Goal: Task Accomplishment & Management: Use online tool/utility

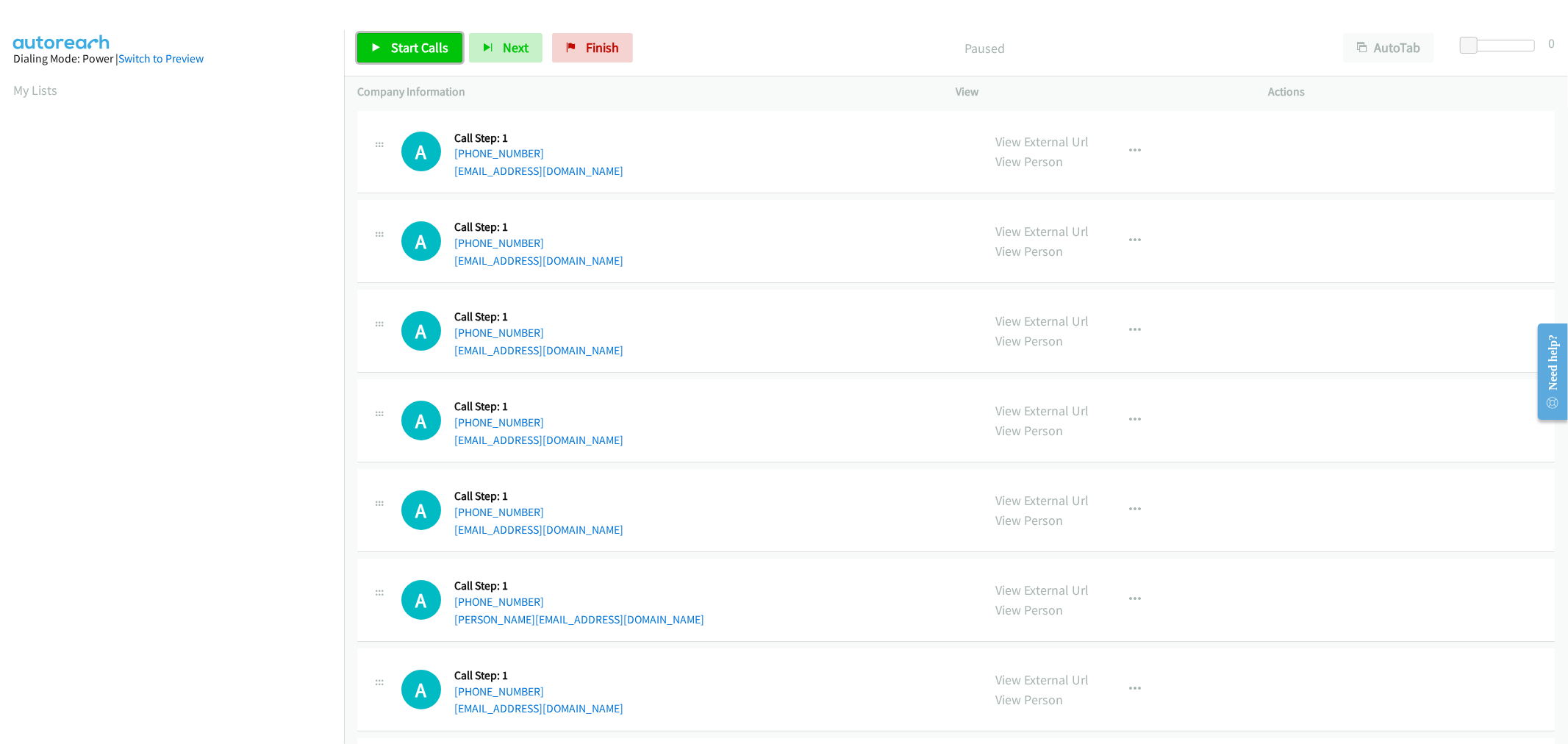
click at [440, 41] on span "Start Calls" at bounding box center [420, 47] width 58 height 17
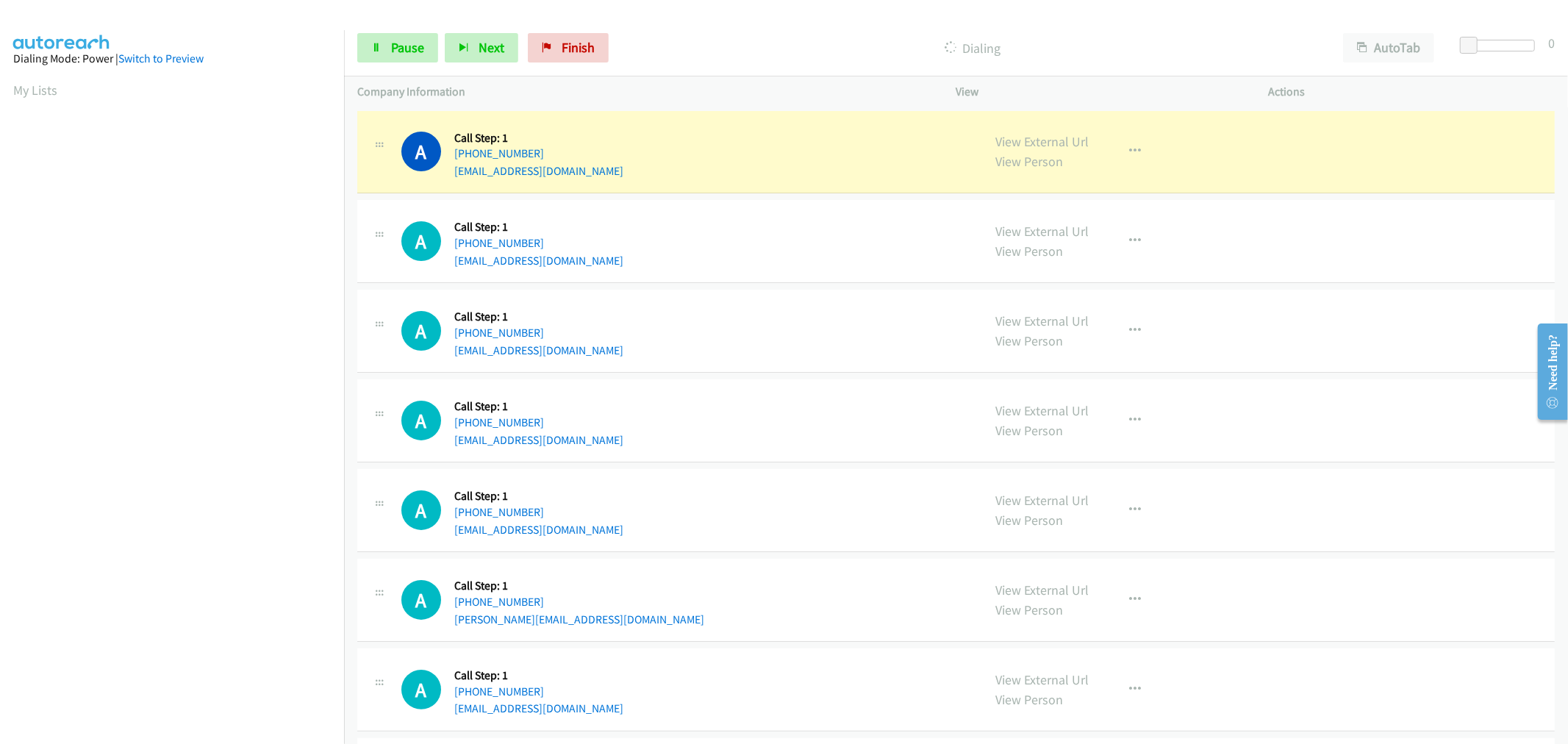
scroll to position [81, 0]
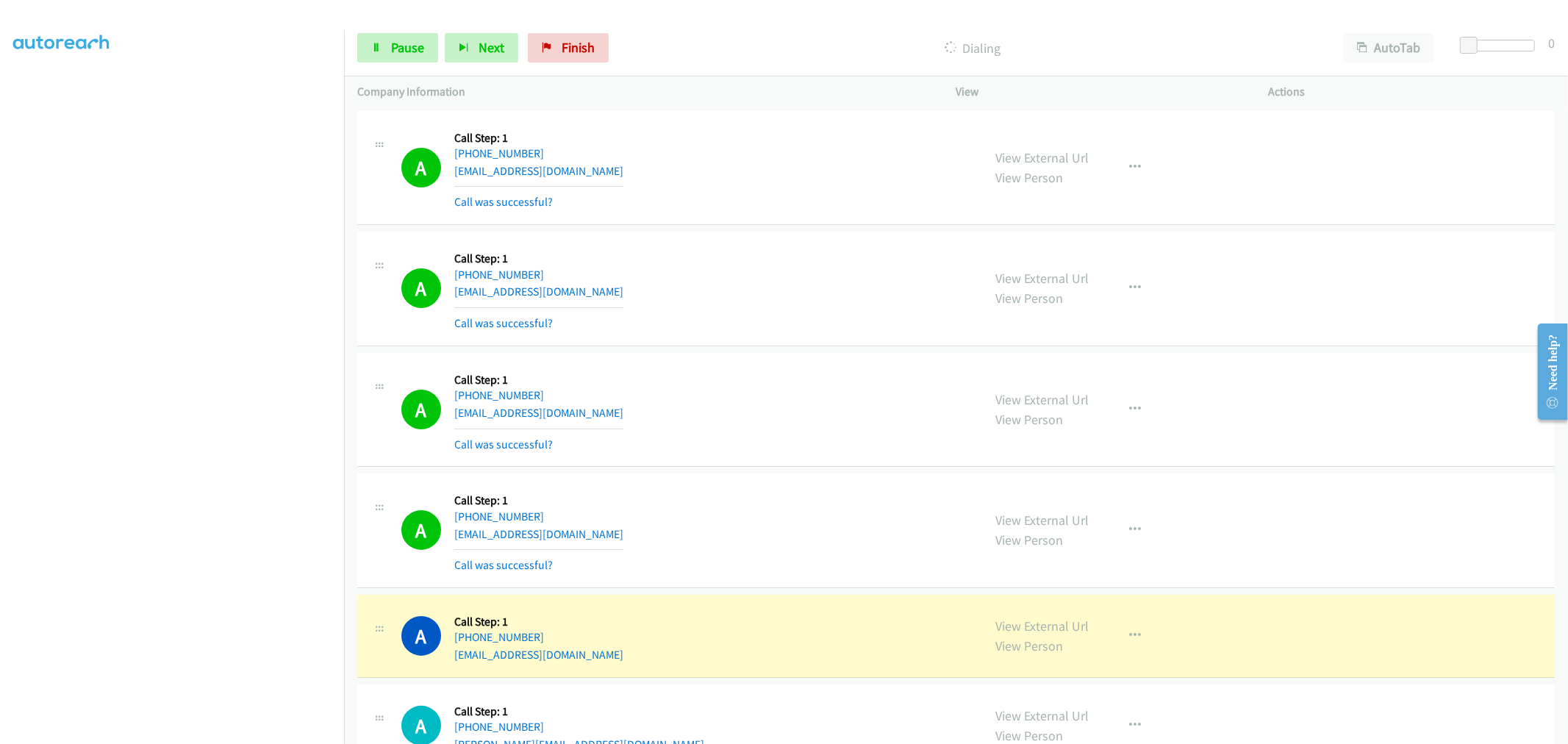
click at [197, 730] on section at bounding box center [172, 395] width 317 height 703
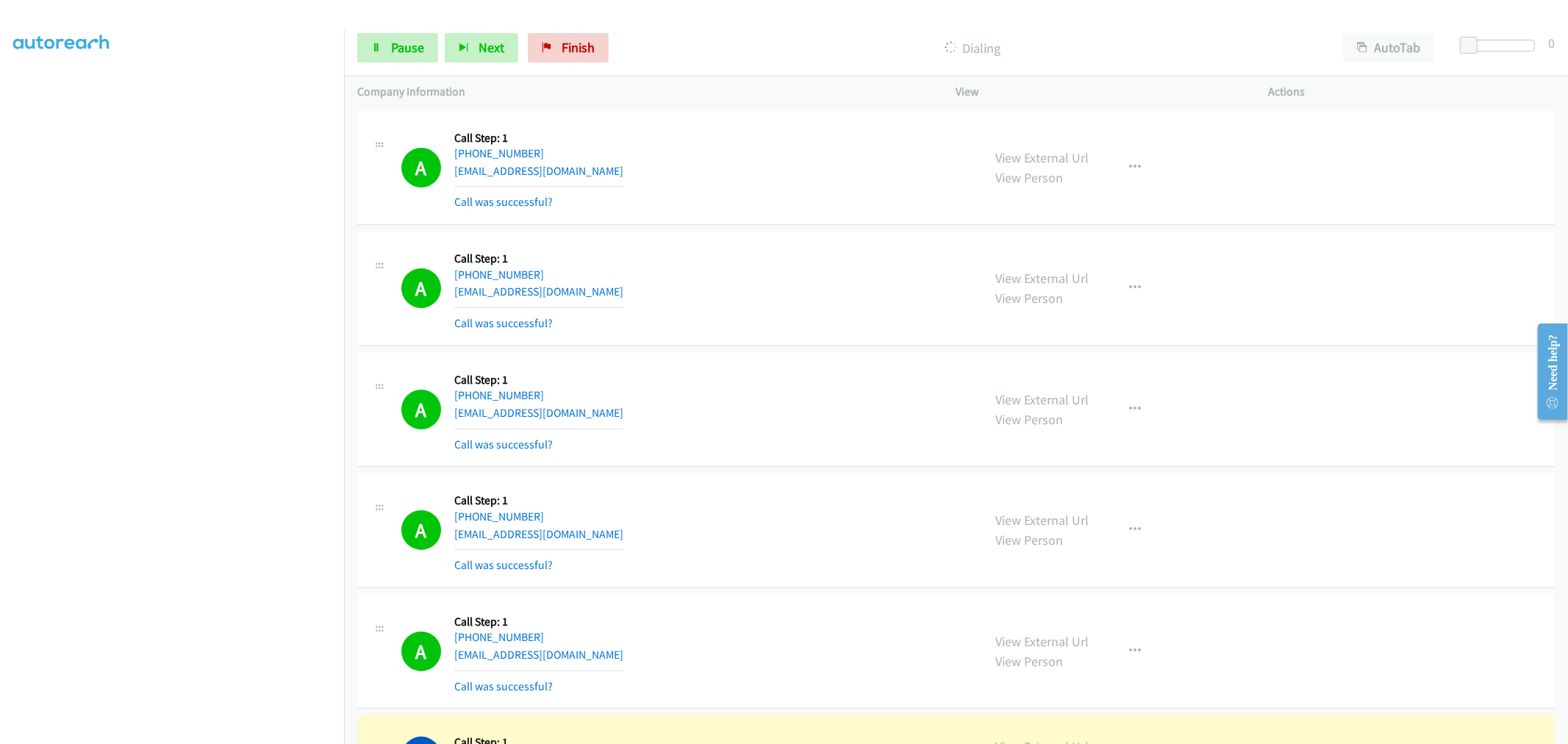
click at [784, 225] on td "A Callback Scheduled Call Step: 1 America/New_York +1 321-245-0870 chariel.ramo…" at bounding box center [955, 168] width 1223 height 121
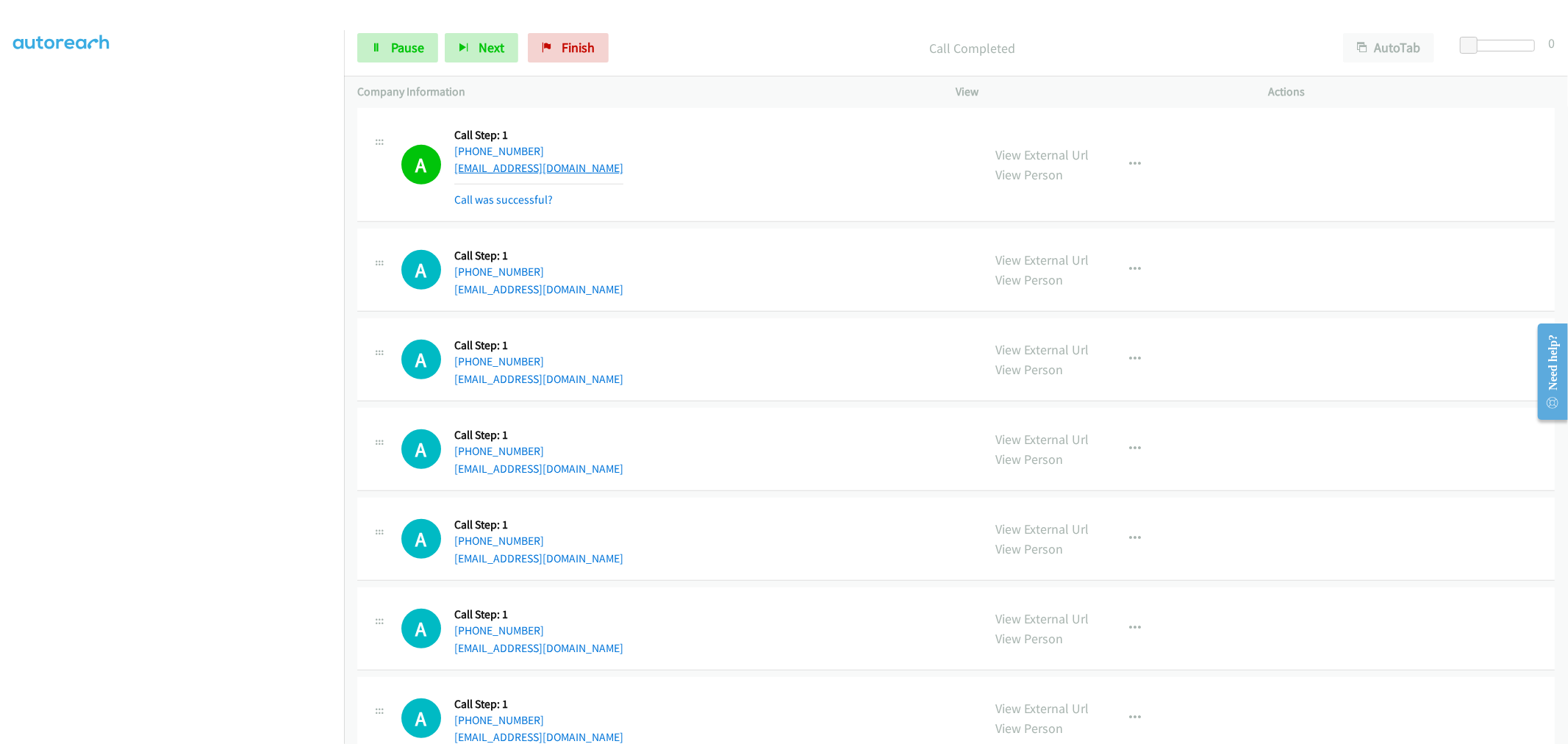
scroll to position [735, 0]
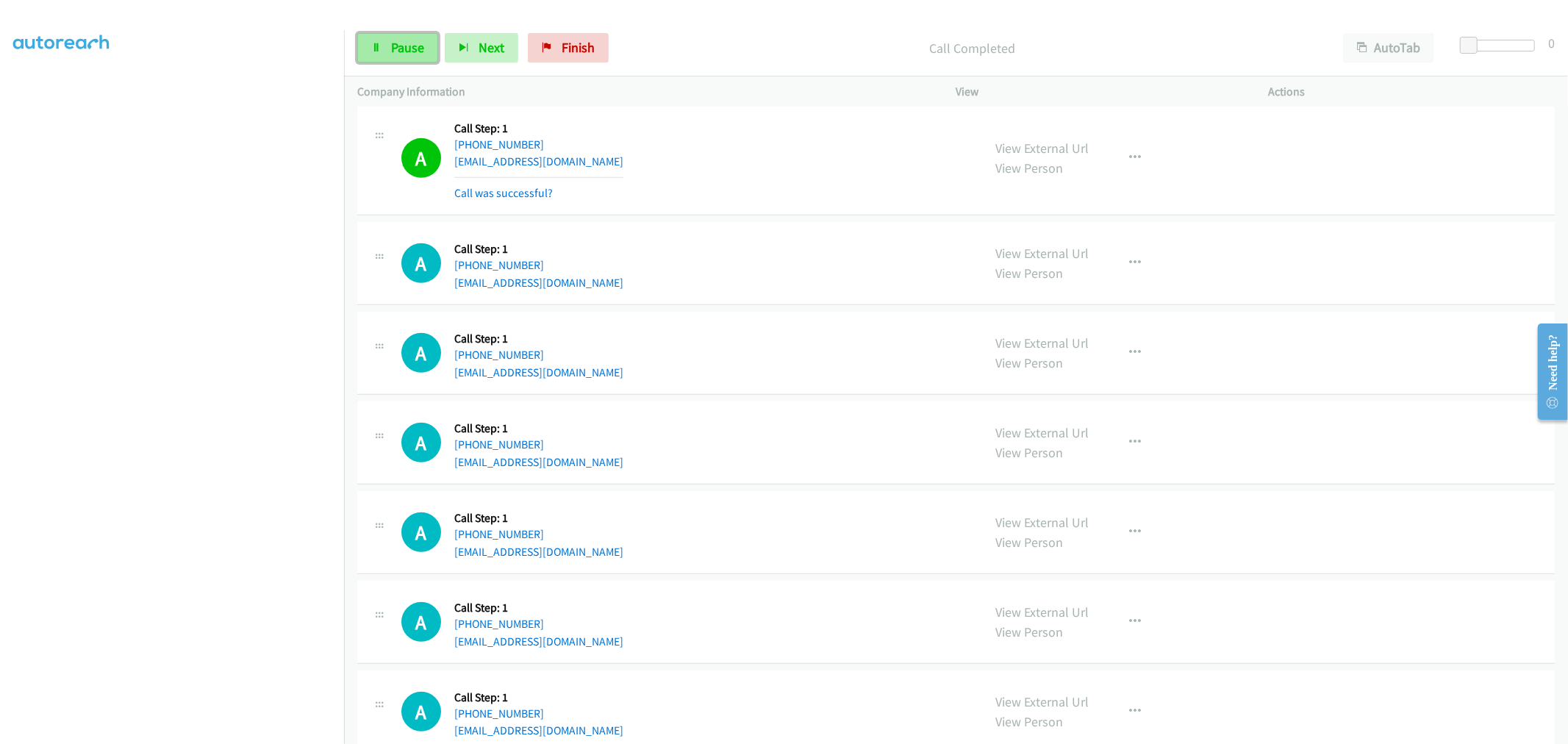
drag, startPoint x: 417, startPoint y: 55, endPoint x: 435, endPoint y: 53, distance: 18.1
click at [417, 55] on span "Pause" at bounding box center [407, 47] width 33 height 17
click at [427, 50] on span "Start Calls" at bounding box center [420, 47] width 58 height 17
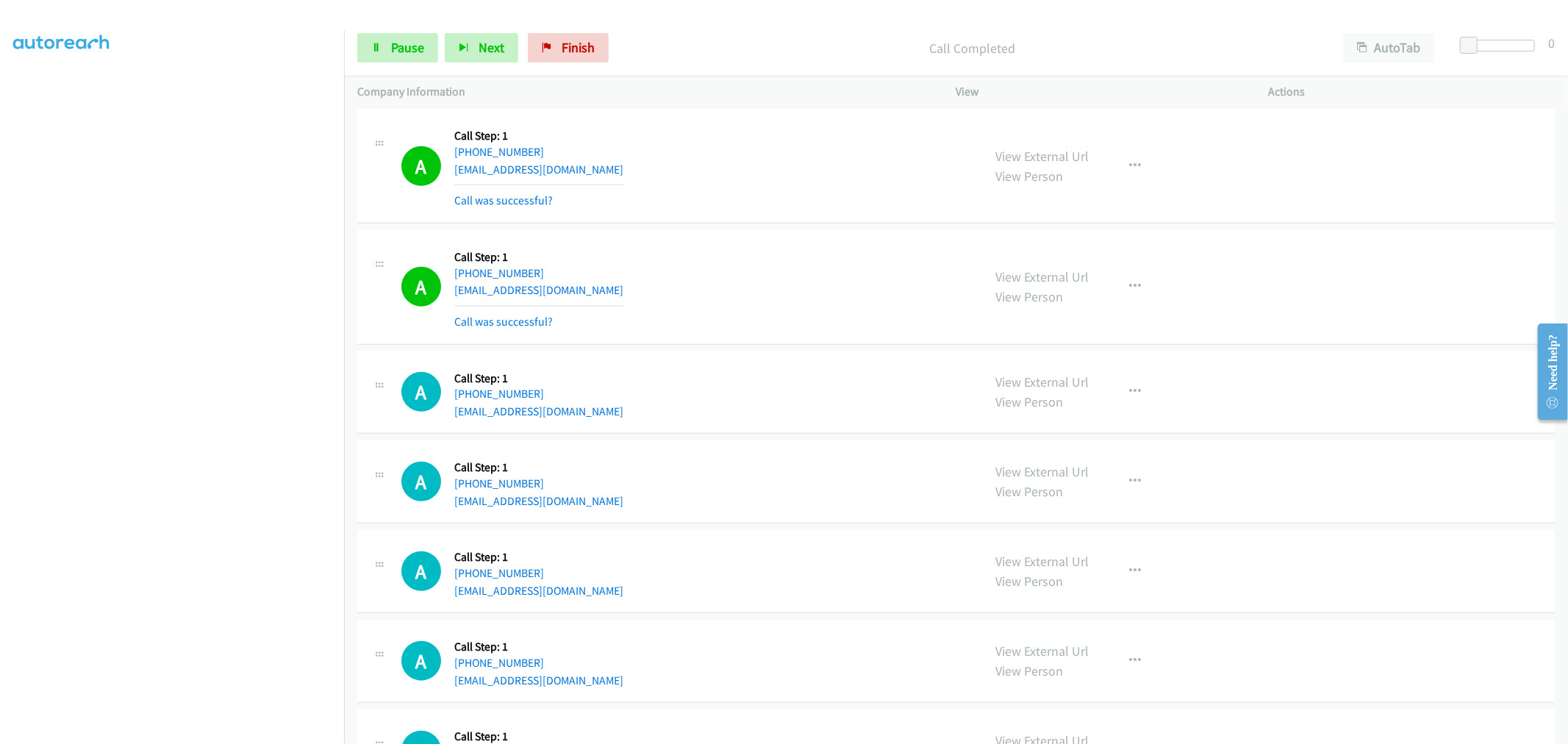
scroll to position [817, 0]
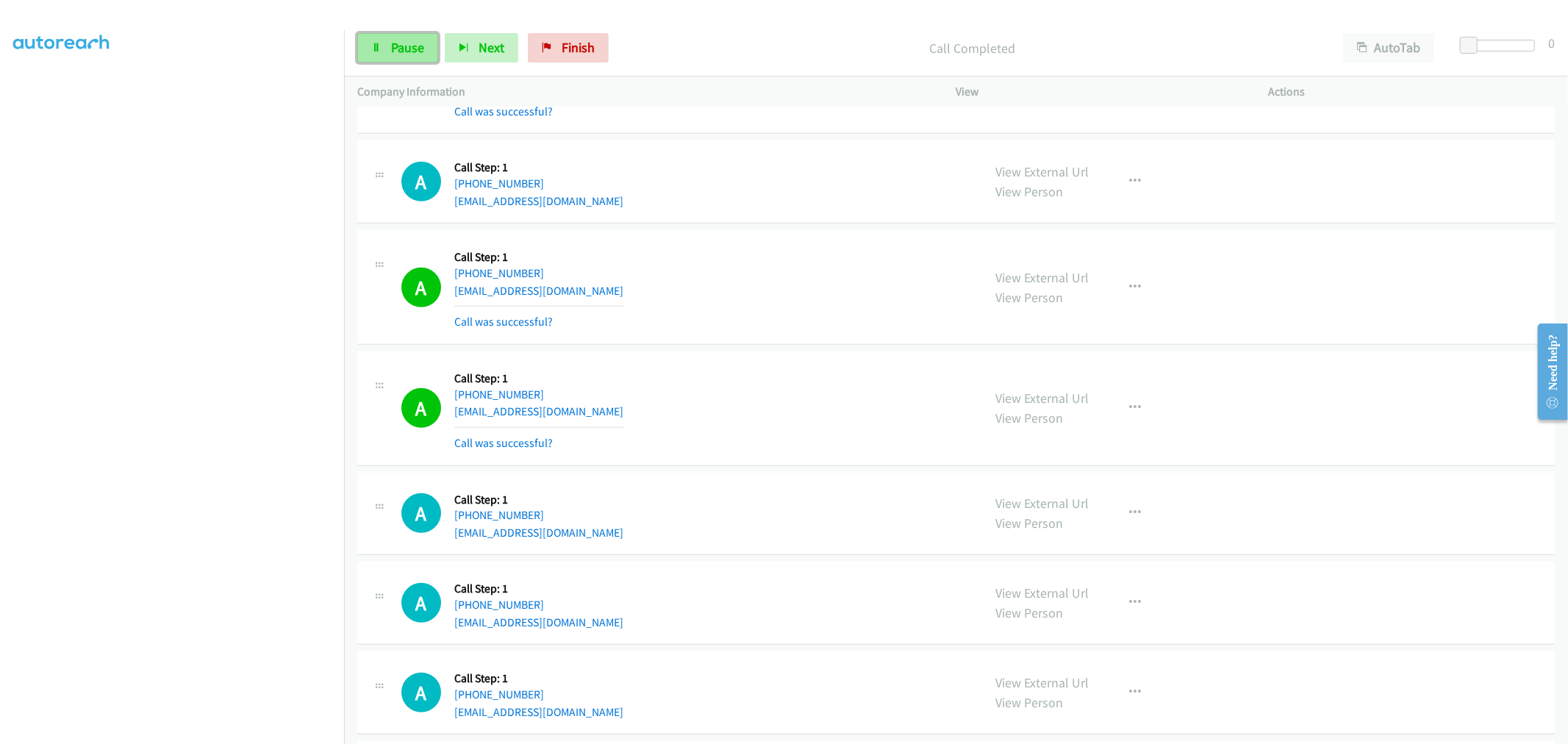
click at [394, 38] on link "Pause" at bounding box center [397, 48] width 81 height 30
click at [410, 47] on span "Start Calls" at bounding box center [420, 47] width 58 height 17
click at [775, 227] on td "A Callback Scheduled Call Step: 1 America/New_York +1 904-540-3203 starrynight9…" at bounding box center [955, 288] width 1223 height 121
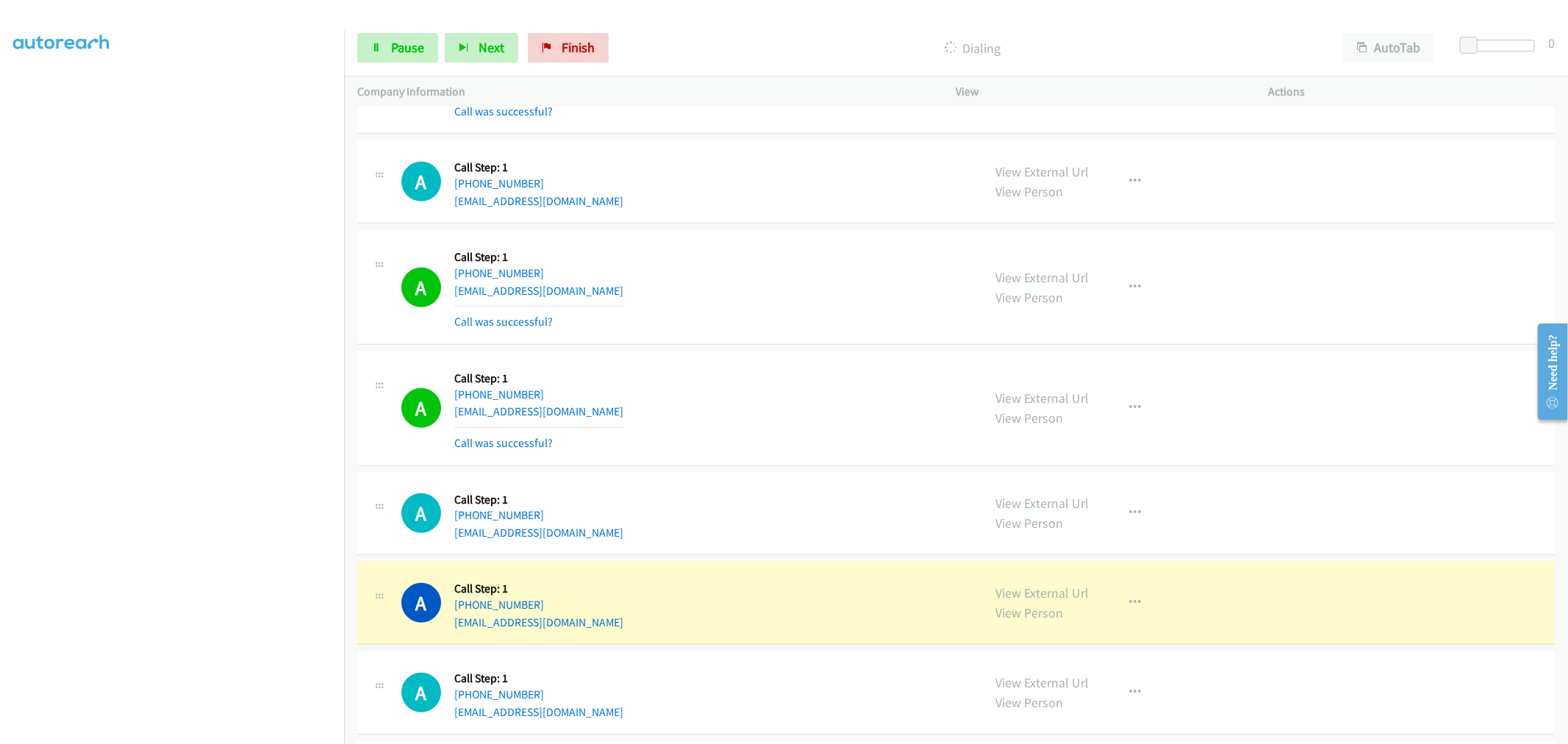
click at [775, 225] on td "A Callback Scheduled Call Step: 1 America/New_York +1 732-570-4325 dbuitrago44@…" at bounding box center [955, 182] width 1223 height 89
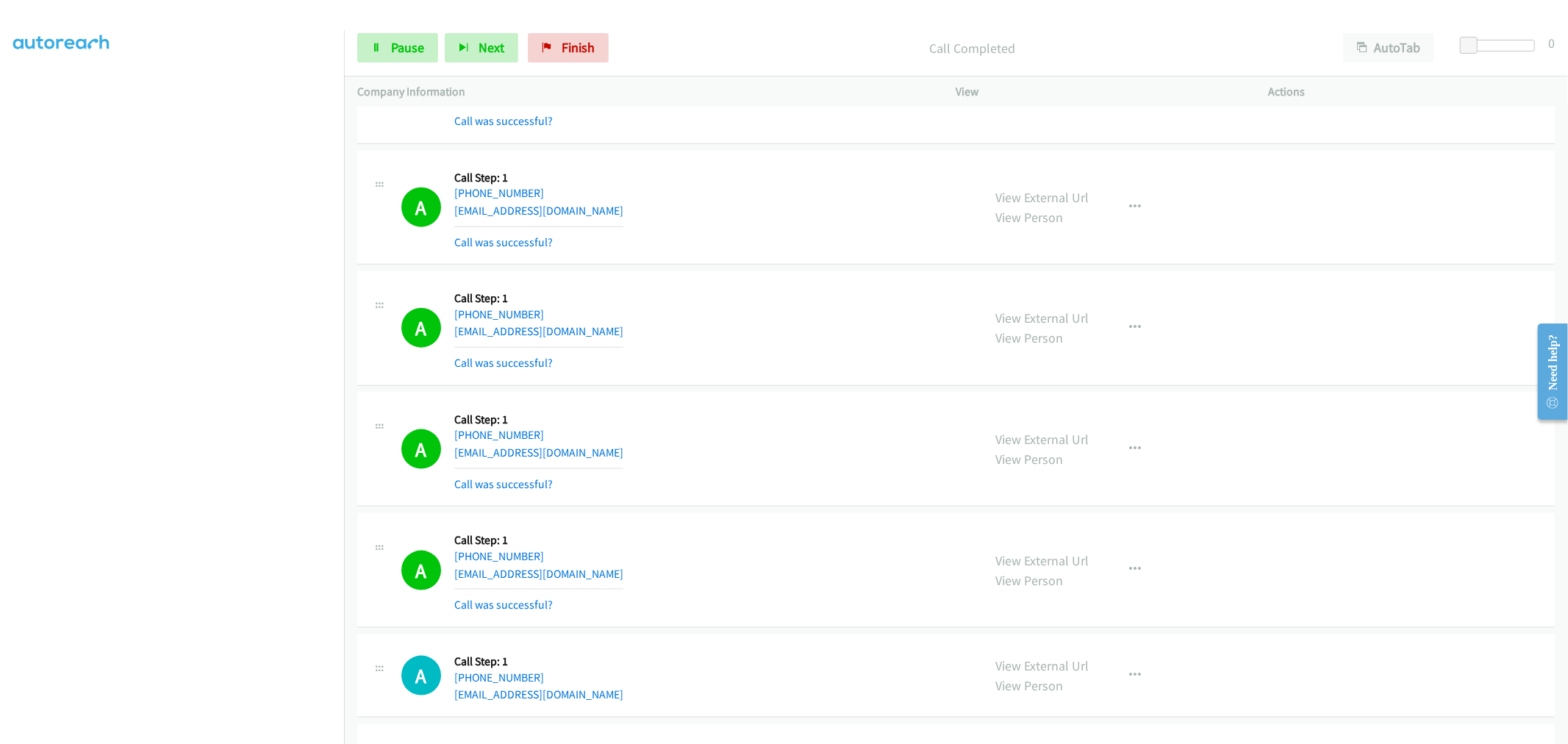
scroll to position [1715, 0]
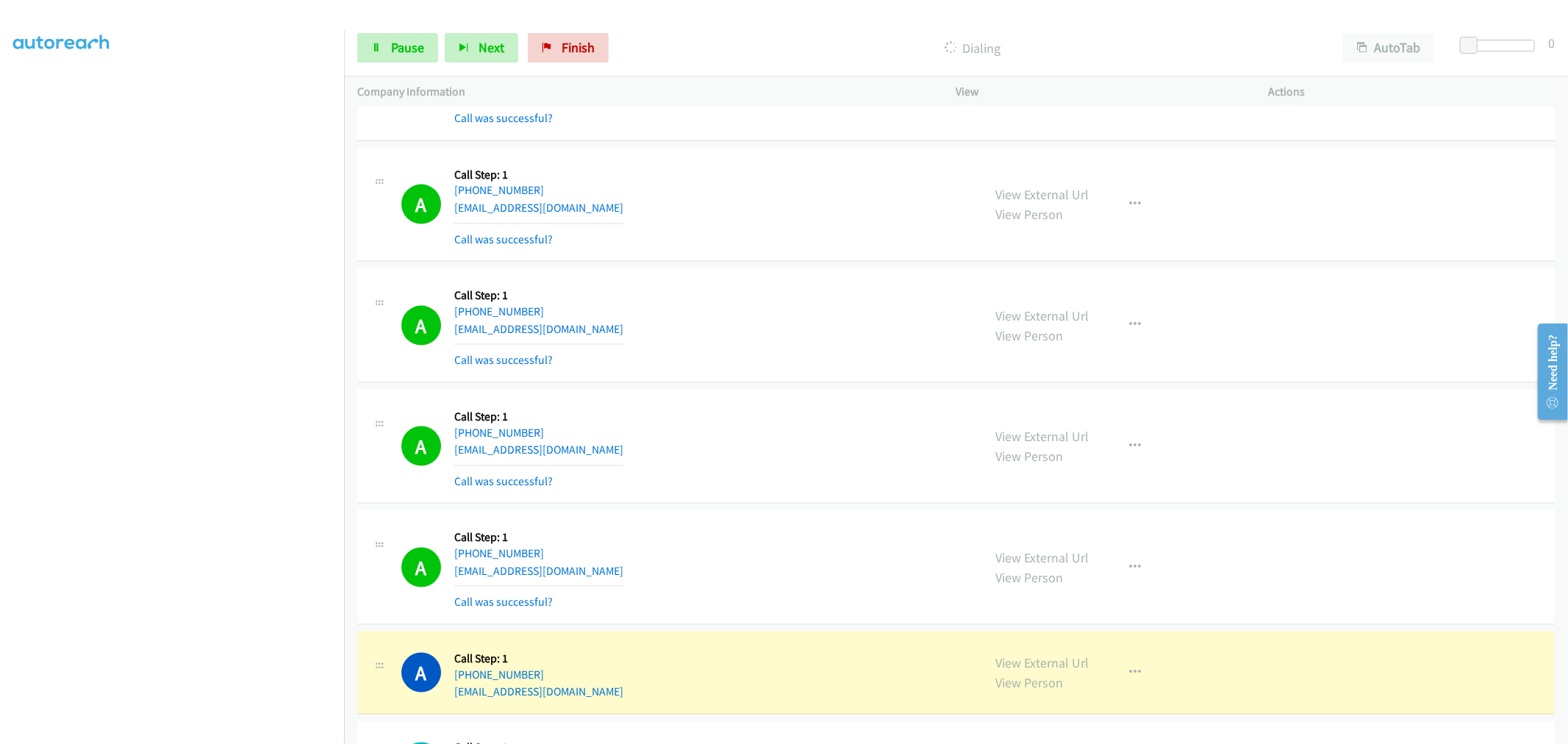
click at [203, 733] on section at bounding box center [172, 395] width 317 height 703
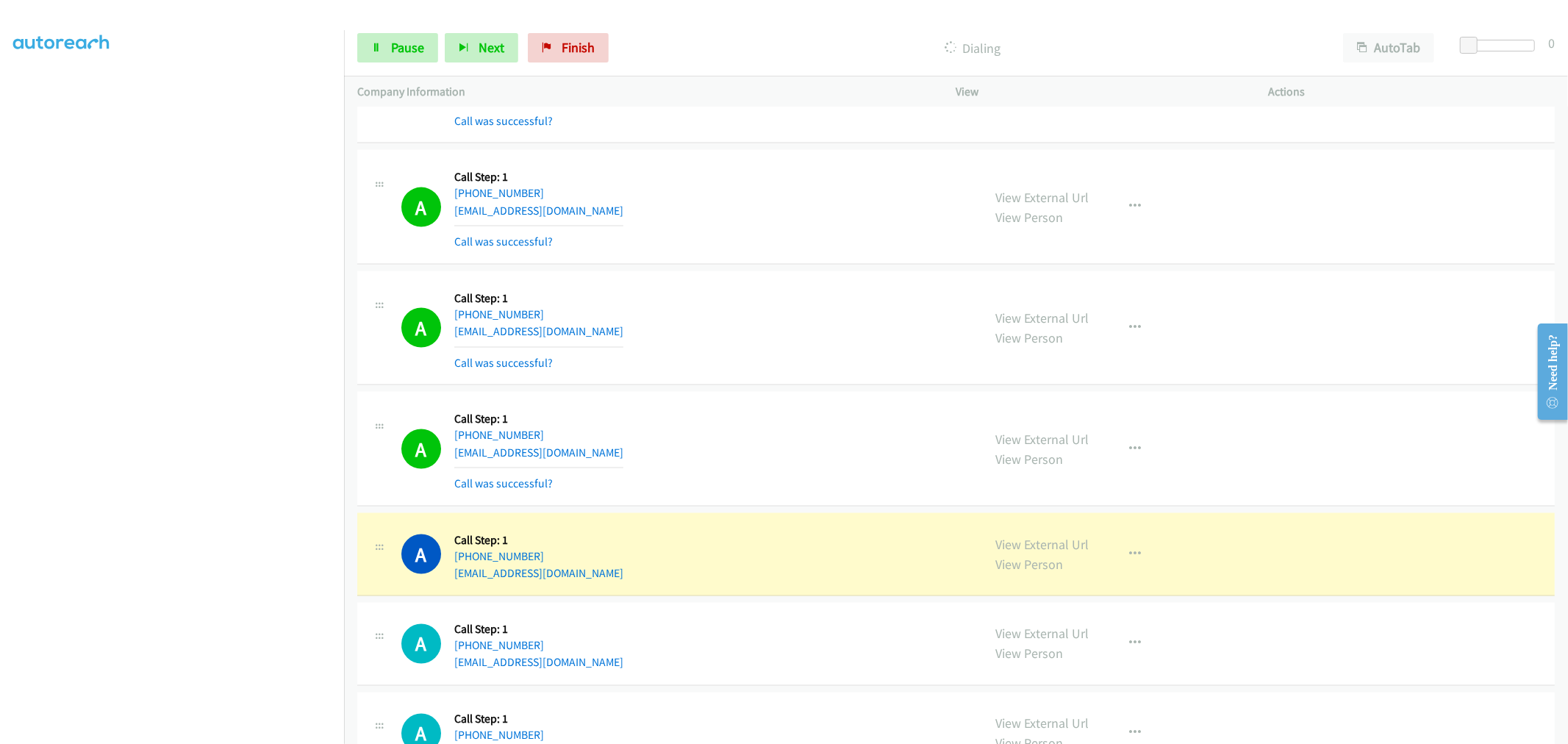
scroll to position [1961, 0]
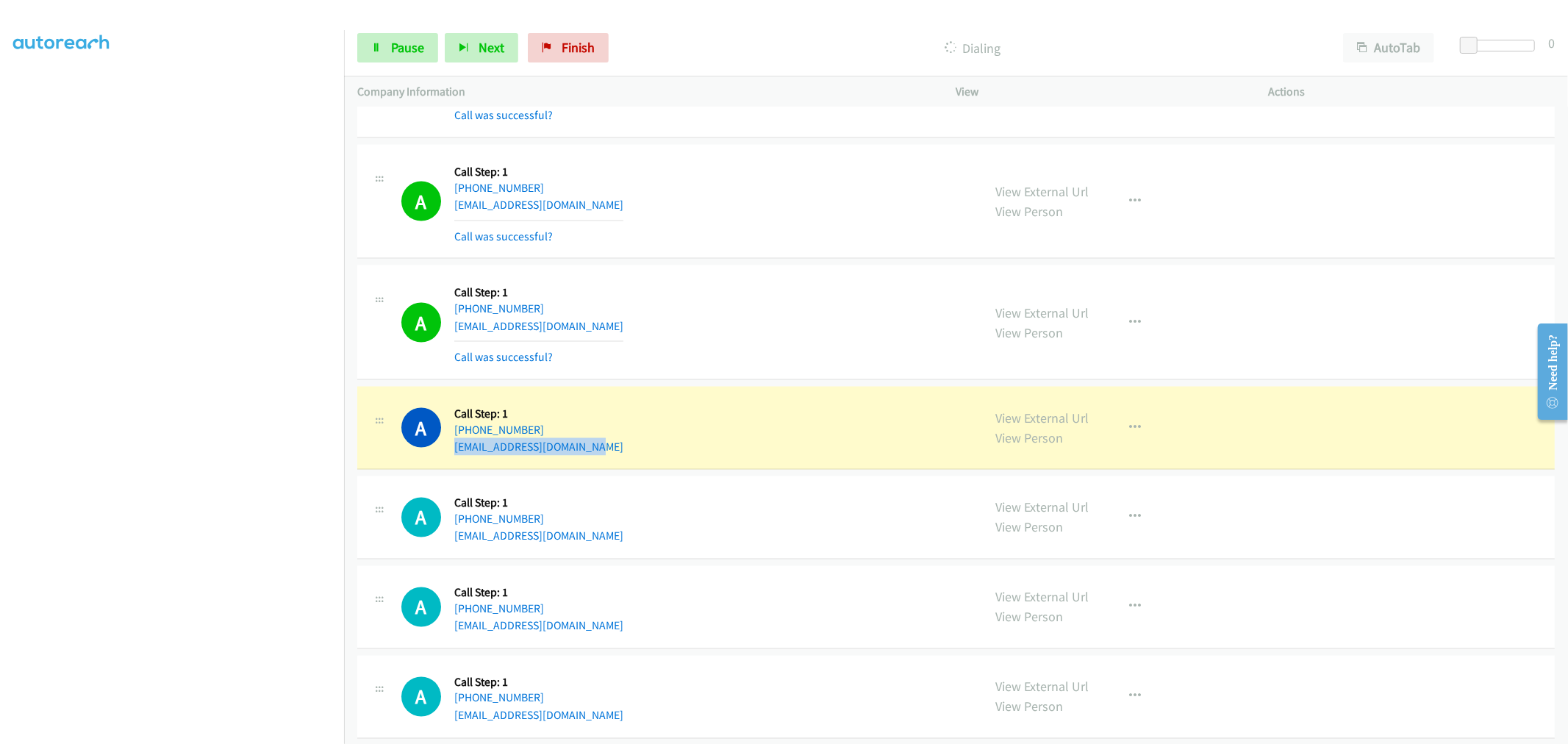
drag, startPoint x: 612, startPoint y: 459, endPoint x: 453, endPoint y: 457, distance: 159.0
click at [453, 457] on div "A Callback Scheduled Call Step: 1 America/New_York +1 240-817-7342 edwardskaris…" at bounding box center [956, 428] width 1198 height 83
copy link "edwardskaris808@gmail.com"
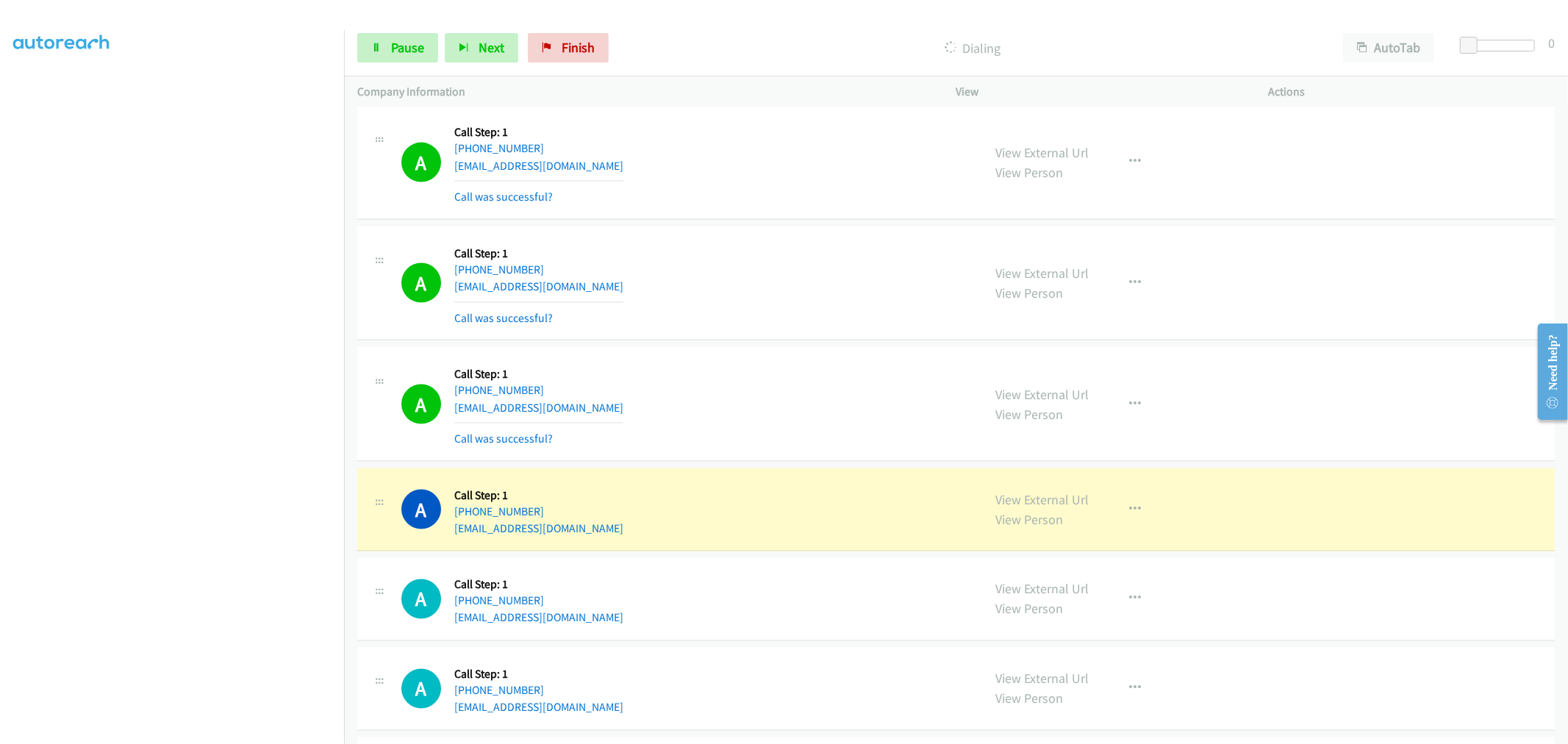
scroll to position [2123, 0]
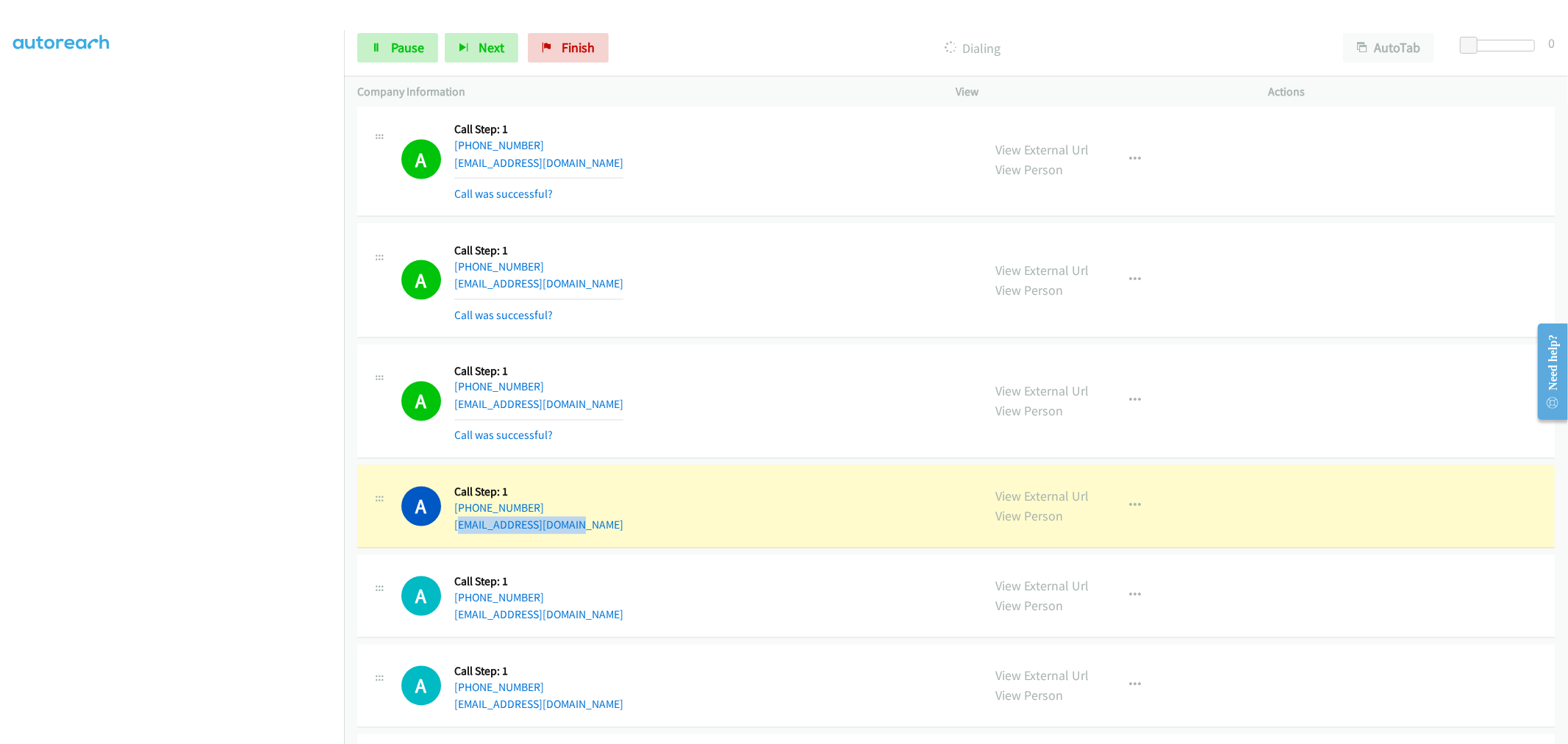
drag, startPoint x: 592, startPoint y: 524, endPoint x: 457, endPoint y: 539, distance: 135.8
click at [457, 539] on div "A Callback Scheduled Call Step: 1 America/New_York +1 848-318-2801 cynthiaxiaaa…" at bounding box center [956, 507] width 1198 height 83
click at [604, 524] on div "A Callback Scheduled Call Step: 1 America/New_York +1 848-318-2801 cynthiaxiaaa…" at bounding box center [685, 507] width 569 height 56
drag, startPoint x: 566, startPoint y: 527, endPoint x: 451, endPoint y: 532, distance: 115.1
click at [451, 532] on div "A Callback Scheduled Call Step: 1 America/New_York +1 848-318-2801 cynthiaxiaaa…" at bounding box center [685, 507] width 569 height 56
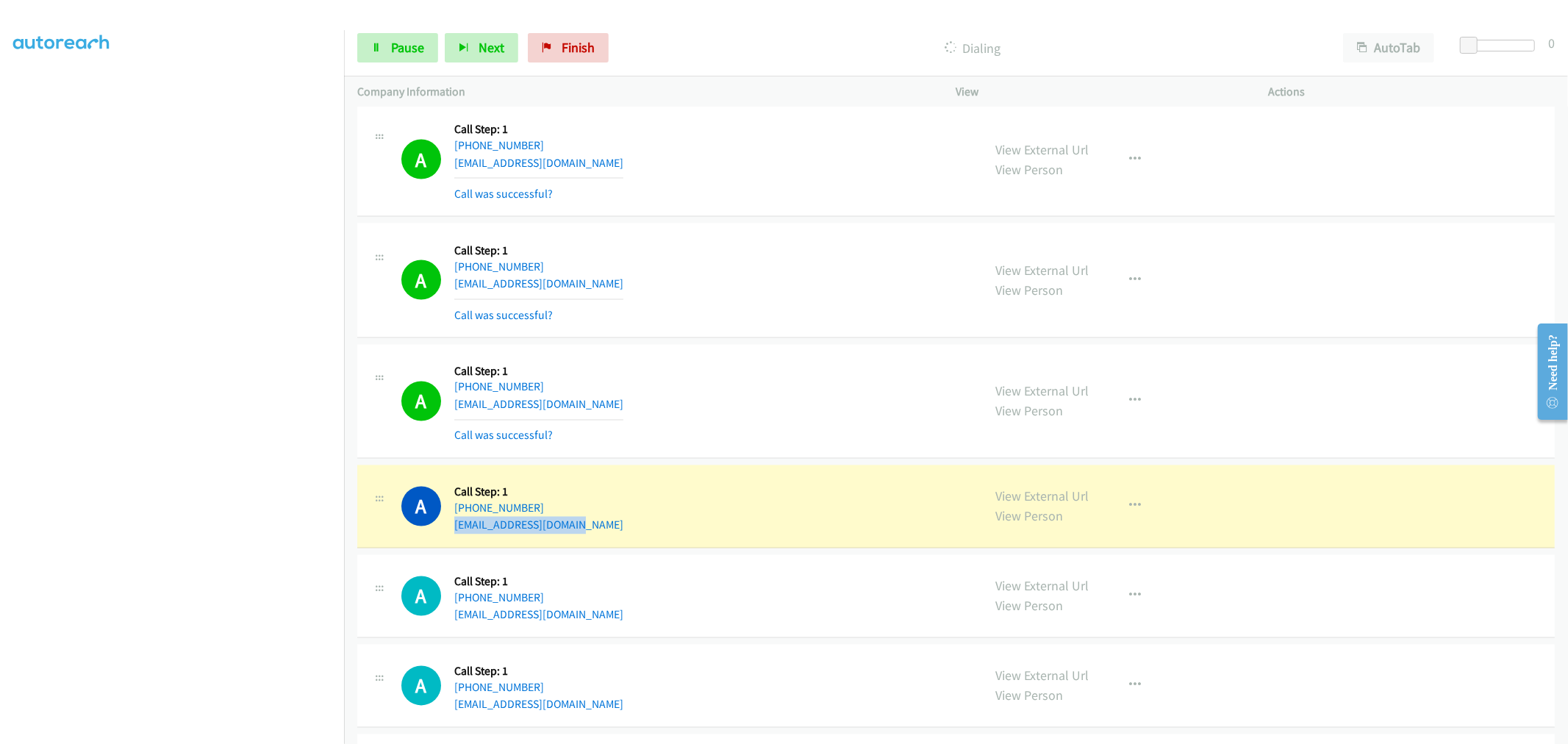
copy link "cynthiaxiaaa@gmail.com"
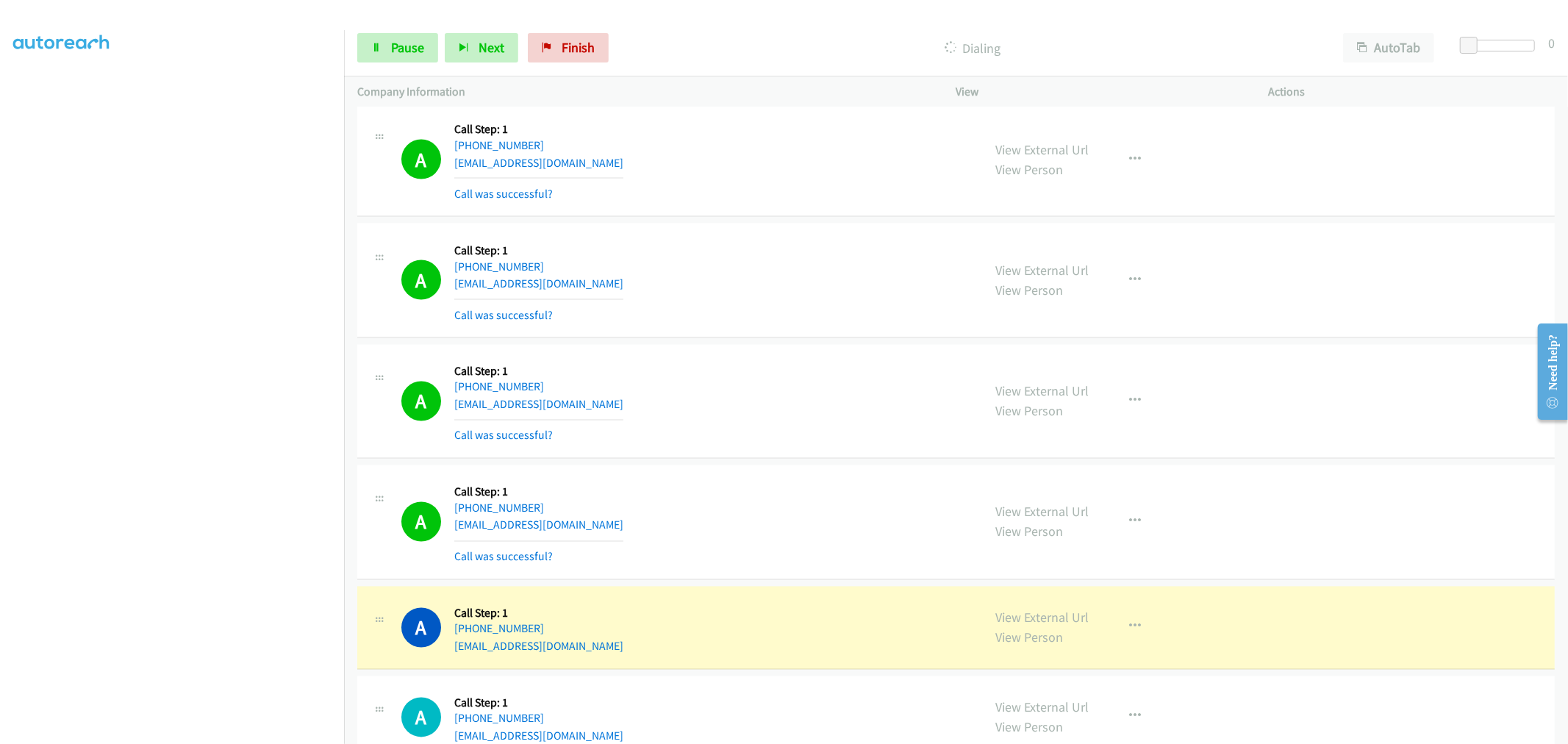
click at [752, 459] on td "A Callback Scheduled Call Step: 1 America/Chicago +1 608-322-8905 aidennavarro9…" at bounding box center [955, 402] width 1223 height 121
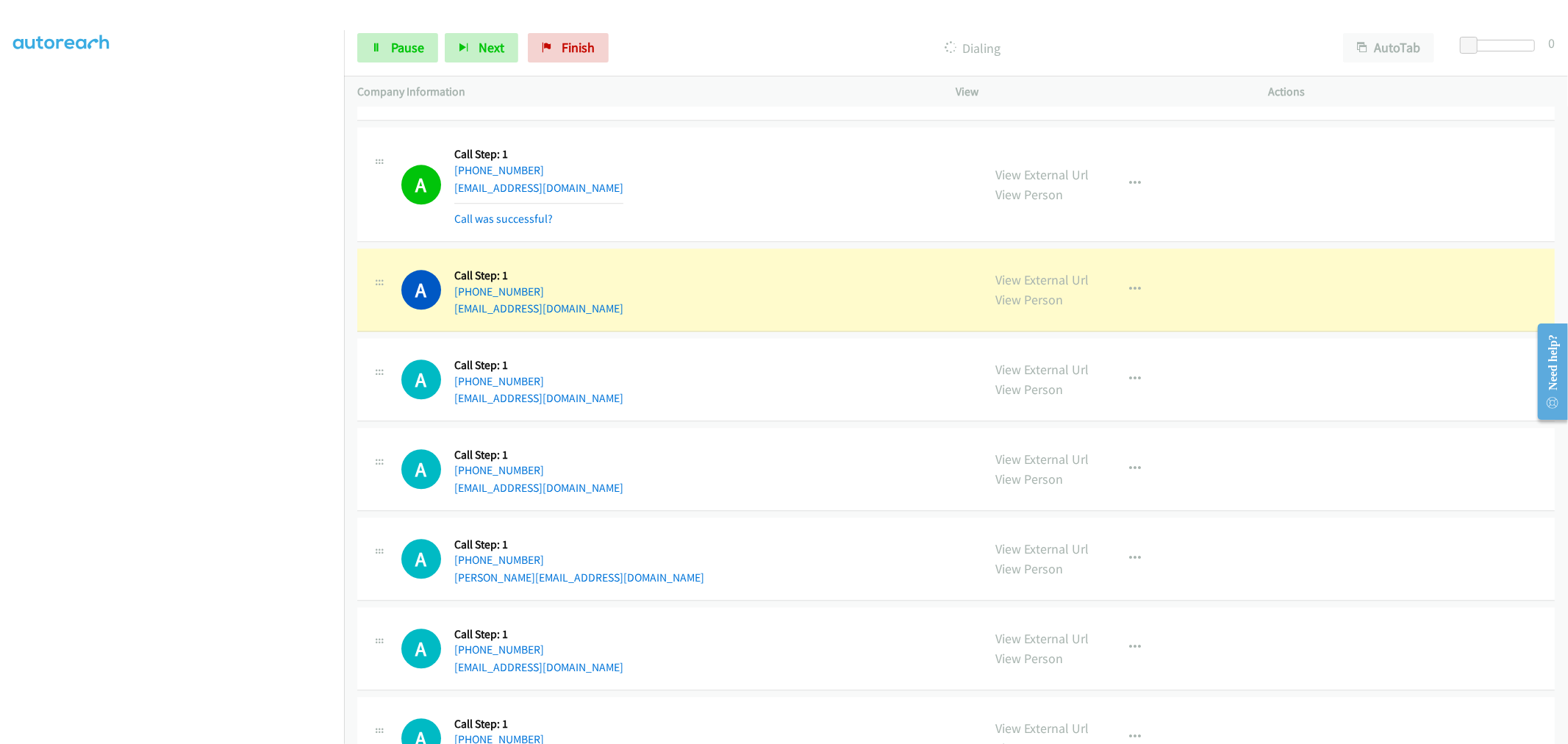
scroll to position [2858, 0]
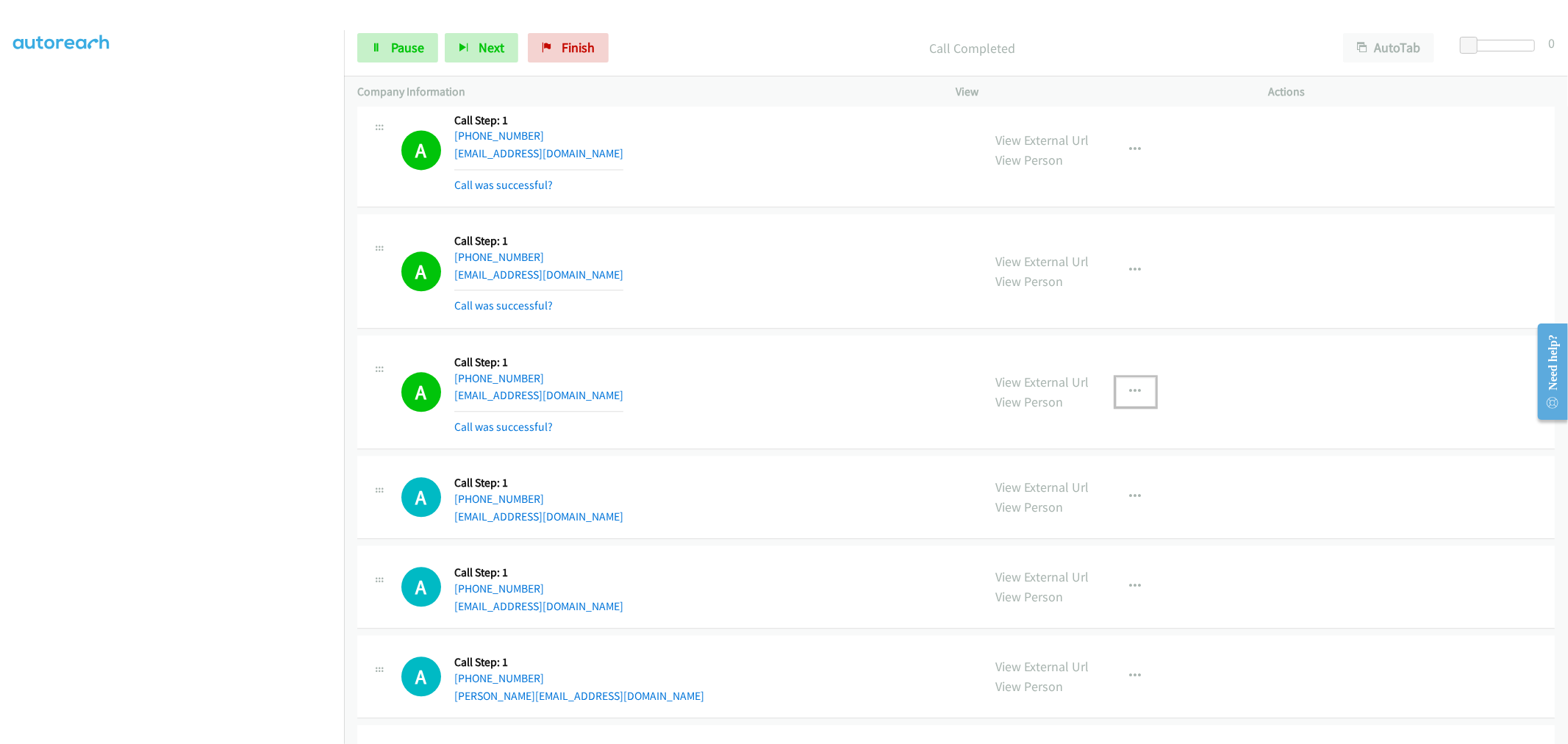
drag, startPoint x: 1147, startPoint y: 393, endPoint x: 1126, endPoint y: 422, distance: 35.8
click at [1147, 393] on button "button" at bounding box center [1136, 392] width 40 height 30
click at [1024, 526] on link "Add to do not call list" at bounding box center [1056, 518] width 195 height 30
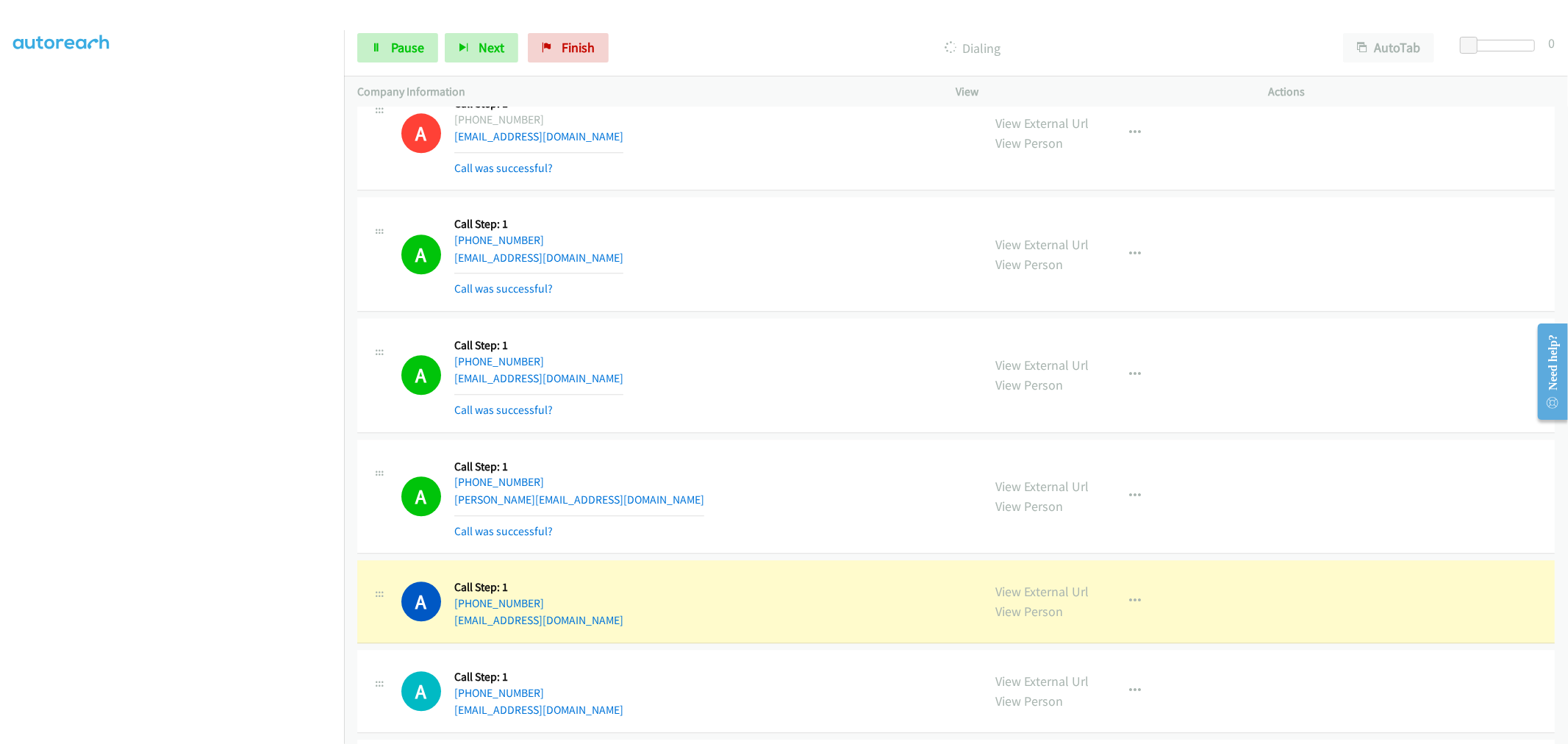
scroll to position [3349, 0]
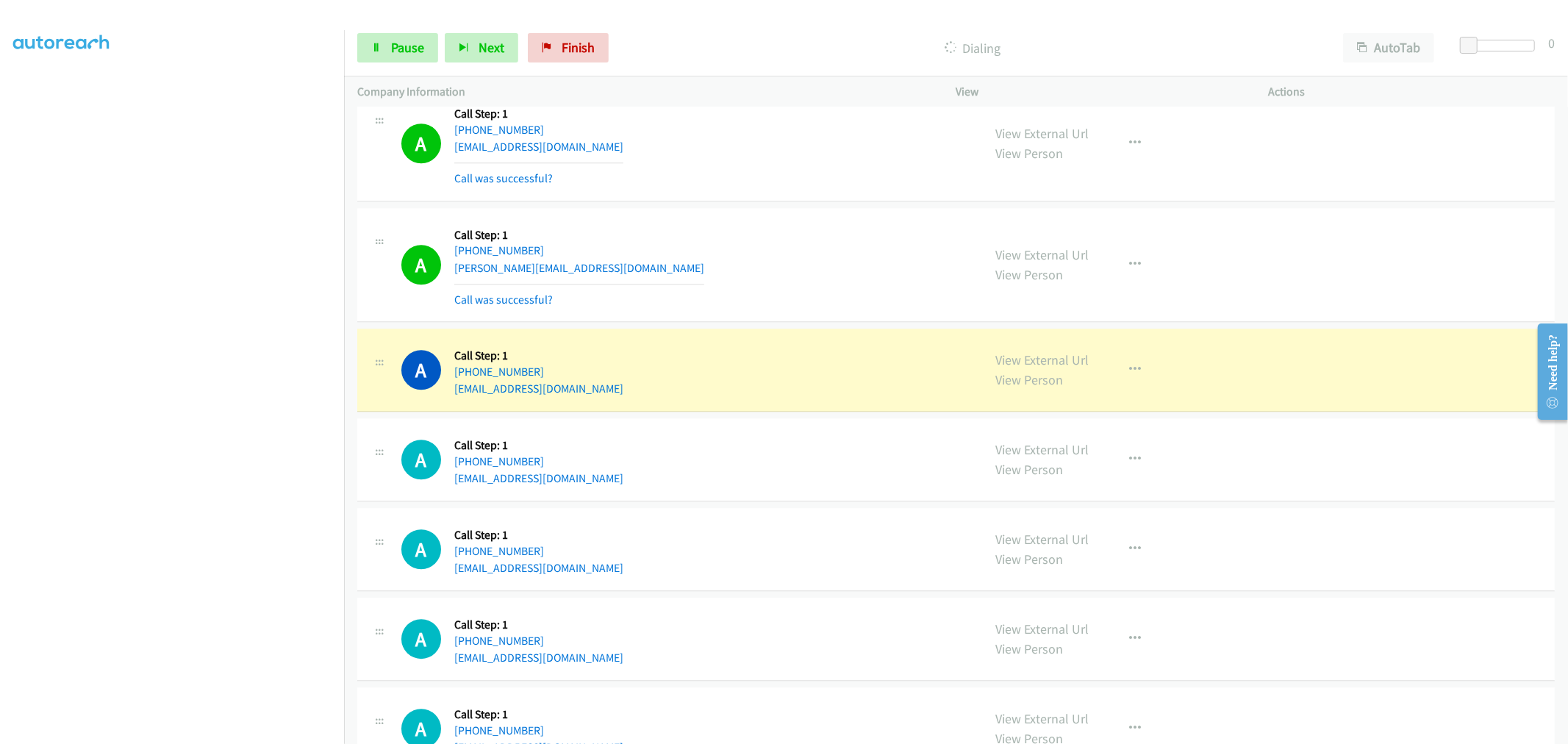
click at [767, 324] on td "A Callback Scheduled Call Step: 1 America/New_York +1 978-394-5419 stephen_m_da…" at bounding box center [955, 265] width 1223 height 121
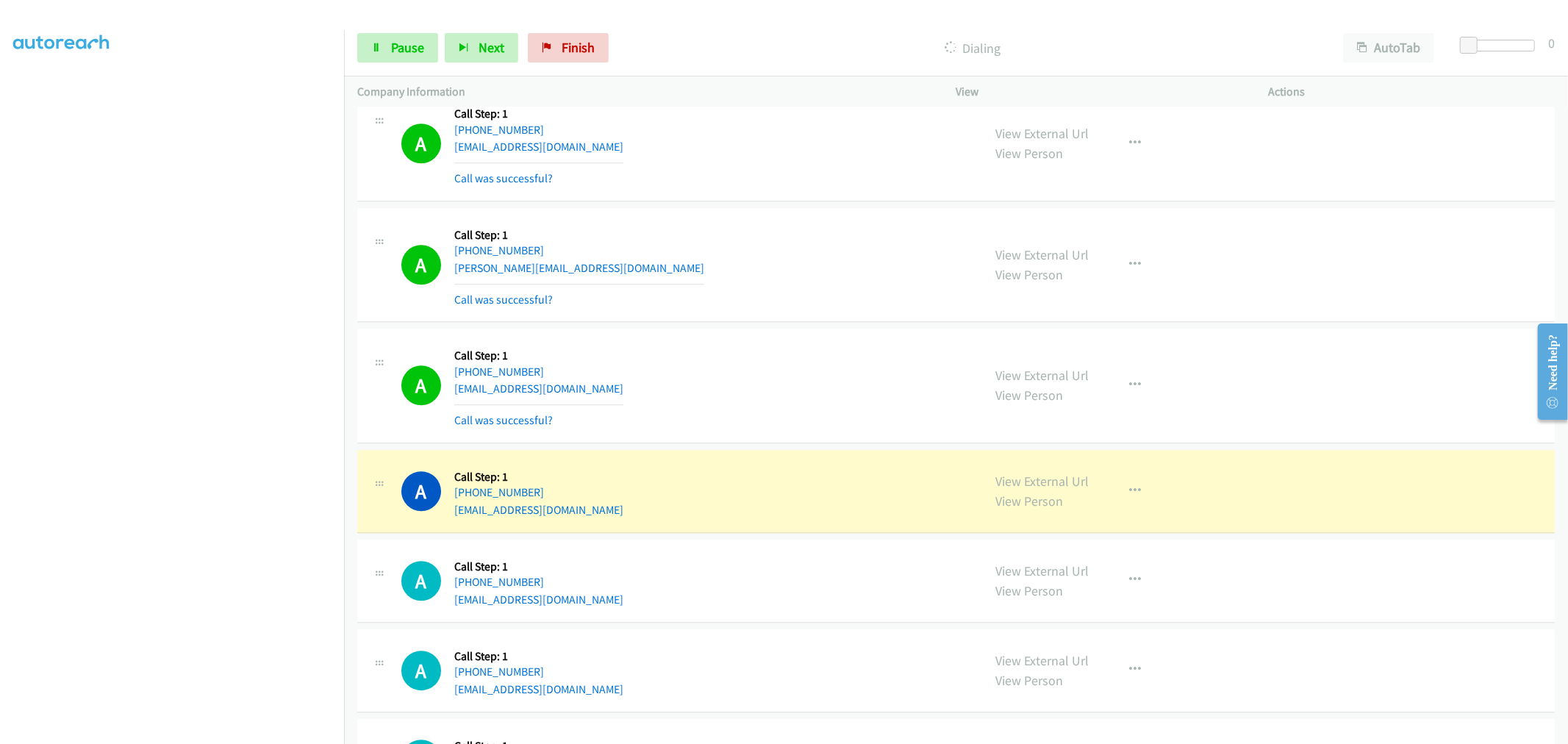
click at [781, 328] on td "A Callback Scheduled Call Step: 1 America/New_York +1 440-822-0652 jakobmchugh@…" at bounding box center [955, 386] width 1223 height 121
click at [783, 203] on td "A Callback Scheduled Call Step: 1 America/New_York +1 407-340-1279 djfhouston@g…" at bounding box center [955, 144] width 1223 height 121
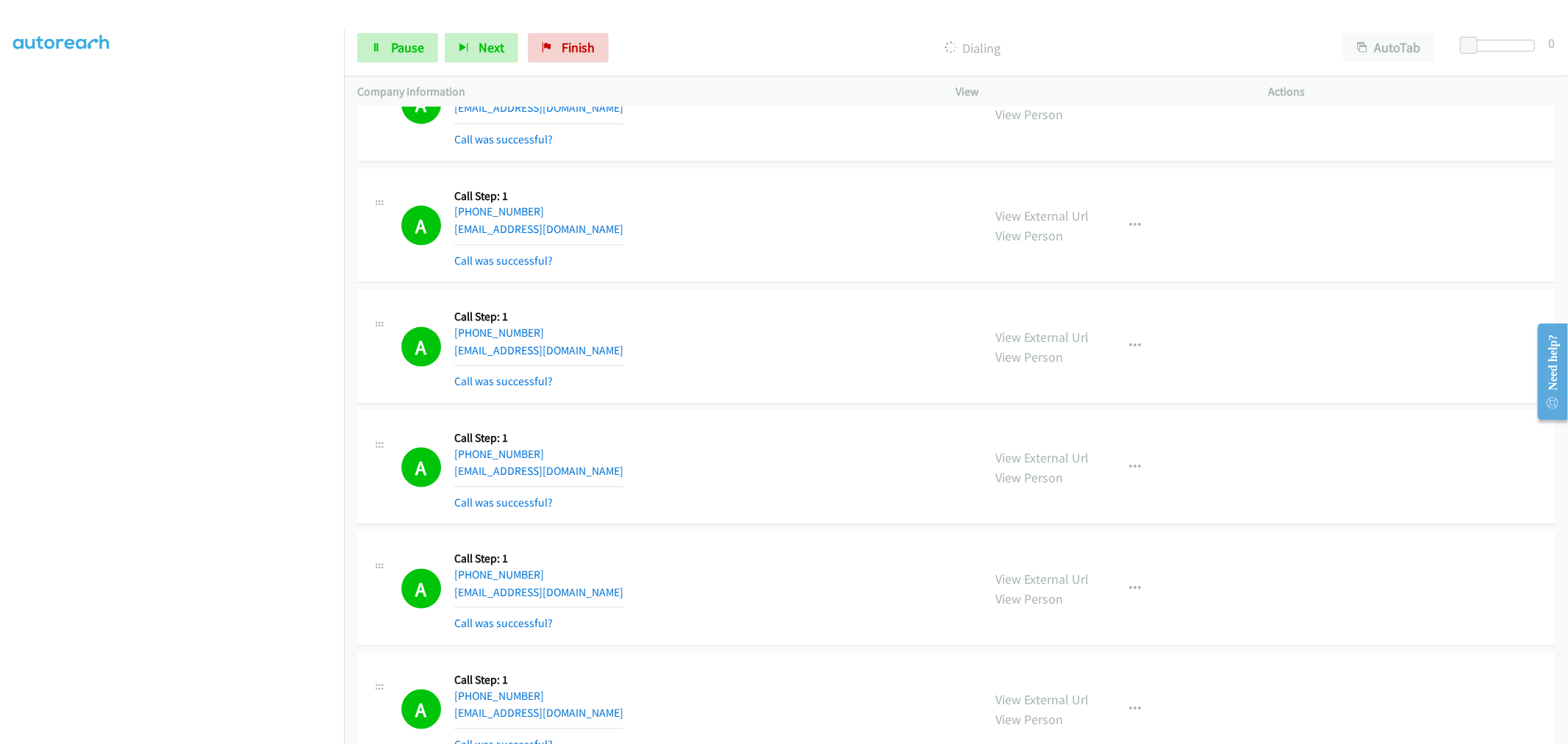
scroll to position [1715, 0]
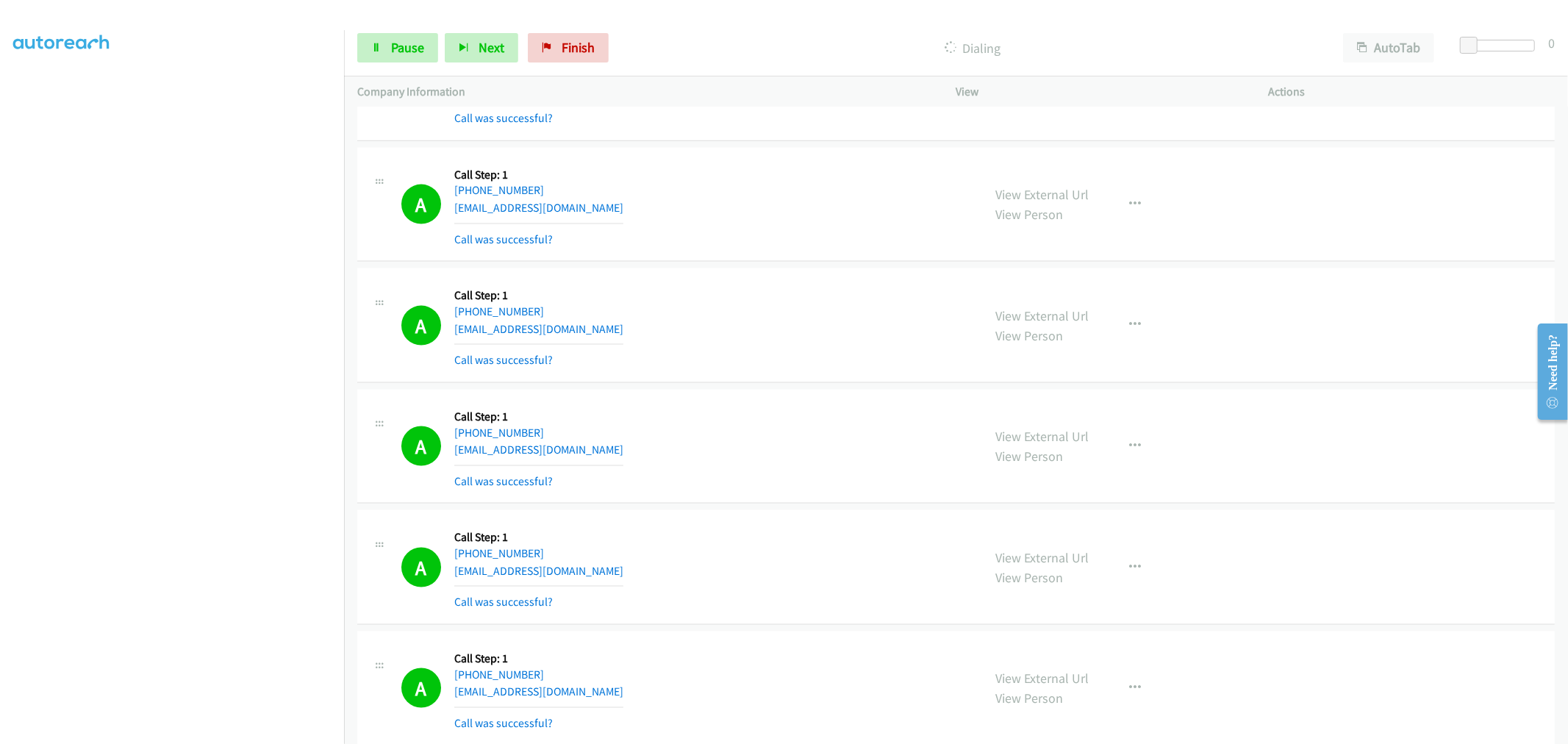
click at [787, 427] on div "A Callback Scheduled Call Step: 1 America/New_York +1 828-550-5194 getreal12@ma…" at bounding box center [685, 447] width 569 height 87
click at [1153, 564] on div "View External Url View Person View External Url Email Schedule/Manage Callback …" at bounding box center [1145, 567] width 325 height 87
click at [1134, 567] on icon "button" at bounding box center [1136, 568] width 12 height 12
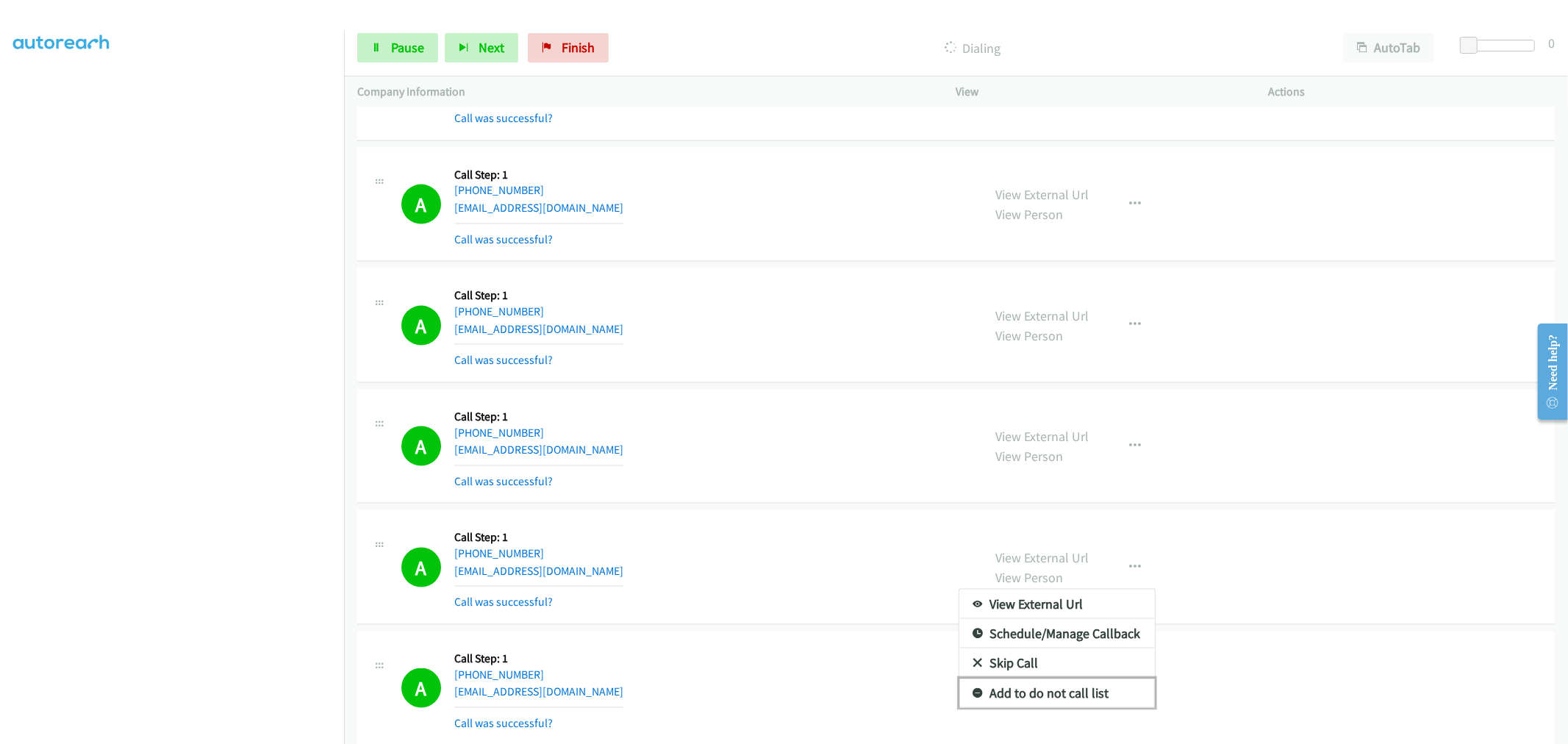
click at [1045, 689] on link "Add to do not call list" at bounding box center [1056, 694] width 195 height 30
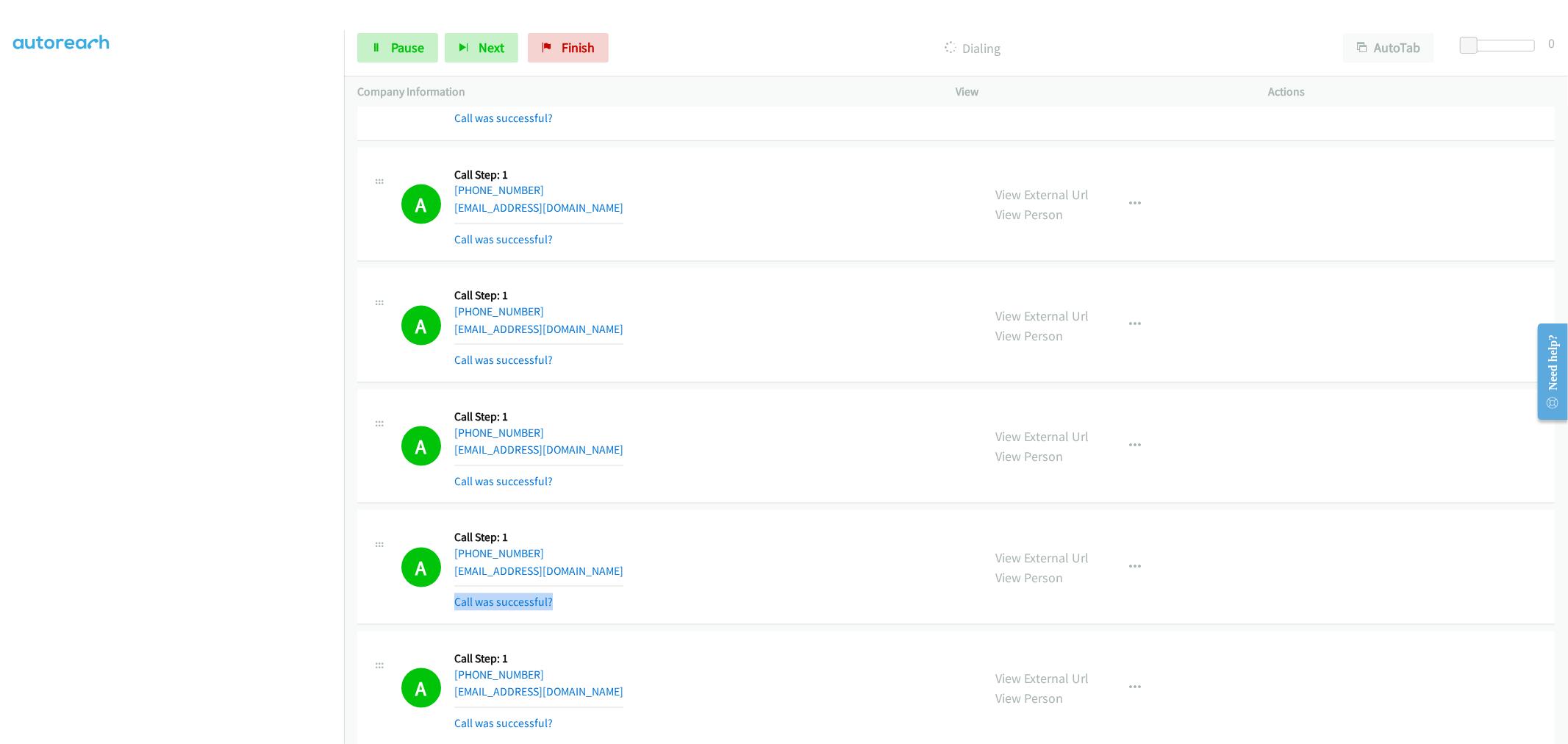
drag, startPoint x: 855, startPoint y: 590, endPoint x: 841, endPoint y: 586, distance: 14.6
click at [841, 586] on div "A Callback Scheduled Call Step: 1 America/Chicago +1 913-302-0966 dbldwyer@yaho…" at bounding box center [685, 567] width 569 height 87
click at [757, 317] on div "A Callback Scheduled Call Step: 1 America/New_York +1 516-375-6086 dfsems1@gmai…" at bounding box center [685, 325] width 569 height 87
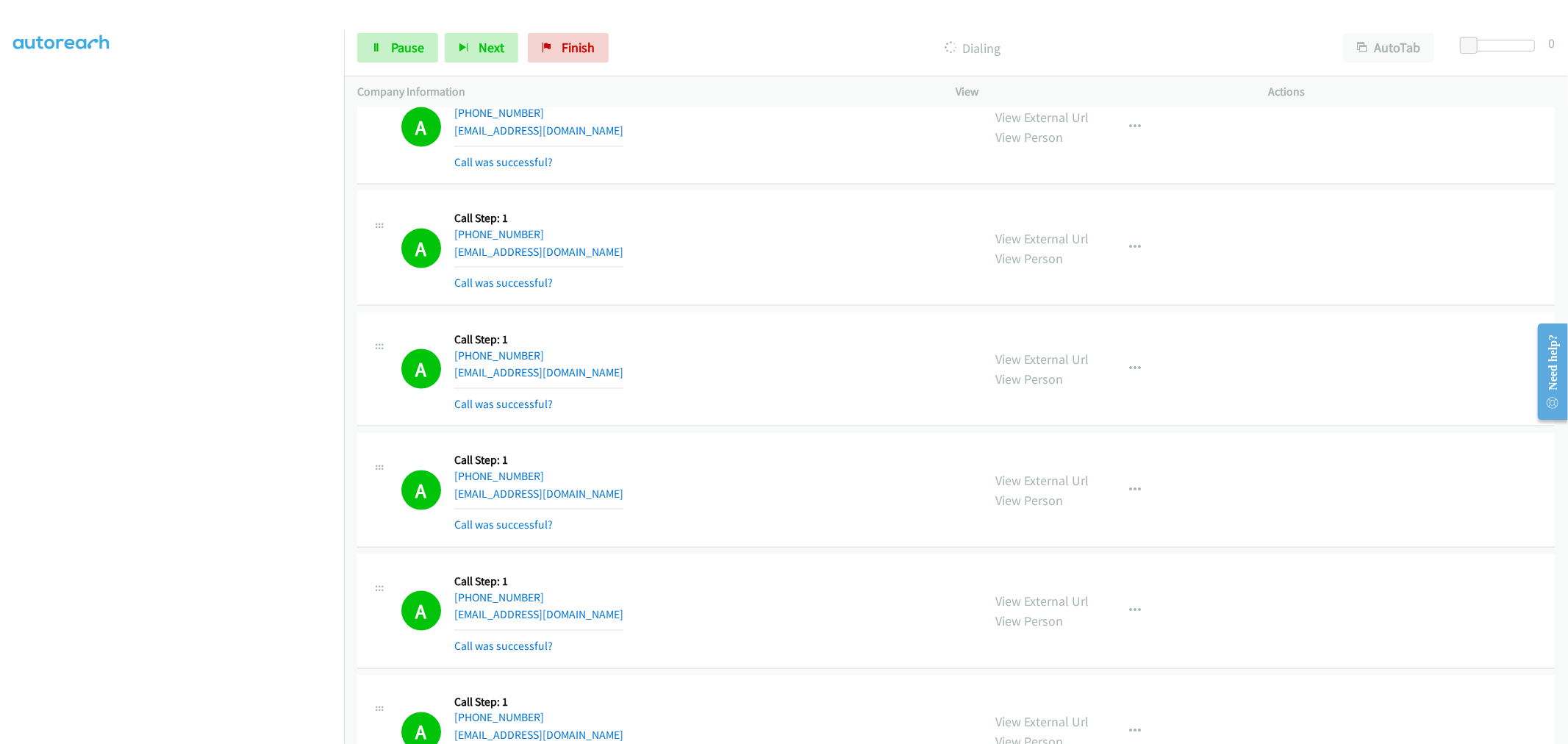
scroll to position [1878, 0]
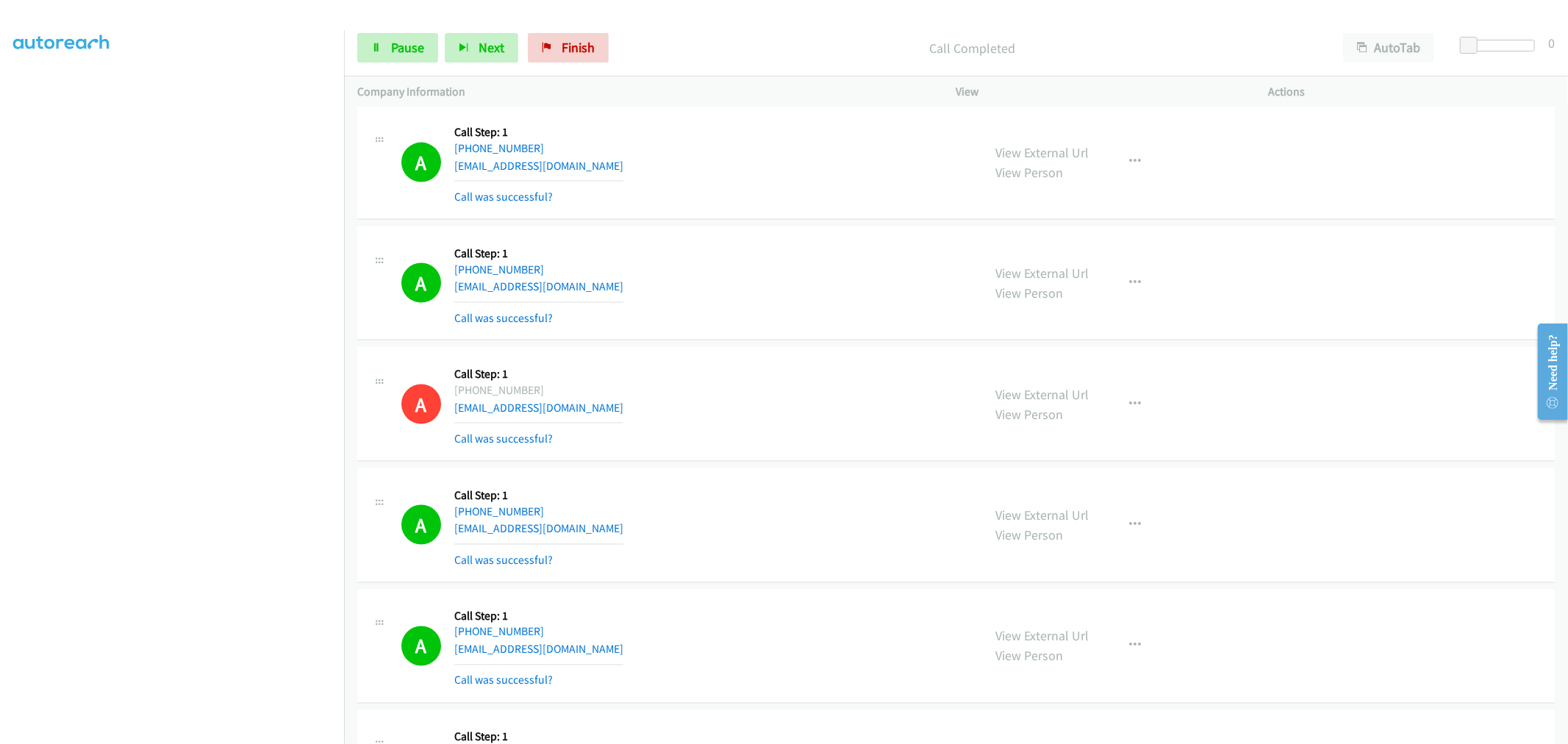
click at [844, 356] on div "A Callback Scheduled Call Step: 1 America/Chicago +1 913-302-0966 dbldwyer@yaho…" at bounding box center [956, 404] width 1198 height 115
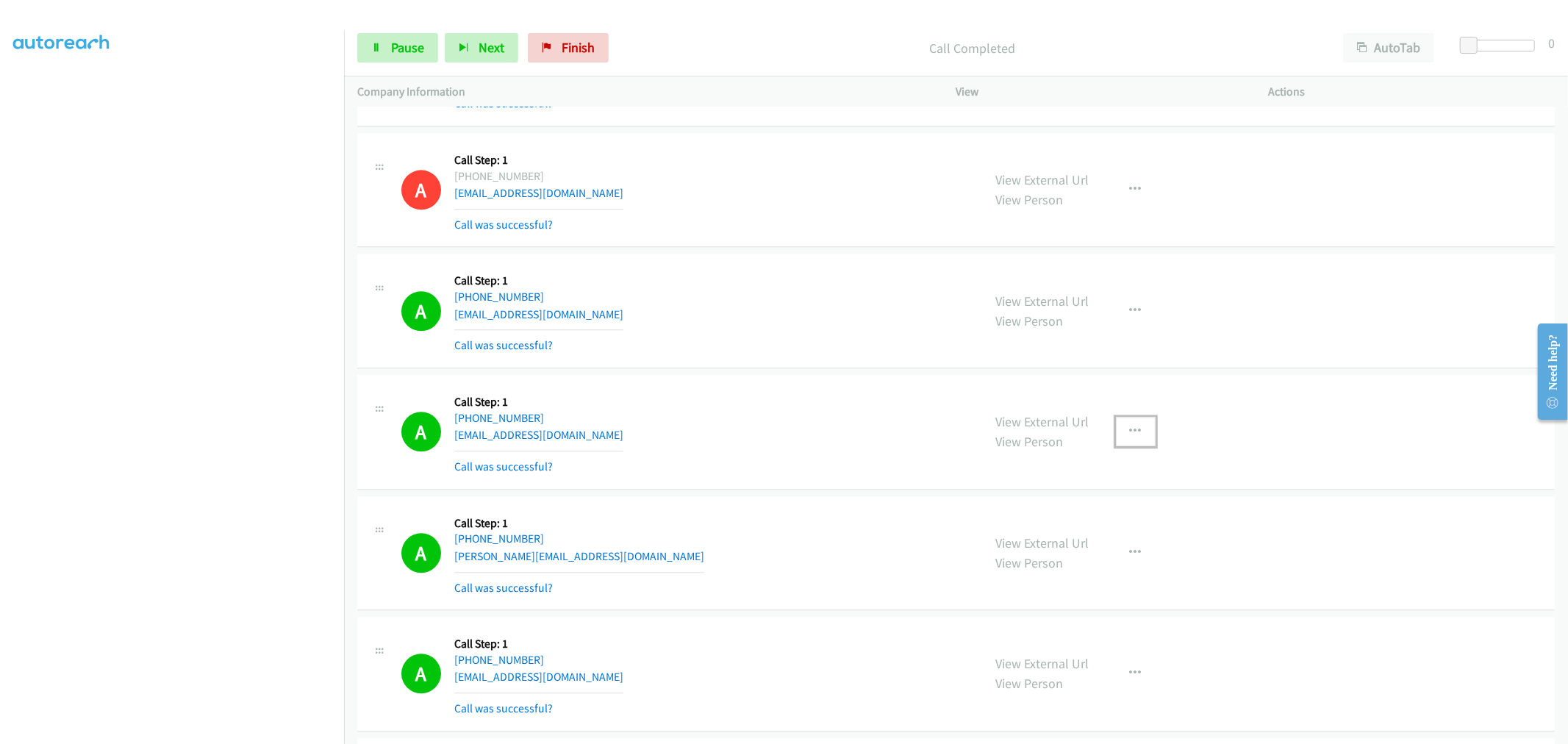
click at [1123, 437] on button "button" at bounding box center [1136, 432] width 40 height 30
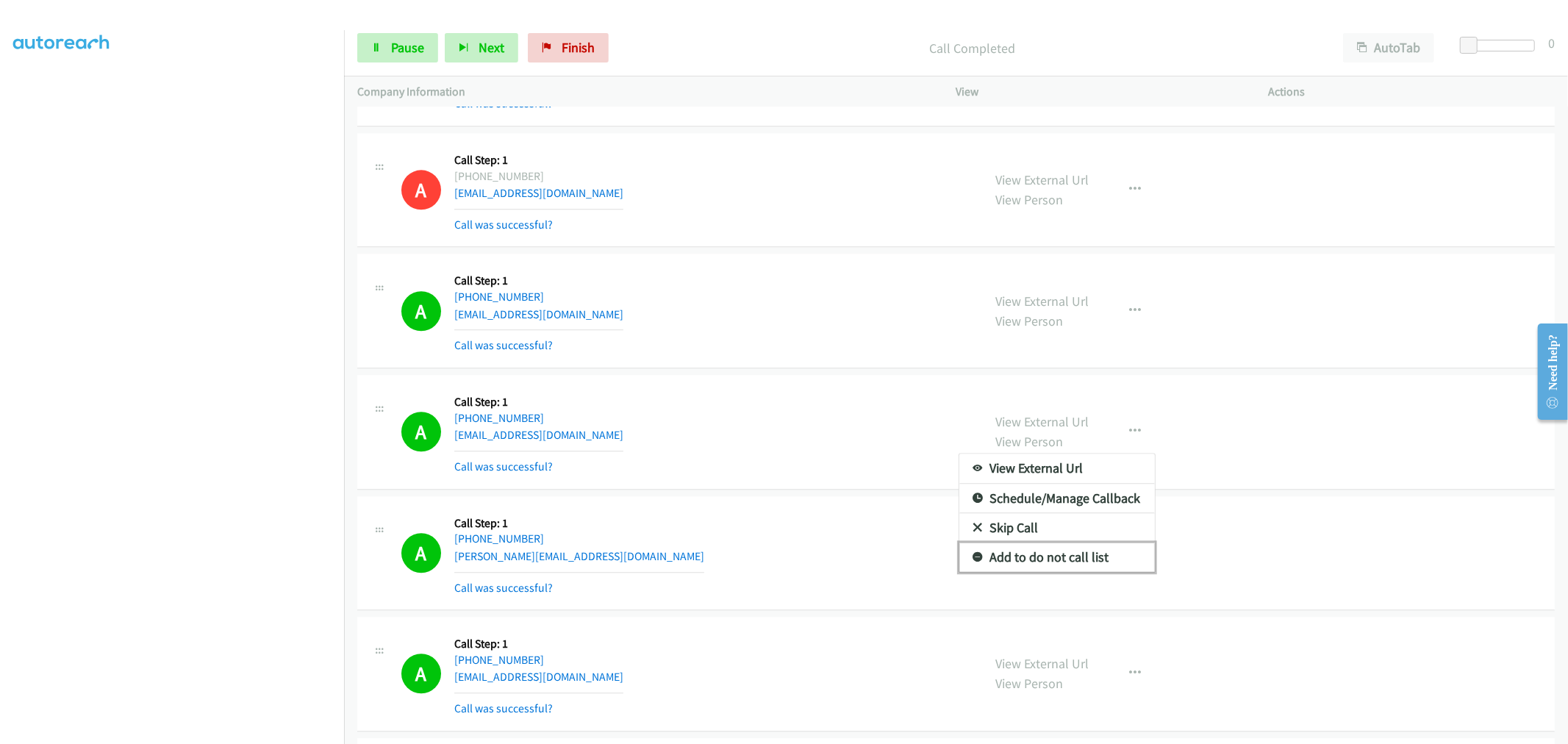
click at [1034, 554] on link "Add to do not call list" at bounding box center [1056, 558] width 195 height 30
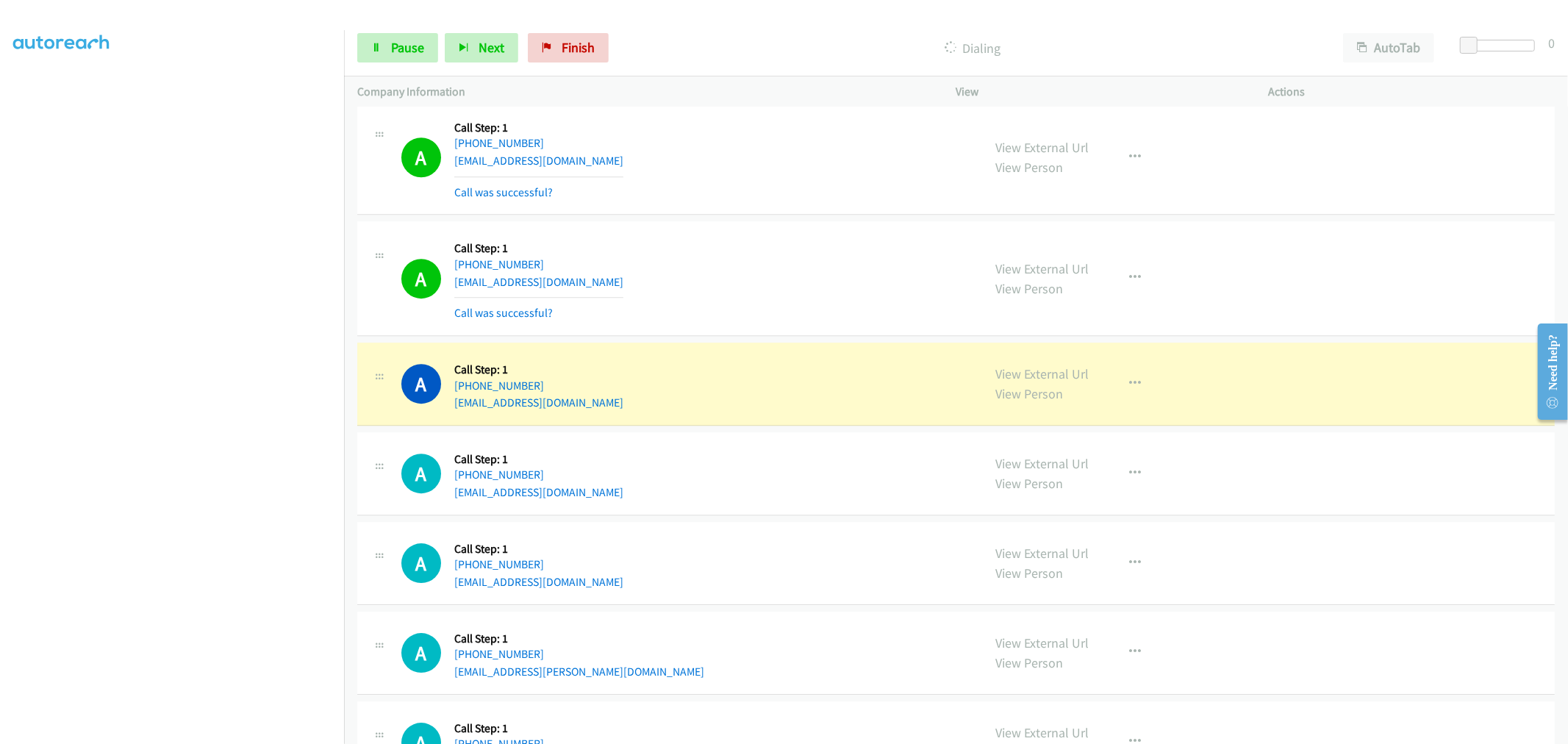
scroll to position [3853, 0]
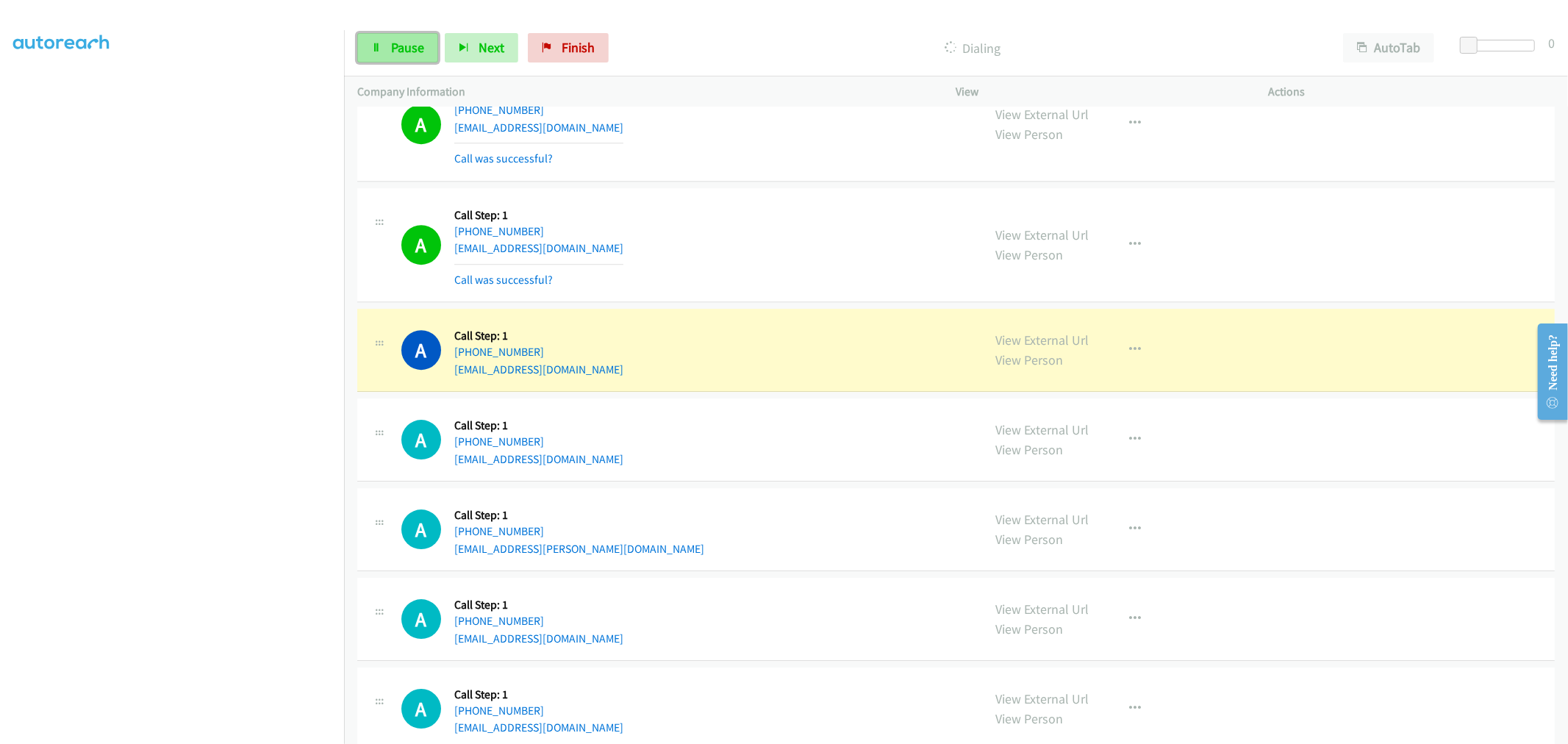
click at [423, 59] on link "Pause" at bounding box center [397, 48] width 81 height 30
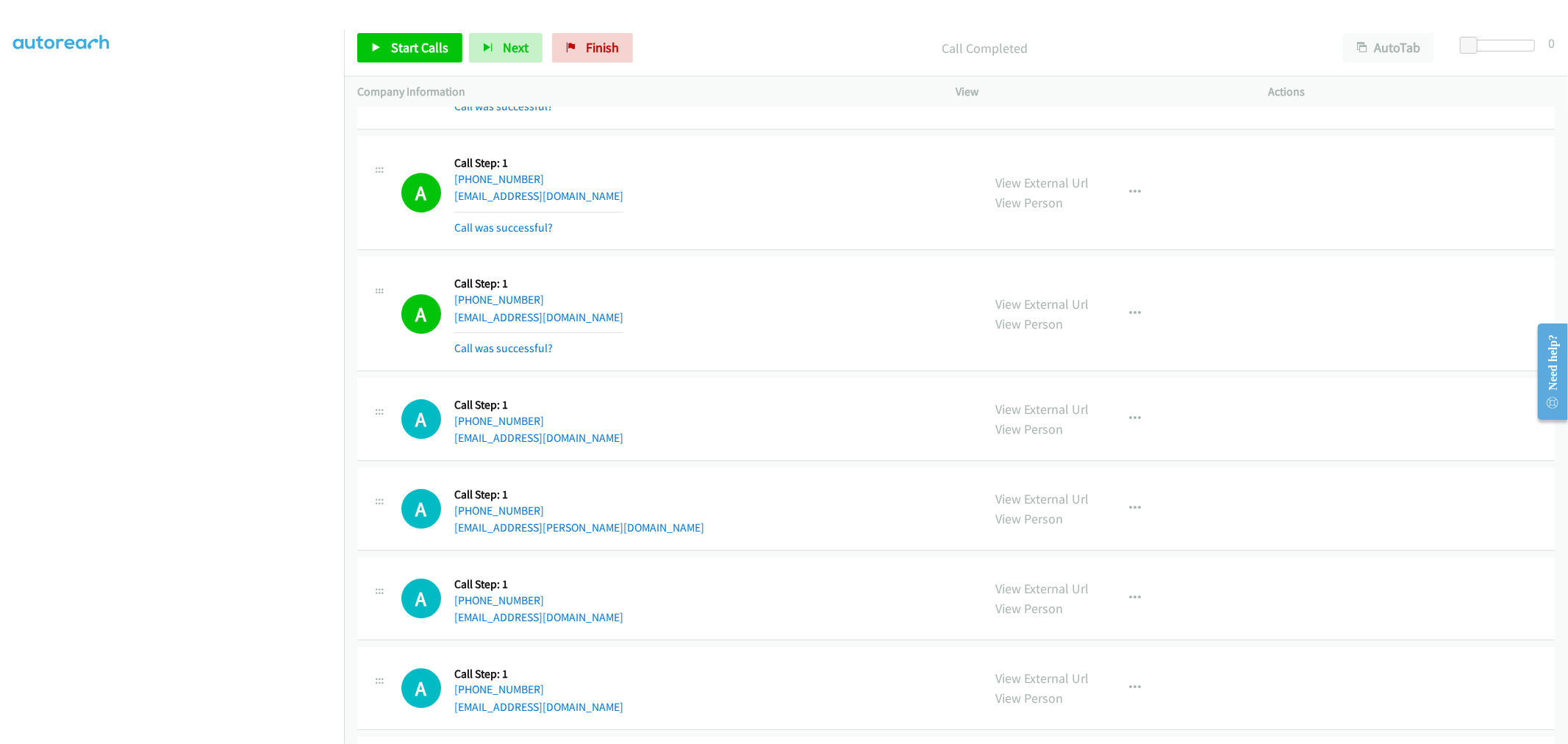
scroll to position [3934, 0]
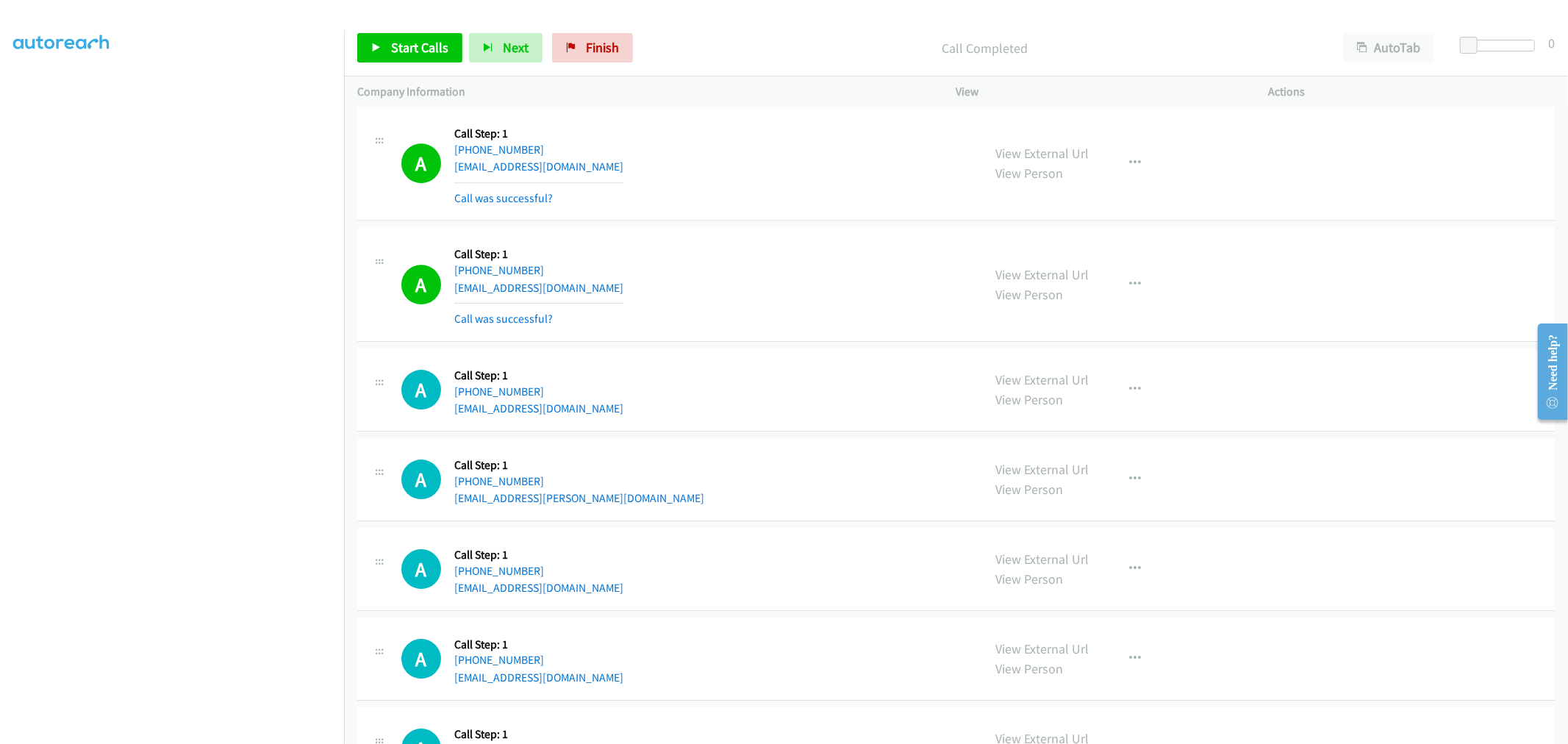
click at [781, 410] on div "A Callback Scheduled Call Step: 1 America/New_York +1 321-277-9878 vinceragosta…" at bounding box center [685, 390] width 569 height 56
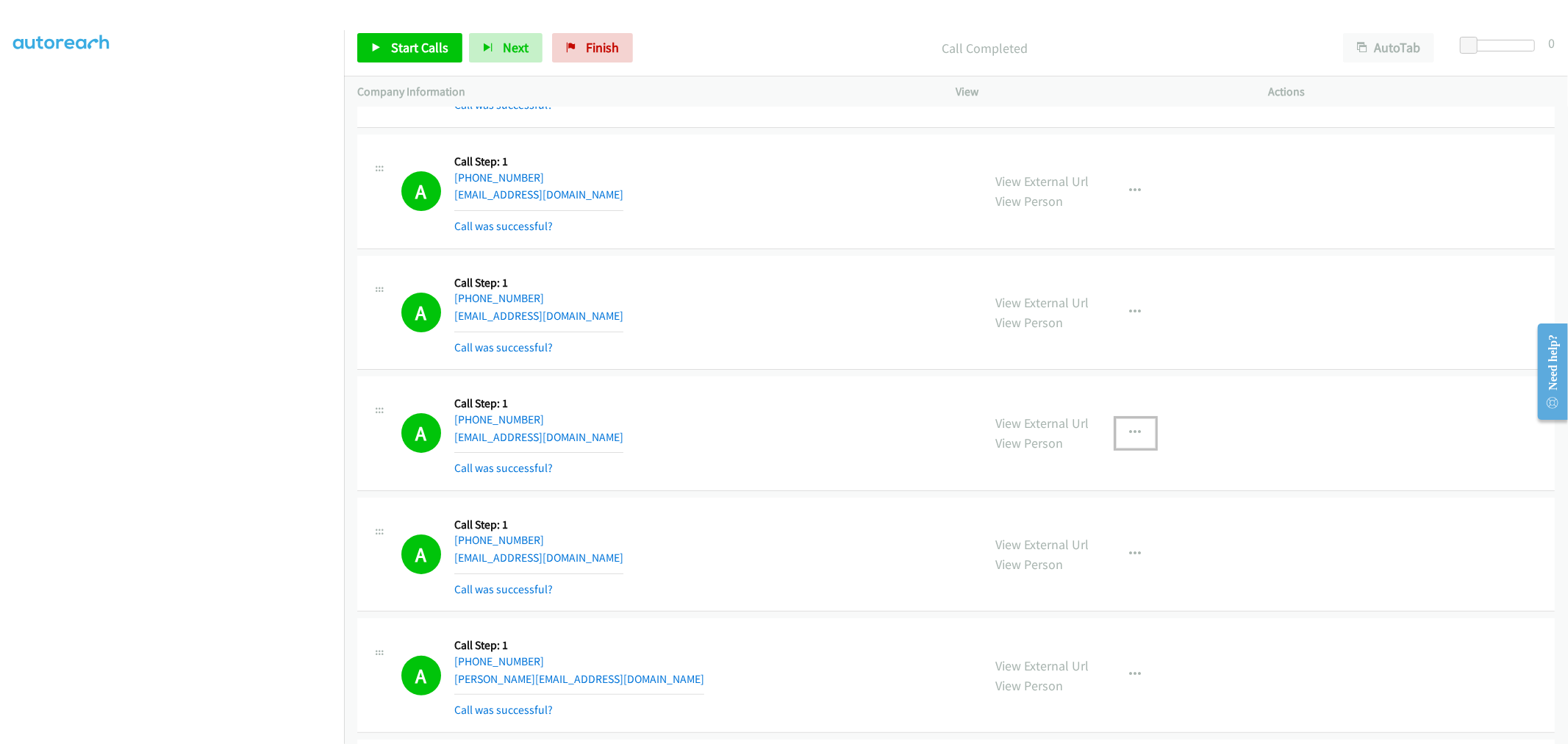
click at [1139, 425] on button "button" at bounding box center [1136, 433] width 40 height 30
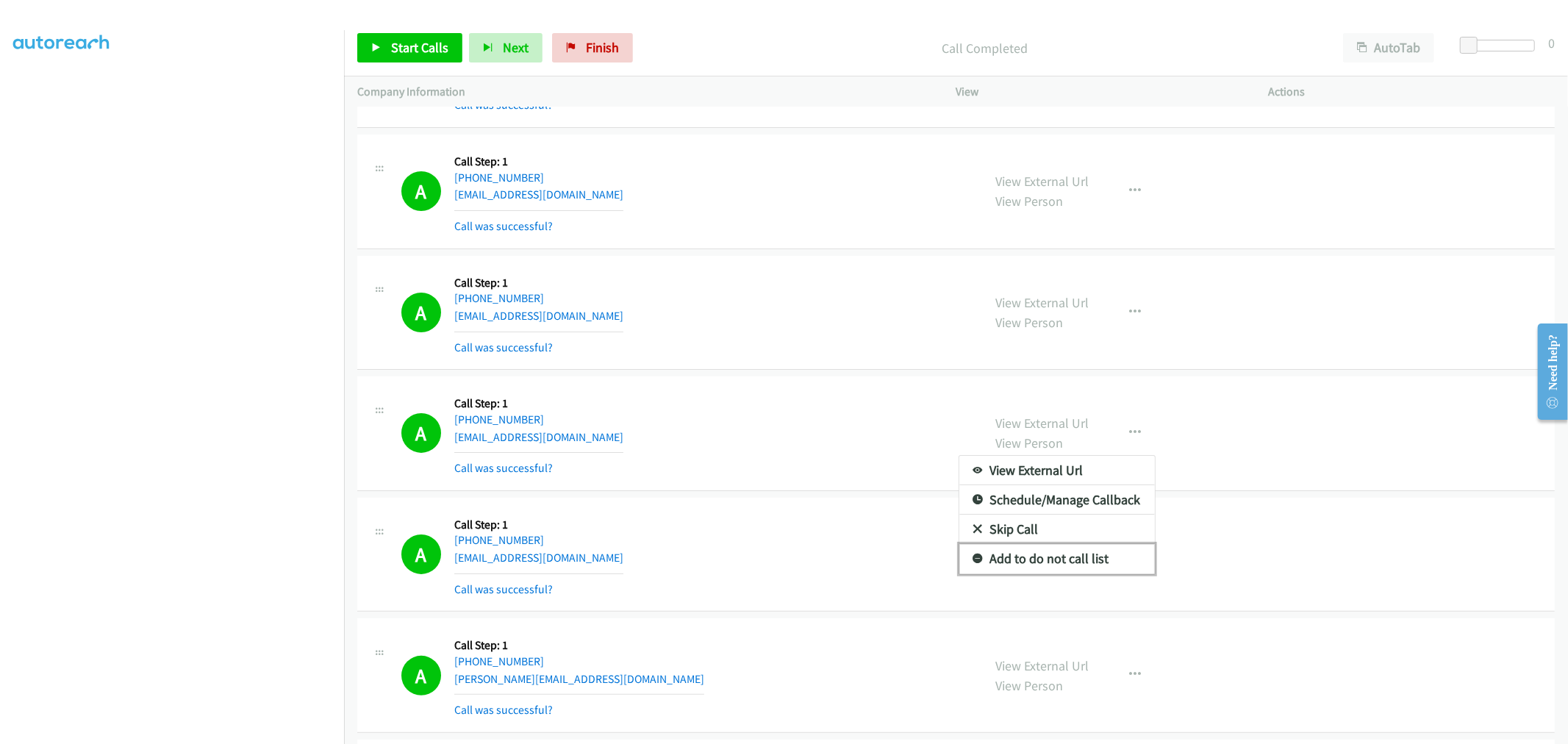
click at [1061, 553] on link "Add to do not call list" at bounding box center [1056, 559] width 195 height 30
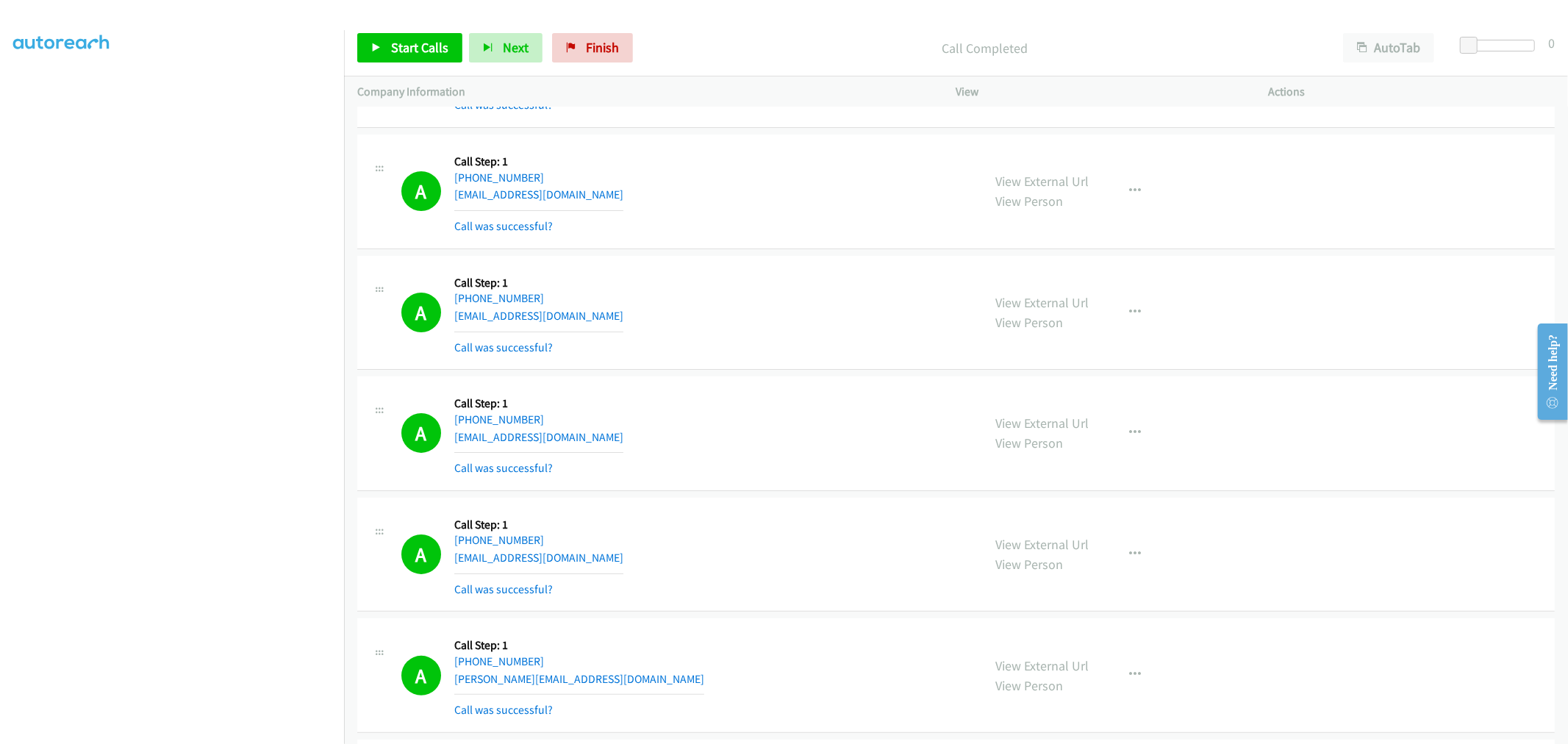
click at [836, 429] on div "A Callback Scheduled Call Step: 1 America/New_York +1 404-429-2486 sendspamhere…" at bounding box center [685, 433] width 569 height 87
click at [772, 400] on div "A Callback Scheduled Call Step: 1 America/New_York +1 404-429-2486 sendspamhere…" at bounding box center [685, 433] width 569 height 87
click at [1130, 432] on icon "button" at bounding box center [1136, 433] width 12 height 12
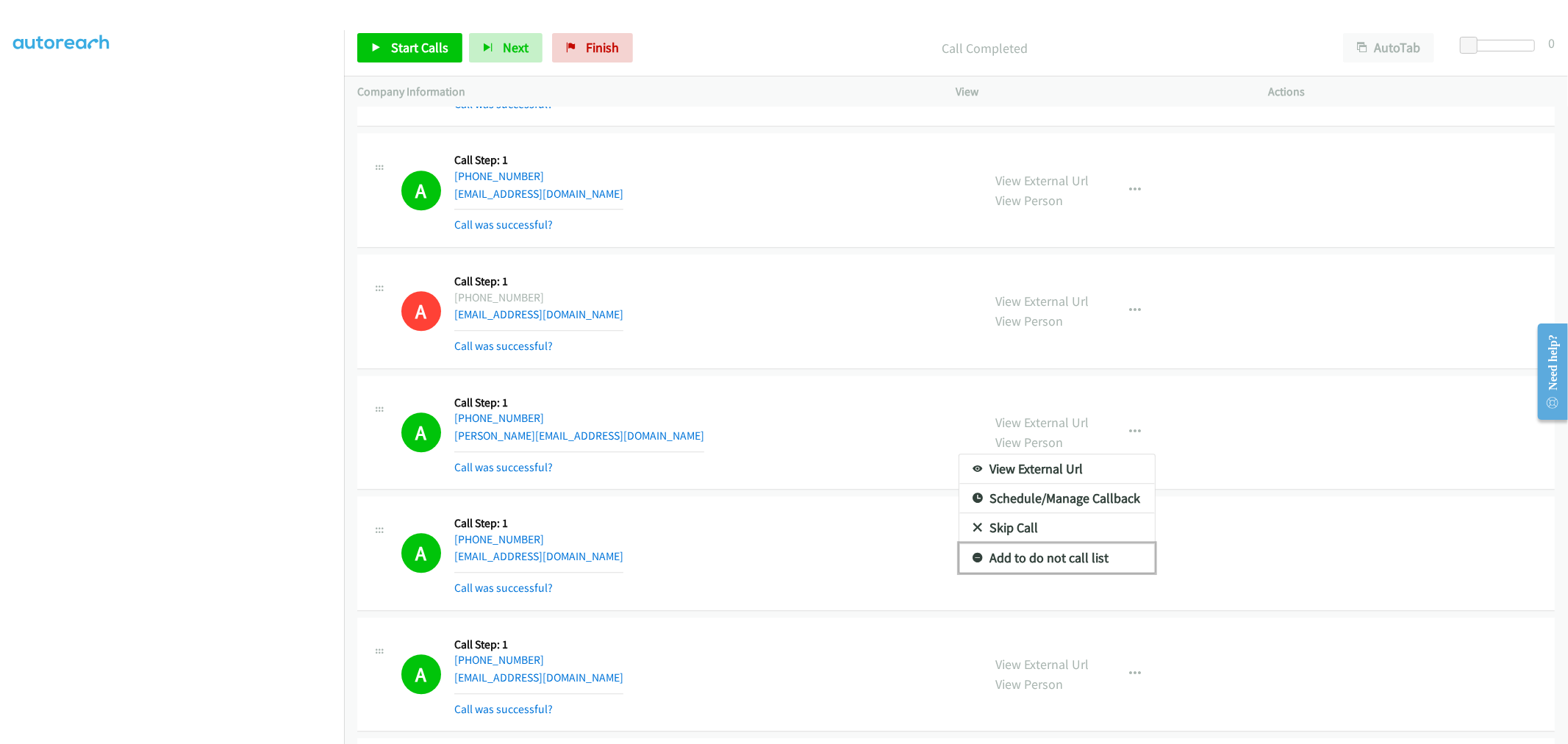
click at [1031, 557] on link "Add to do not call list" at bounding box center [1056, 558] width 195 height 30
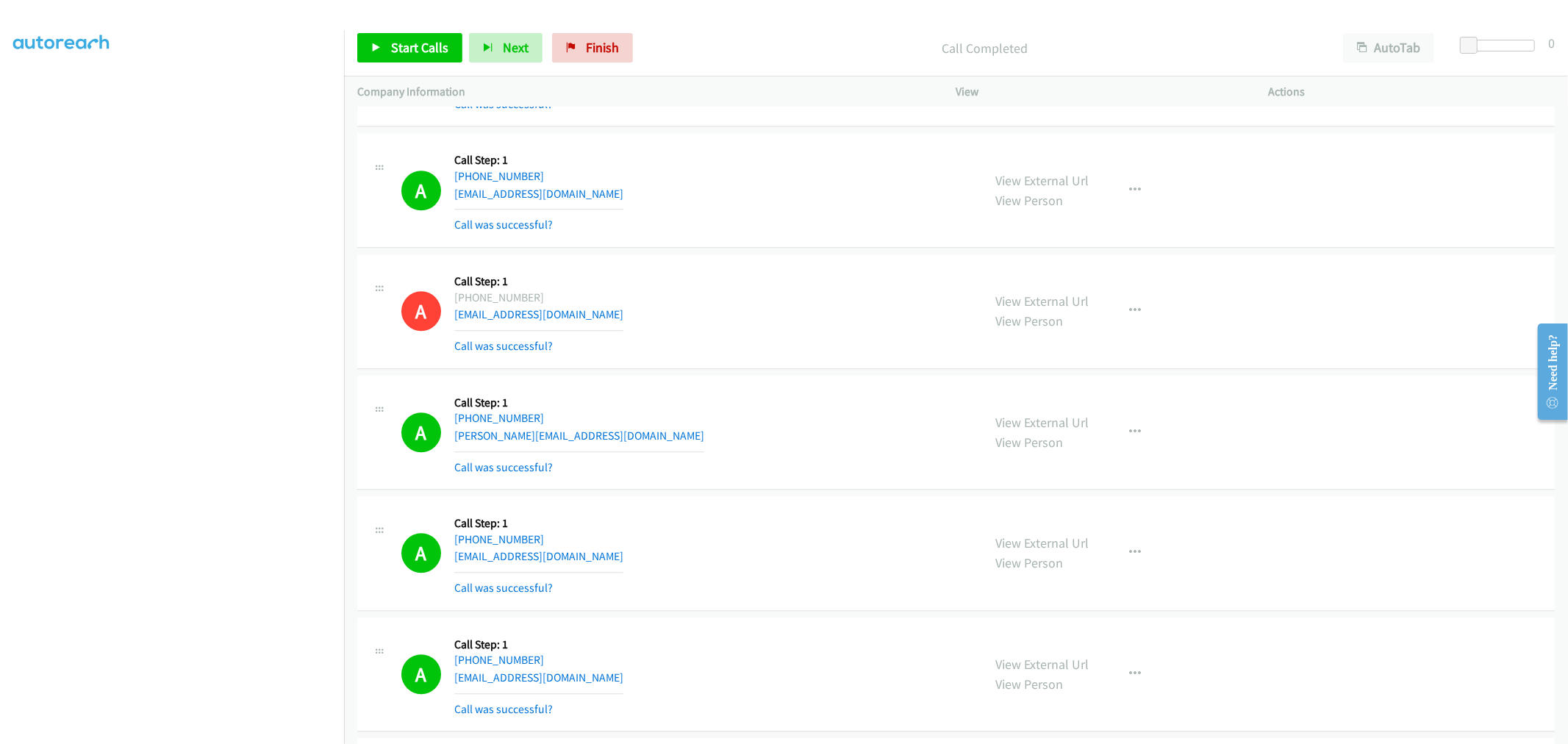
drag, startPoint x: 827, startPoint y: 447, endPoint x: 1289, endPoint y: 41, distance: 615.0
click at [830, 443] on div "A Callback Scheduled Call Step: 1 America/New_York +1 978-394-5419 stephen_m_da…" at bounding box center [685, 433] width 569 height 87
click at [449, 60] on link "Start Calls" at bounding box center [410, 48] width 105 height 30
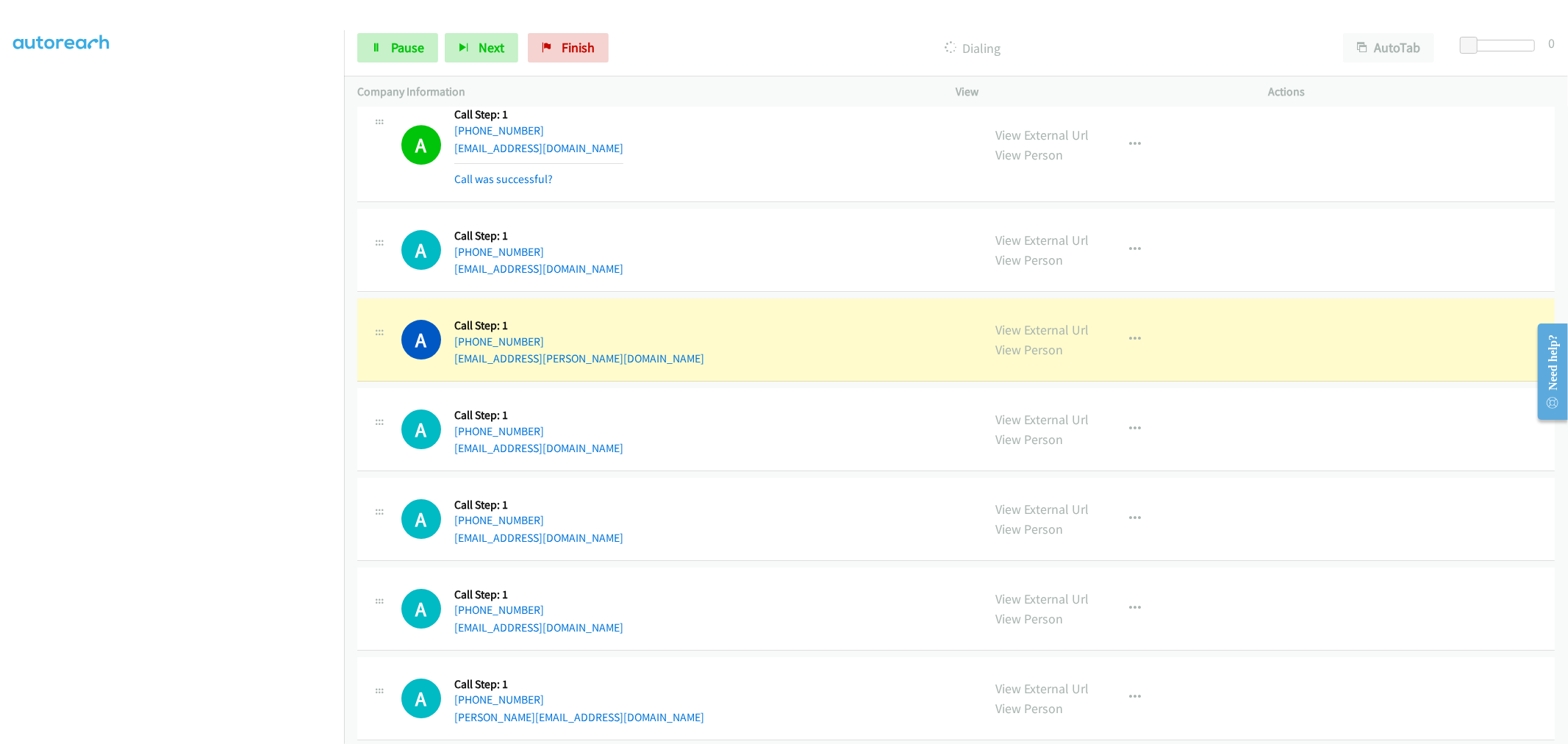
scroll to position [4081, 0]
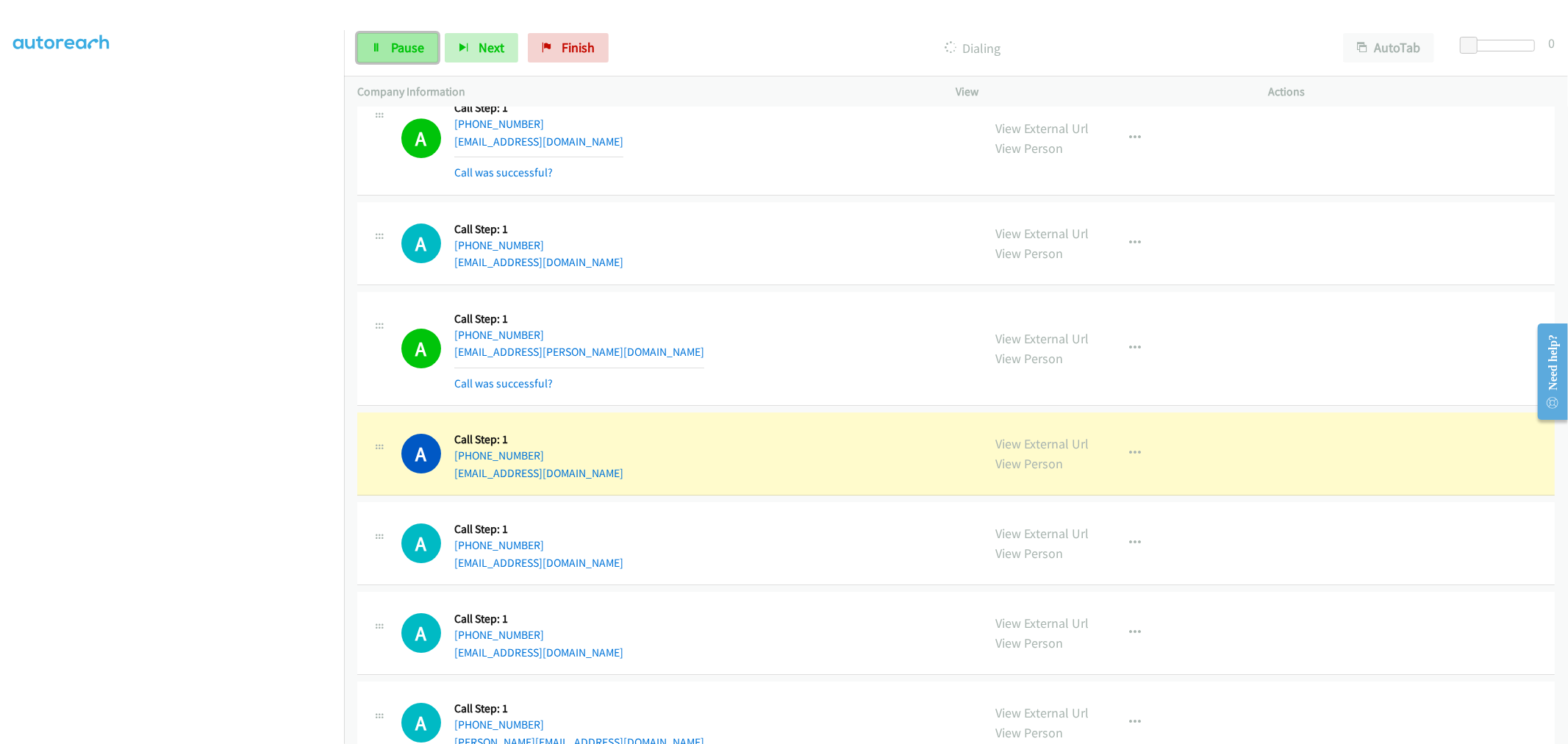
click at [391, 35] on link "Pause" at bounding box center [397, 48] width 81 height 30
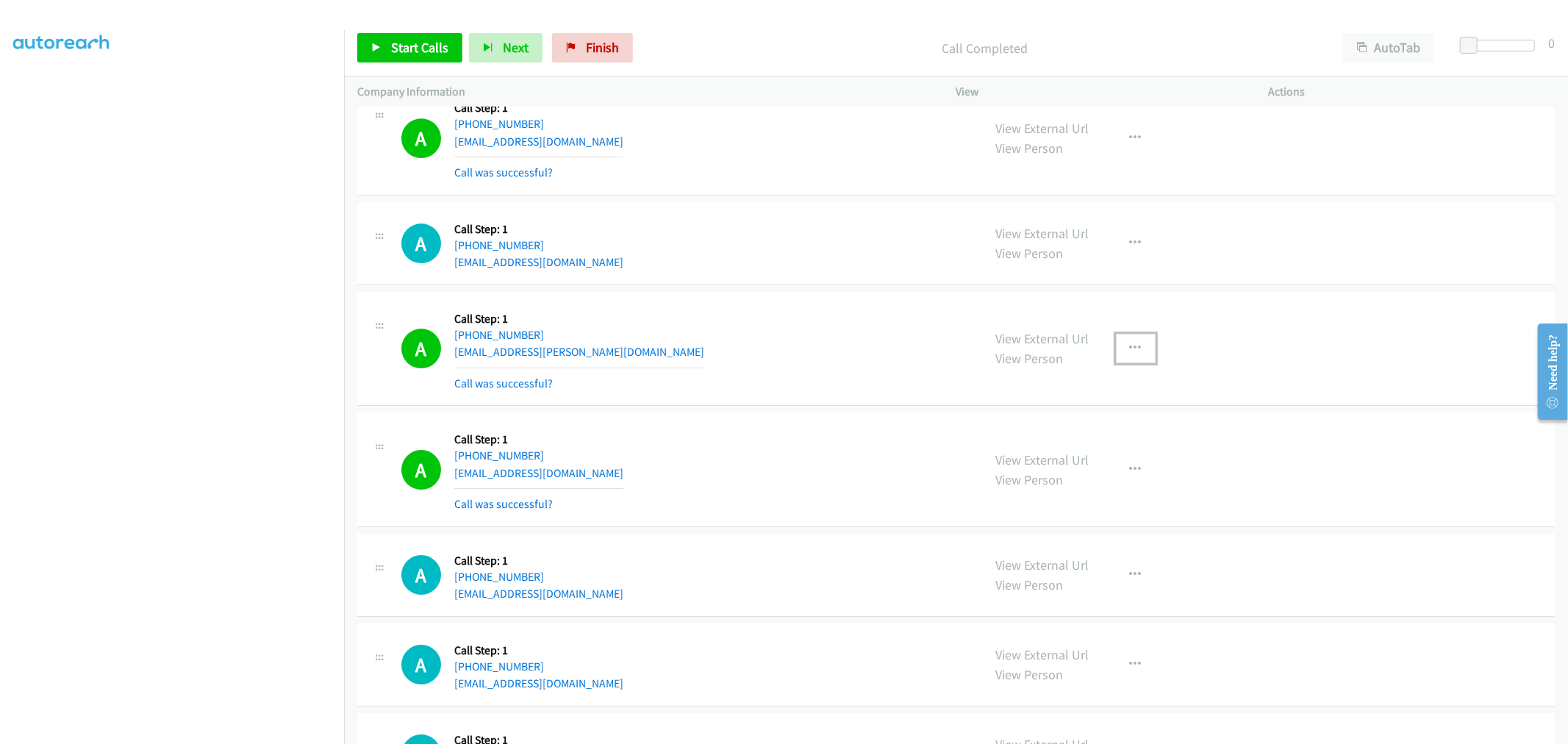
drag, startPoint x: 1121, startPoint y: 356, endPoint x: 1089, endPoint y: 424, distance: 75.2
click at [1121, 356] on button "button" at bounding box center [1136, 348] width 40 height 30
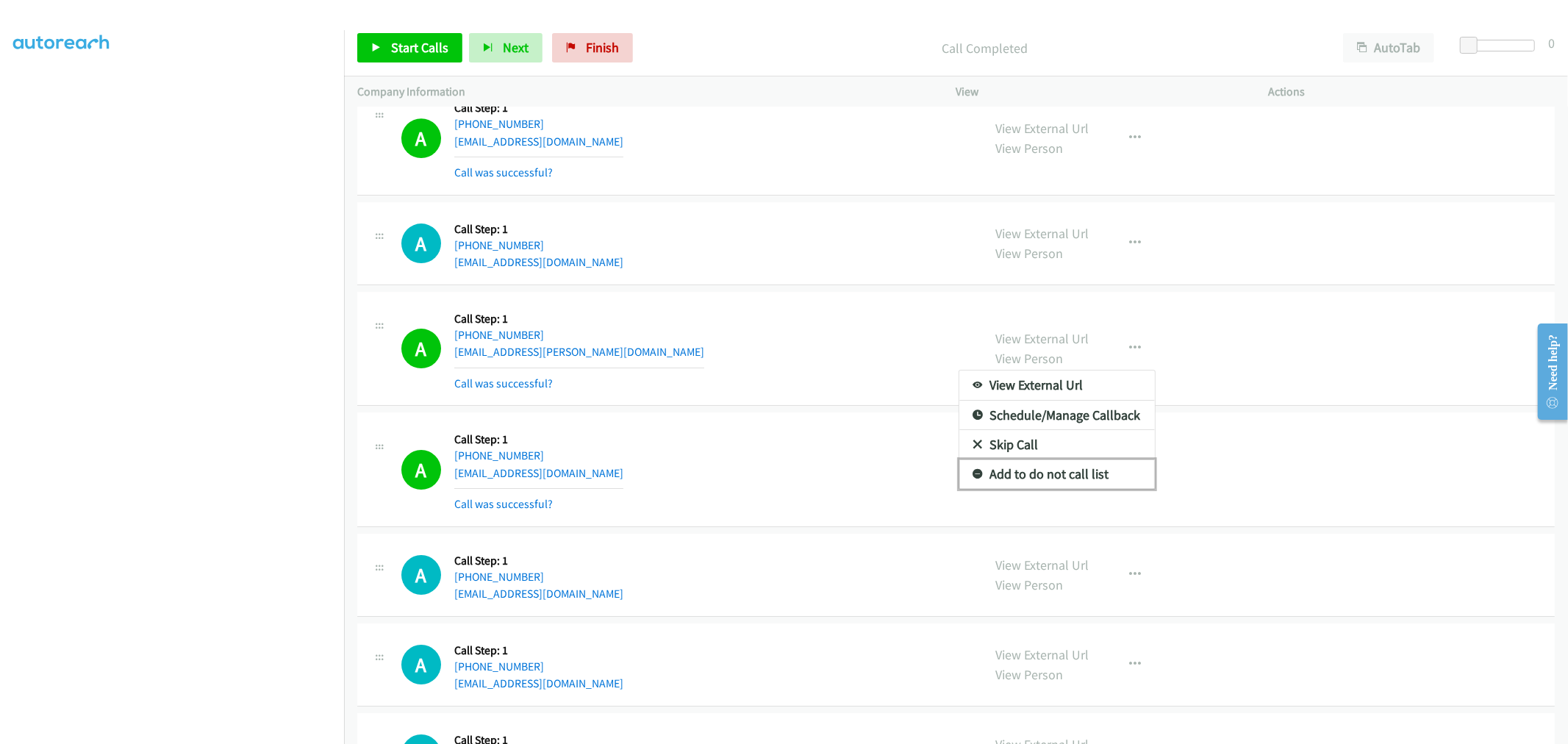
click at [1039, 475] on link "Add to do not call list" at bounding box center [1056, 474] width 195 height 30
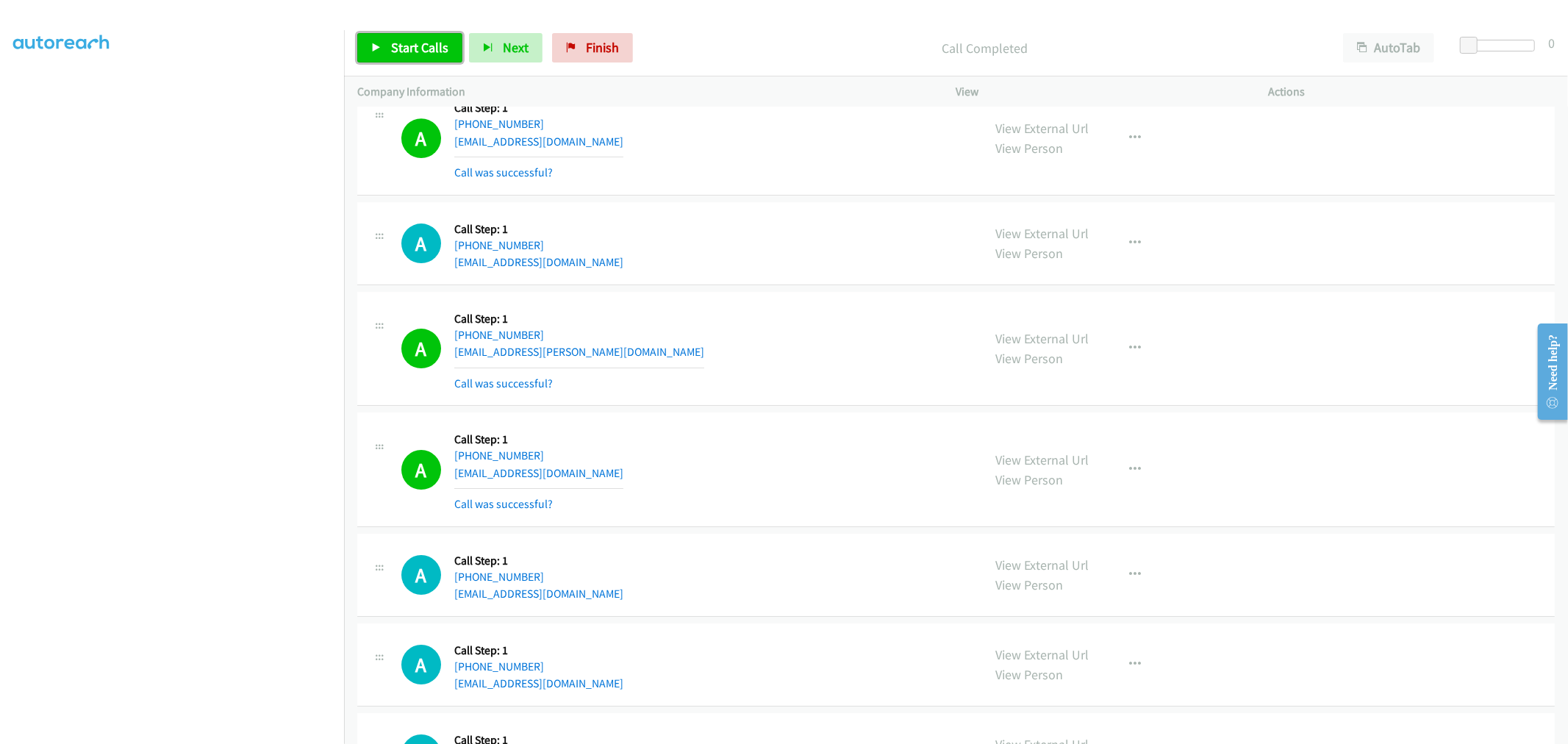
click at [382, 41] on link "Start Calls" at bounding box center [410, 48] width 105 height 30
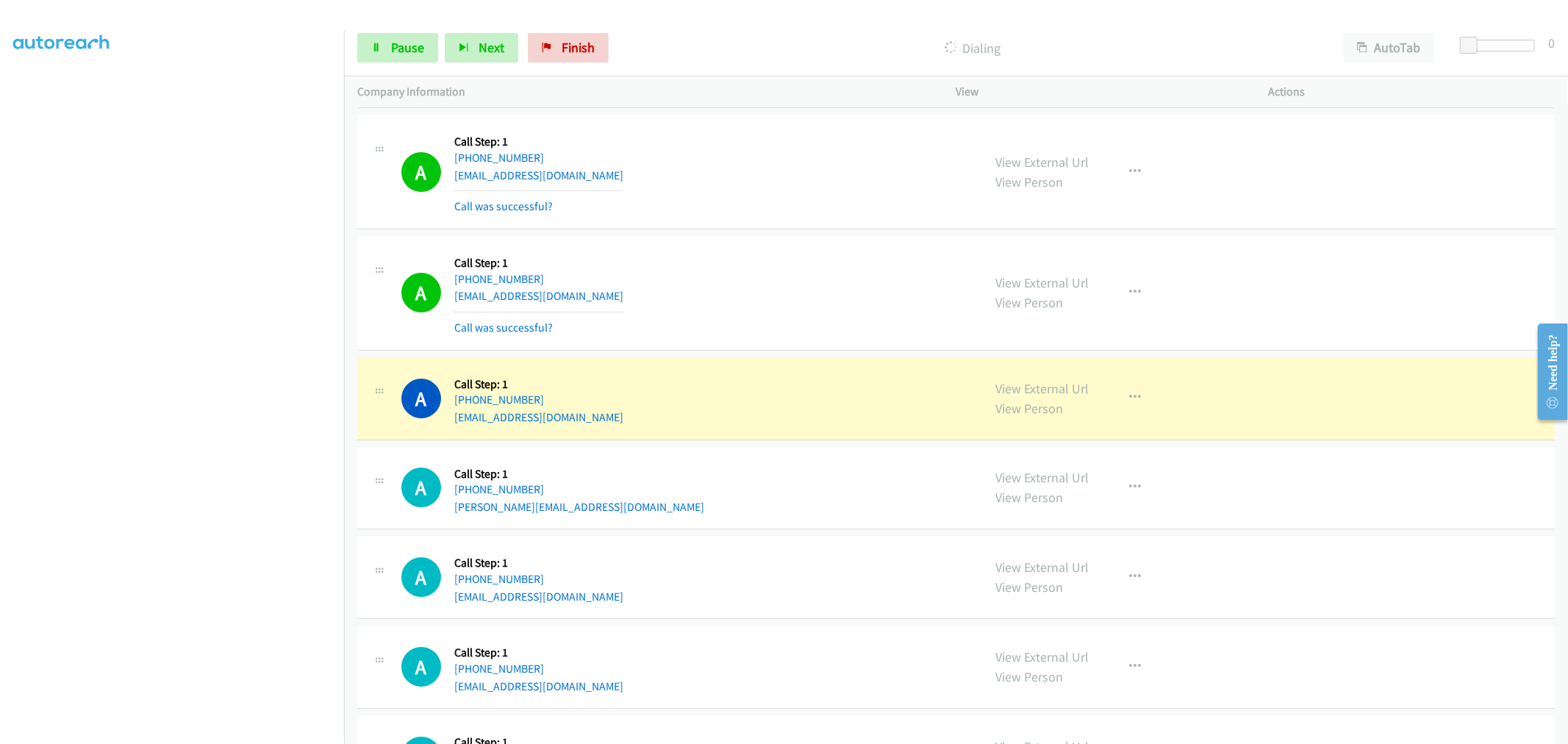
scroll to position [4407, 0]
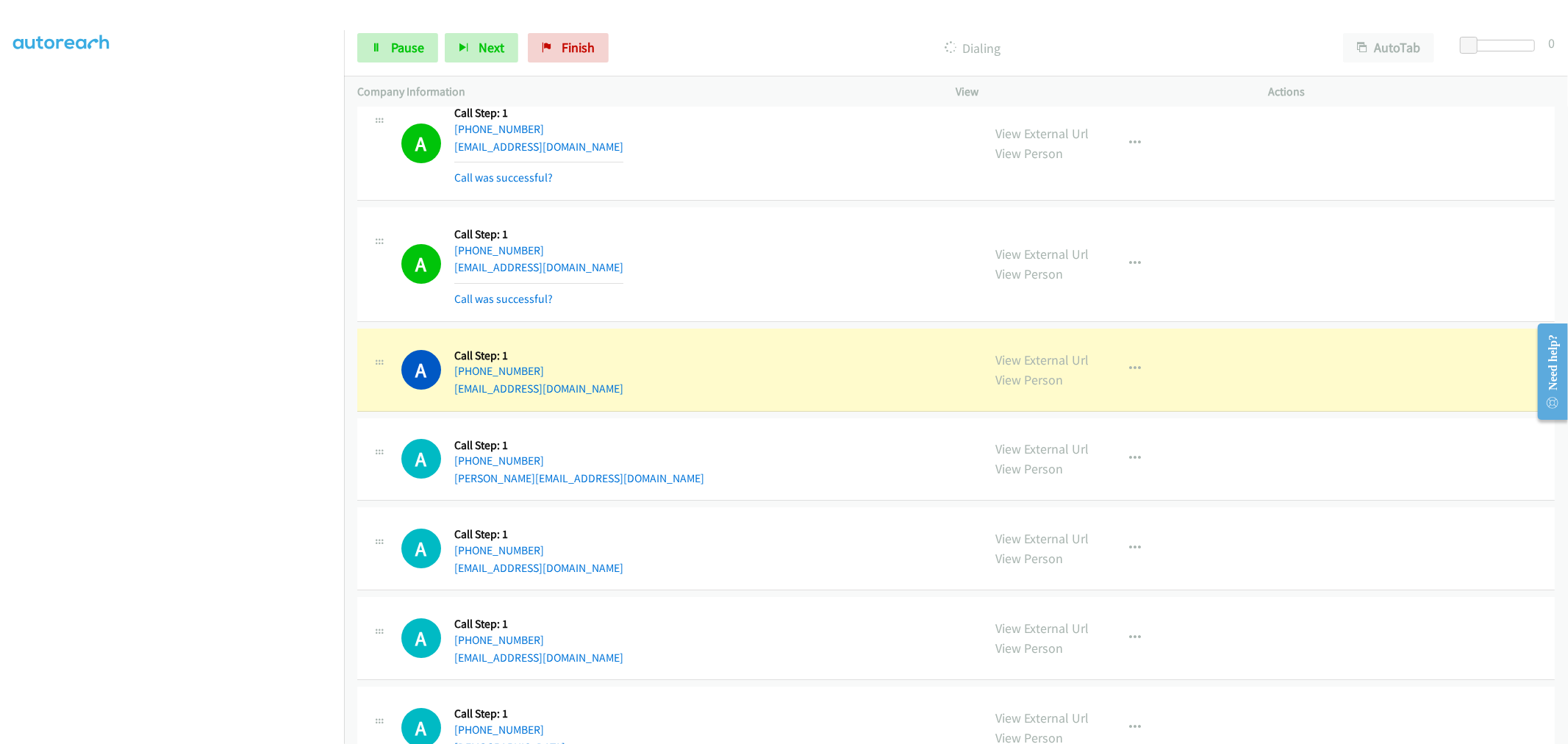
click at [748, 230] on div "A Callback Scheduled Call Step: 1 America/New_York +1 215-459-0225 jordanchrist…" at bounding box center [685, 264] width 569 height 87
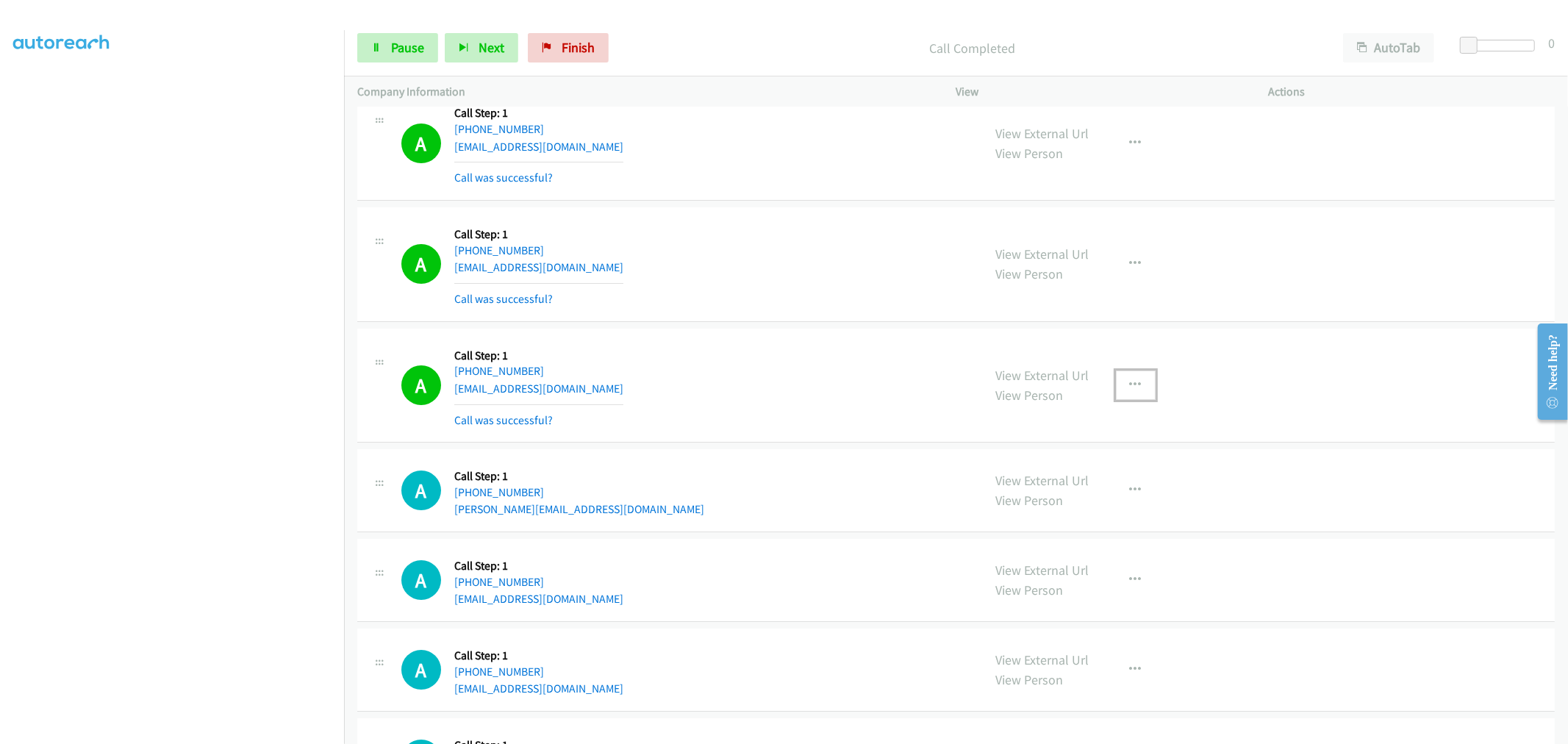
drag, startPoint x: 1135, startPoint y: 388, endPoint x: 1119, endPoint y: 416, distance: 32.2
click at [1135, 388] on button "button" at bounding box center [1136, 385] width 40 height 30
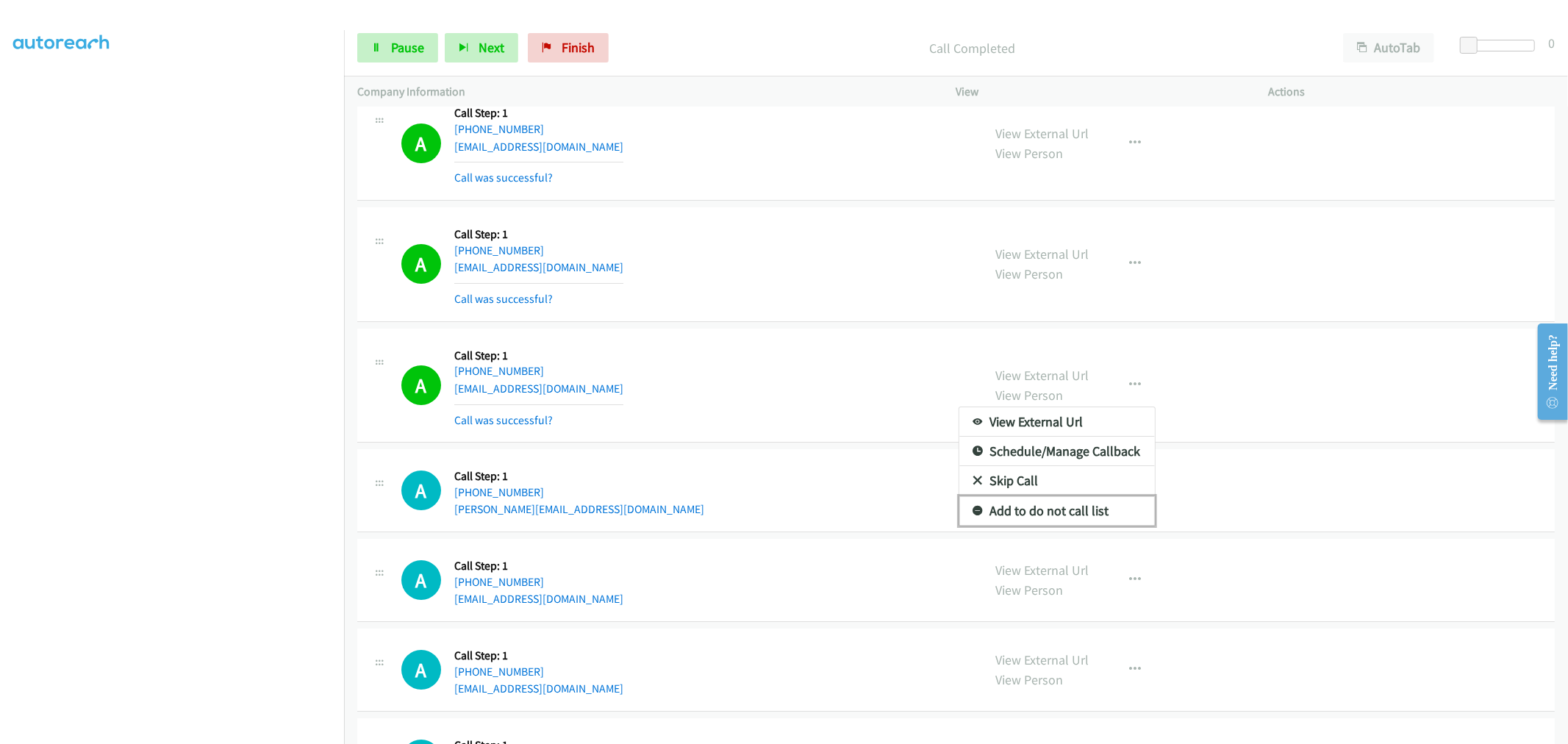
click at [1056, 511] on link "Add to do not call list" at bounding box center [1056, 511] width 195 height 30
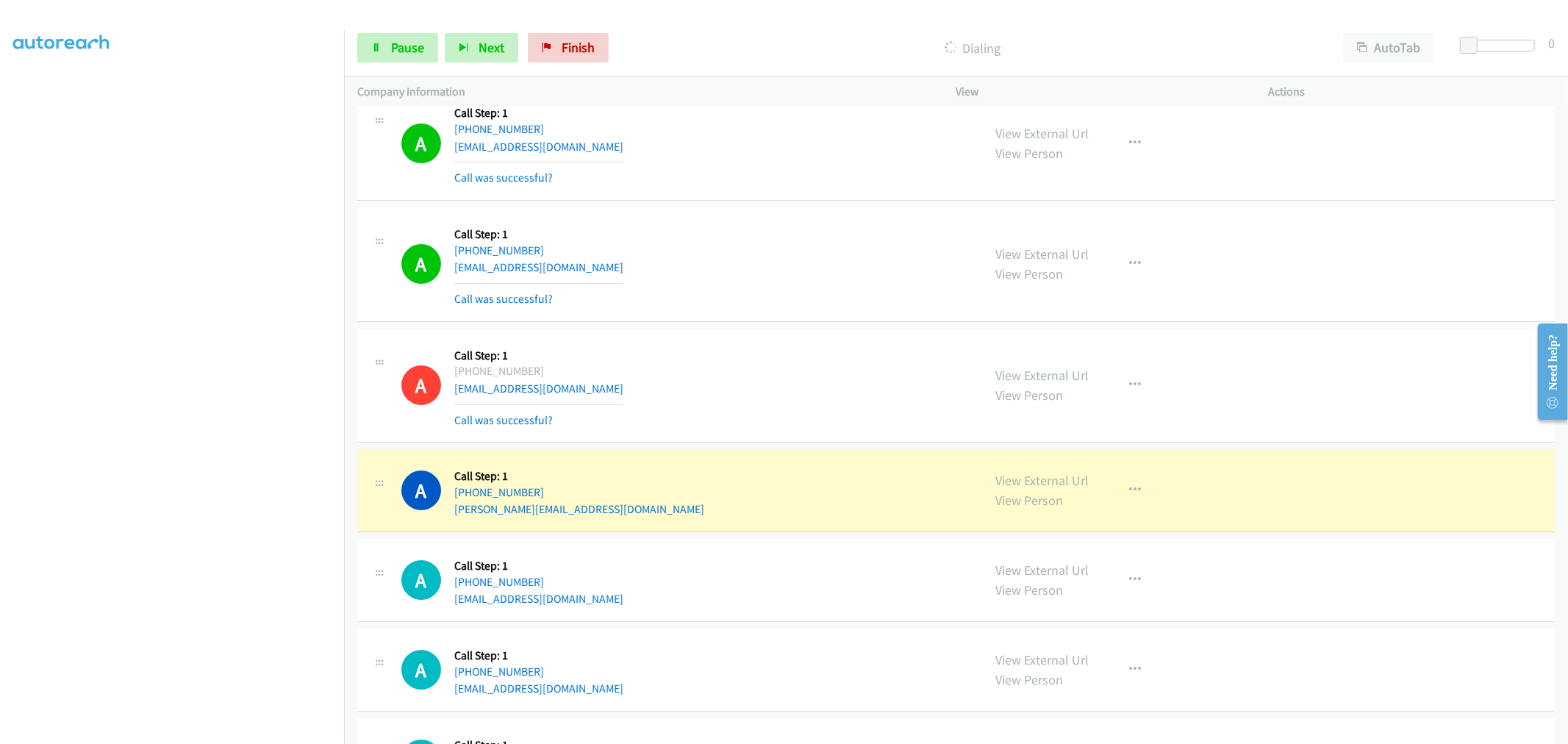
click at [754, 328] on td "A Callback Scheduled Call Step: 1 America/New_York +1 207-632-5734 snooz2@aol.c…" at bounding box center [955, 385] width 1223 height 121
click at [787, 325] on td "A Callback Scheduled Call Step: 1 America/New_York +1 215-459-0225 jordanchrist…" at bounding box center [955, 265] width 1223 height 121
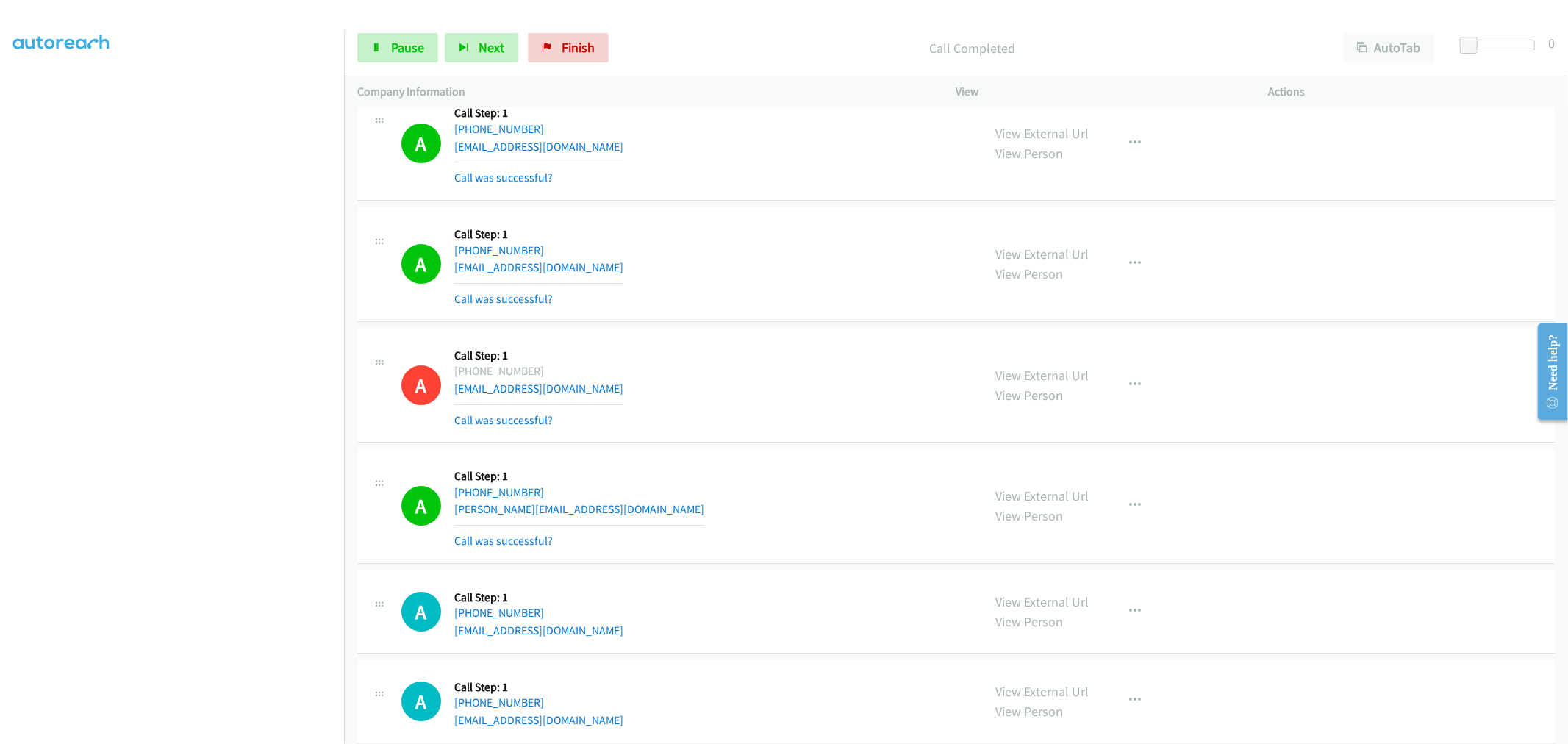
click at [762, 328] on td "A Callback Scheduled Call Step: 1 America/New_York +1 207-632-5734 snooz2@aol.c…" at bounding box center [955, 385] width 1223 height 121
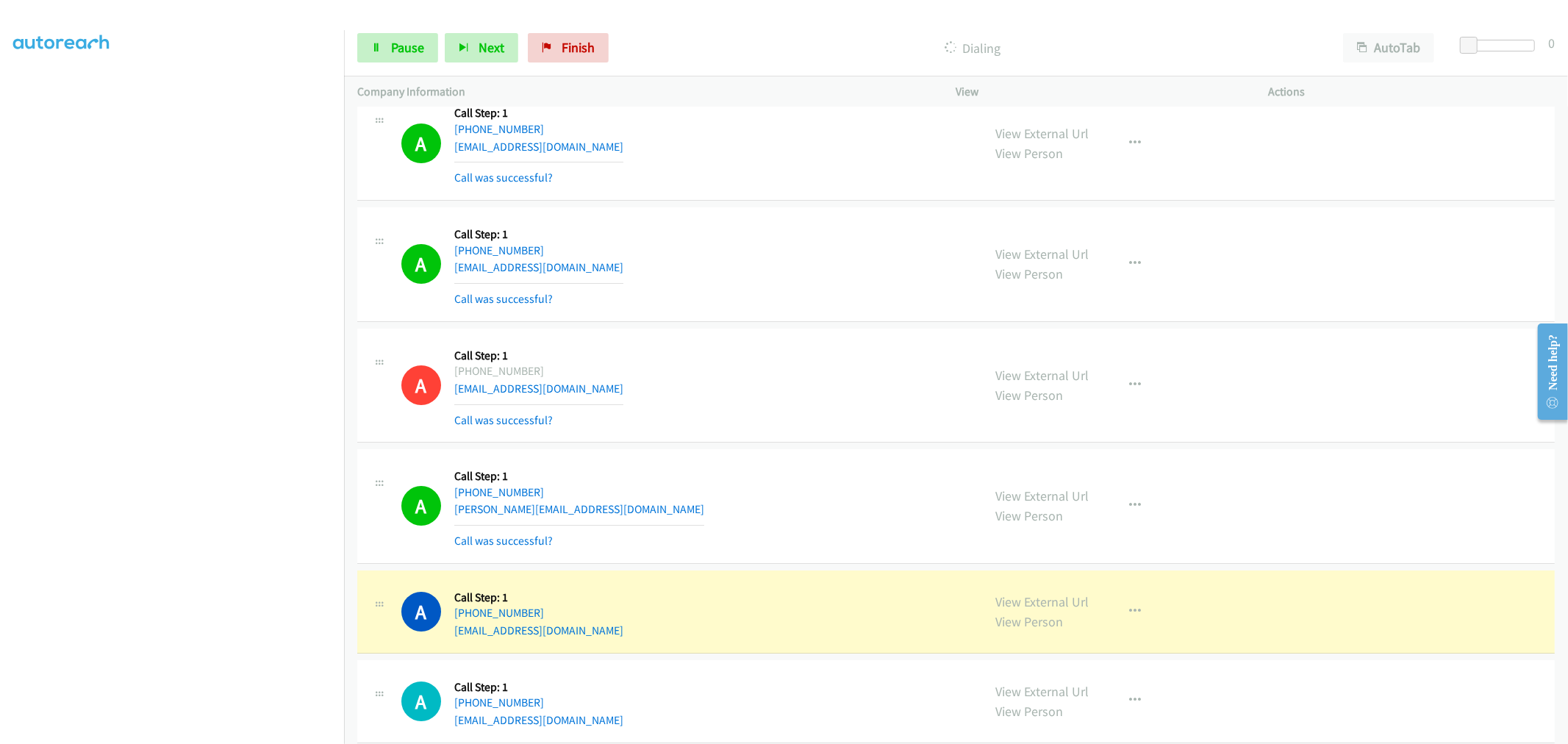
click at [801, 328] on td "A Callback Scheduled Call Step: 1 America/New_York +1 207-632-5734 snooz2@aol.c…" at bounding box center [955, 385] width 1223 height 121
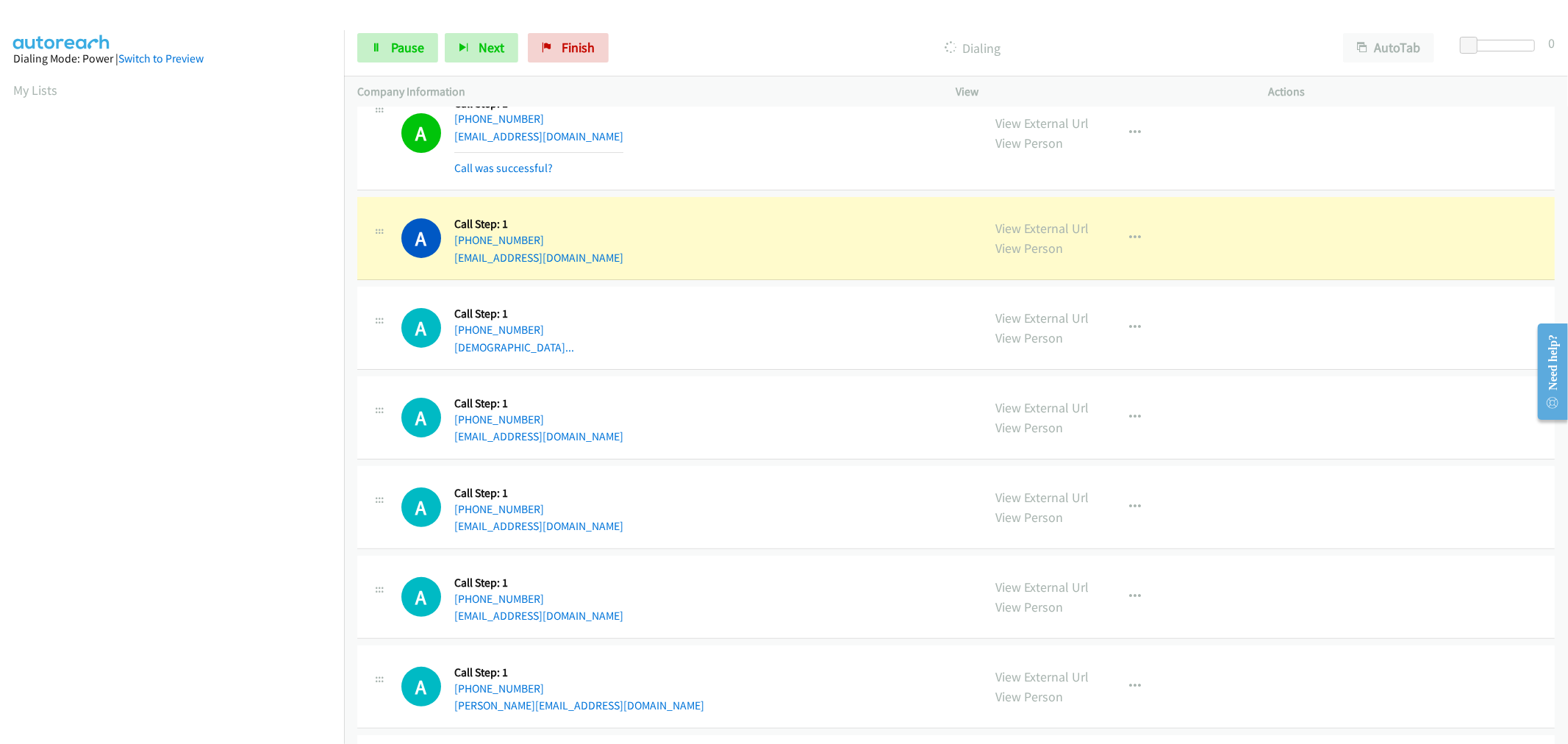
scroll to position [81, 0]
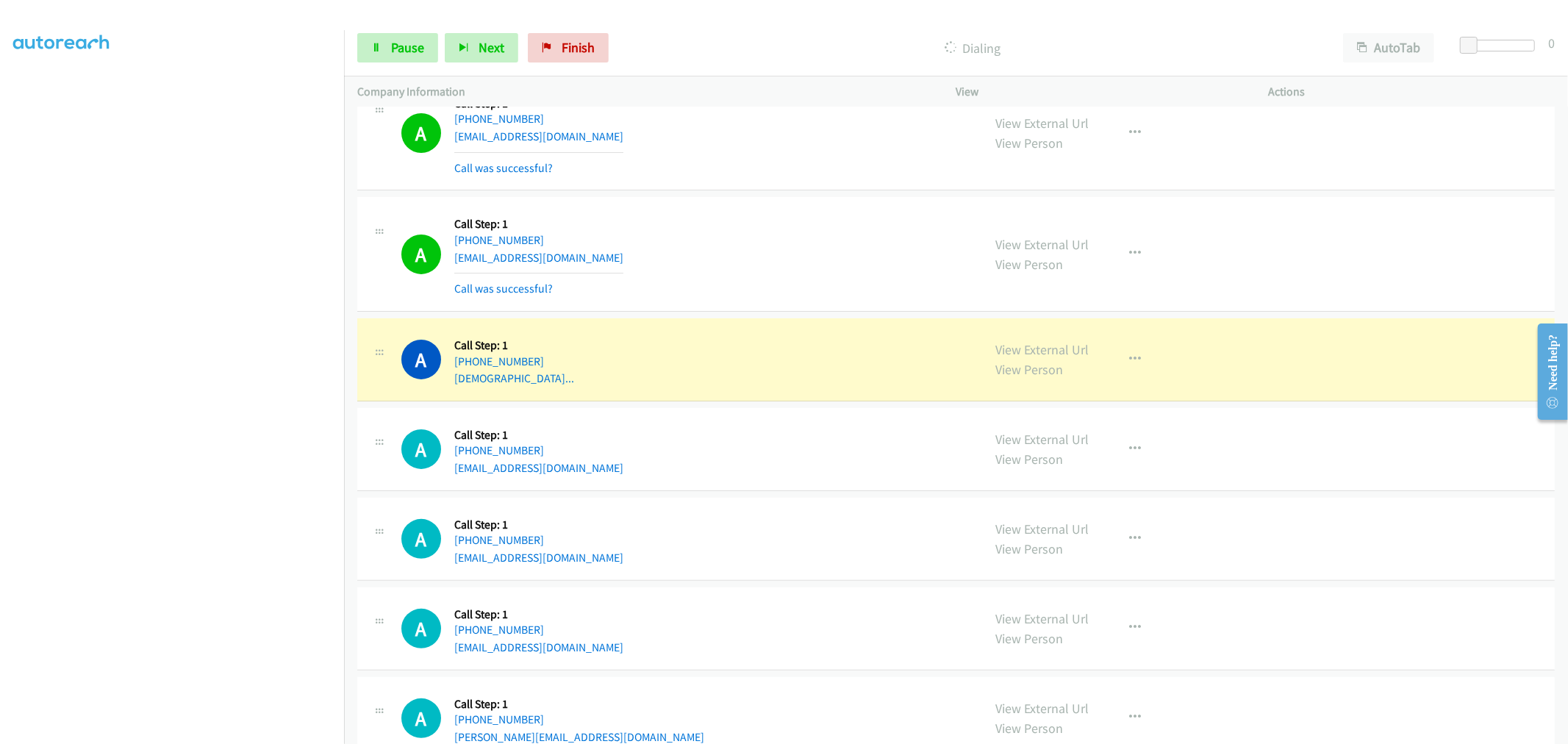
click at [782, 312] on div "A Callback Scheduled Call Step: 1 America/New_York +1 864-380-9946 gregmboone31…" at bounding box center [956, 254] width 1198 height 115
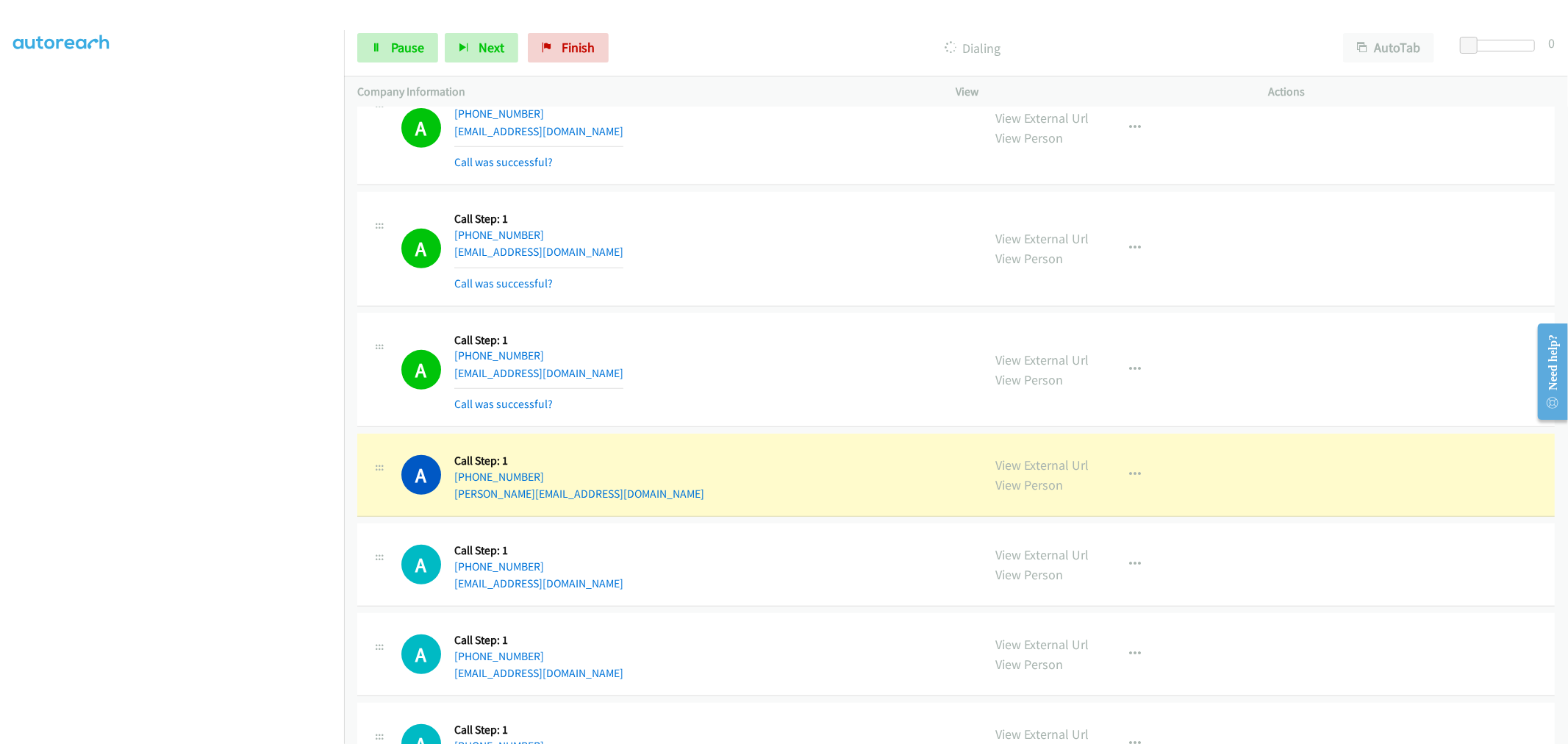
scroll to position [5310, 0]
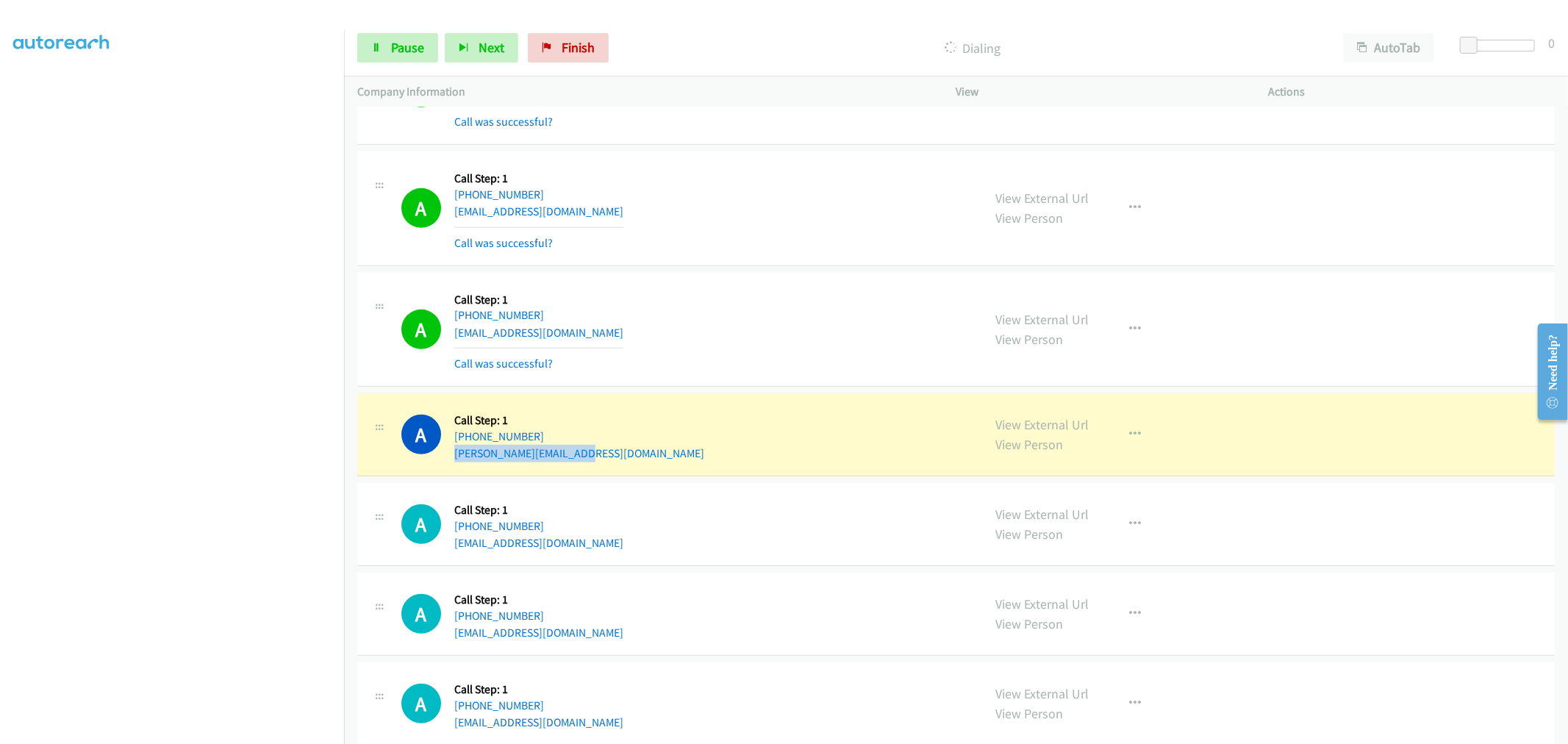
drag, startPoint x: 584, startPoint y: 458, endPoint x: 452, endPoint y: 459, distance: 132.0
click at [452, 459] on div "A Callback Scheduled Call Step: 1 America/Phoenix +1 928-208-7423 neff.austin17…" at bounding box center [685, 435] width 569 height 56
click at [651, 348] on div "A Callback Scheduled Call Step: 1 America/New_York +1 941-527-6609 kstuartv@yah…" at bounding box center [685, 330] width 569 height 87
click at [588, 209] on div "A Callback Scheduled Call Step: 1 America/New_York +1 732-407-4869 shirazali78@…" at bounding box center [685, 209] width 569 height 87
drag, startPoint x: 586, startPoint y: 216, endPoint x: 451, endPoint y: 220, distance: 135.1
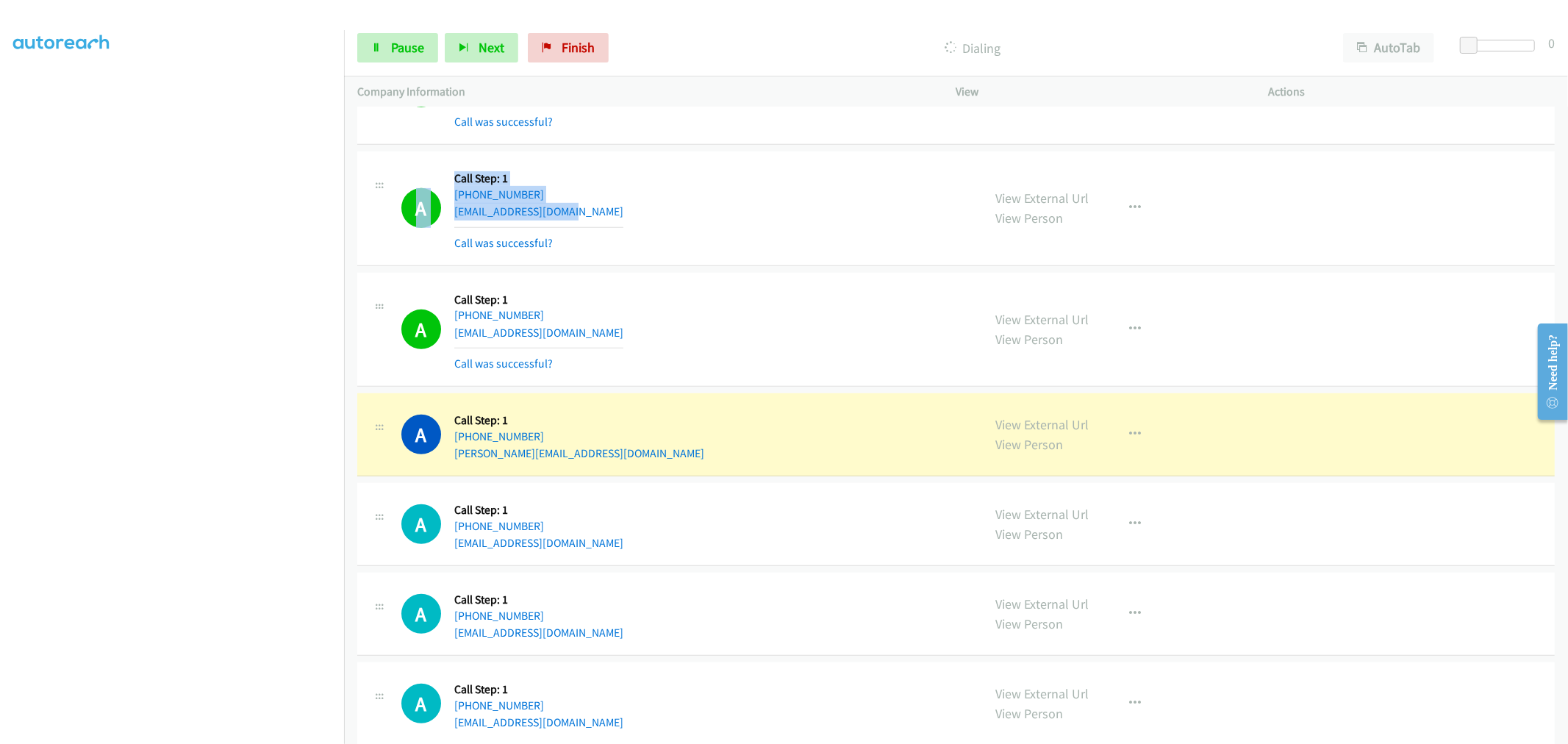
click at [451, 220] on div "A Callback Scheduled Call Step: 1 America/New_York +1 732-407-4869 shirazali78@…" at bounding box center [685, 209] width 569 height 87
click at [599, 211] on div "A Callback Scheduled Call Step: 1 America/New_York +1 732-407-4869 shirazali78@…" at bounding box center [685, 209] width 569 height 87
drag, startPoint x: 589, startPoint y: 218, endPoint x: 453, endPoint y: 220, distance: 136.0
click at [453, 220] on div "A Callback Scheduled Call Step: 1 America/New_York +1 732-407-4869 shirazali78@…" at bounding box center [685, 209] width 569 height 87
copy link "shirazali78@yahoo.com"
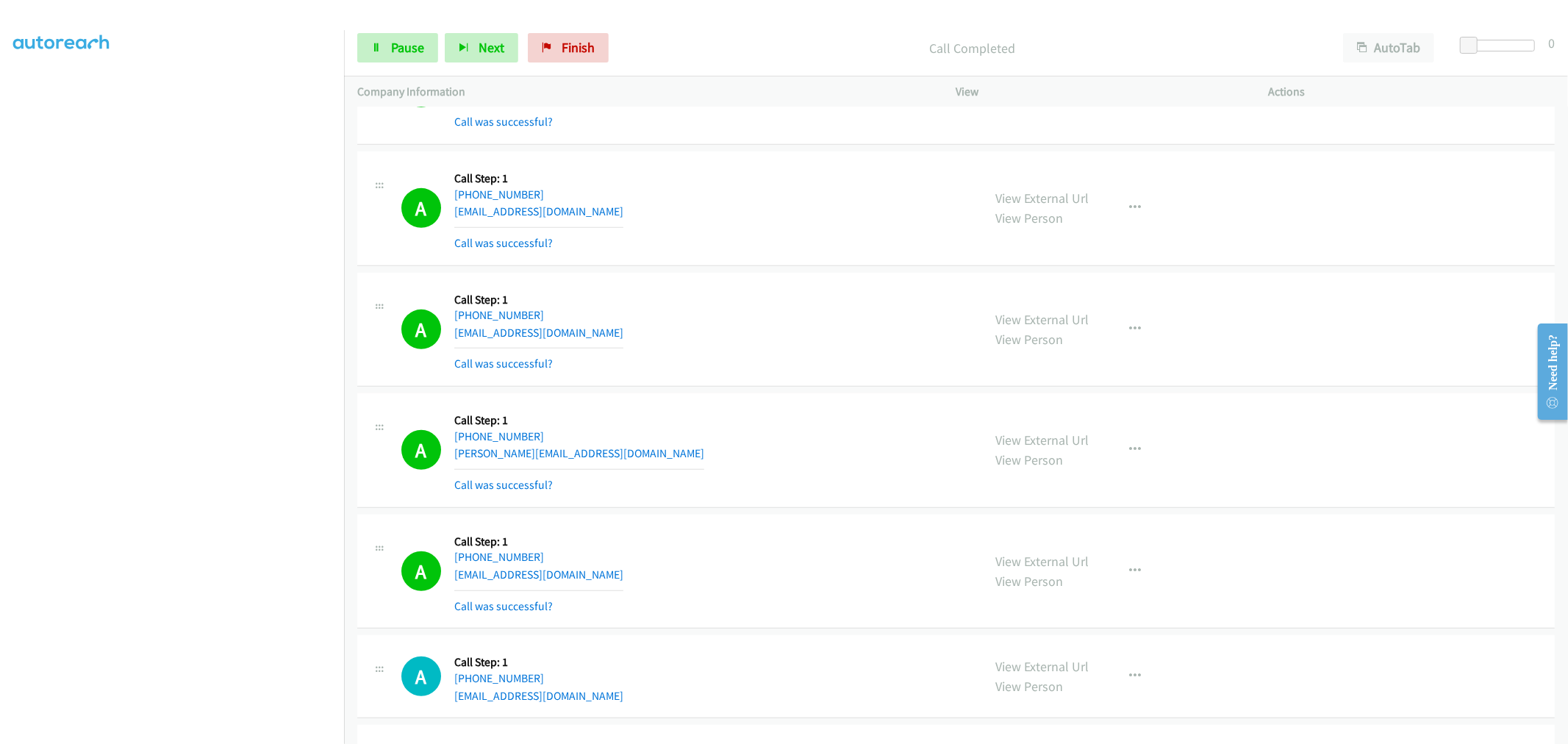
click at [742, 269] on td "A Callback Scheduled Call Step: 1 America/New_York +1 732-407-4869 shirazali78@…" at bounding box center [955, 209] width 1223 height 121
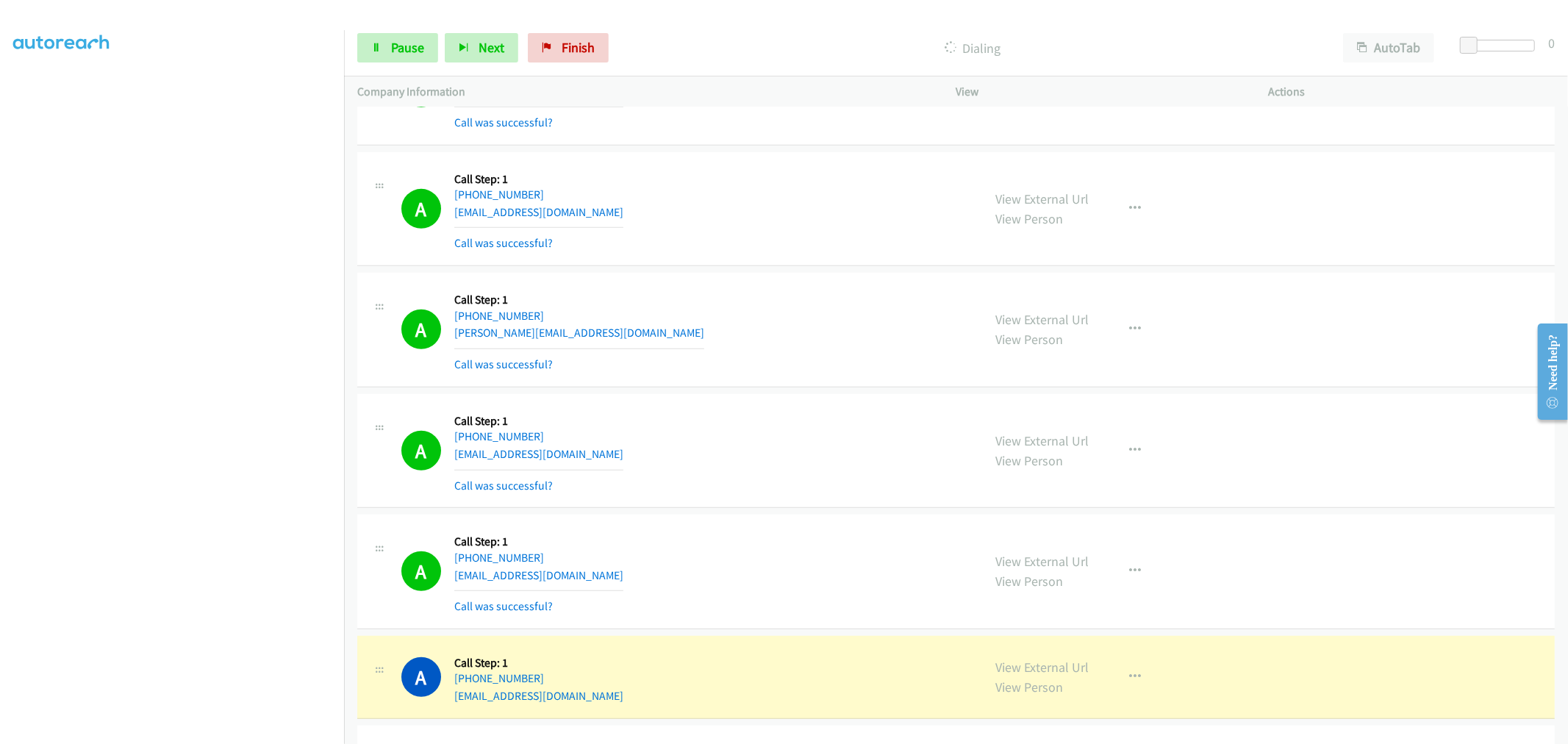
scroll to position [5555, 0]
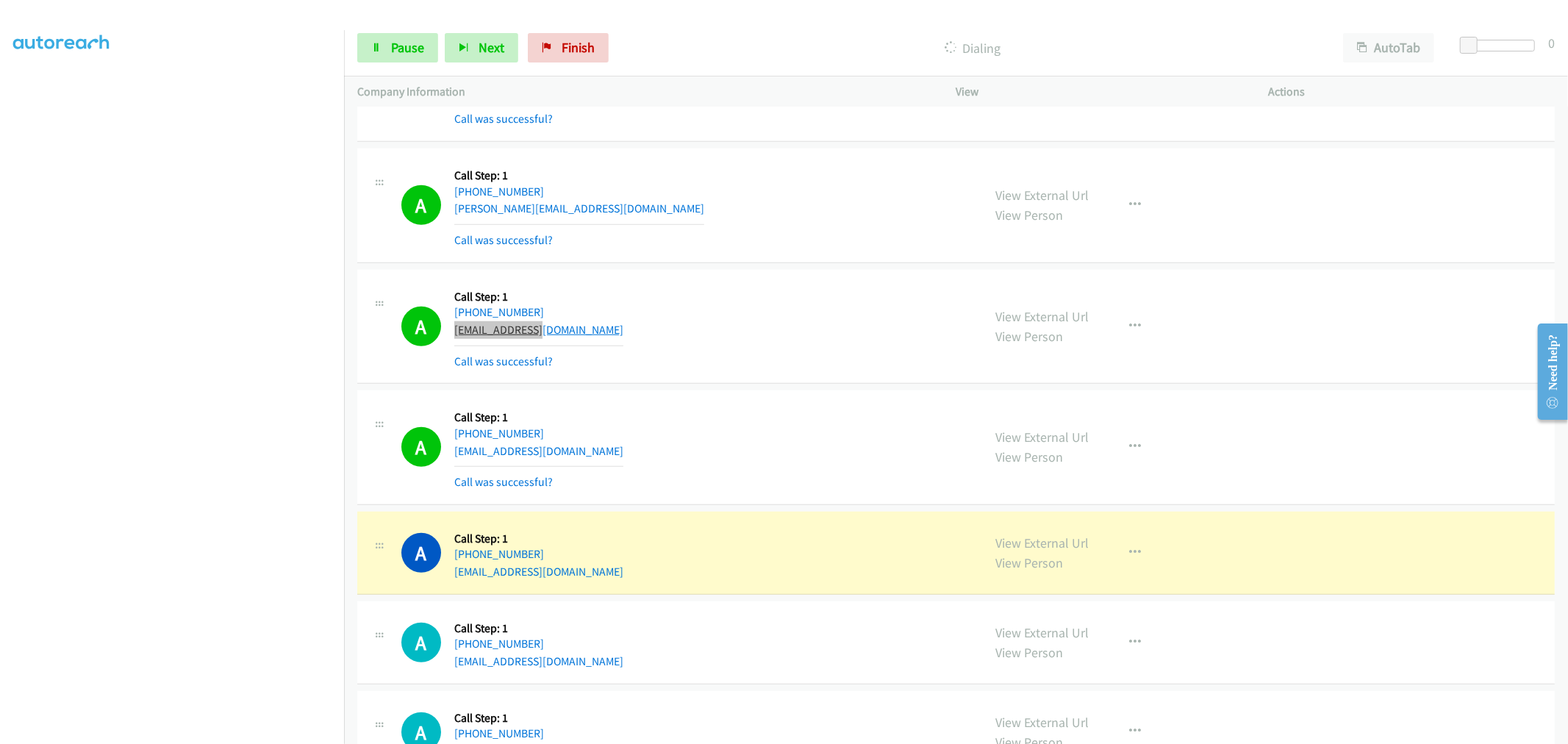
drag, startPoint x: 570, startPoint y: 332, endPoint x: 456, endPoint y: 334, distance: 114.0
click at [456, 334] on div "A Callback Scheduled Call Step: 1 America/Los_Angeles +1 408-656-5410 agu50@yah…" at bounding box center [685, 327] width 569 height 87
click at [597, 317] on div "A Callback Scheduled Call Step: 1 America/Los_Angeles +1 408-656-5410 agu50@yah…" at bounding box center [685, 327] width 569 height 87
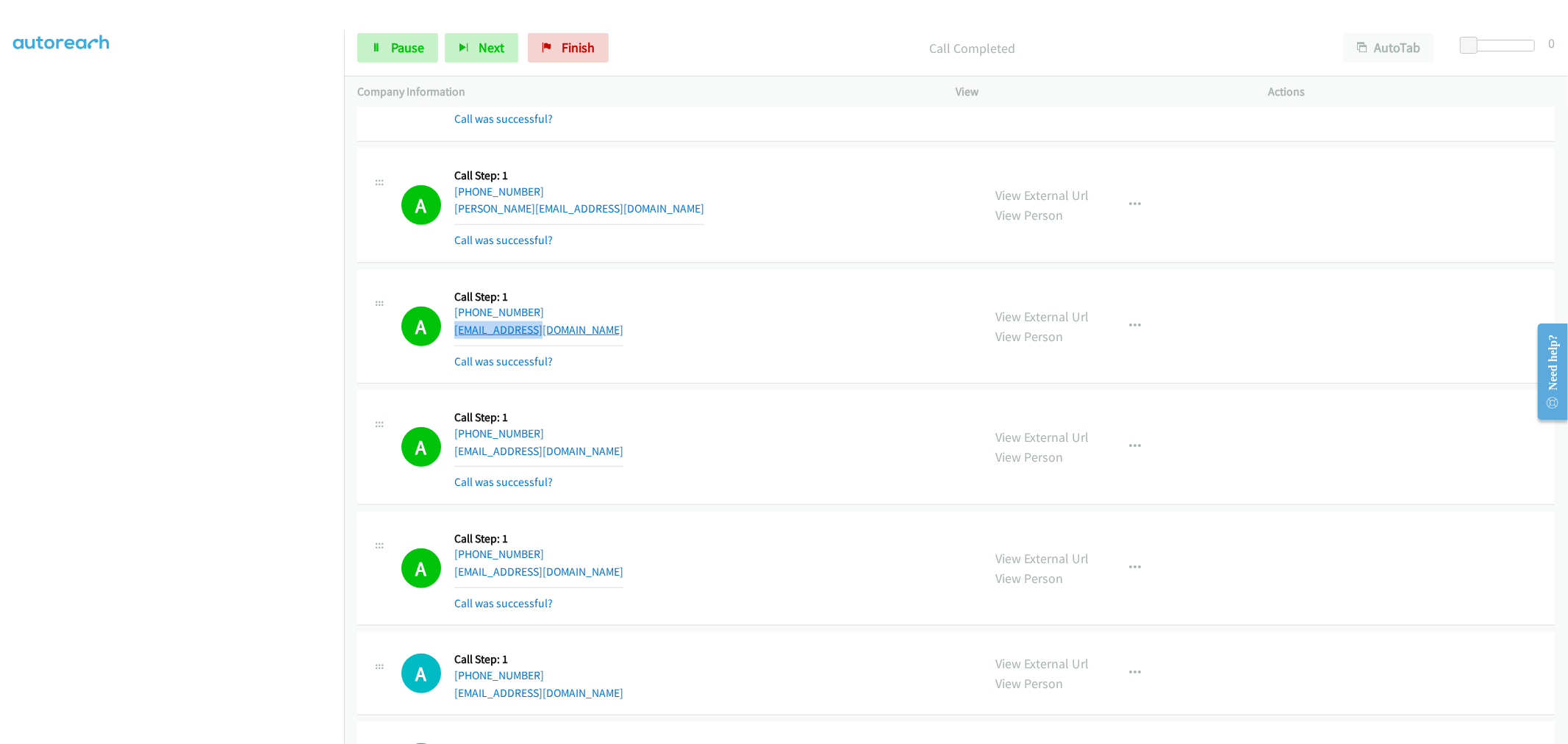
drag, startPoint x: 570, startPoint y: 331, endPoint x: 454, endPoint y: 335, distance: 116.1
click at [454, 335] on div "A Callback Scheduled Call Step: 1 America/Los_Angeles +1 408-656-5410 agu50@yah…" at bounding box center [685, 327] width 569 height 87
copy link "agu50@yahoo.com"
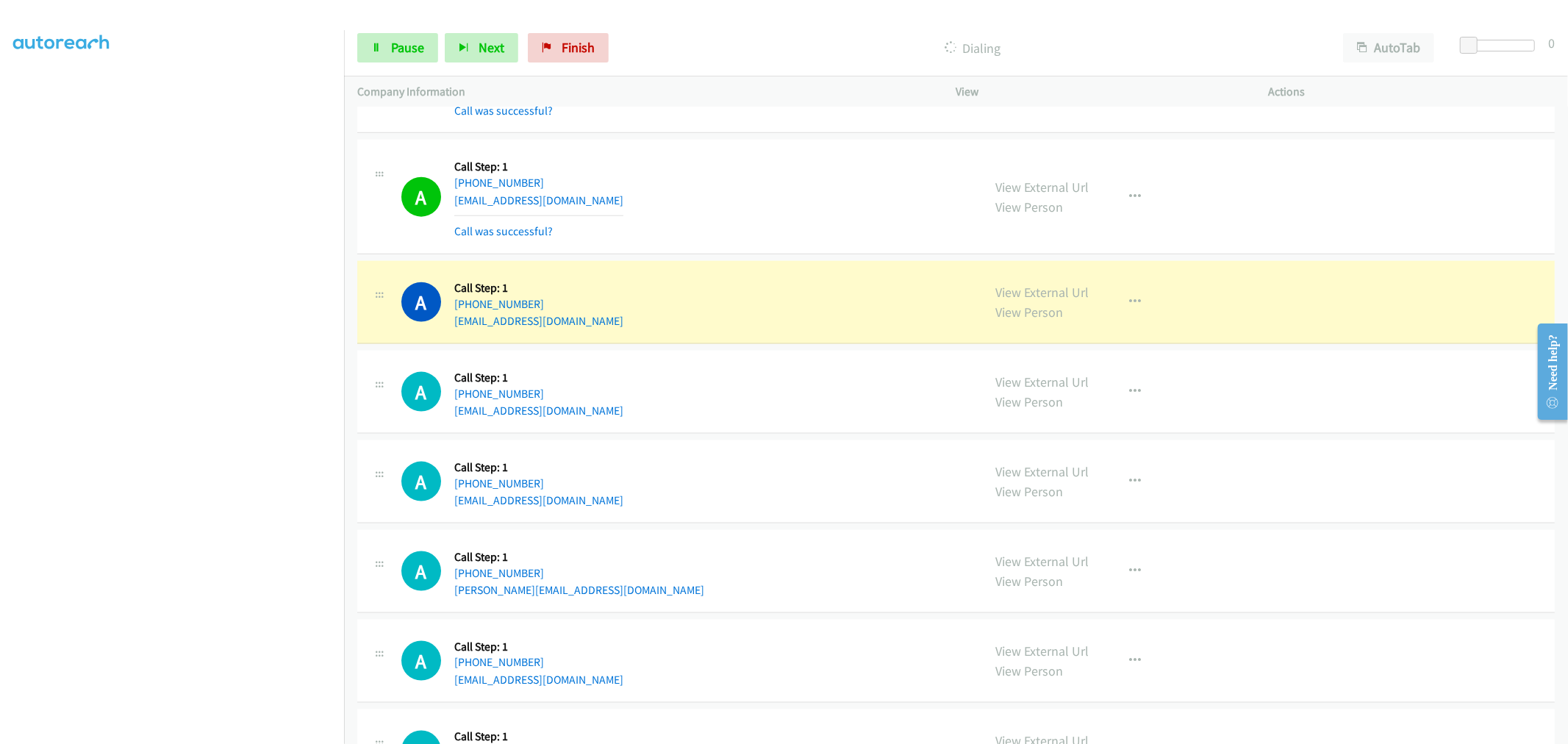
scroll to position [6290, 0]
drag, startPoint x: 1017, startPoint y: 291, endPoint x: 988, endPoint y: 298, distance: 29.8
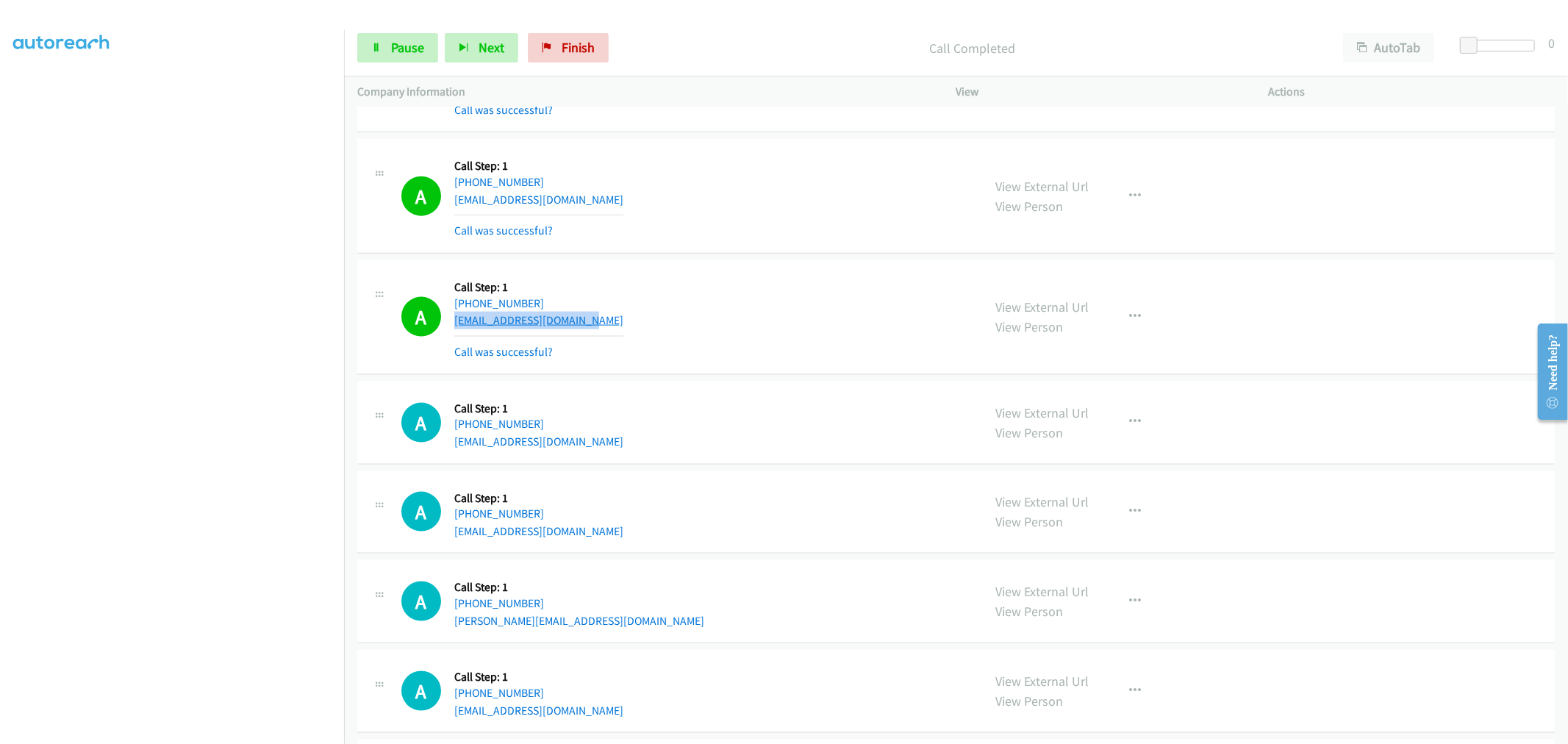
drag, startPoint x: 627, startPoint y: 321, endPoint x: 453, endPoint y: 328, distance: 174.1
click at [453, 328] on div "A Callback Scheduled Call Step: 1 America/Los_Angeles +1 619-592-6855 derrickev…" at bounding box center [685, 317] width 569 height 87
copy link "derrickevans33@gmail.com"
click at [396, 55] on span "Pause" at bounding box center [407, 47] width 33 height 17
click at [407, 46] on span "Start Calls" at bounding box center [420, 47] width 58 height 17
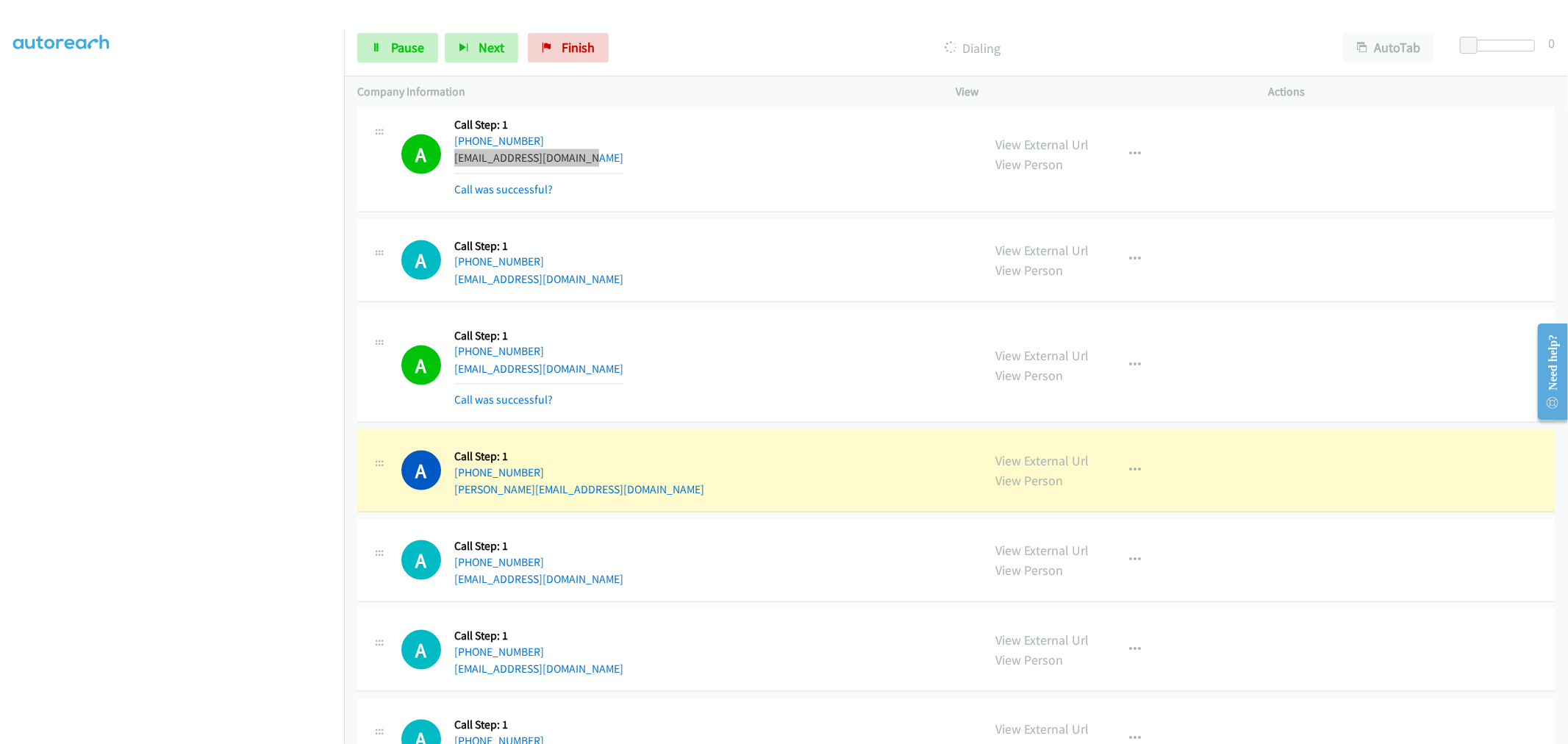
scroll to position [6453, 0]
drag, startPoint x: 494, startPoint y: 376, endPoint x: 454, endPoint y: 377, distance: 40.0
click at [454, 377] on div "A Callback Scheduled Call Step: 1 America/Los_Angeles +1 323-363-5090 xrx.chaud…" at bounding box center [685, 365] width 569 height 87
copy link "xrx.chaudhary@gmail.com"
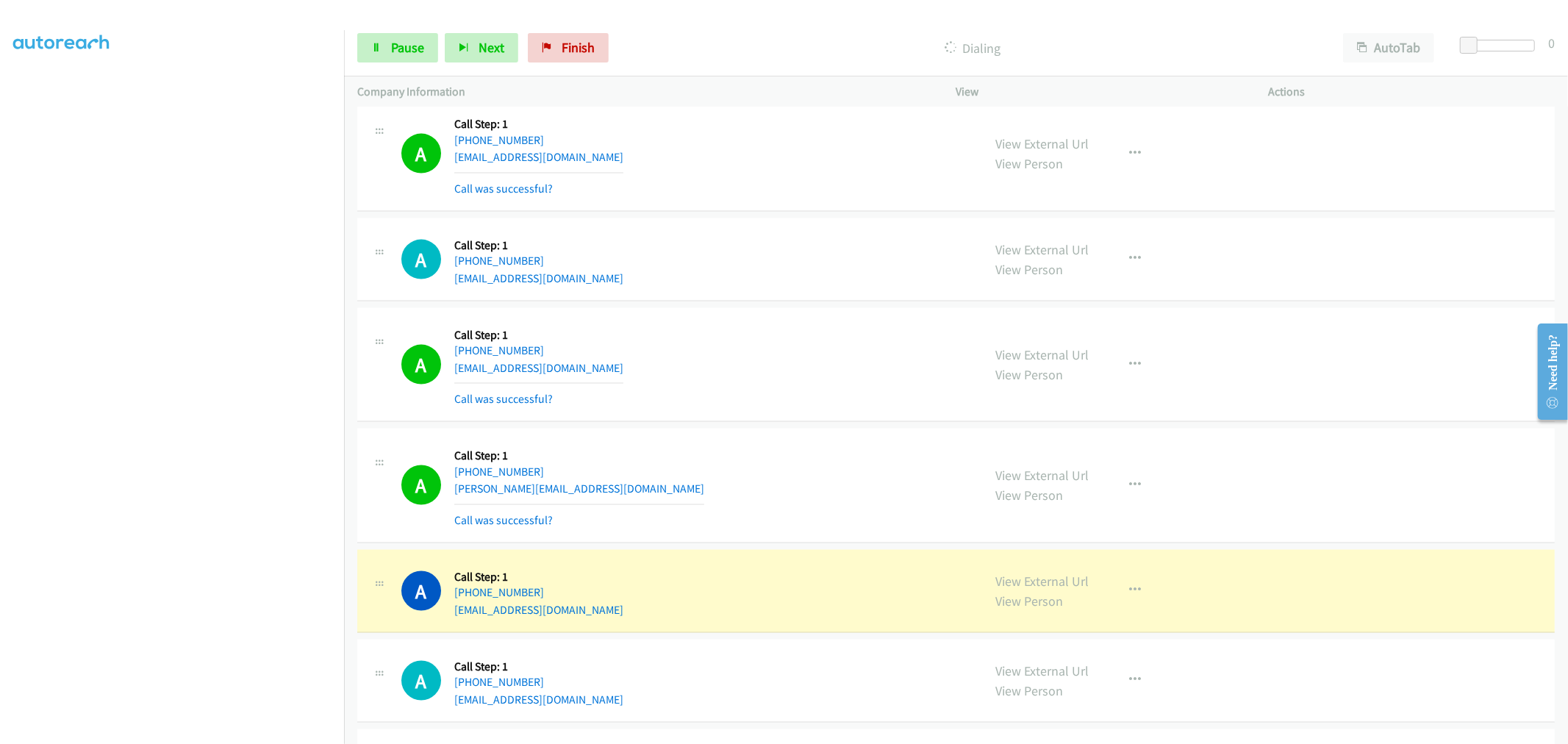
click at [829, 331] on div "A Callback Scheduled Call Step: 1 America/Los_Angeles +1 323-363-5090 xrx.chaud…" at bounding box center [685, 365] width 569 height 87
drag, startPoint x: 994, startPoint y: 584, endPoint x: 994, endPoint y: 567, distance: 17.0
click at [398, 41] on span "Pause" at bounding box center [407, 47] width 33 height 17
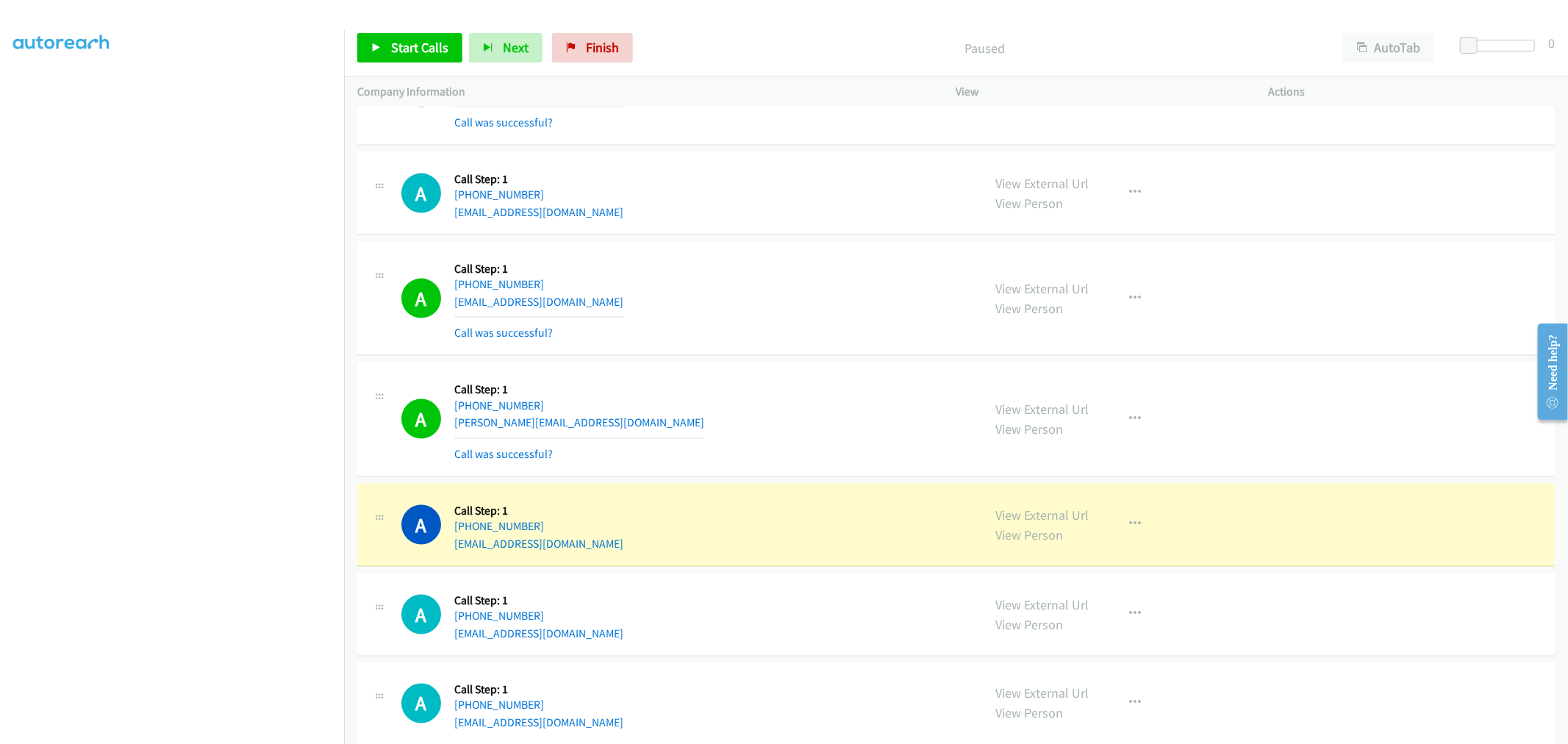
scroll to position [6618, 0]
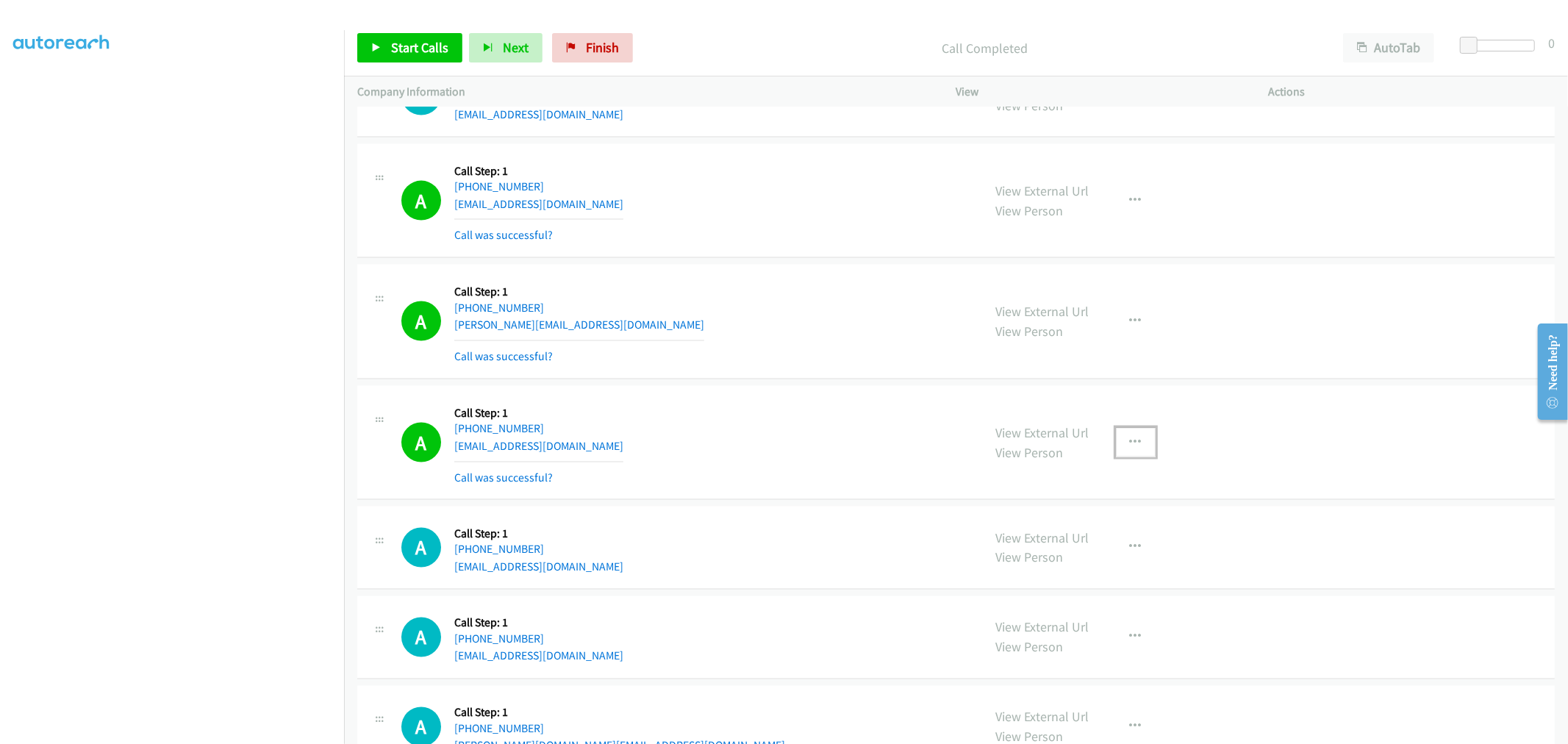
click at [1130, 448] on icon "button" at bounding box center [1136, 443] width 12 height 12
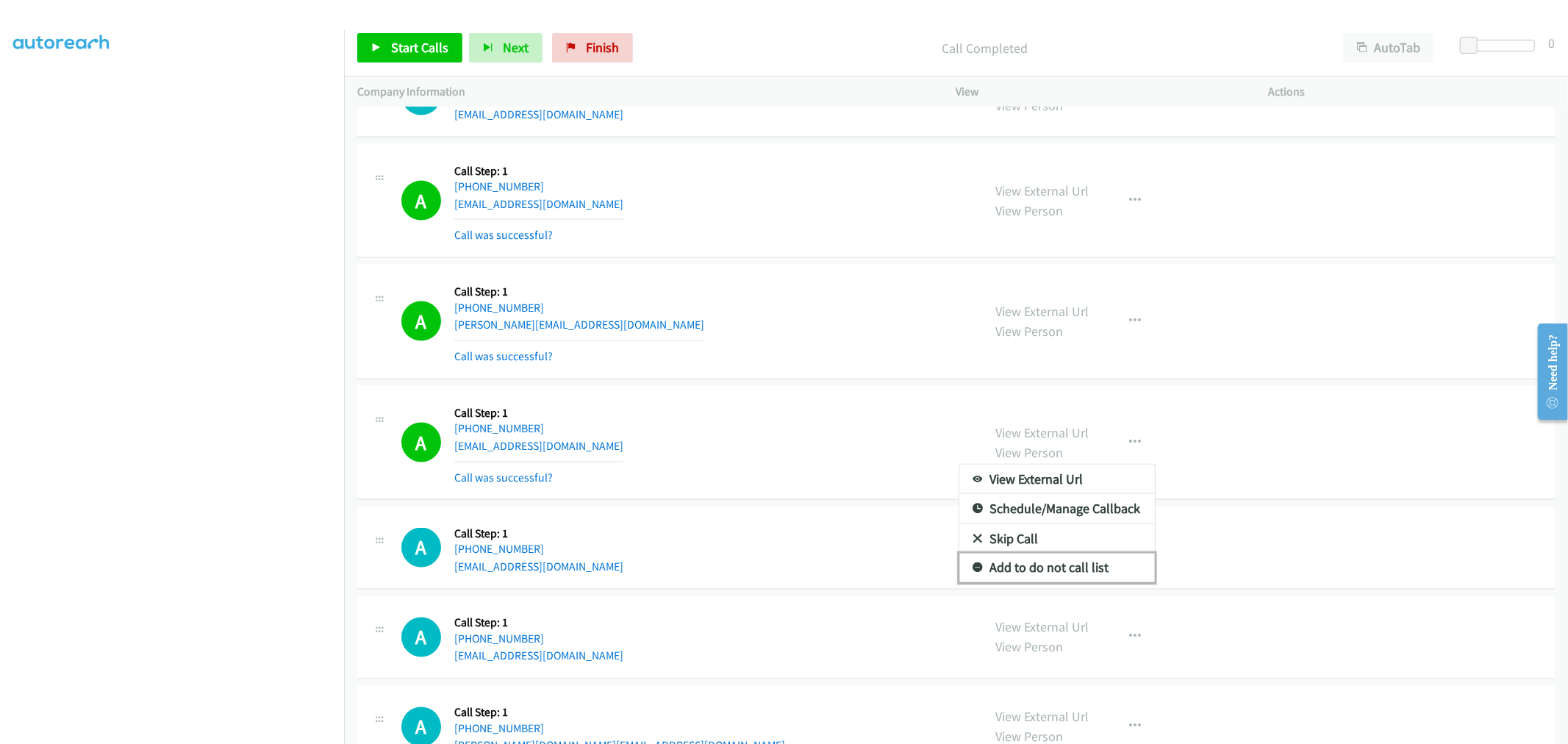
click at [1022, 573] on link "Add to do not call list" at bounding box center [1056, 569] width 195 height 30
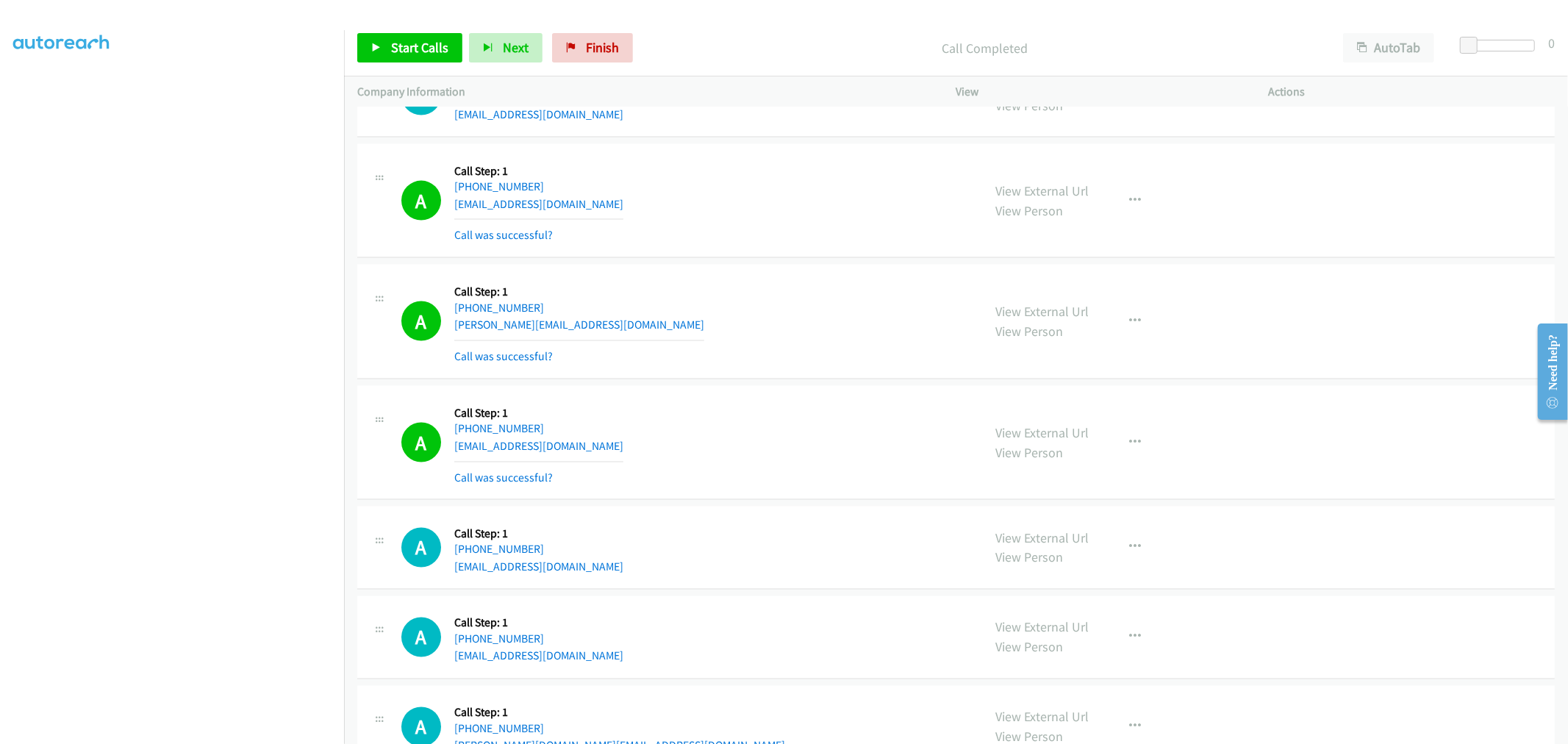
click at [798, 420] on div "A Callback Scheduled Call Step: 1 America/Vancouver +1 604-339-8153 jaysdhami@g…" at bounding box center [685, 443] width 569 height 87
click at [764, 266] on td "A Callback Scheduled Call Step: 1 America/Phoenix +1 480-382-4488 omar@drivlo.c…" at bounding box center [955, 322] width 1223 height 121
click at [781, 267] on td "A Callback Scheduled Call Step: 1 America/Phoenix +1 480-382-4488 omar@drivlo.c…" at bounding box center [955, 322] width 1223 height 121
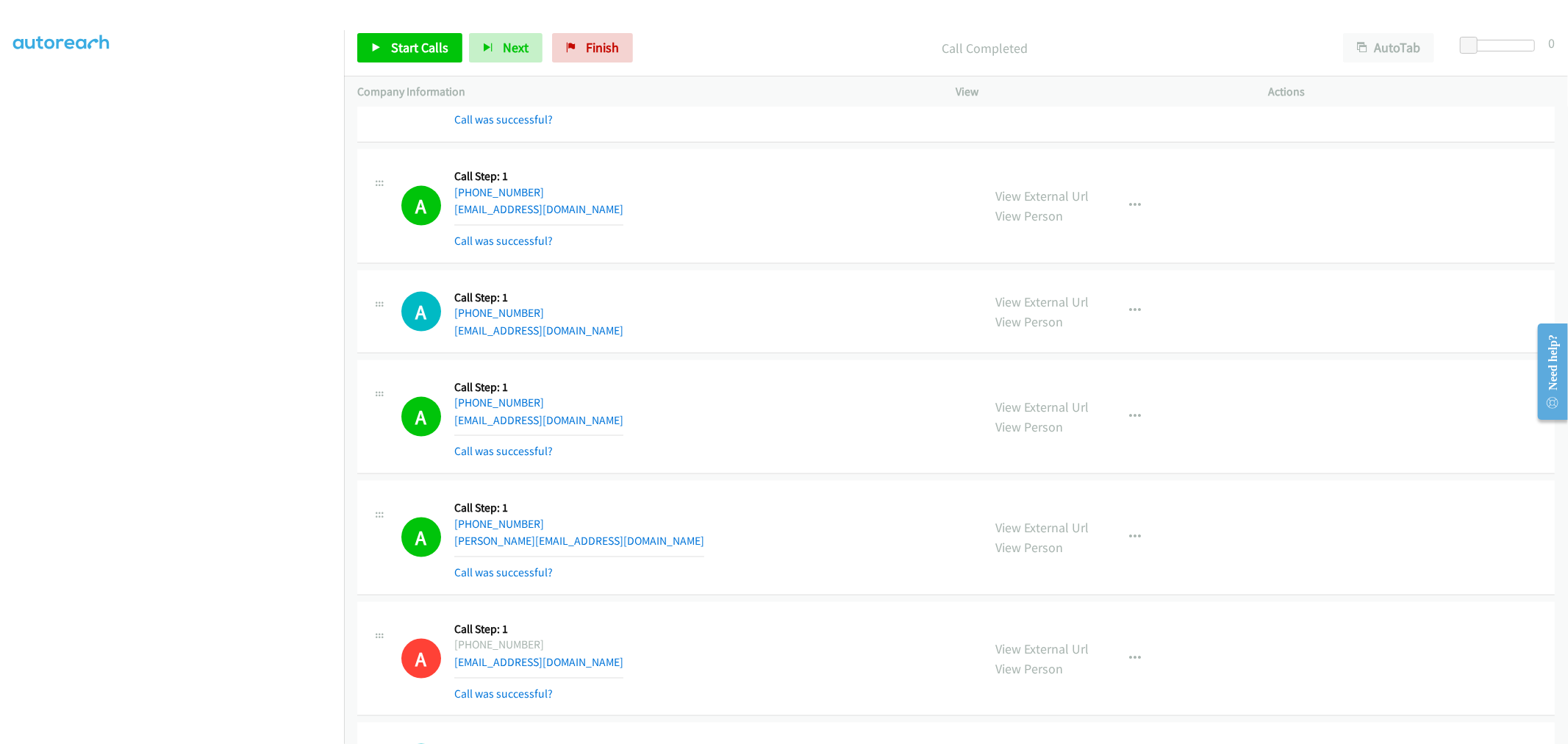
scroll to position [6372, 0]
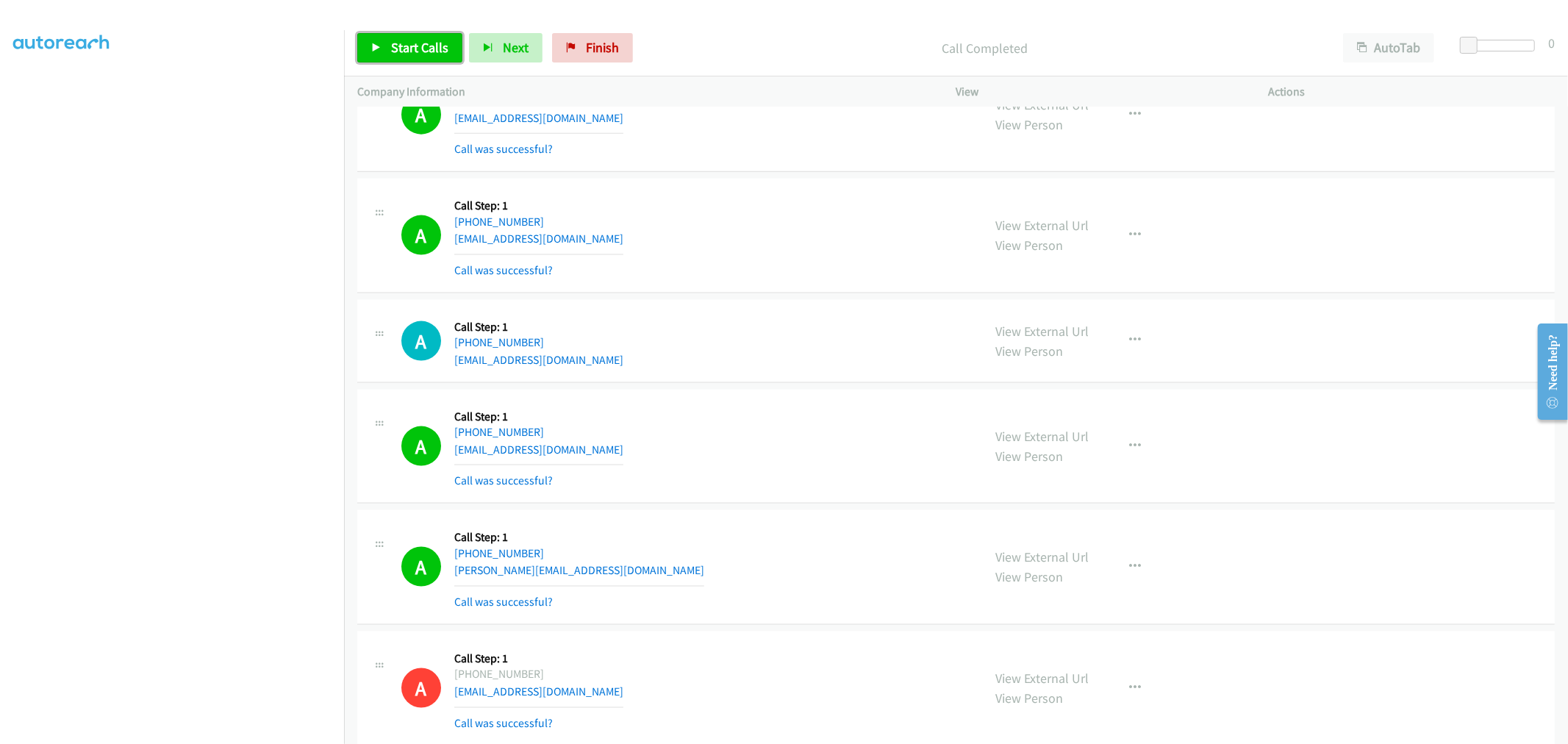
click at [424, 56] on link "Start Calls" at bounding box center [410, 48] width 105 height 30
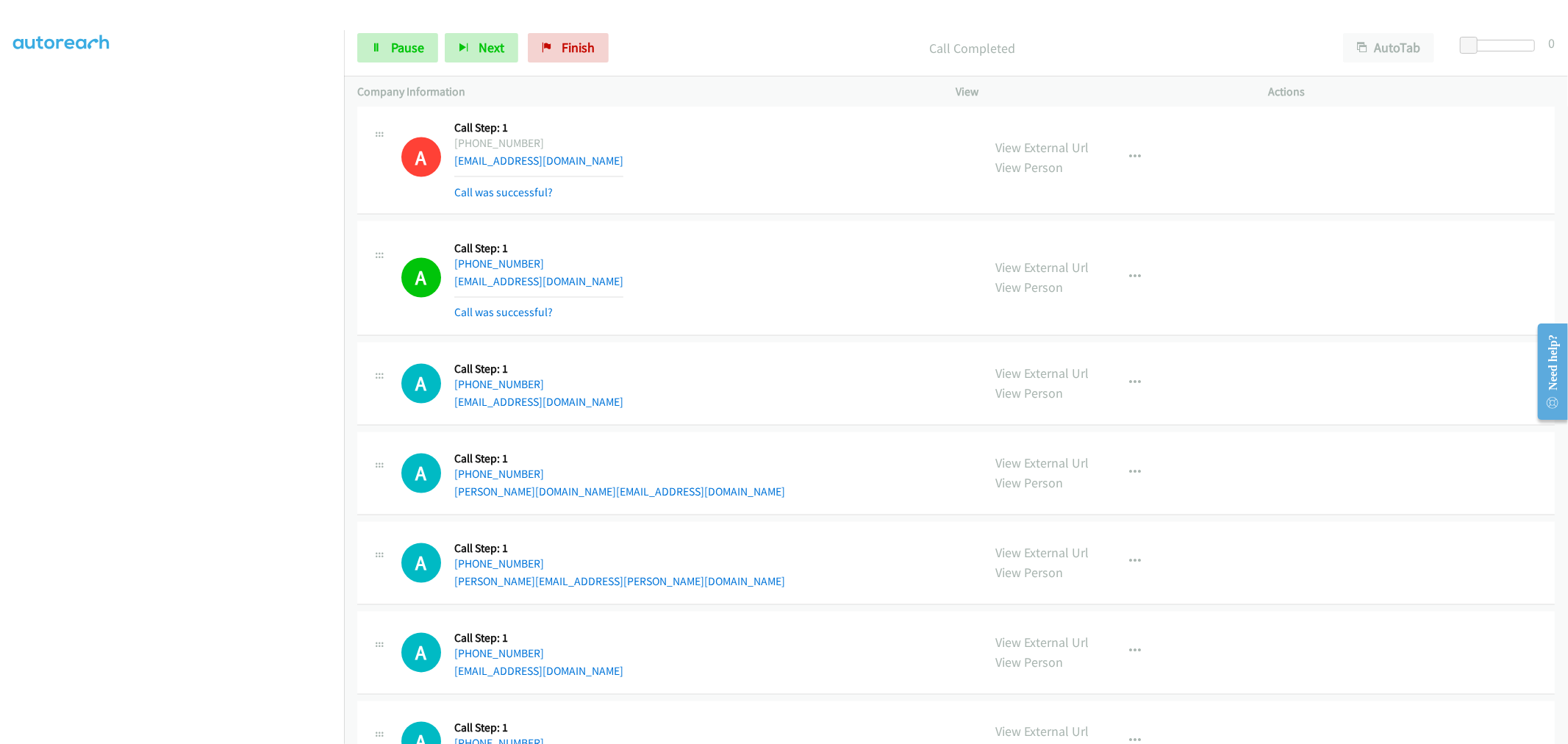
scroll to position [6944, 0]
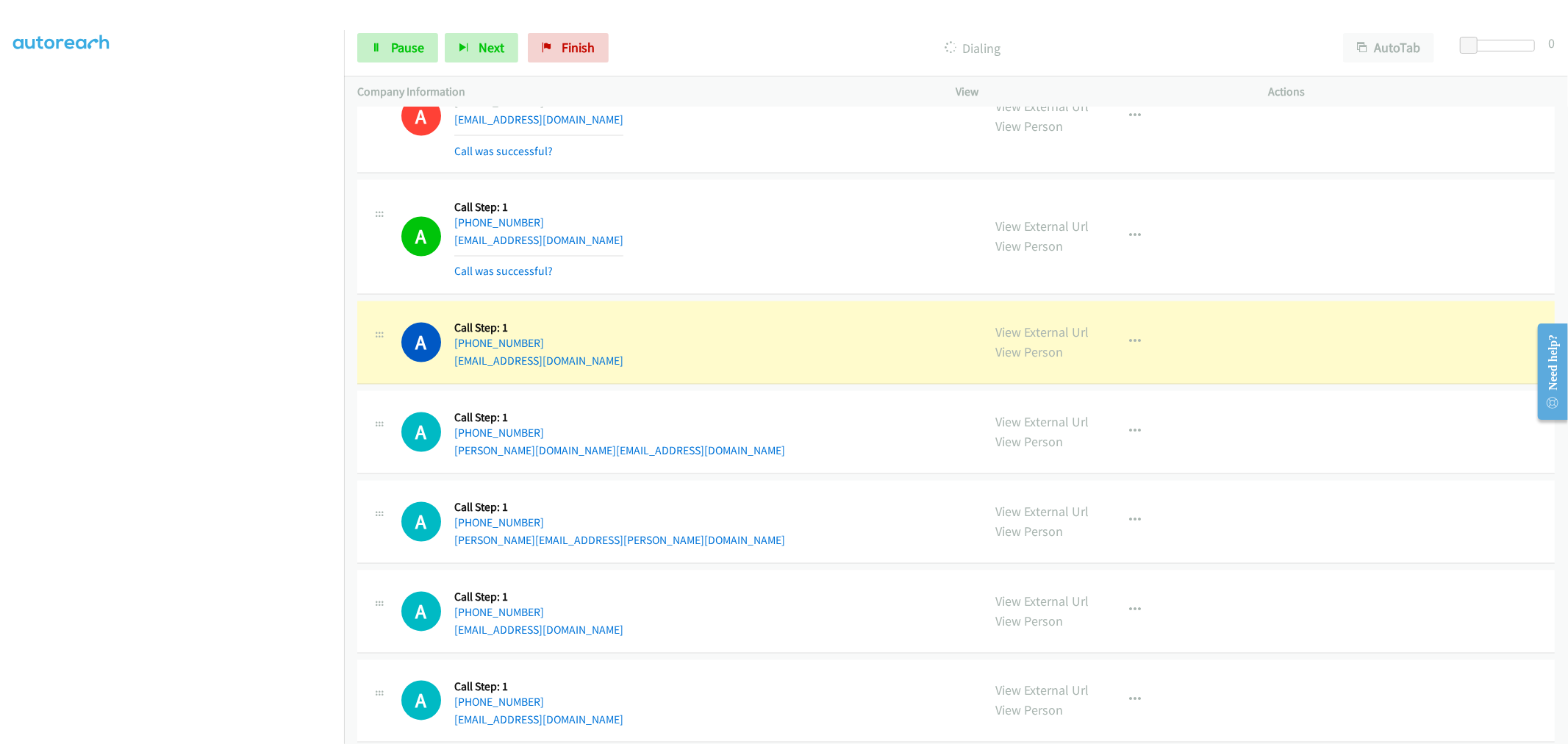
click at [811, 299] on td "A Callback Scheduled Call Step: 1 America/Los_Angeles +1 360-531-1318 millonzi6…" at bounding box center [955, 238] width 1223 height 121
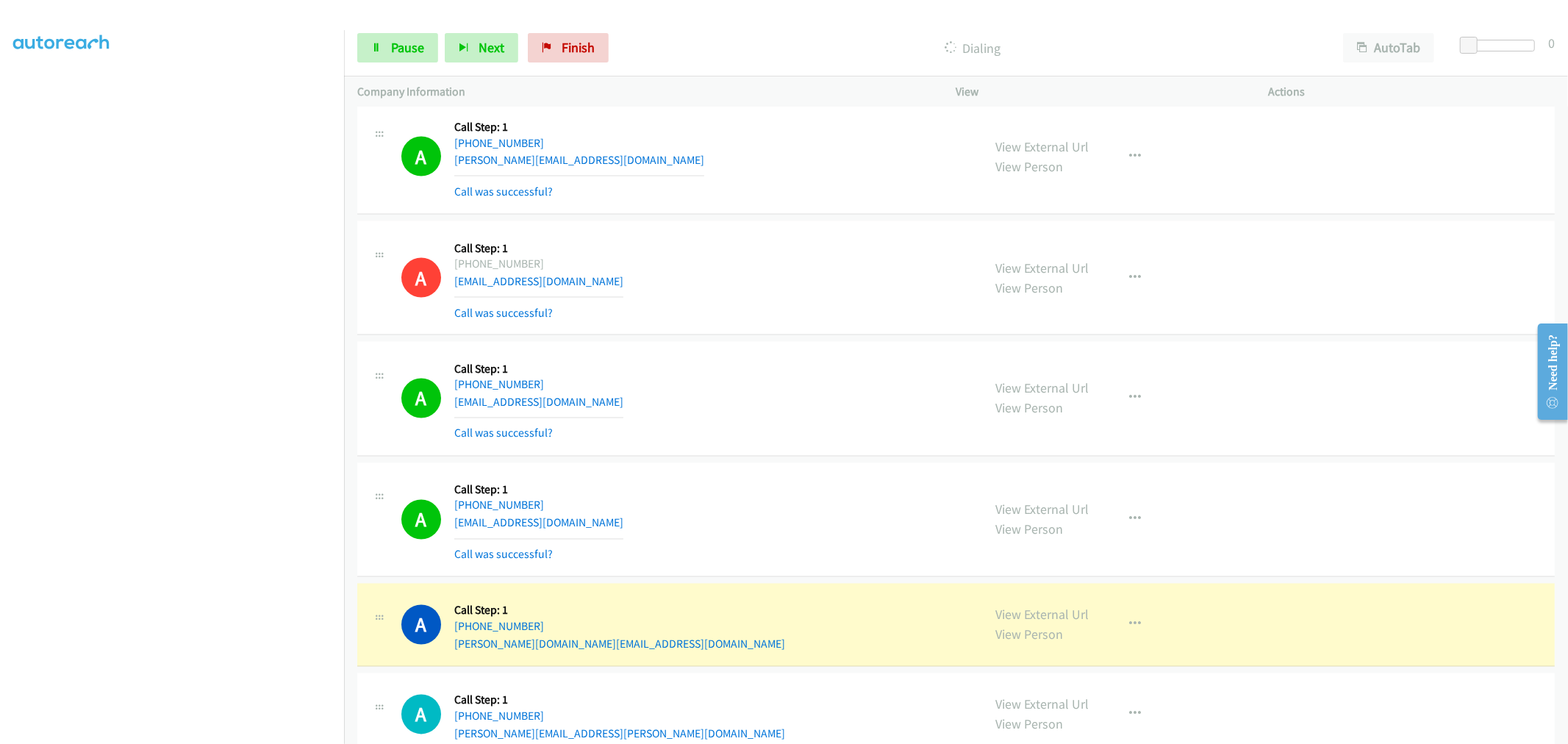
scroll to position [6780, 0]
drag, startPoint x: 573, startPoint y: 409, endPoint x: 452, endPoint y: 407, distance: 121.0
click at [452, 407] on div "A Callback Scheduled Call Step: 1 America/Los_Angeles +1 360-531-1318 millonzi6…" at bounding box center [685, 400] width 569 height 87
click at [599, 399] on div "A Callback Scheduled Call Step: 1 America/Los_Angeles +1 360-531-1318 millonzi6…" at bounding box center [685, 400] width 569 height 87
click at [577, 402] on div "A Callback Scheduled Call Step: 1 America/Los_Angeles +1 360-531-1318 millonzi6…" at bounding box center [685, 400] width 569 height 87
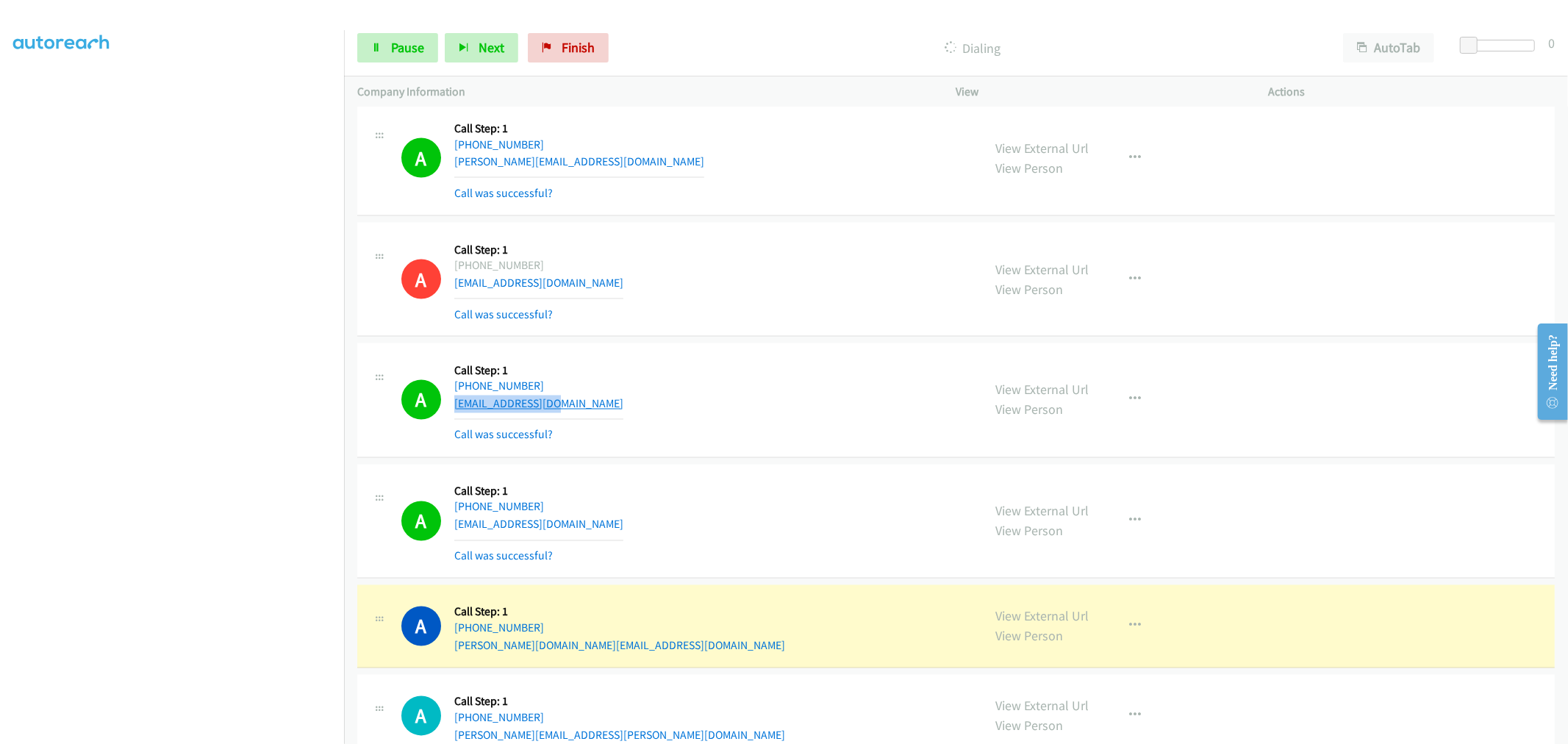
drag, startPoint x: 567, startPoint y: 409, endPoint x: 456, endPoint y: 414, distance: 111.1
click at [456, 414] on div "A Callback Scheduled Call Step: 1 America/Los_Angeles +1 360-531-1318 millonzi6…" at bounding box center [685, 400] width 569 height 87
copy link "millonzi65@msn.com"
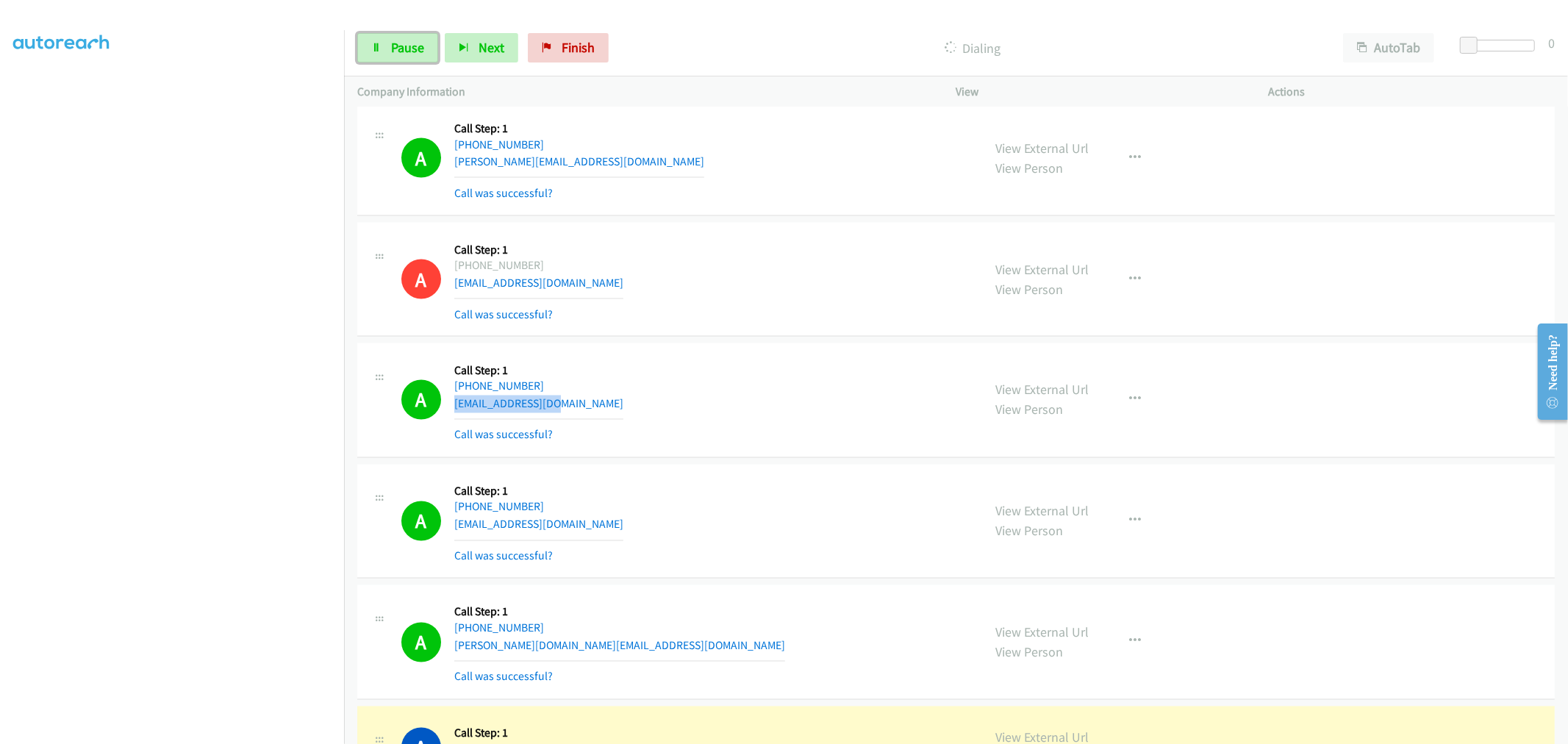
drag, startPoint x: 401, startPoint y: 42, endPoint x: 461, endPoint y: 101, distance: 84.1
click at [401, 42] on span "Pause" at bounding box center [407, 47] width 33 height 17
click at [781, 216] on div "A Callback Scheduled Call Step: 1 America/Phoenix +1 480-382-4488 omar@drivlo.c…" at bounding box center [956, 158] width 1198 height 115
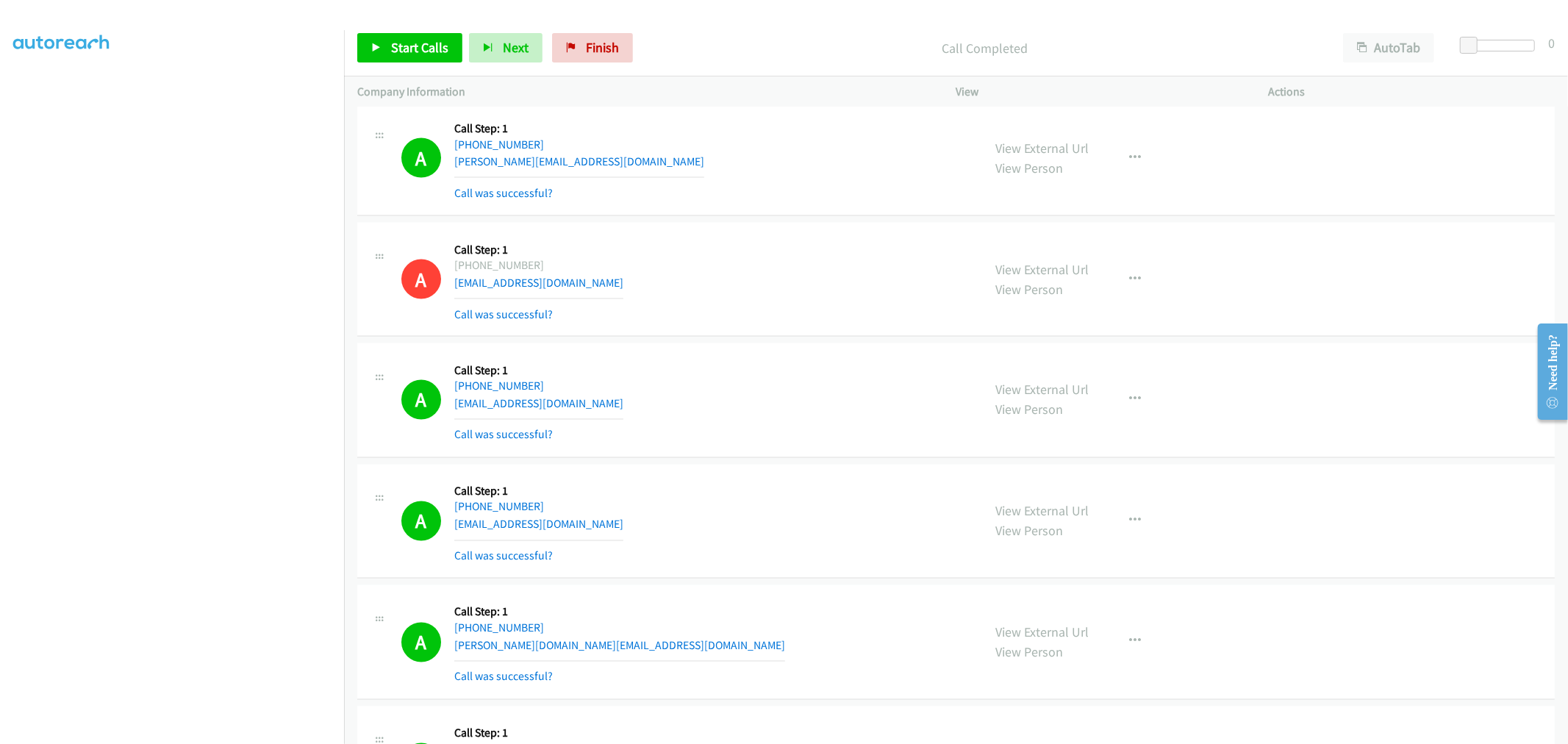
click at [790, 345] on td "A Callback Scheduled Call Step: 1 America/Los_Angeles +1 360-531-1318 millonzi6…" at bounding box center [955, 401] width 1223 height 121
click at [788, 220] on td "A Callback Scheduled Call Step: 1 America/Phoenix +1 480-382-4488 omar@drivlo.c…" at bounding box center [955, 159] width 1223 height 121
click at [779, 226] on div "A Callback Scheduled Call Step: 1 America/Vancouver +1 604-339-8153 jaysdhami@g…" at bounding box center [956, 280] width 1198 height 115
click at [775, 216] on div "A Callback Scheduled Call Step: 1 America/Phoenix +1 480-382-4488 omar@drivlo.c…" at bounding box center [956, 158] width 1198 height 115
click at [781, 220] on td "A Callback Scheduled Call Step: 1 America/Phoenix +1 480-382-4488 omar@drivlo.c…" at bounding box center [955, 159] width 1223 height 121
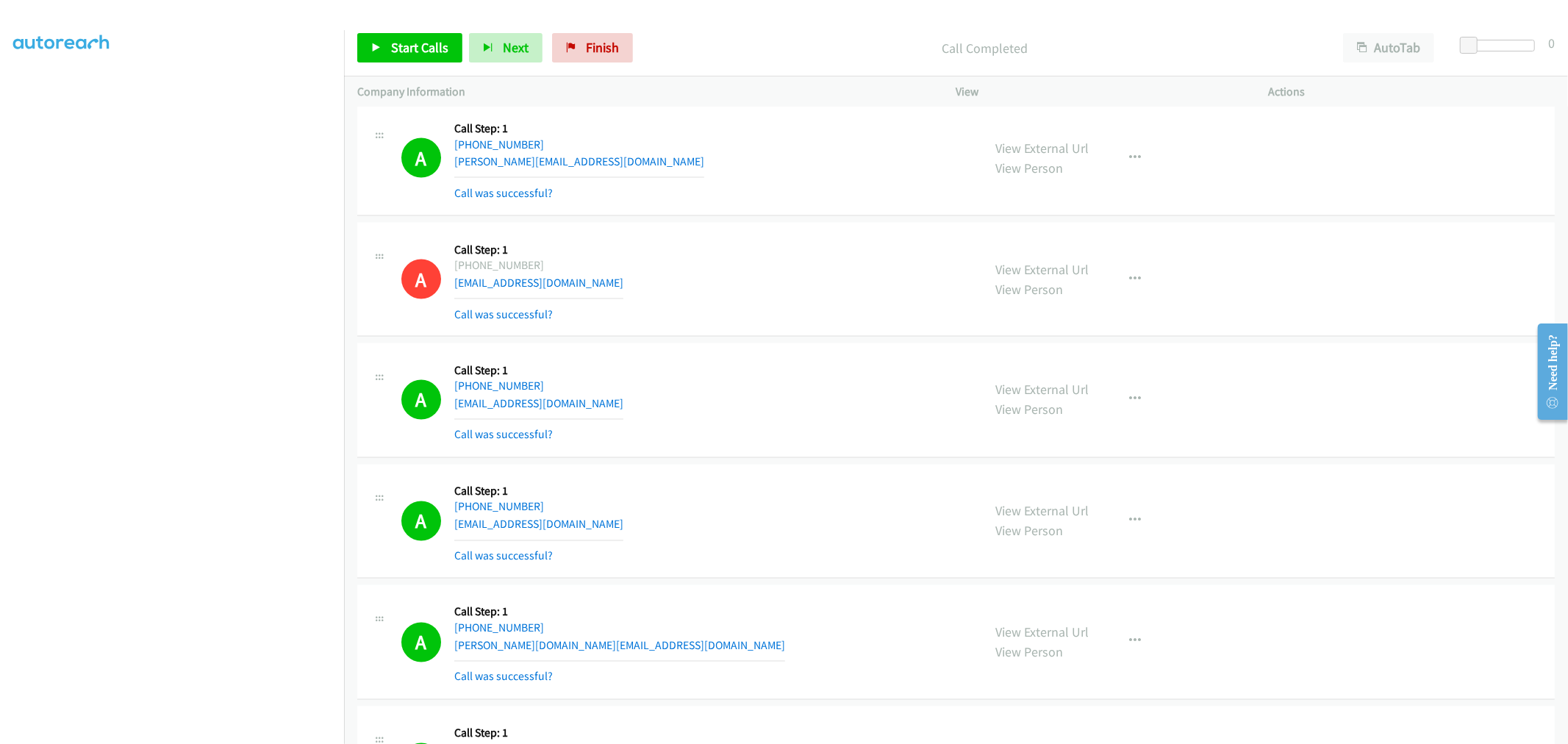
click at [790, 364] on div "A Callback Scheduled Call Step: 1 America/Los_Angeles +1 360-531-1318 millonzi6…" at bounding box center [685, 400] width 569 height 87
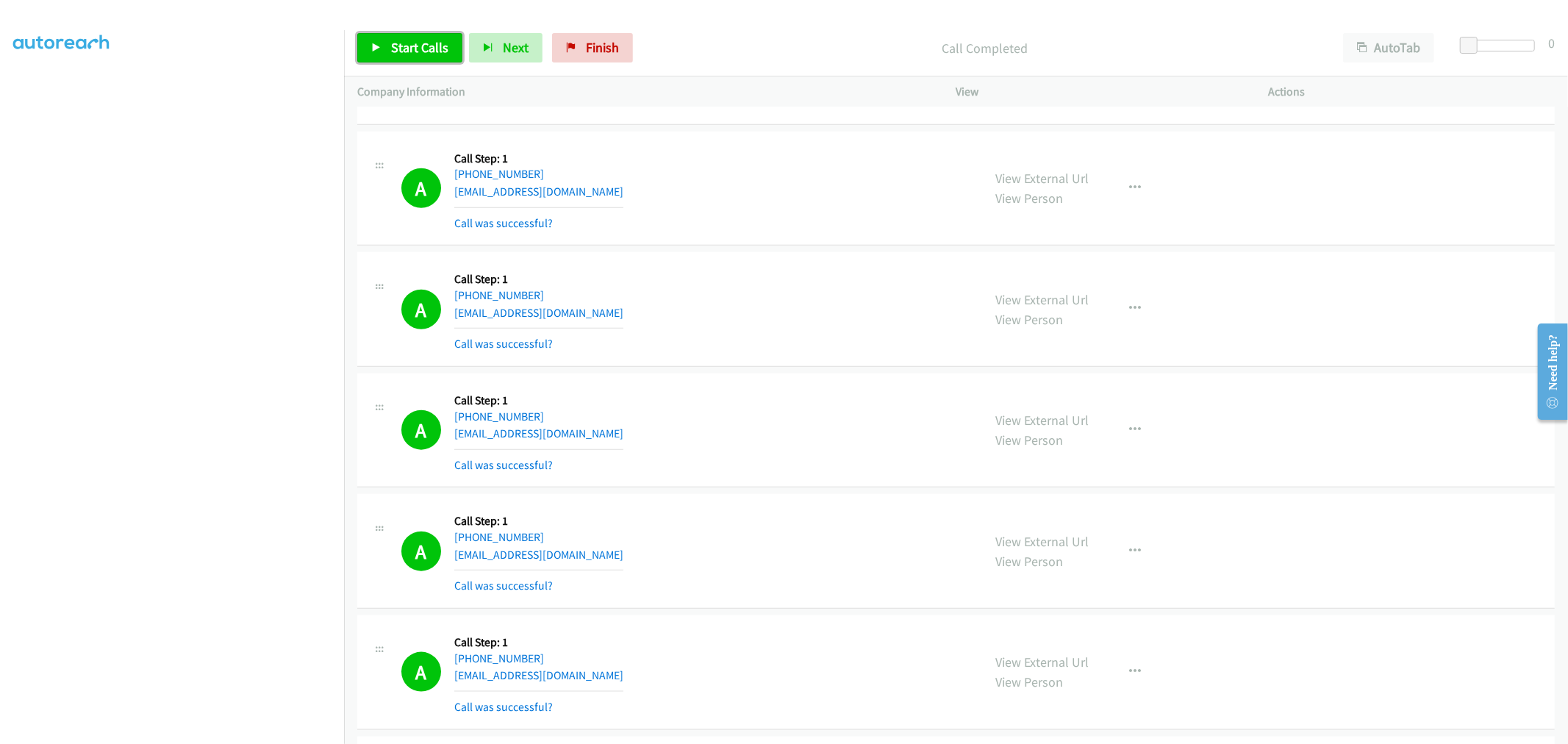
click at [435, 49] on span "Start Calls" at bounding box center [420, 47] width 58 height 17
click at [408, 52] on span "Pause" at bounding box center [407, 47] width 33 height 17
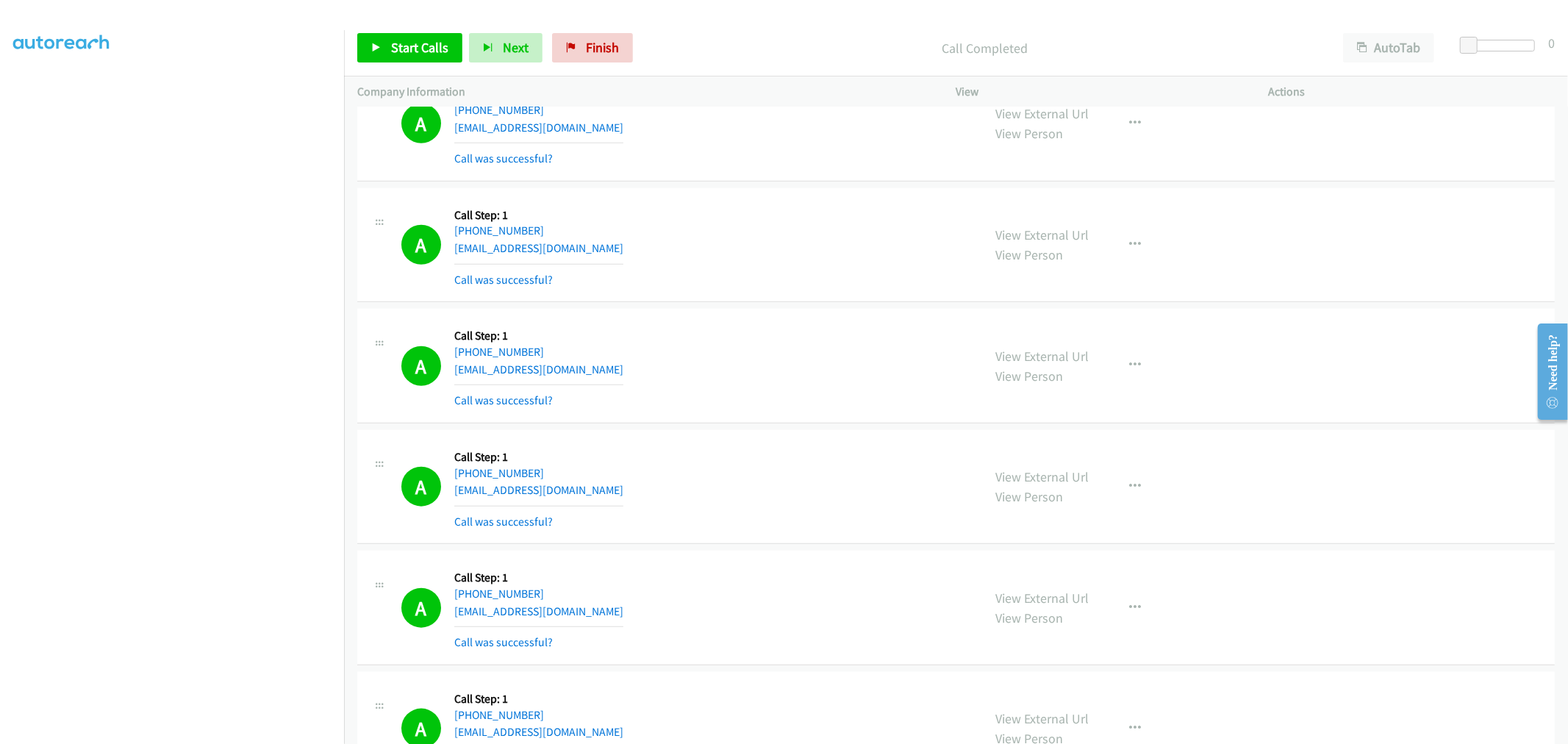
scroll to position [5854, 0]
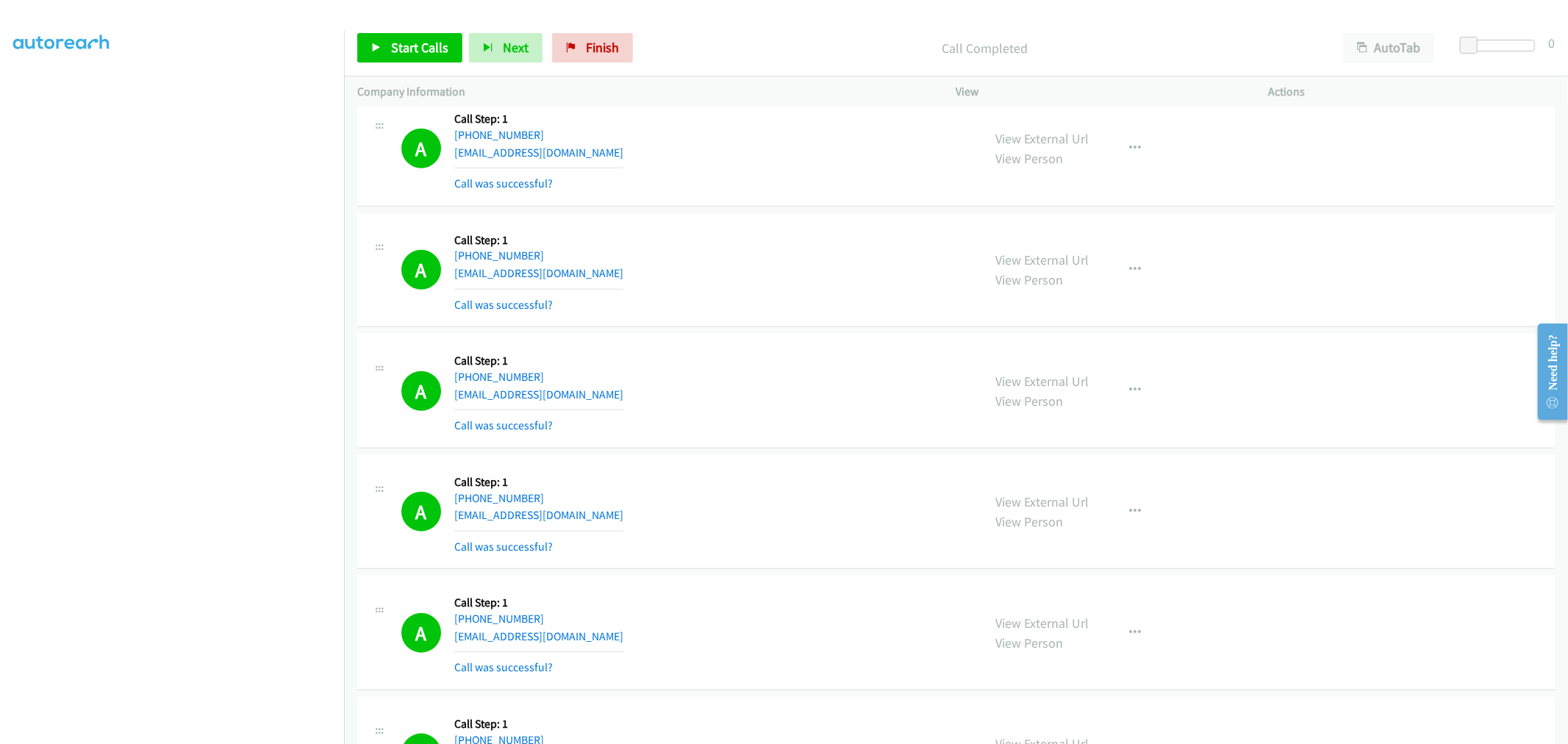
click at [776, 325] on div "A Callback Scheduled Call Step: 1 America/Los_Angeles +1 530-386-6356 sammierys…" at bounding box center [956, 270] width 1198 height 115
click at [400, 39] on span "Start Calls" at bounding box center [420, 47] width 58 height 17
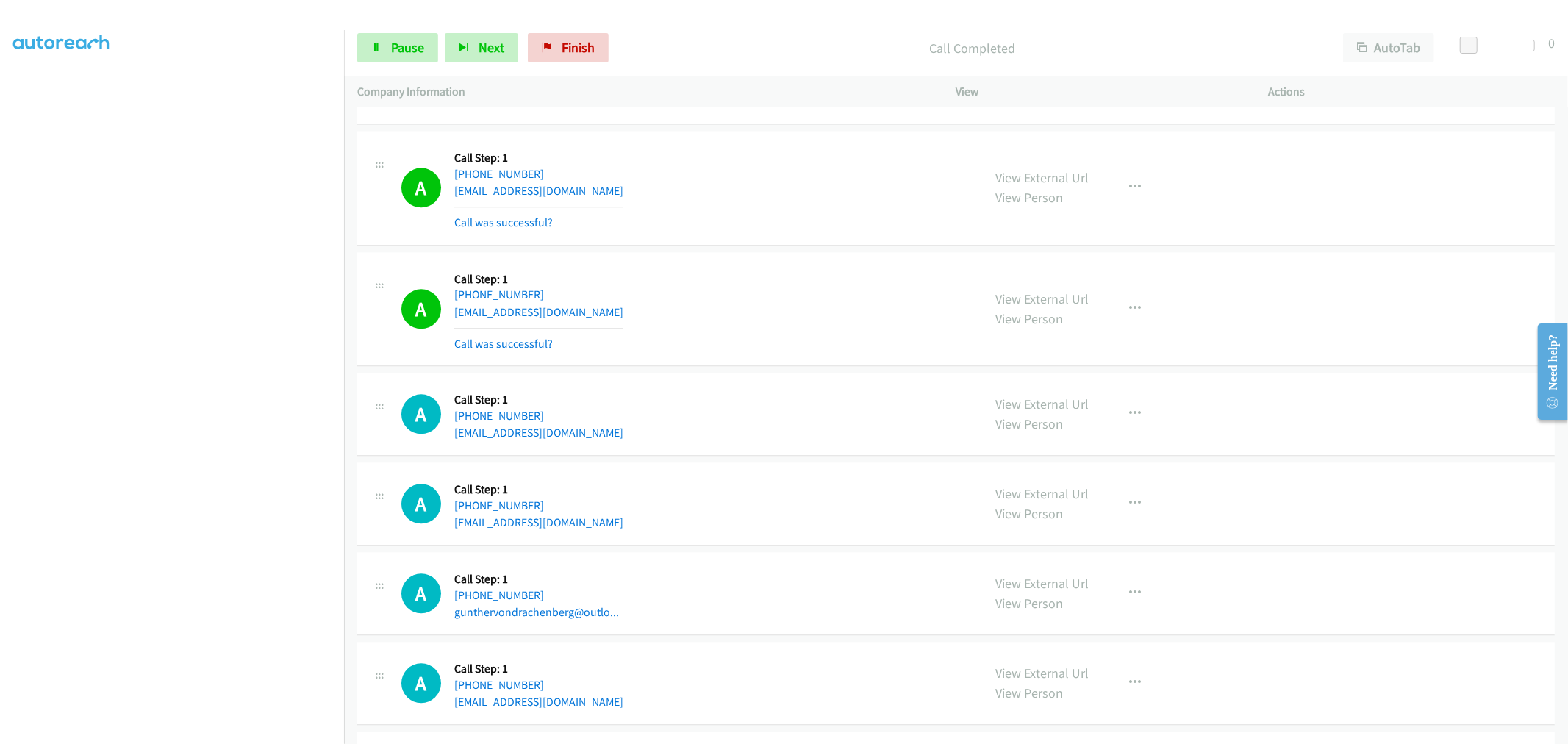
scroll to position [7569, 0]
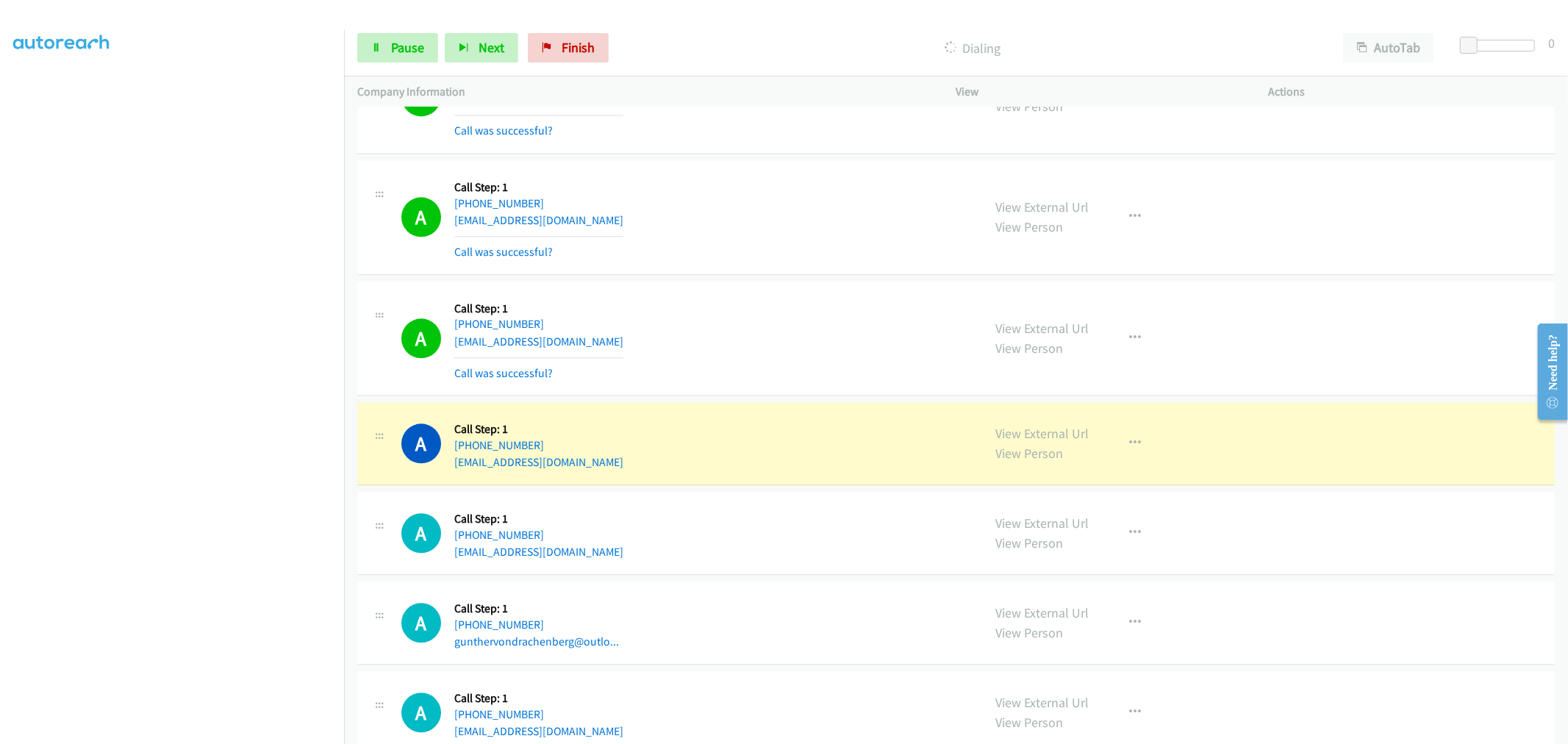
click at [974, 341] on div "A Callback Scheduled Call Step: 1 America/Los_Angeles +1 714-322-7285 naterwebt…" at bounding box center [956, 339] width 1198 height 115
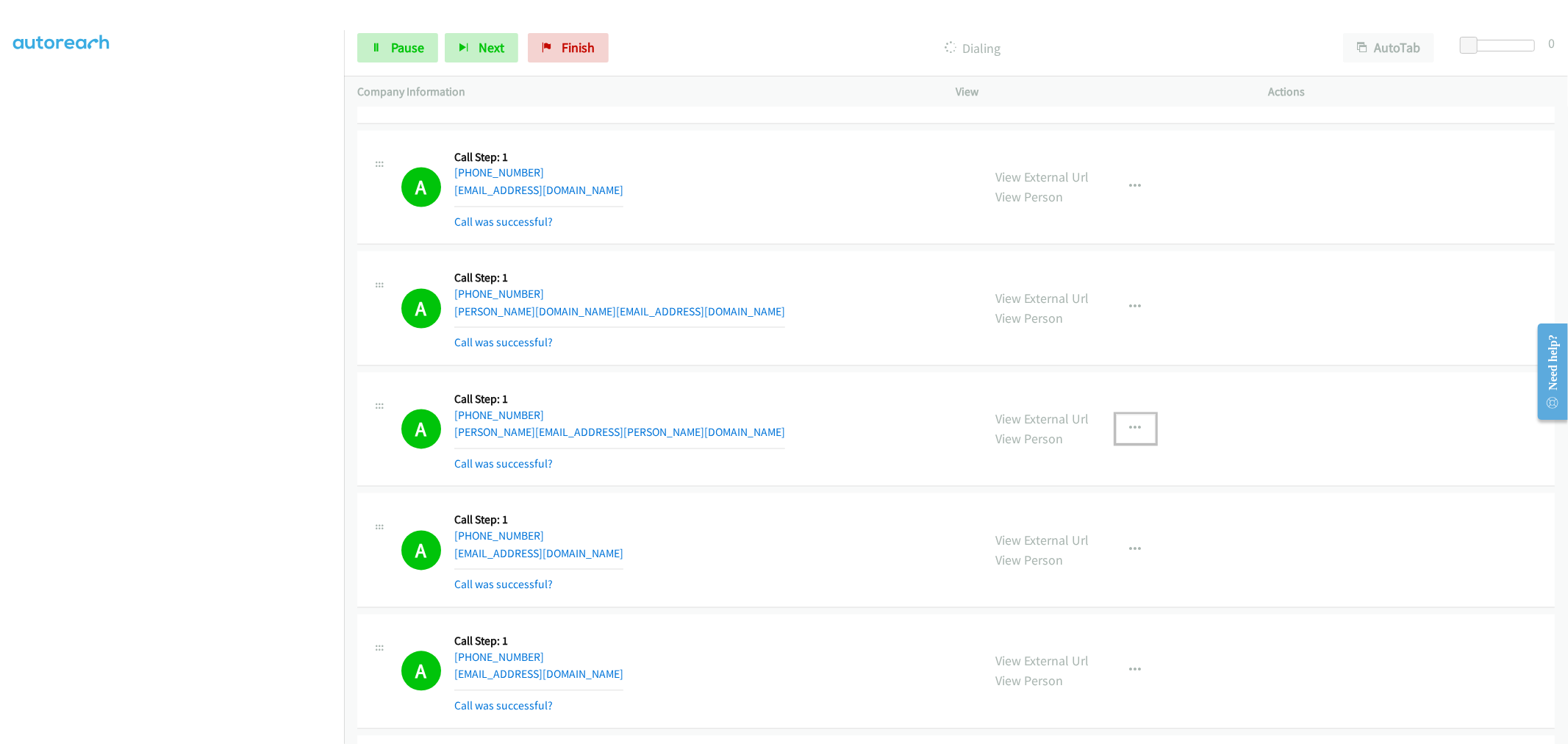
click at [1116, 435] on button "button" at bounding box center [1136, 430] width 40 height 30
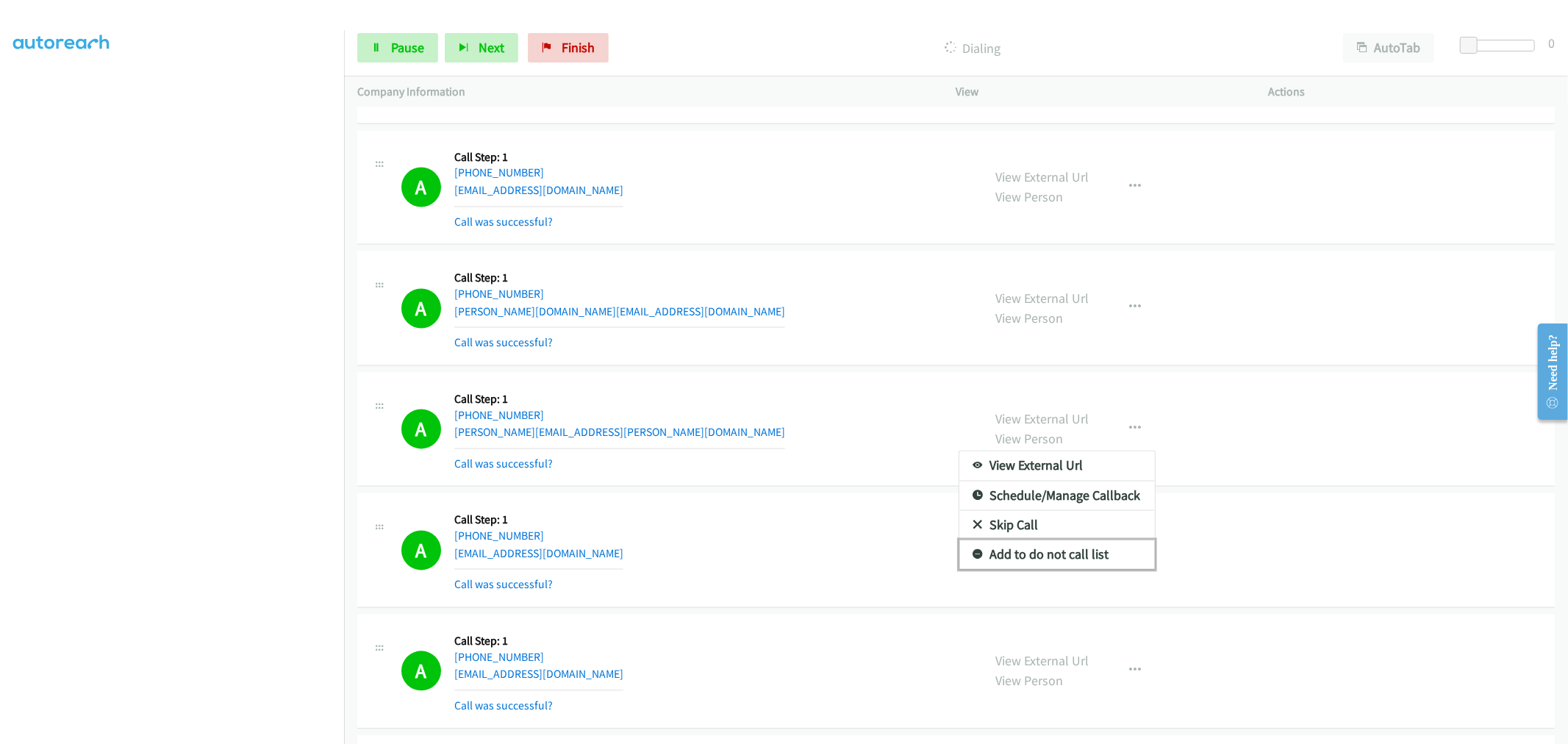
click at [1063, 546] on link "Add to do not call list" at bounding box center [1056, 555] width 195 height 30
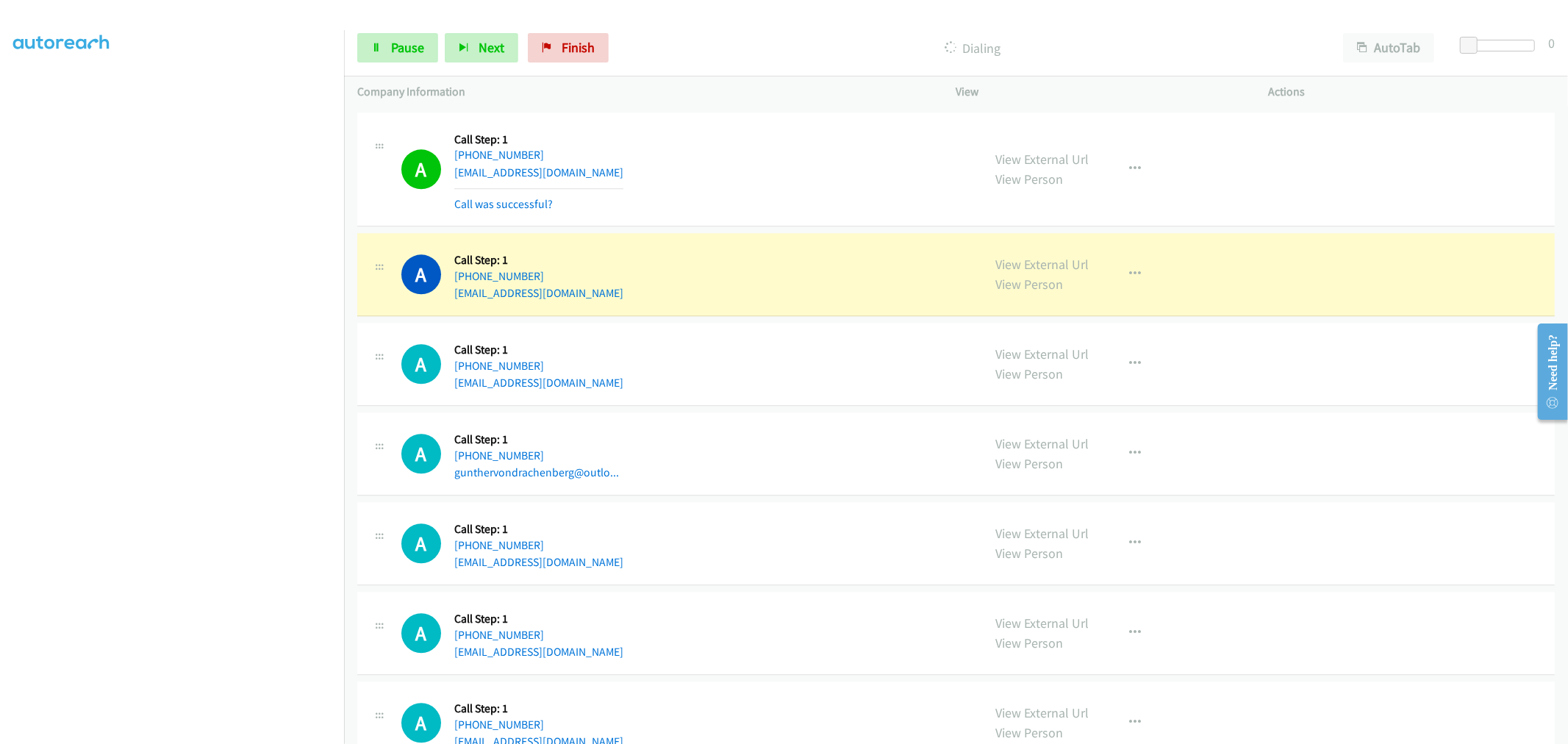
scroll to position [7686, 0]
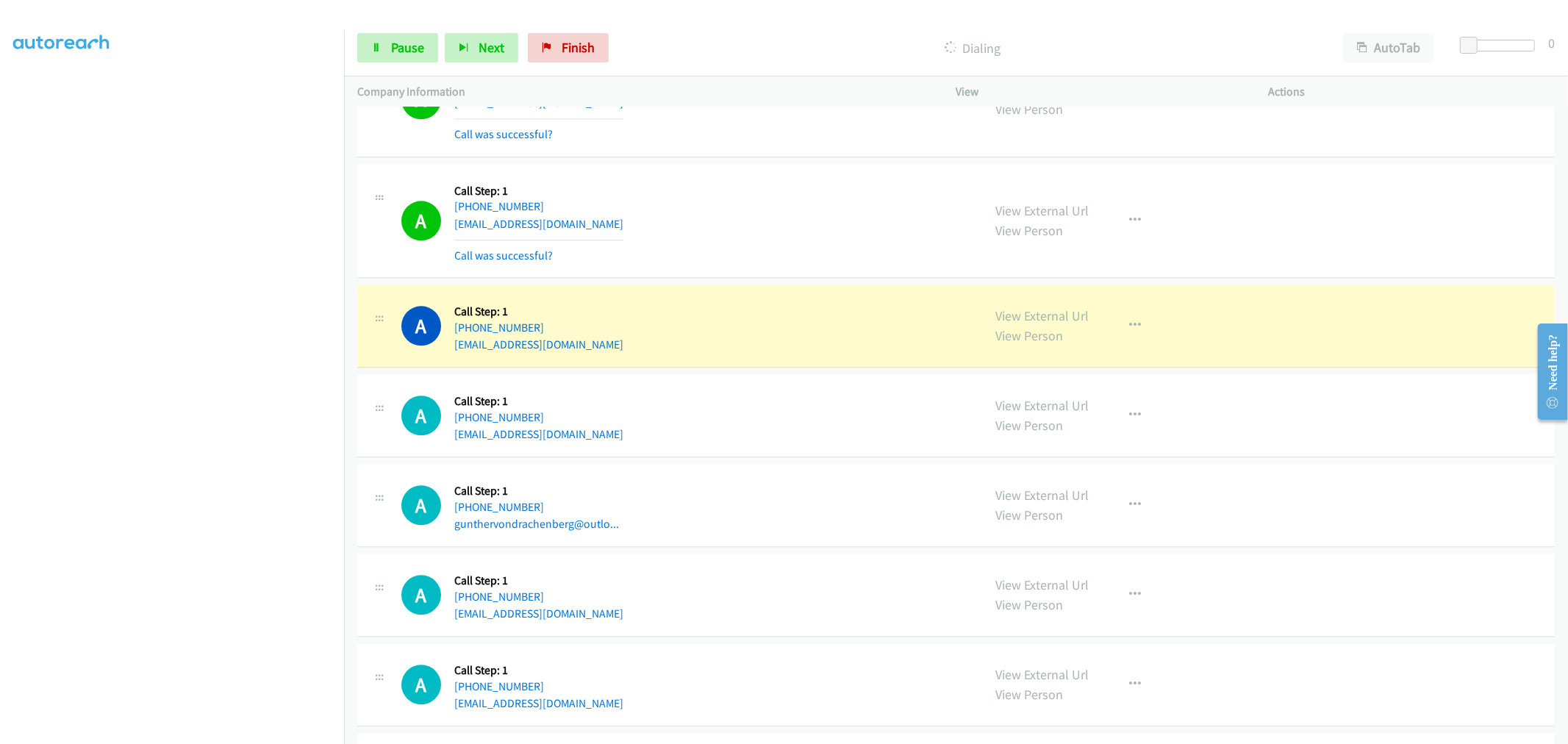
click at [750, 253] on div "A Callback Scheduled Call Step: 1 America/Los_Angeles +1 714-322-7285 naterwebt…" at bounding box center [685, 221] width 569 height 87
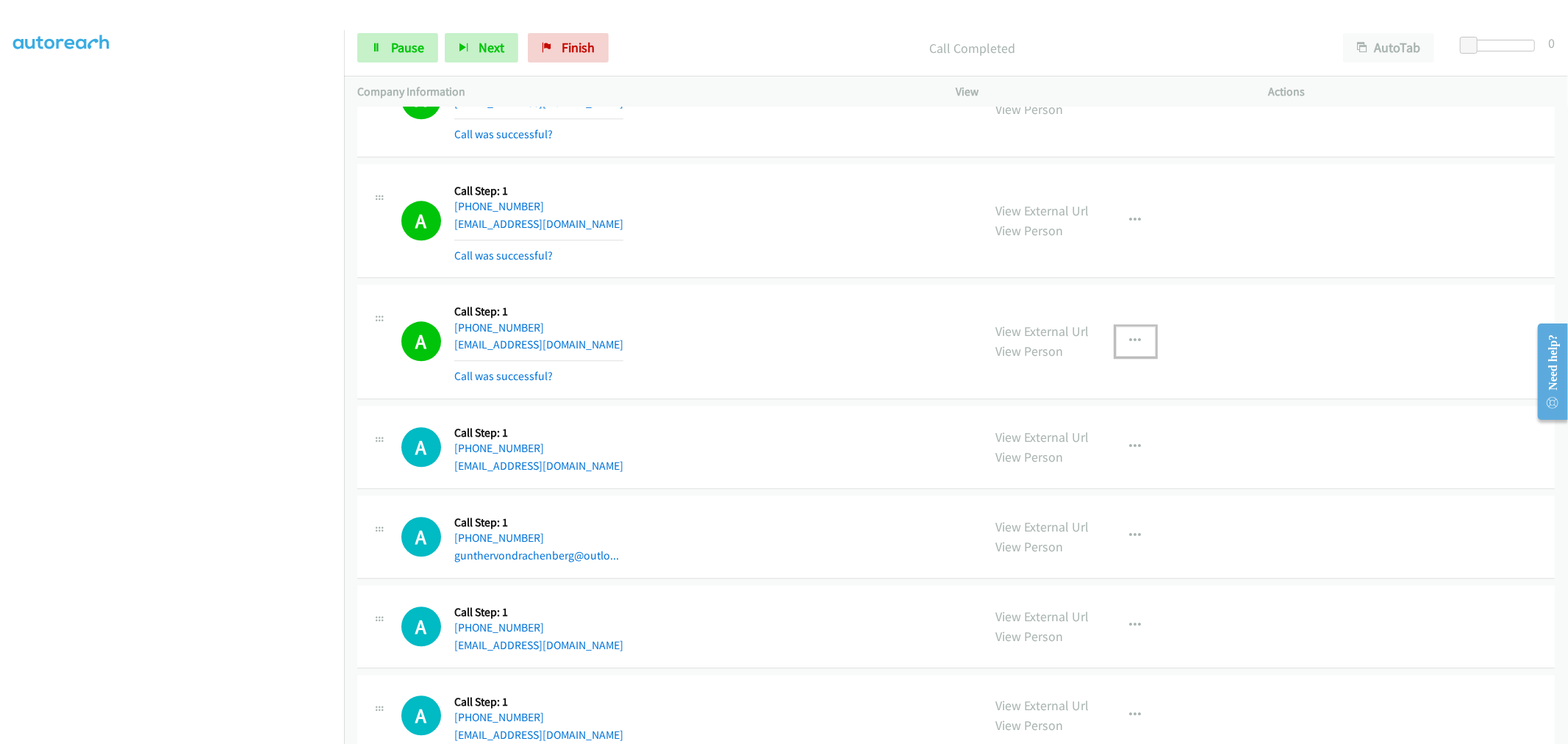
click at [1119, 340] on button "button" at bounding box center [1136, 341] width 40 height 30
click at [1024, 472] on link "Add to do not call list" at bounding box center [1056, 467] width 195 height 30
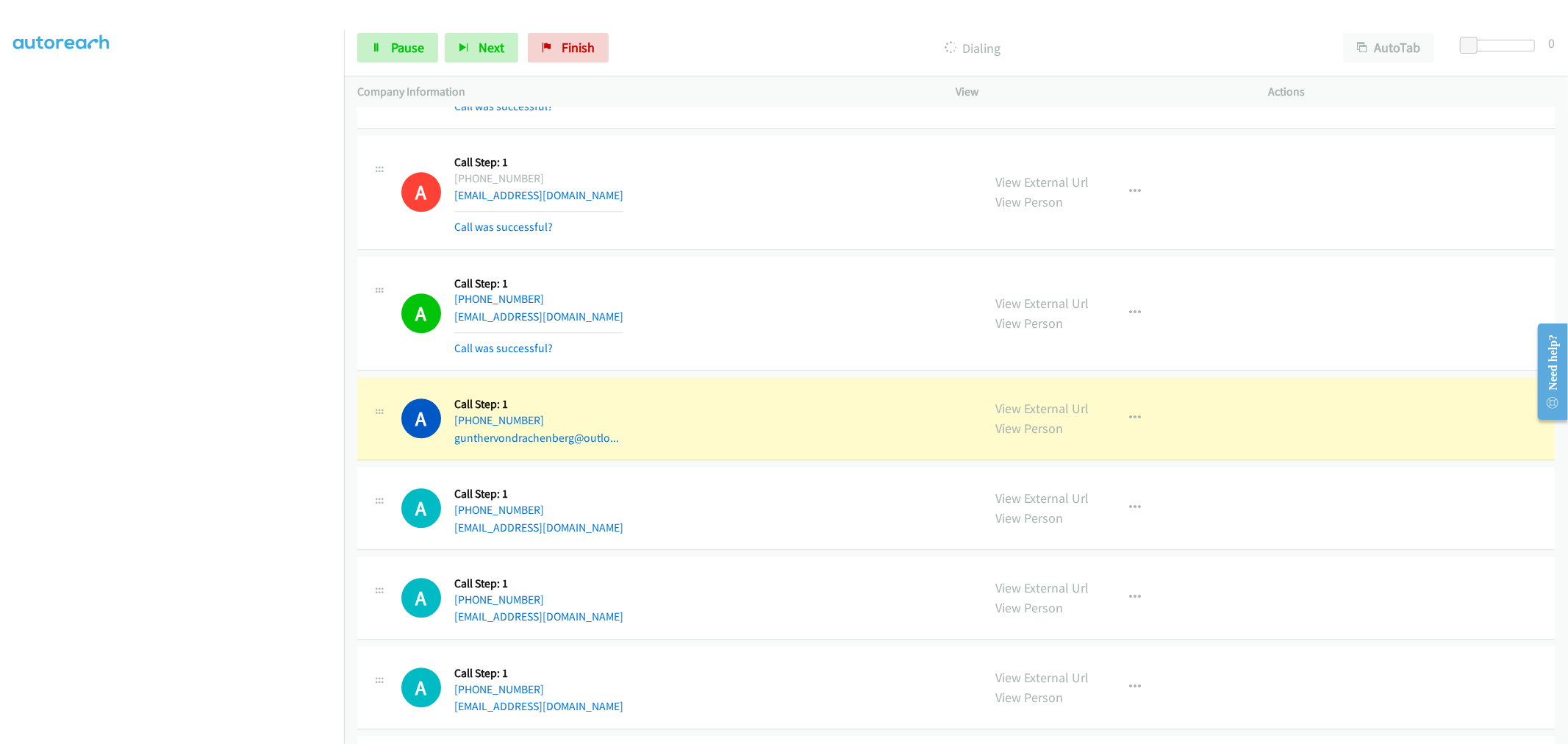
scroll to position [7850, 0]
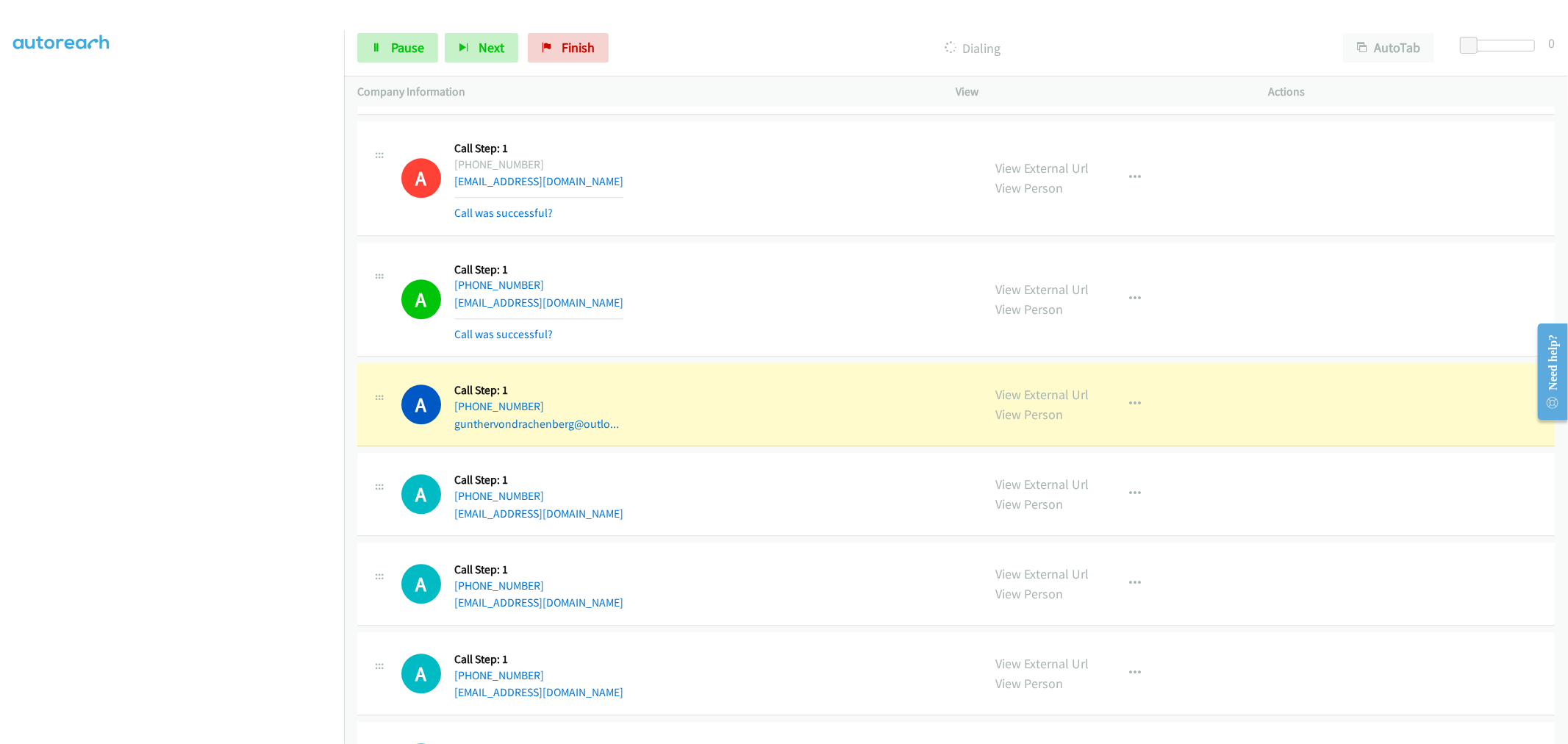
click at [784, 247] on div "A Callback Scheduled Call Step: 1 America/Los_Angeles +1 310-346-8203 lmckinley…" at bounding box center [956, 300] width 1198 height 115
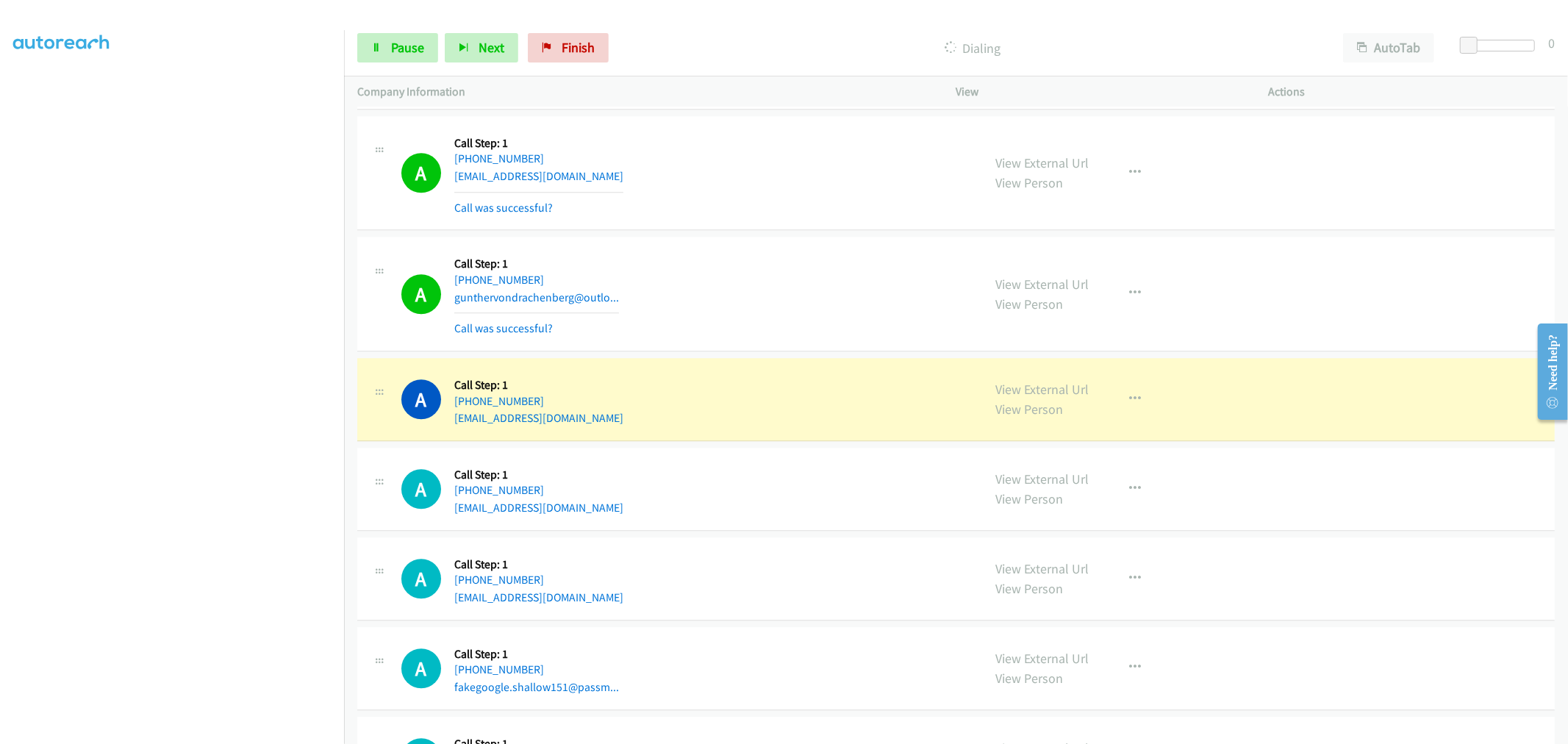
scroll to position [7978, 0]
click at [787, 237] on td "A Callback Scheduled Call Step: 1 America/Los_Angeles +1 323-402-7820 gunthervo…" at bounding box center [955, 293] width 1223 height 121
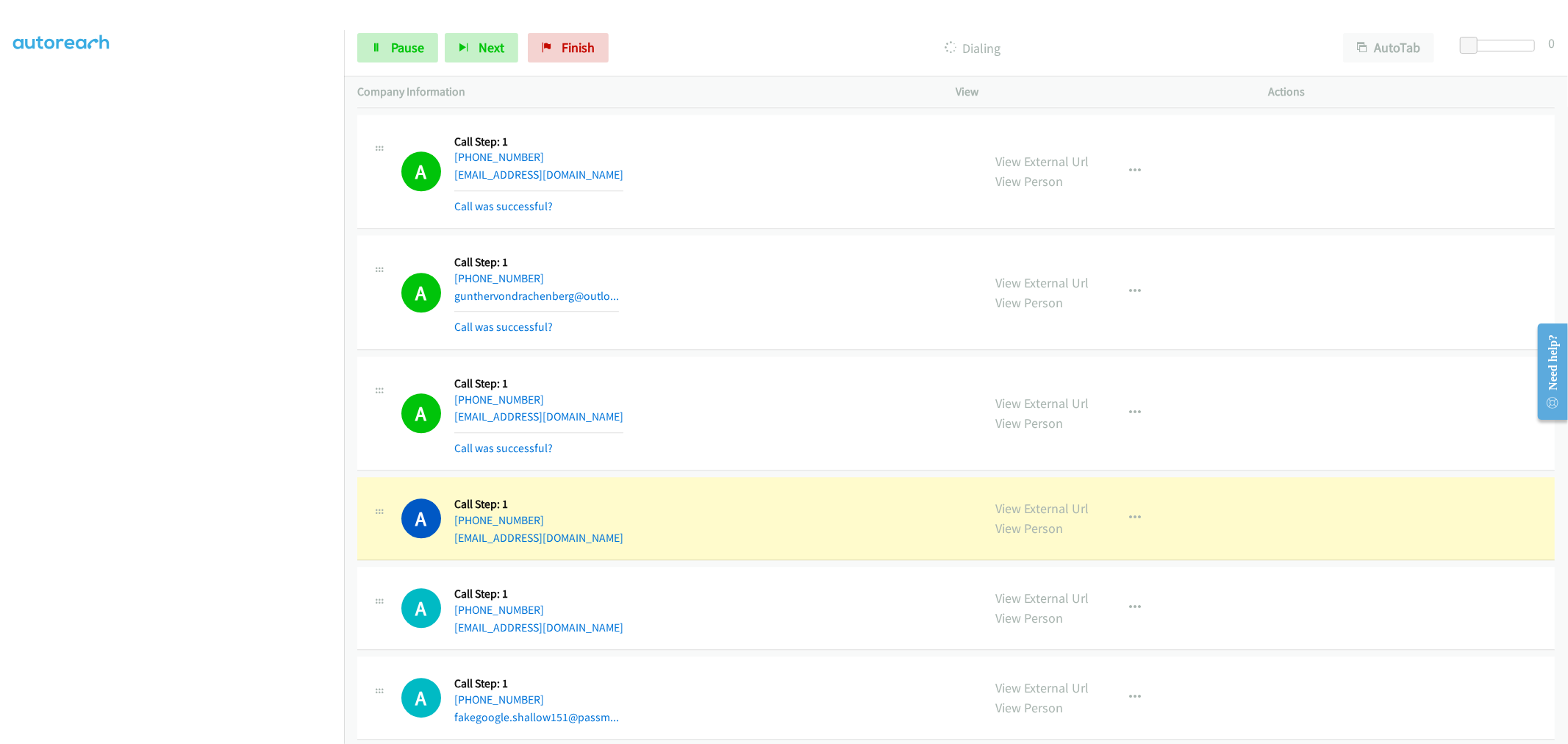
click at [792, 354] on td "A Callback Scheduled Call Step: 1 America/Los_Angeles +1 323-402-7820 gunthervo…" at bounding box center [955, 293] width 1223 height 121
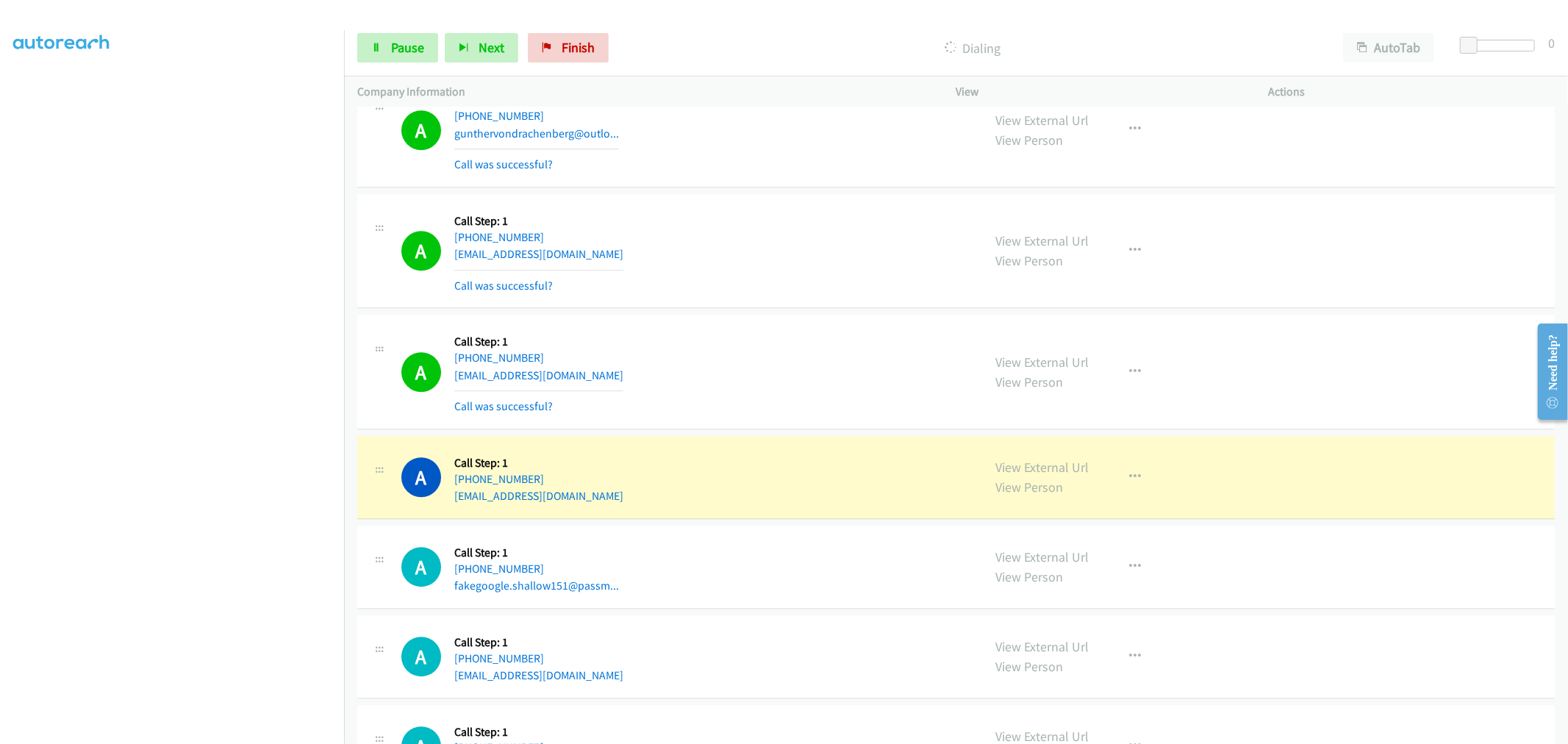
scroll to position [8141, 0]
click at [773, 311] on td "A Callback Scheduled Call Step: 1 America/Los_Angeles +1 818-271-9710 behradmah…" at bounding box center [955, 251] width 1223 height 121
click at [416, 46] on span "Pause" at bounding box center [407, 47] width 33 height 17
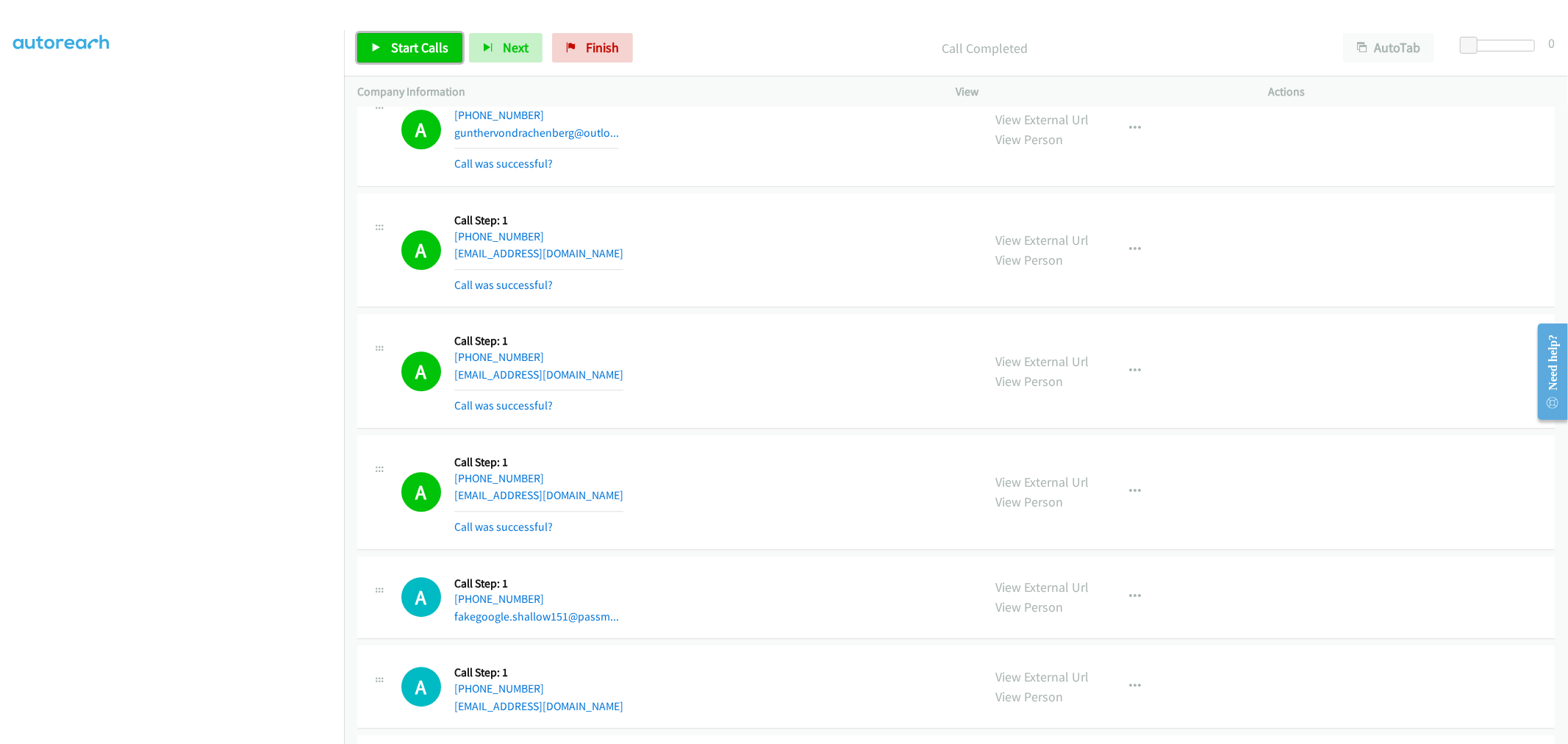
drag, startPoint x: 431, startPoint y: 41, endPoint x: 391, endPoint y: 140, distance: 106.8
click at [431, 41] on span "Start Calls" at bounding box center [420, 47] width 58 height 17
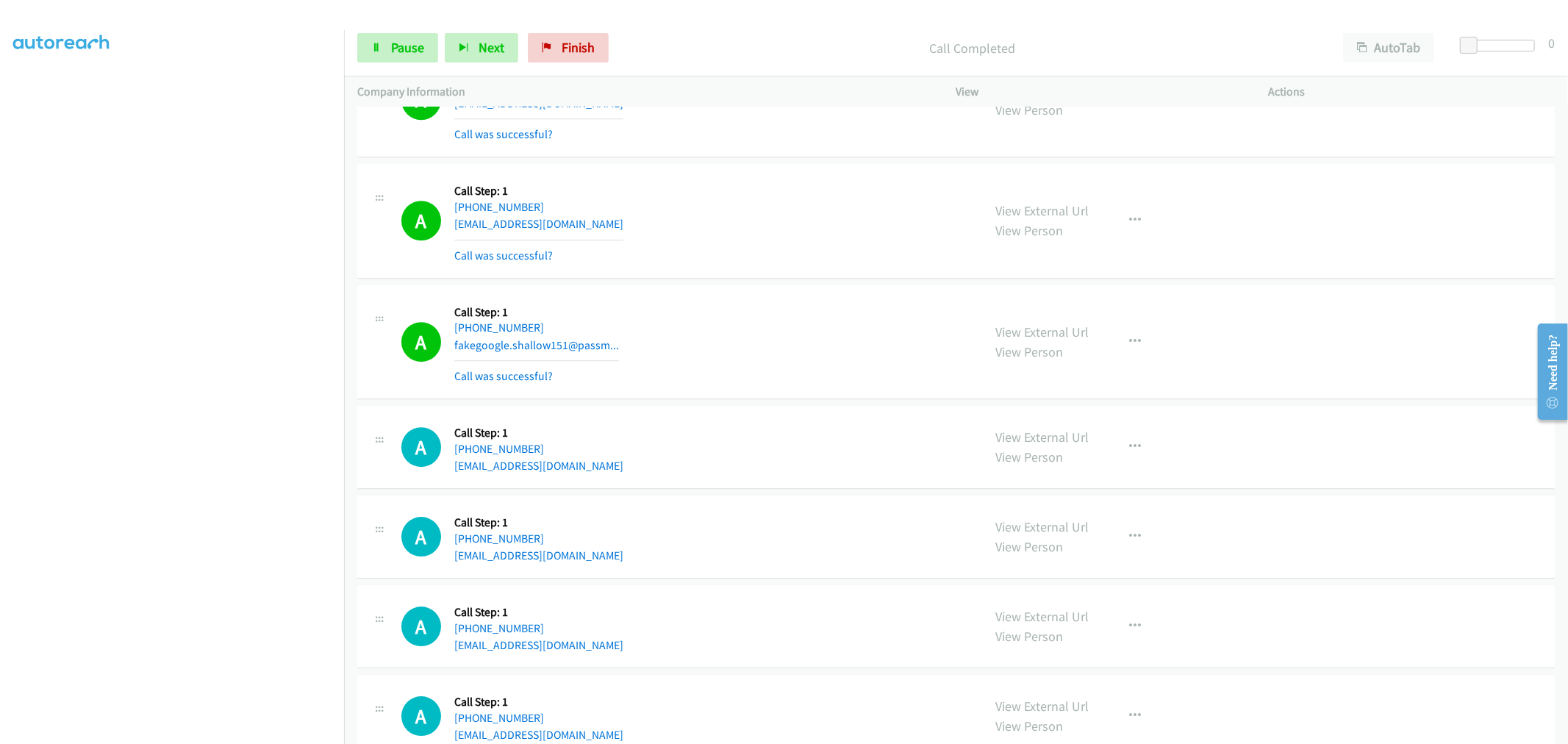
scroll to position [8386, 0]
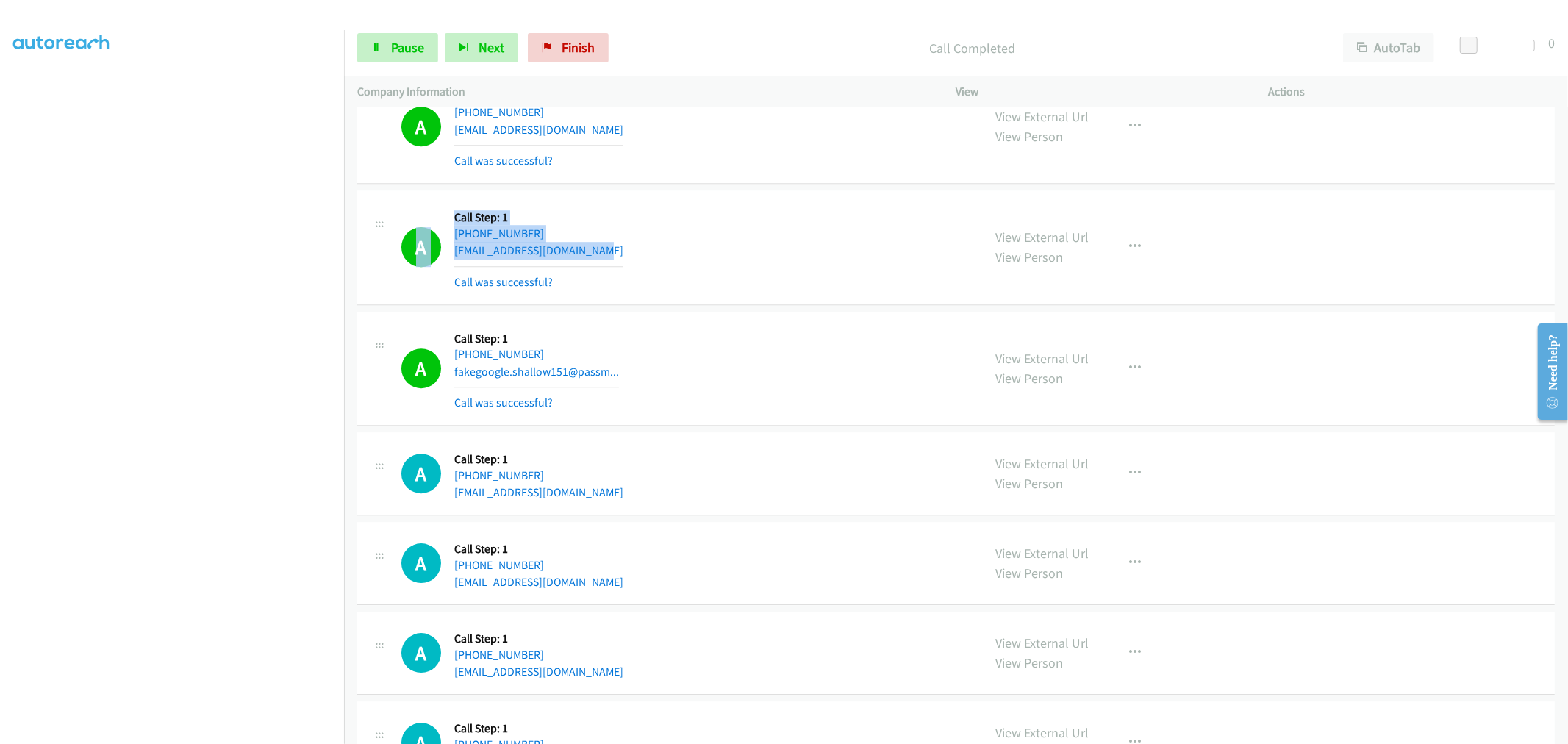
drag, startPoint x: 639, startPoint y: 254, endPoint x: 452, endPoint y: 257, distance: 187.0
click at [452, 257] on div "A Callback Scheduled Call Step: 1 America/Los_Angeles +1 949-355-5362 michaelbm…" at bounding box center [685, 247] width 569 height 87
click at [644, 237] on div "A Callback Scheduled Call Step: 1 America/Los_Angeles +1 949-355-5362 michaelbm…" at bounding box center [685, 247] width 569 height 87
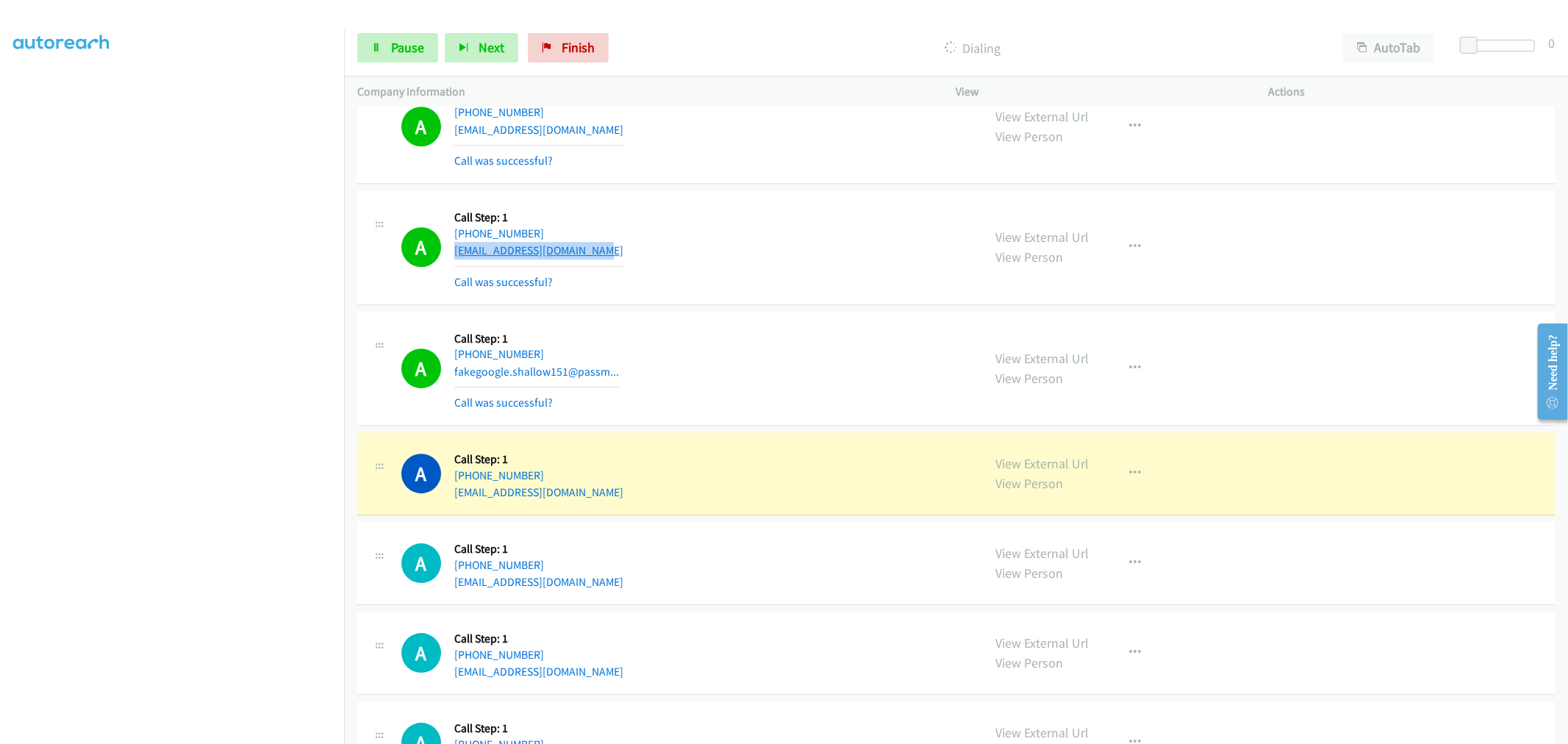
drag, startPoint x: 630, startPoint y: 259, endPoint x: 452, endPoint y: 259, distance: 178.0
click at [452, 259] on div "A Callback Scheduled Call Step: 1 America/Los_Angeles +1 949-355-5362 michaelbm…" at bounding box center [685, 247] width 569 height 87
copy link "michaelbmenjivar@gmail.com"
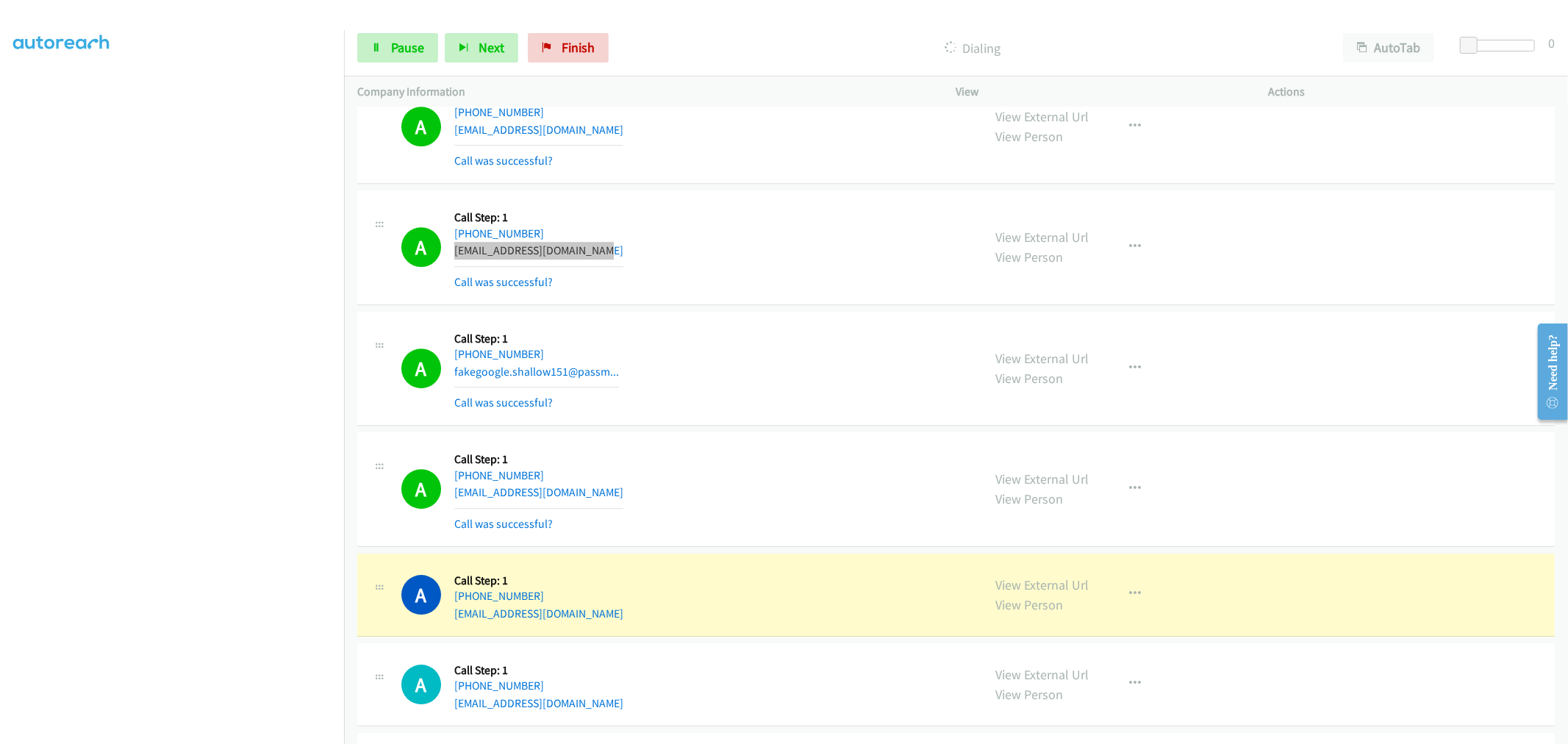
scroll to position [8467, 0]
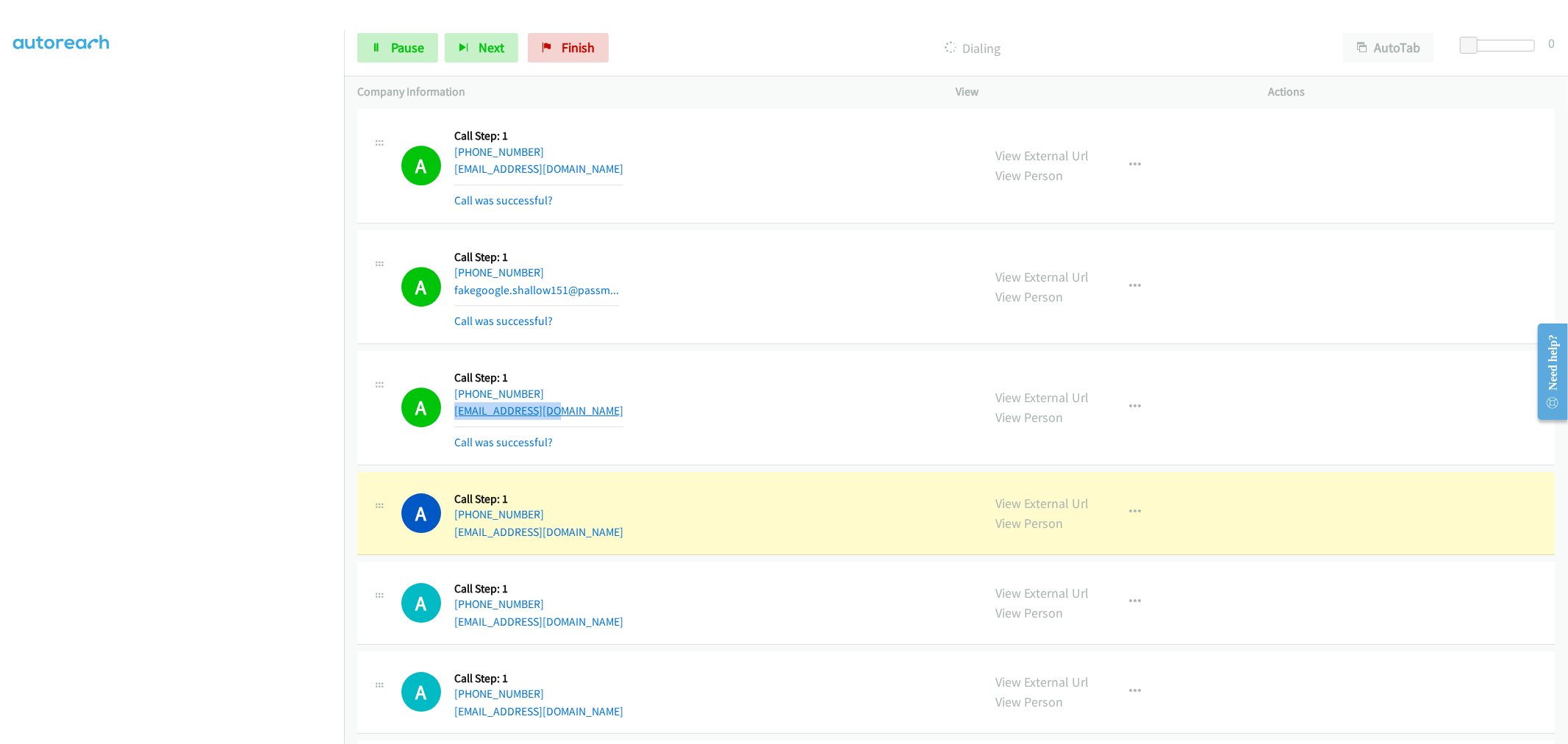
drag, startPoint x: 576, startPoint y: 413, endPoint x: 454, endPoint y: 422, distance: 122.3
click at [454, 422] on div "A Callback Scheduled Call Step: 1 America/Los_Angeles +1 541-817-6389 kglynnmd@…" at bounding box center [685, 407] width 569 height 87
copy link "kglynnmd@yahoo.com"
click at [427, 52] on link "Pause" at bounding box center [397, 48] width 81 height 30
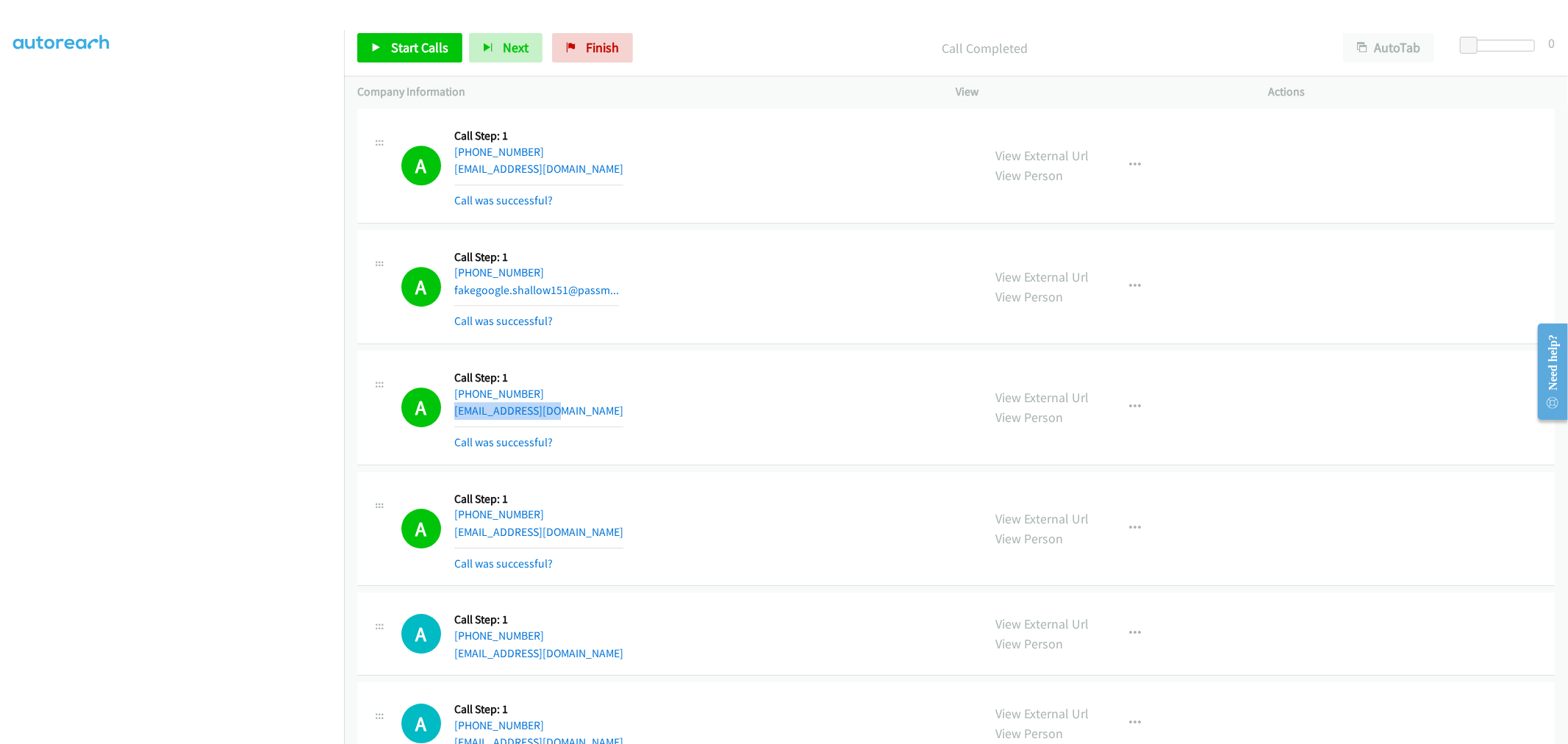
click at [765, 231] on td "A Callback Scheduled Call Step: 1 America/Los_Angeles +1 818-457-9687 fakegoogl…" at bounding box center [955, 287] width 1223 height 121
click at [736, 331] on div "A Callback Scheduled Call Step: 1 America/Los_Angeles +1 818-457-9687 fakegoogl…" at bounding box center [685, 287] width 569 height 87
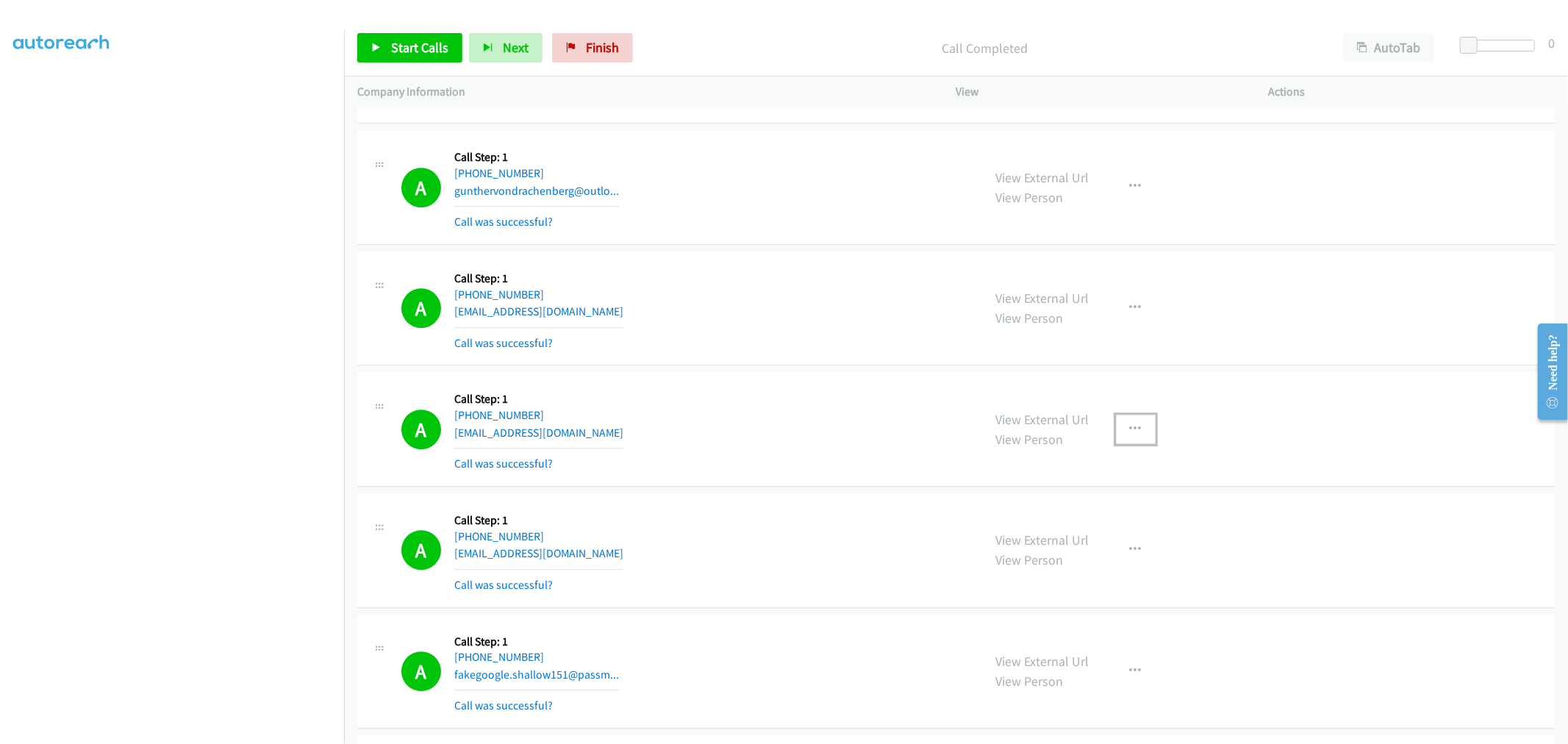
click at [1136, 427] on button "button" at bounding box center [1136, 430] width 40 height 30
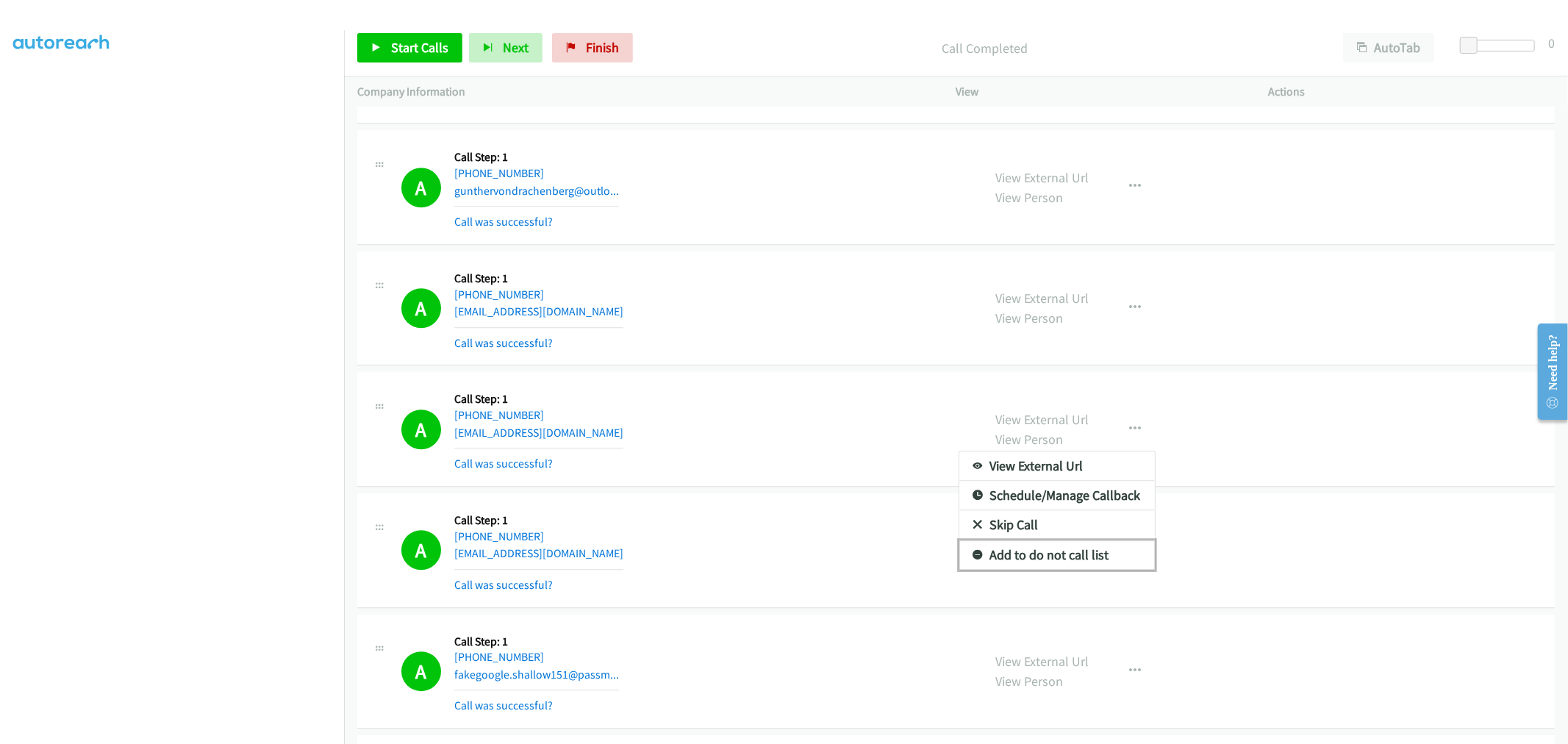
click at [1020, 558] on link "Add to do not call list" at bounding box center [1056, 555] width 195 height 30
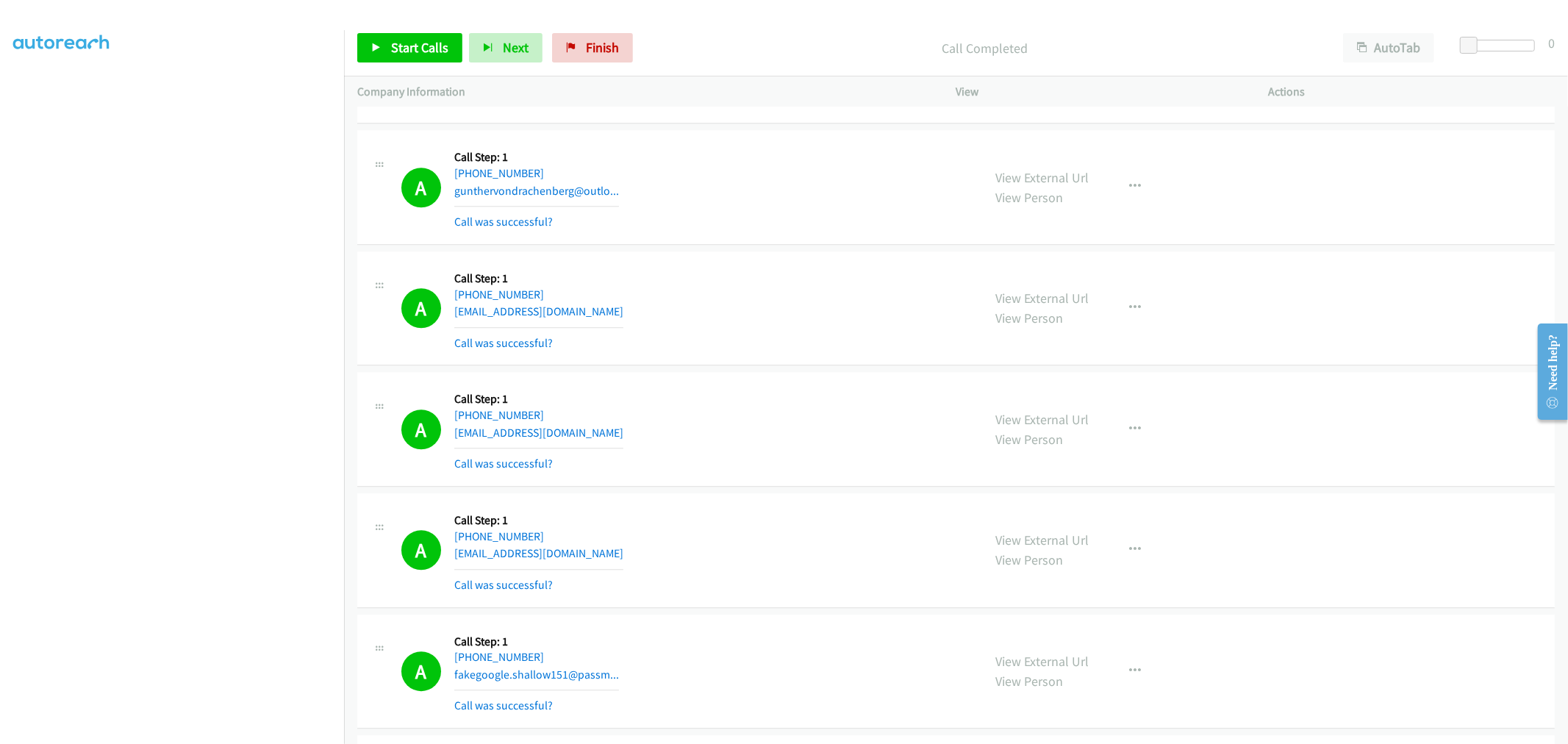
click at [775, 384] on div "A Callback Scheduled Call Step: 1 America/Los_Angeles +1 650-636-6314 motobrand…" at bounding box center [956, 429] width 1198 height 115
drag, startPoint x: 379, startPoint y: 33, endPoint x: 395, endPoint y: 44, distance: 19.4
click at [380, 33] on link "Start Calls" at bounding box center [410, 48] width 105 height 30
click at [399, 47] on span "Start Calls" at bounding box center [420, 47] width 58 height 17
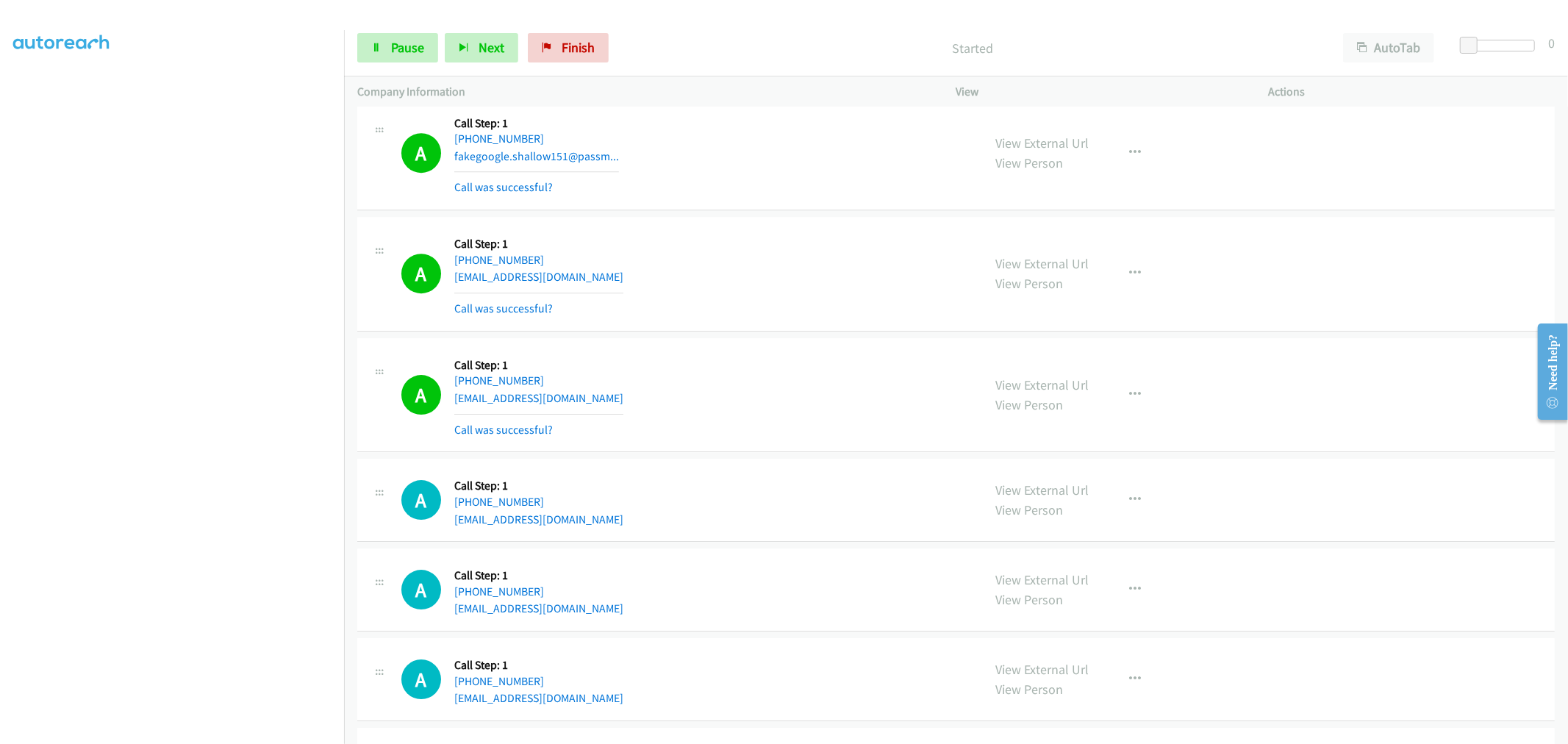
scroll to position [8410, 0]
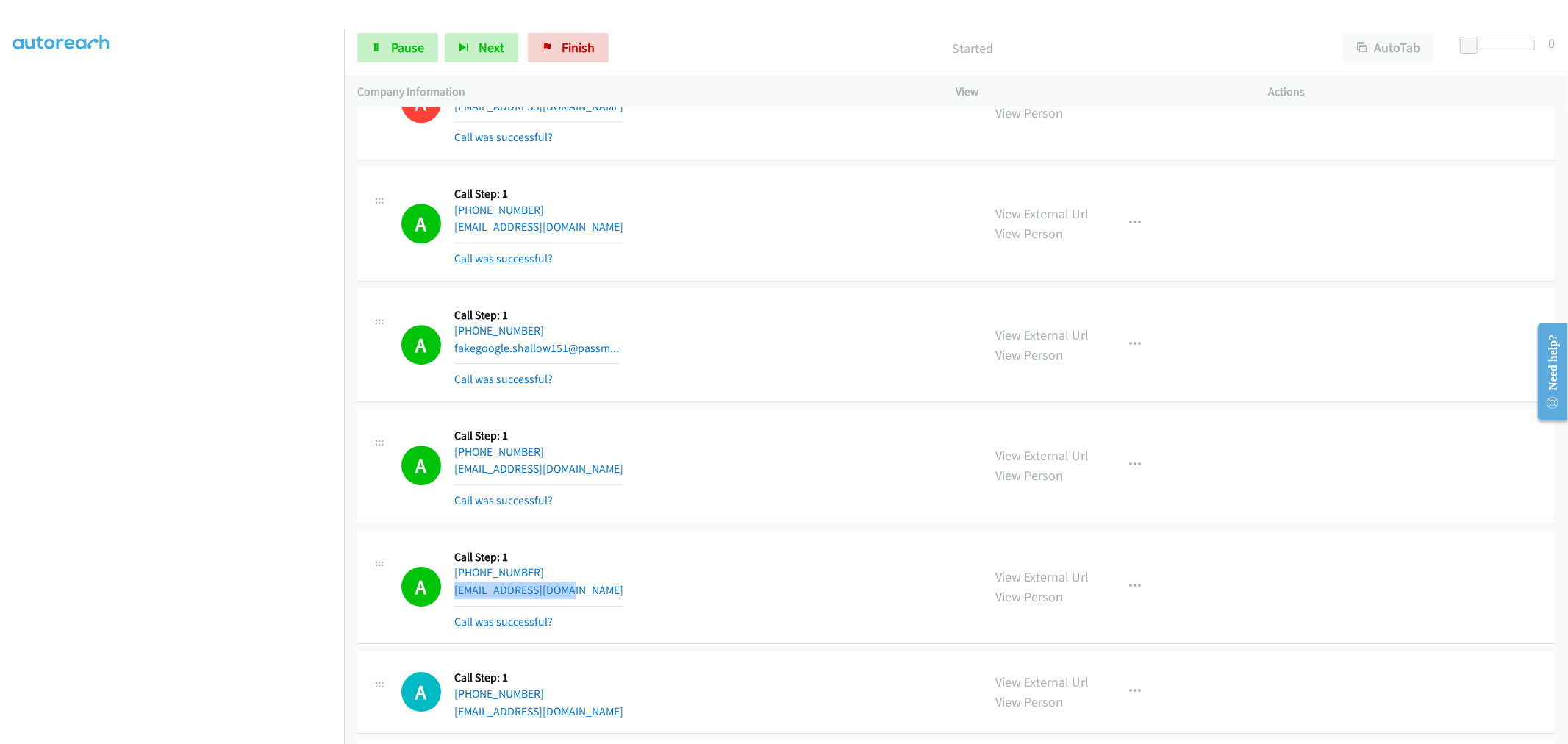
drag, startPoint x: 585, startPoint y: 594, endPoint x: 453, endPoint y: 598, distance: 132.1
click at [453, 598] on div "A Callback Scheduled Call Step: 1 America/New_York +1 301-310-5835 niamgaines@g…" at bounding box center [685, 587] width 569 height 87
copy link "niamgaines@gmail.com"
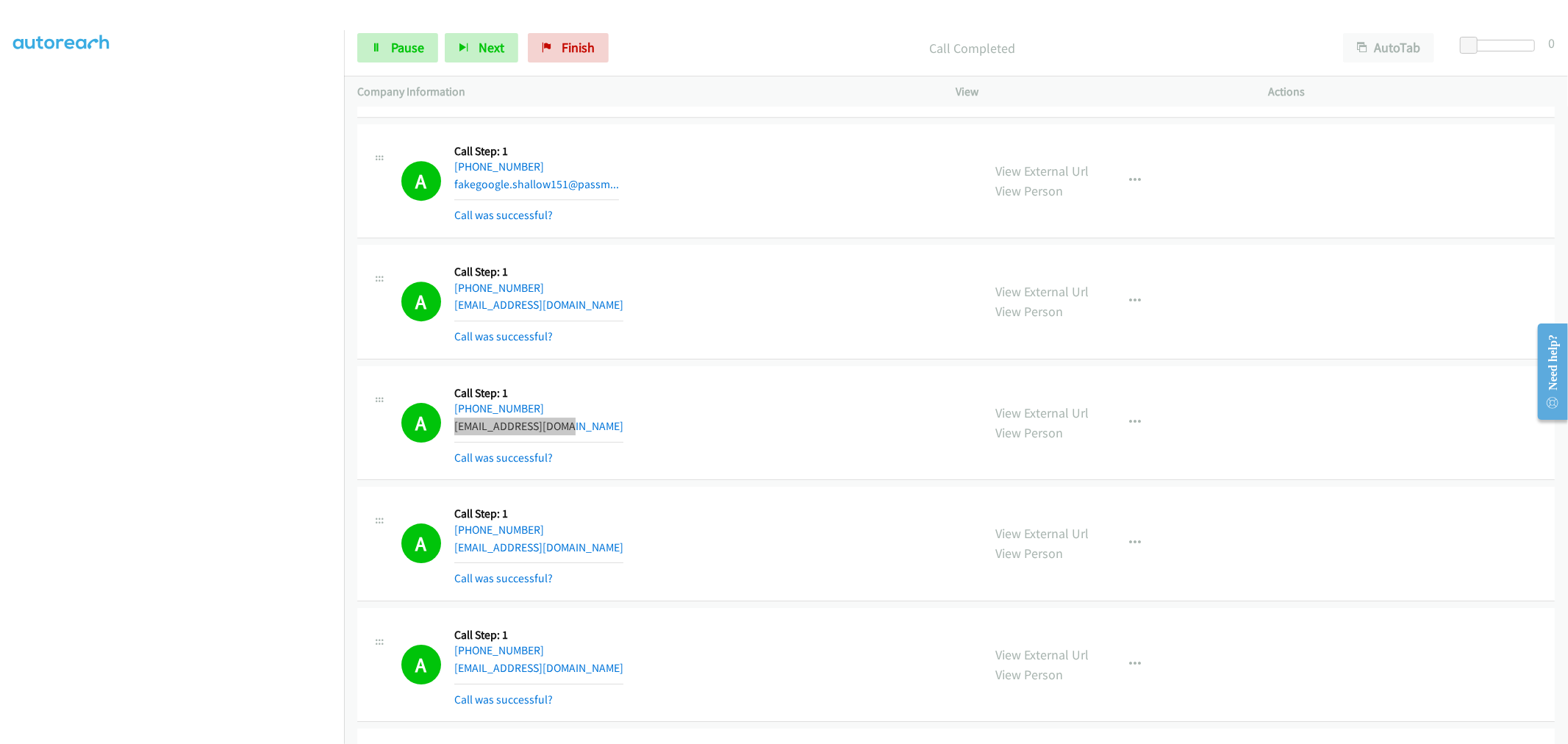
scroll to position [8736, 0]
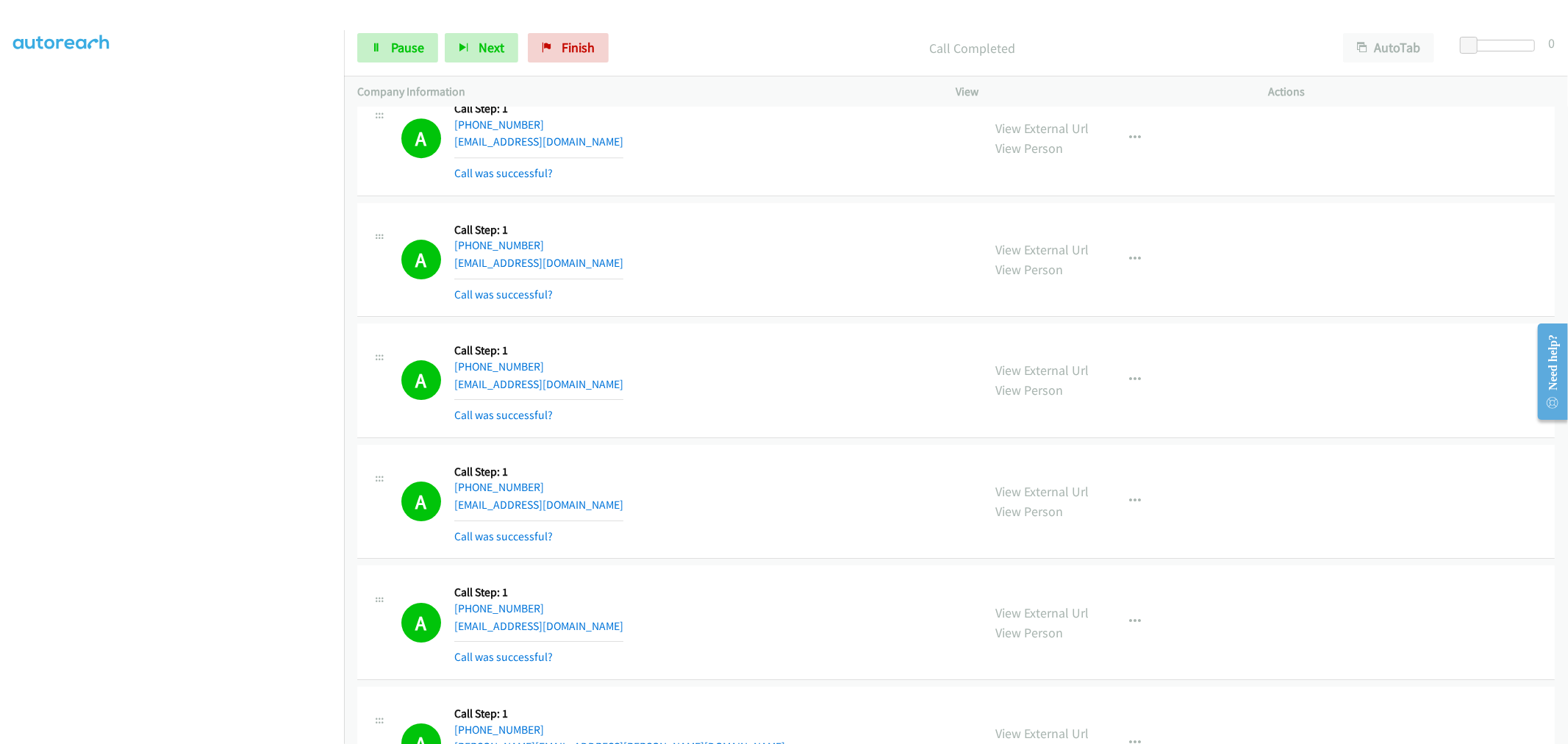
click at [713, 312] on div "A Callback Scheduled Call Step: 1 America/New_York +1 301-310-5835 niamgaines@g…" at bounding box center [956, 260] width 1198 height 115
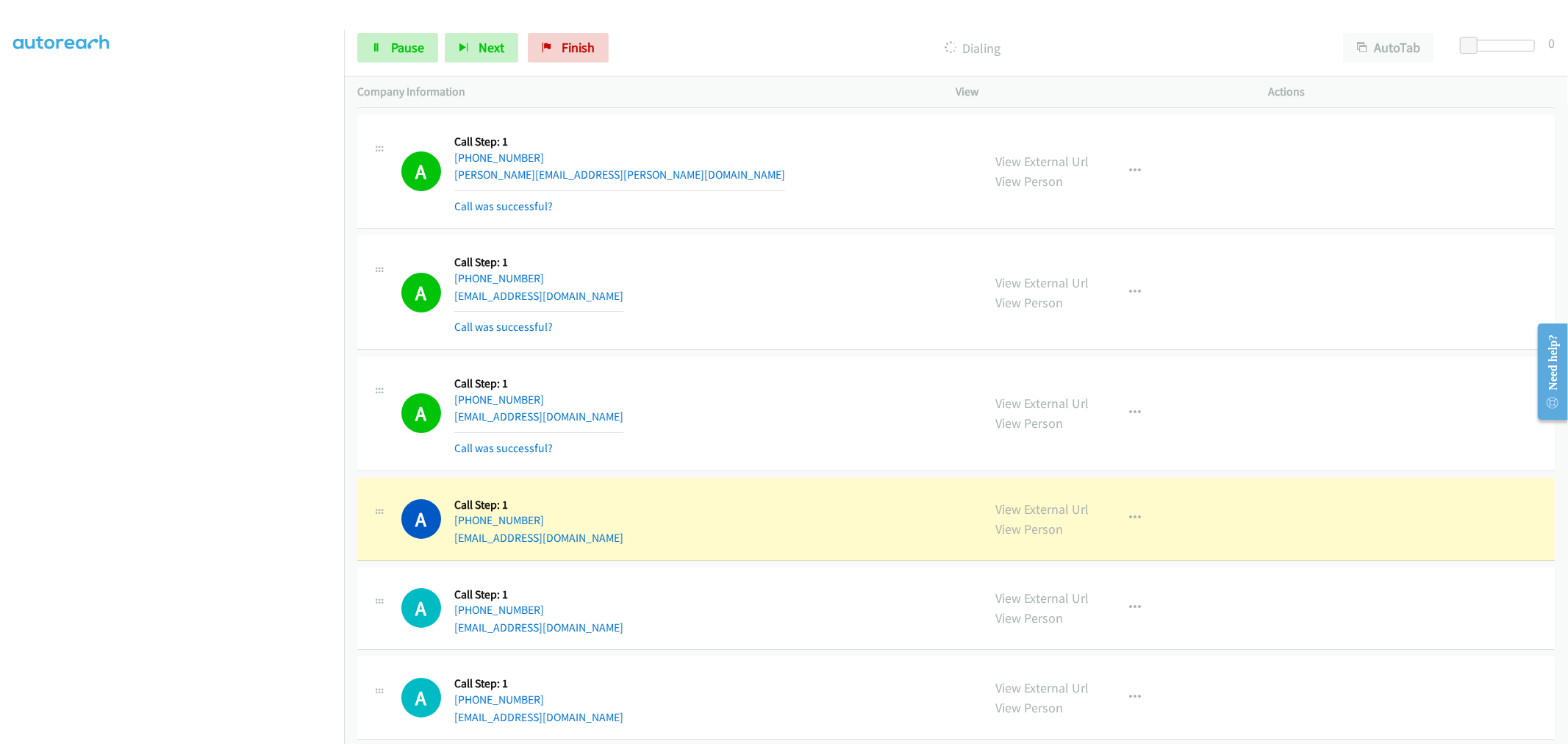
scroll to position [9472, 0]
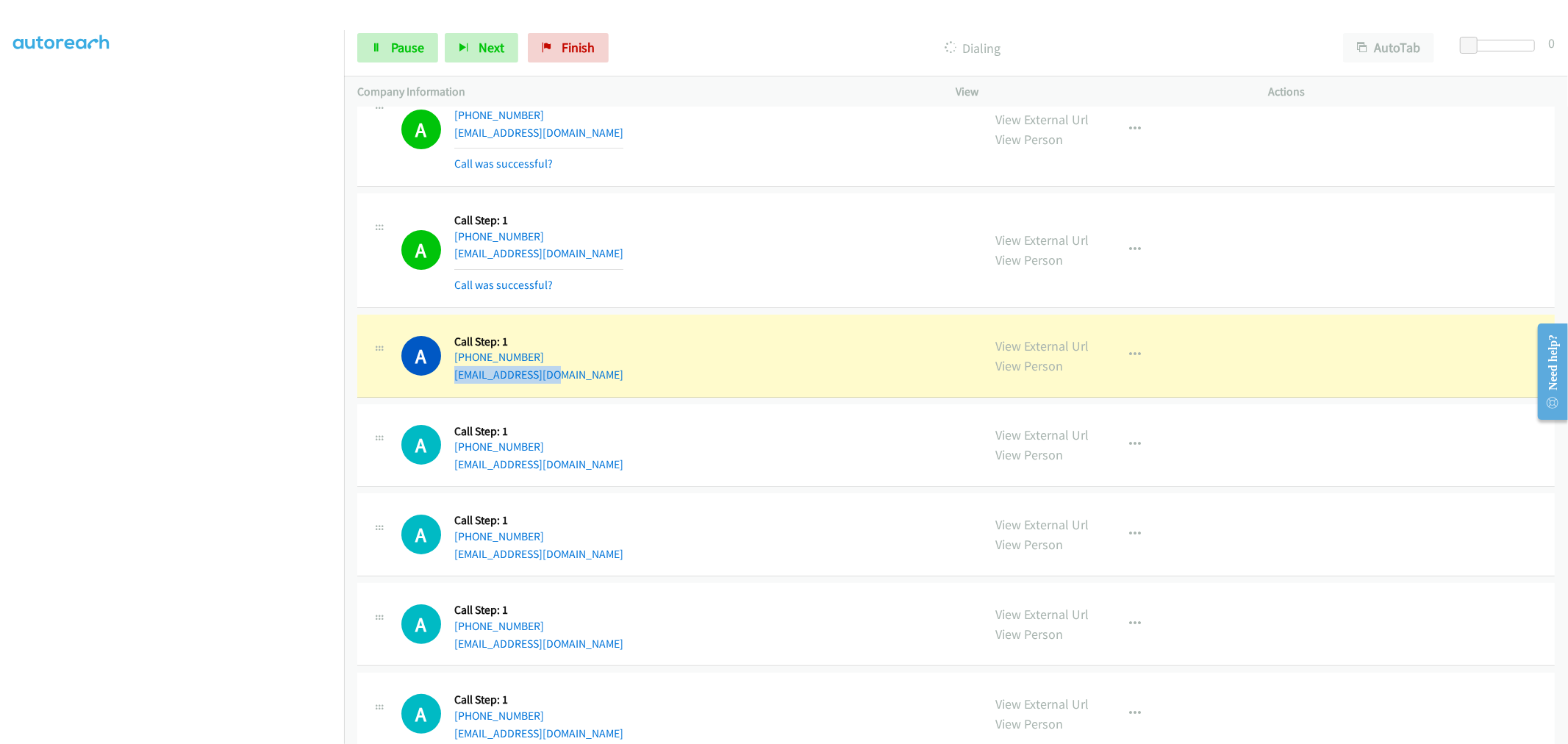
drag, startPoint x: 569, startPoint y: 386, endPoint x: 451, endPoint y: 384, distance: 118.0
click at [451, 384] on div "A Callback Scheduled Call Step: 1 America/Chicago +1 402-984-3195 ck_68847@yaho…" at bounding box center [685, 356] width 569 height 56
click at [655, 357] on div "A Callback Scheduled Call Step: 1 America/Chicago +1 402-984-3195 ck_68847@yaho…" at bounding box center [685, 356] width 569 height 56
click at [384, 41] on link "Pause" at bounding box center [397, 48] width 81 height 30
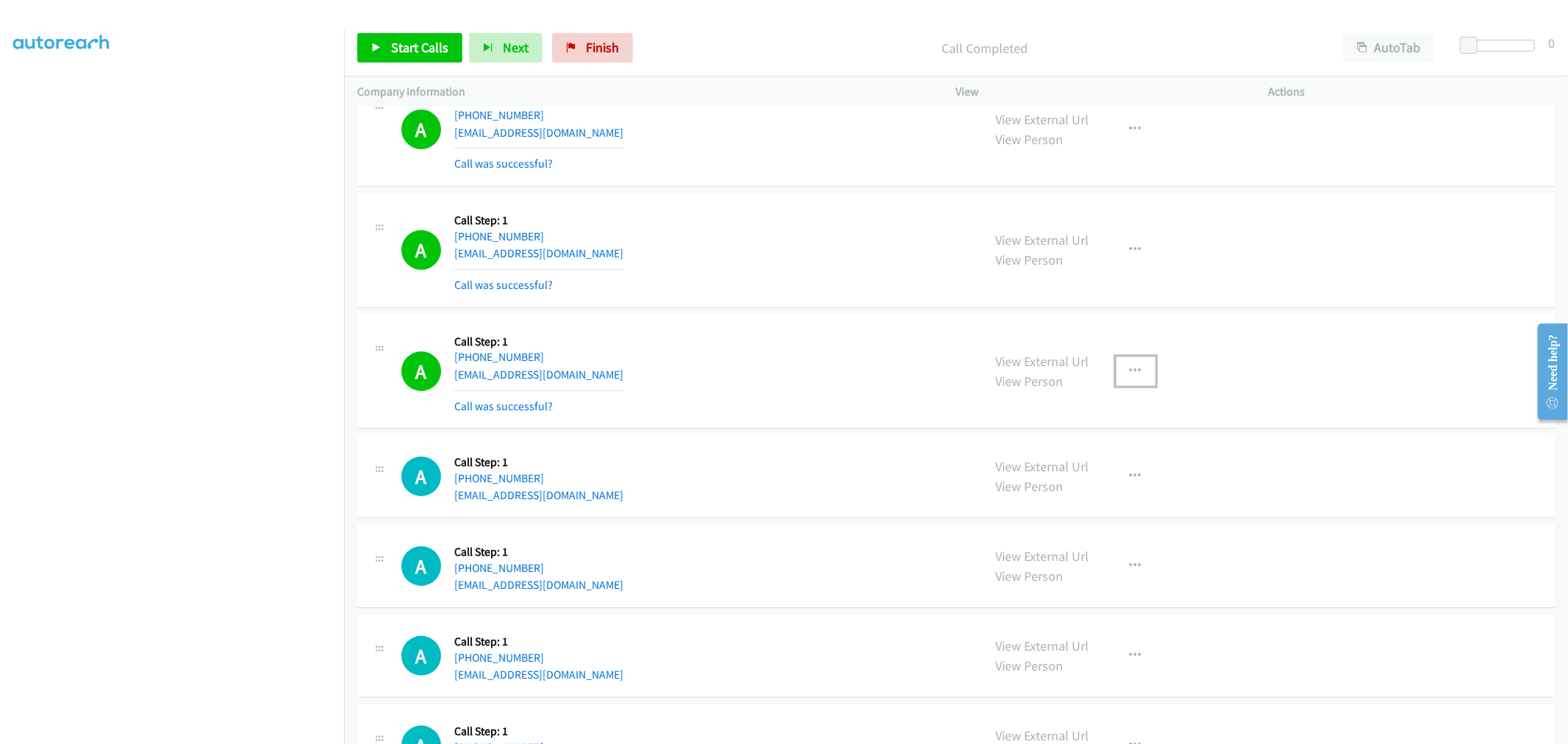
drag, startPoint x: 1139, startPoint y: 380, endPoint x: 1082, endPoint y: 453, distance: 92.6
click at [1139, 380] on button "button" at bounding box center [1136, 371] width 40 height 30
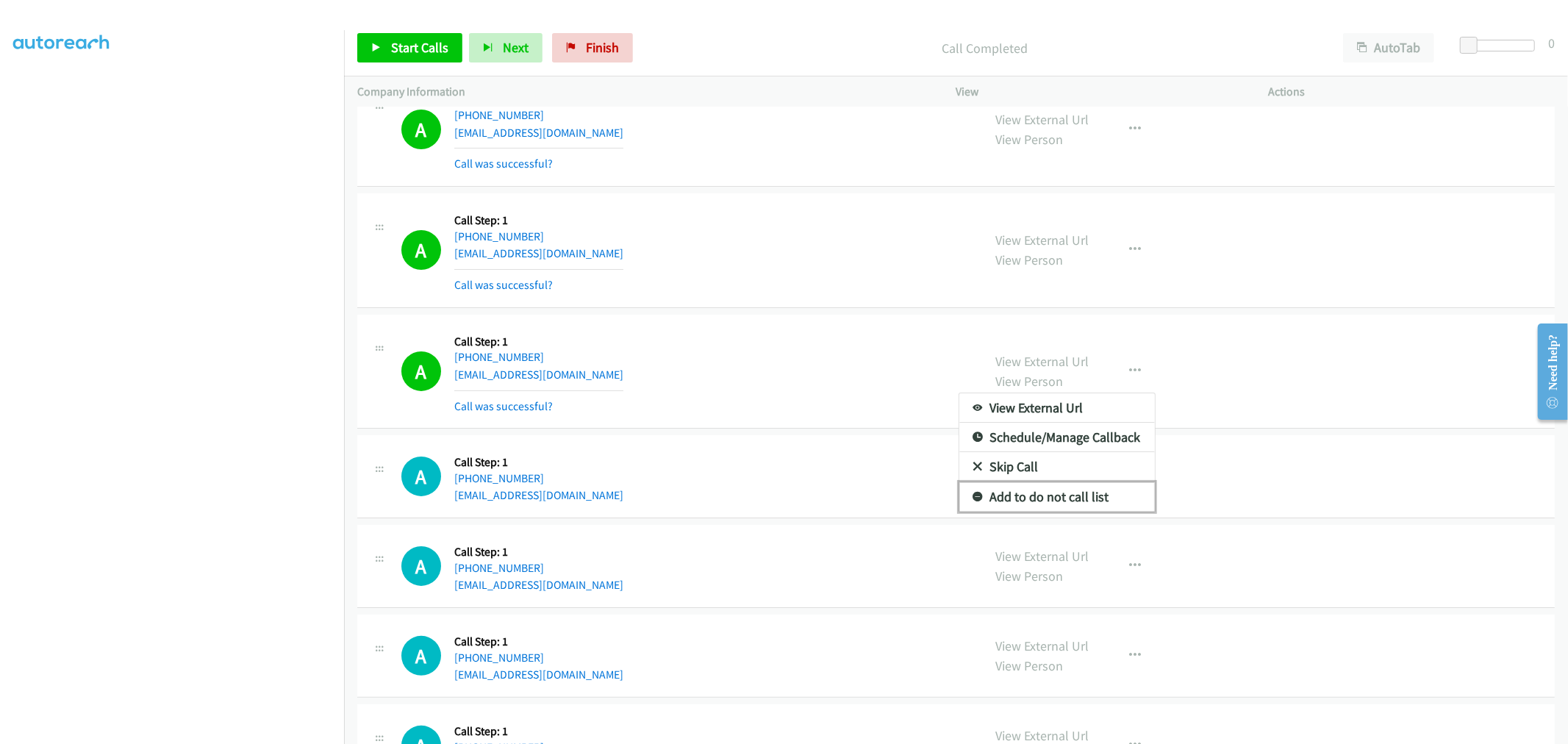
click at [1049, 496] on link "Add to do not call list" at bounding box center [1056, 497] width 195 height 30
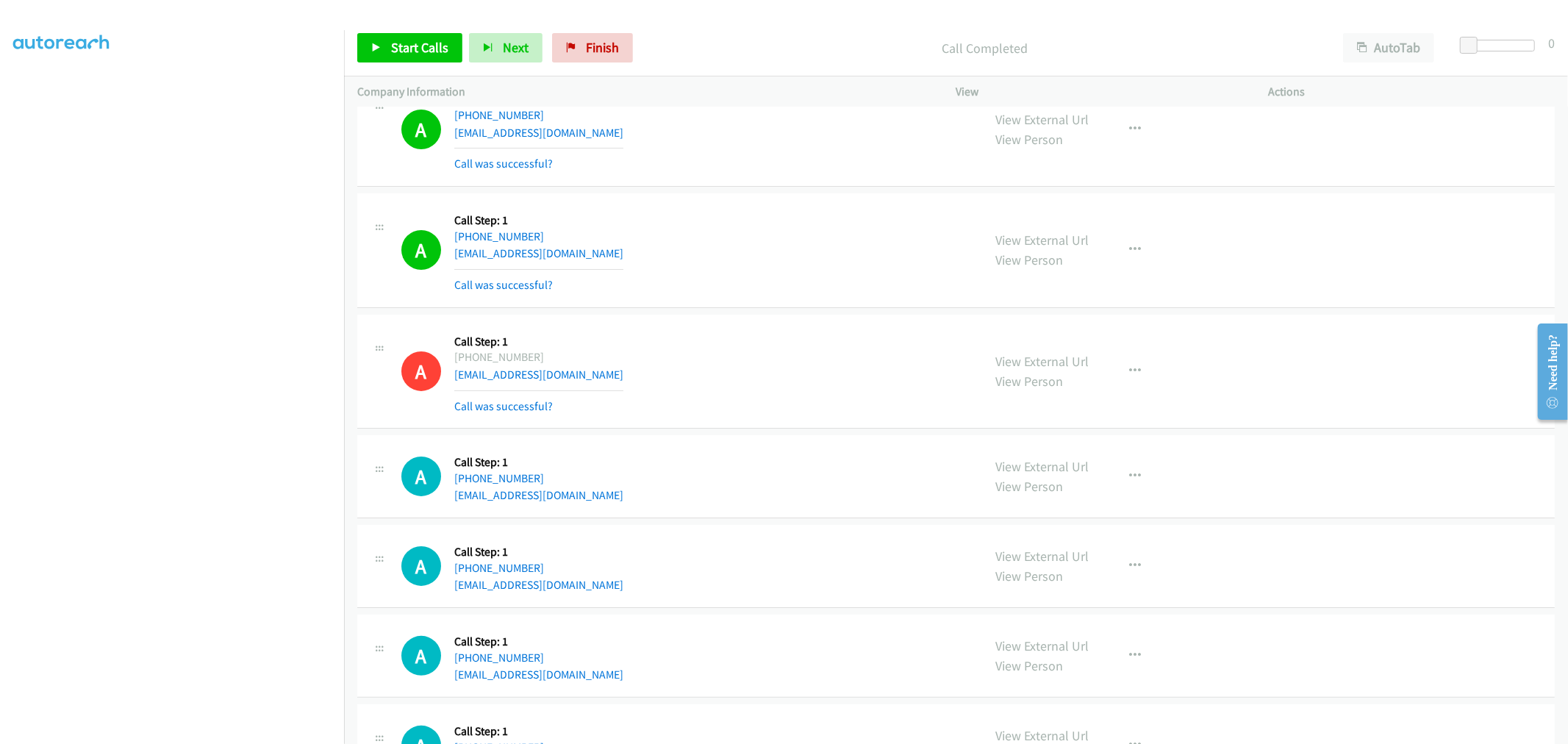
click at [750, 325] on div "A Callback Scheduled Call Step: 1 America/Chicago +1 402-984-3195 ck_68847@yaho…" at bounding box center [956, 372] width 1198 height 115
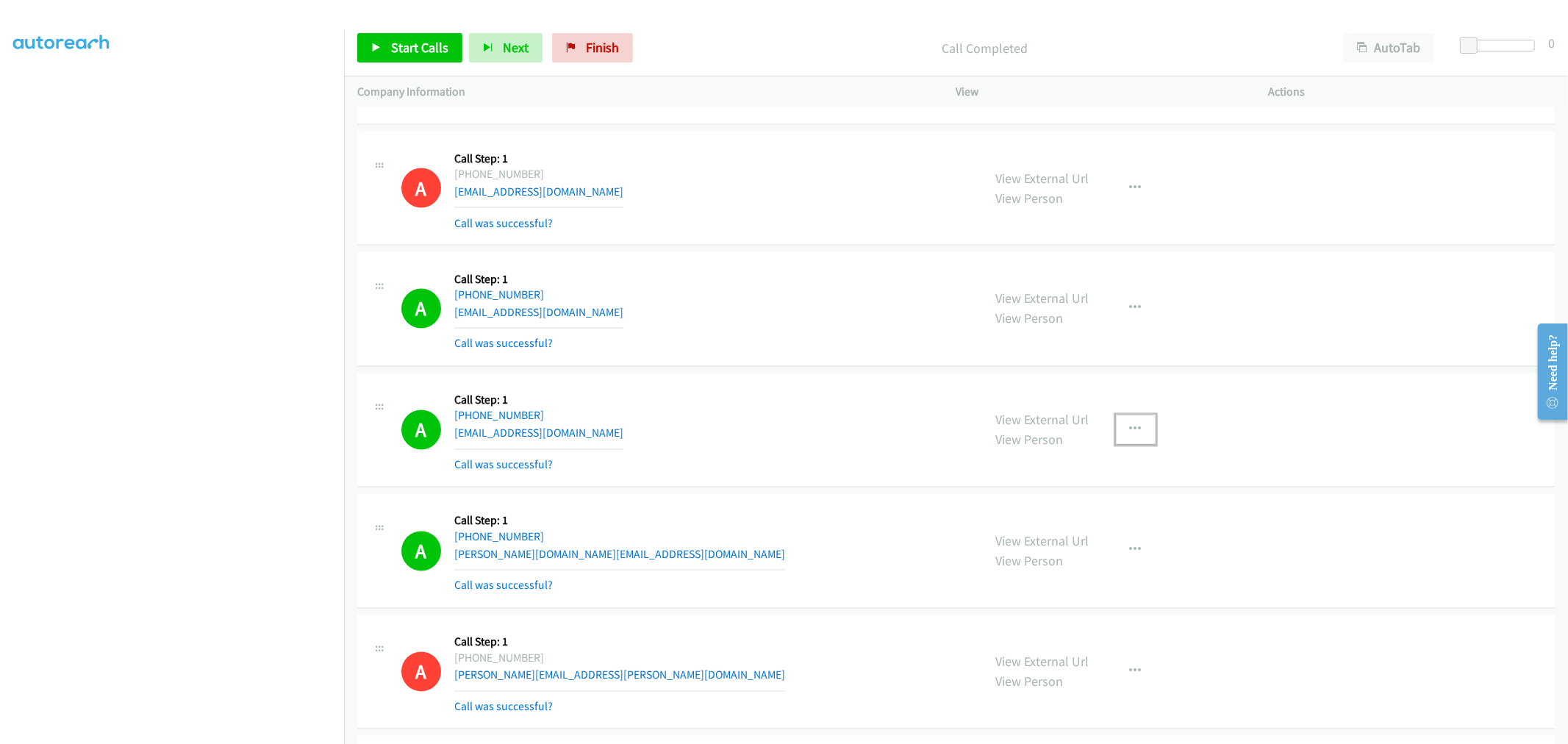
click at [1116, 430] on button "button" at bounding box center [1136, 430] width 40 height 30
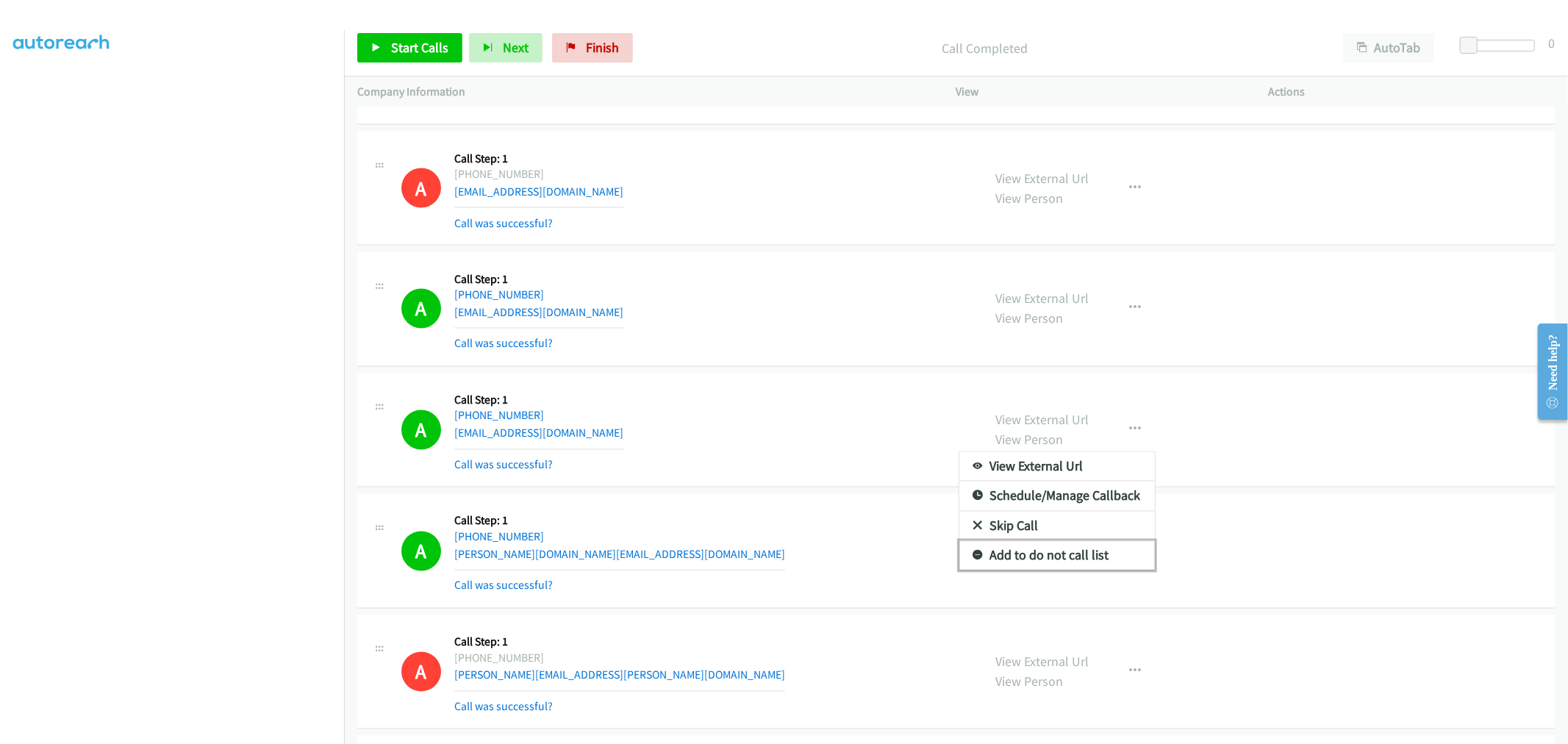
click at [1053, 563] on link "Add to do not call list" at bounding box center [1056, 556] width 195 height 30
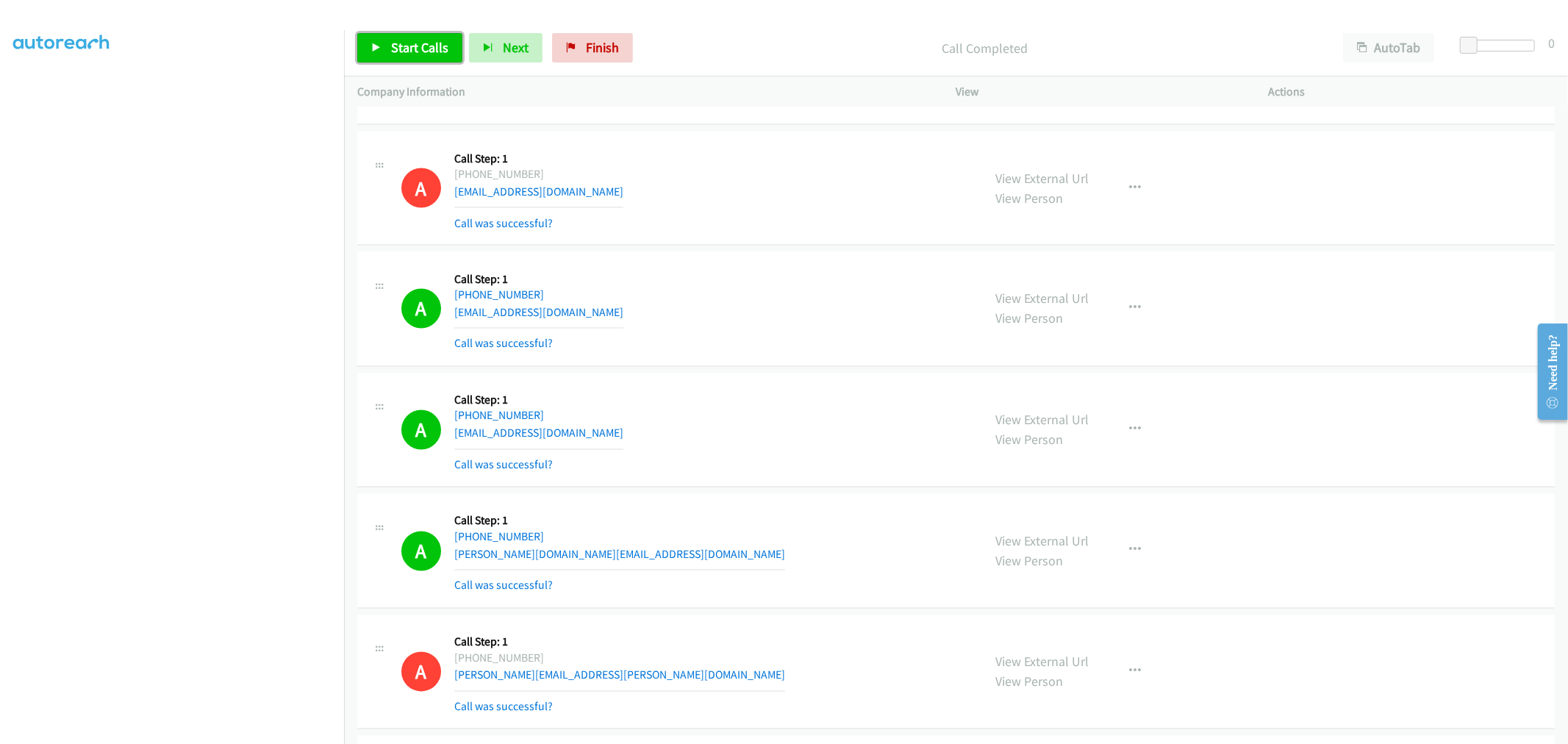
click at [397, 43] on span "Start Calls" at bounding box center [420, 47] width 58 height 17
click at [393, 43] on span "Pause" at bounding box center [407, 47] width 33 height 17
drag, startPoint x: 446, startPoint y: 57, endPoint x: 554, endPoint y: 188, distance: 169.8
click at [446, 57] on link "Start Calls" at bounding box center [410, 48] width 105 height 30
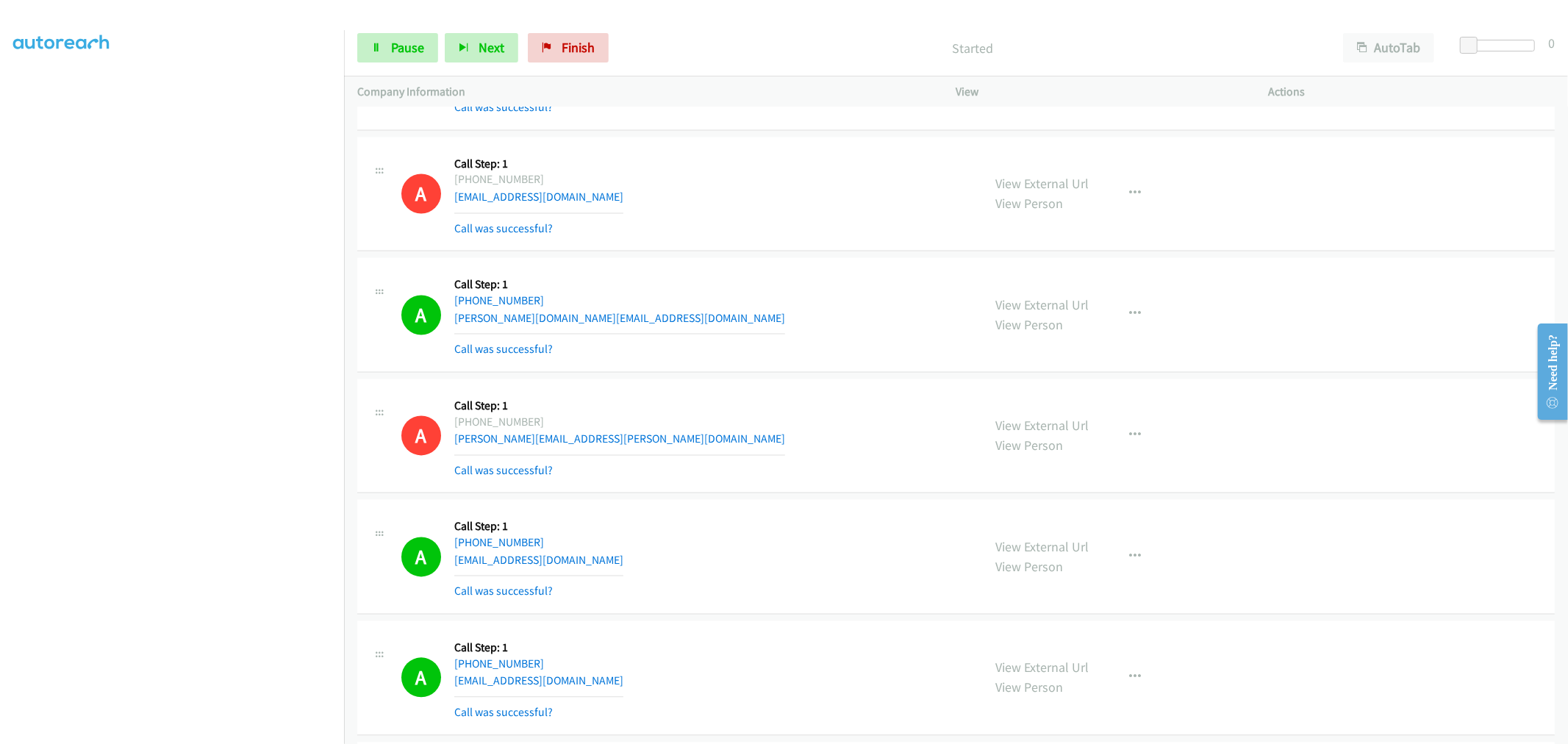
scroll to position [7281, 0]
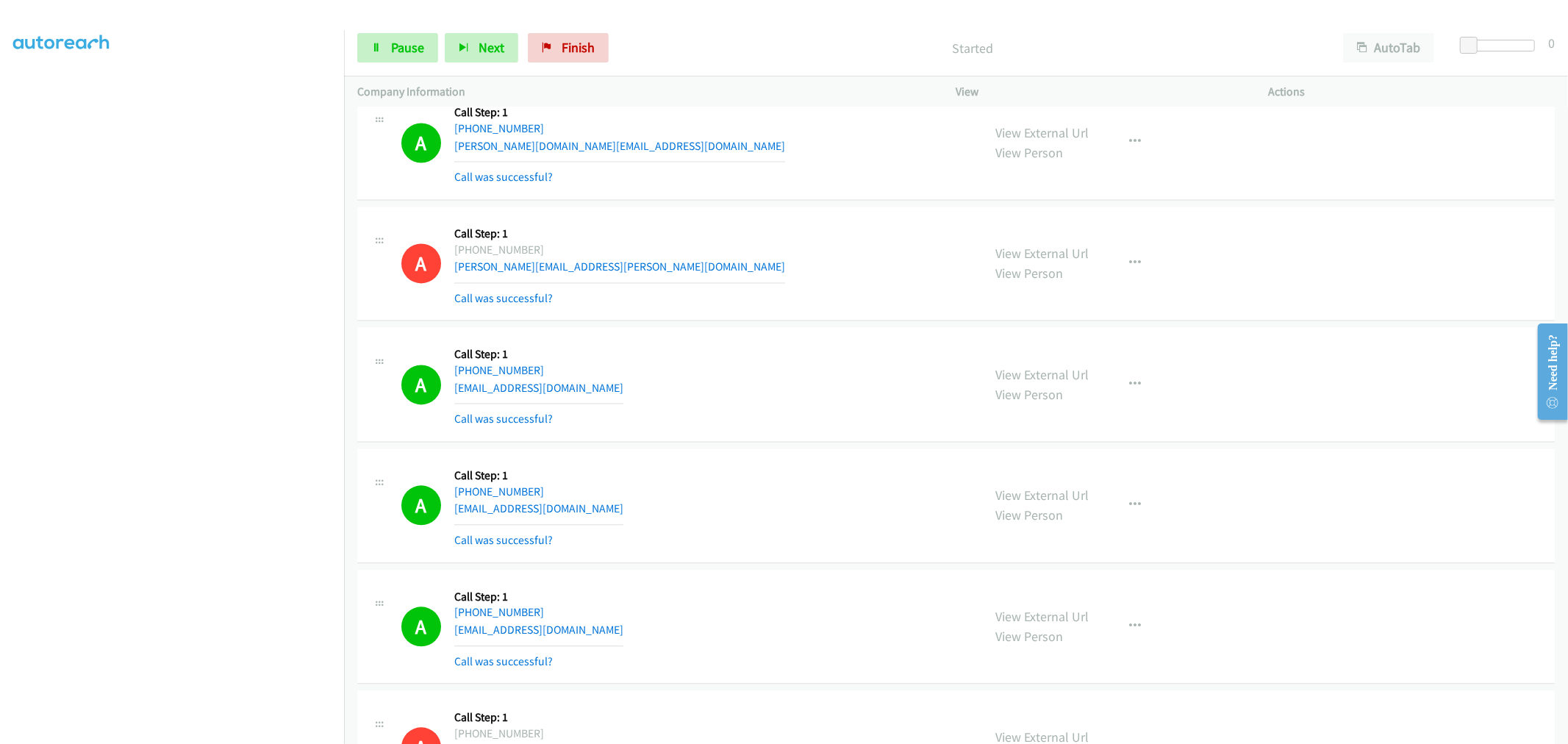
drag, startPoint x: 789, startPoint y: 326, endPoint x: 452, endPoint y: 604, distance: 436.9
click at [789, 324] on td "A Callback Scheduled Call Step: 1 America/Los_Angeles +1 702-550-1644 edward.jo…" at bounding box center [955, 263] width 1223 height 121
click at [753, 321] on div "A Callback Scheduled Call Step: 1 America/Los_Angeles +1 702-550-1644 edward.jo…" at bounding box center [956, 263] width 1198 height 115
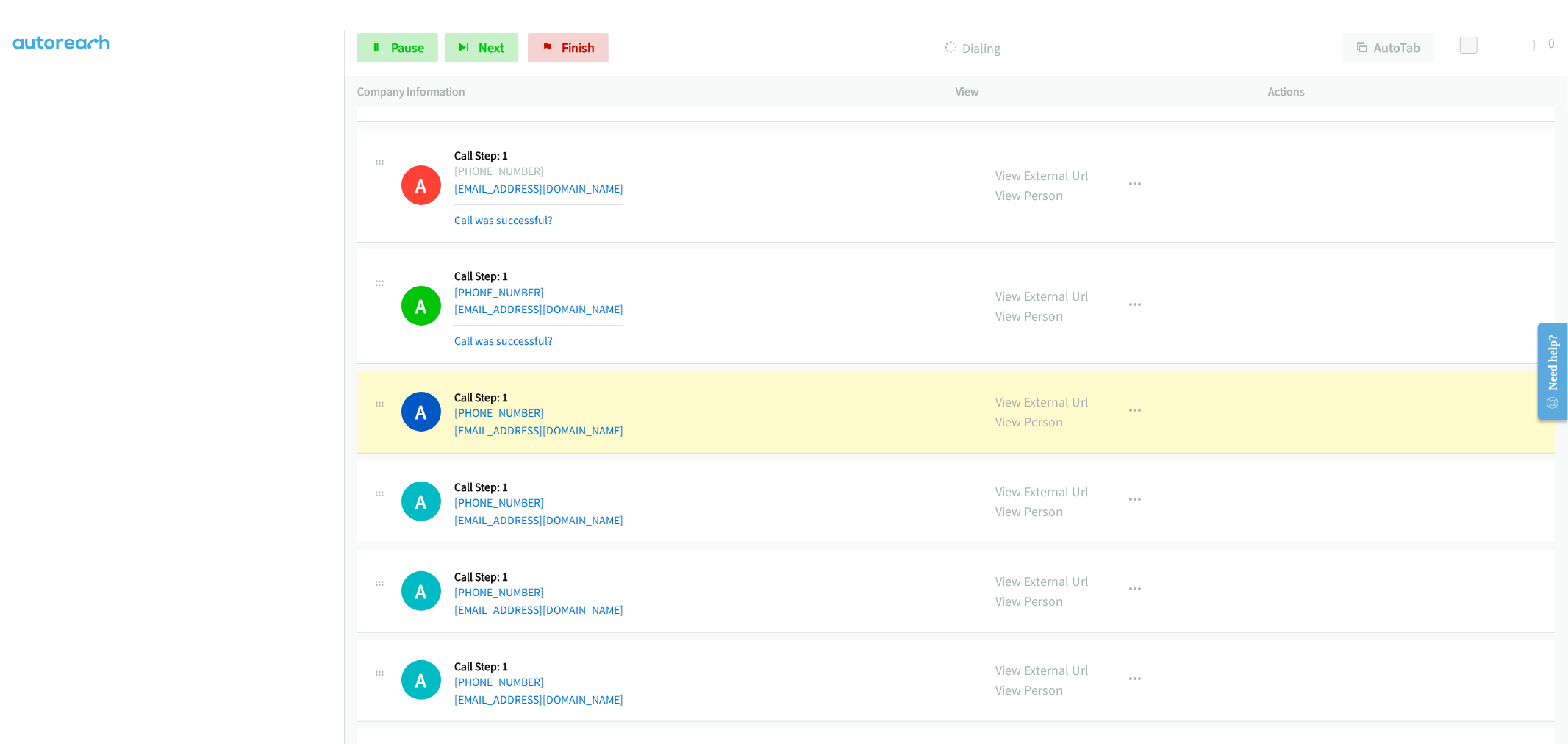
scroll to position [9606, 0]
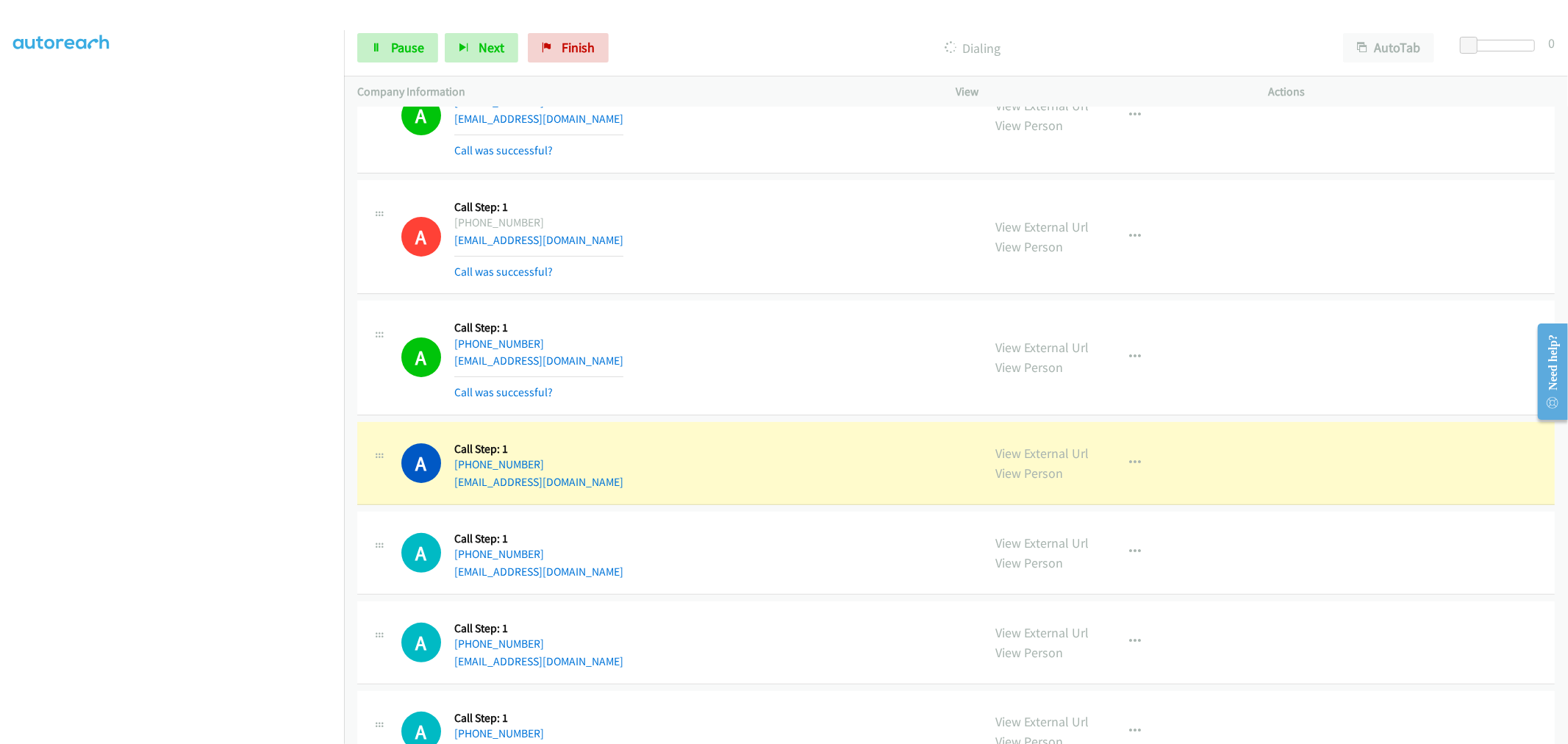
click at [764, 305] on td "A Callback Scheduled Call Step: 1 America/Los_Angeles +1 424-259-3655 astoriaap…" at bounding box center [955, 359] width 1223 height 121
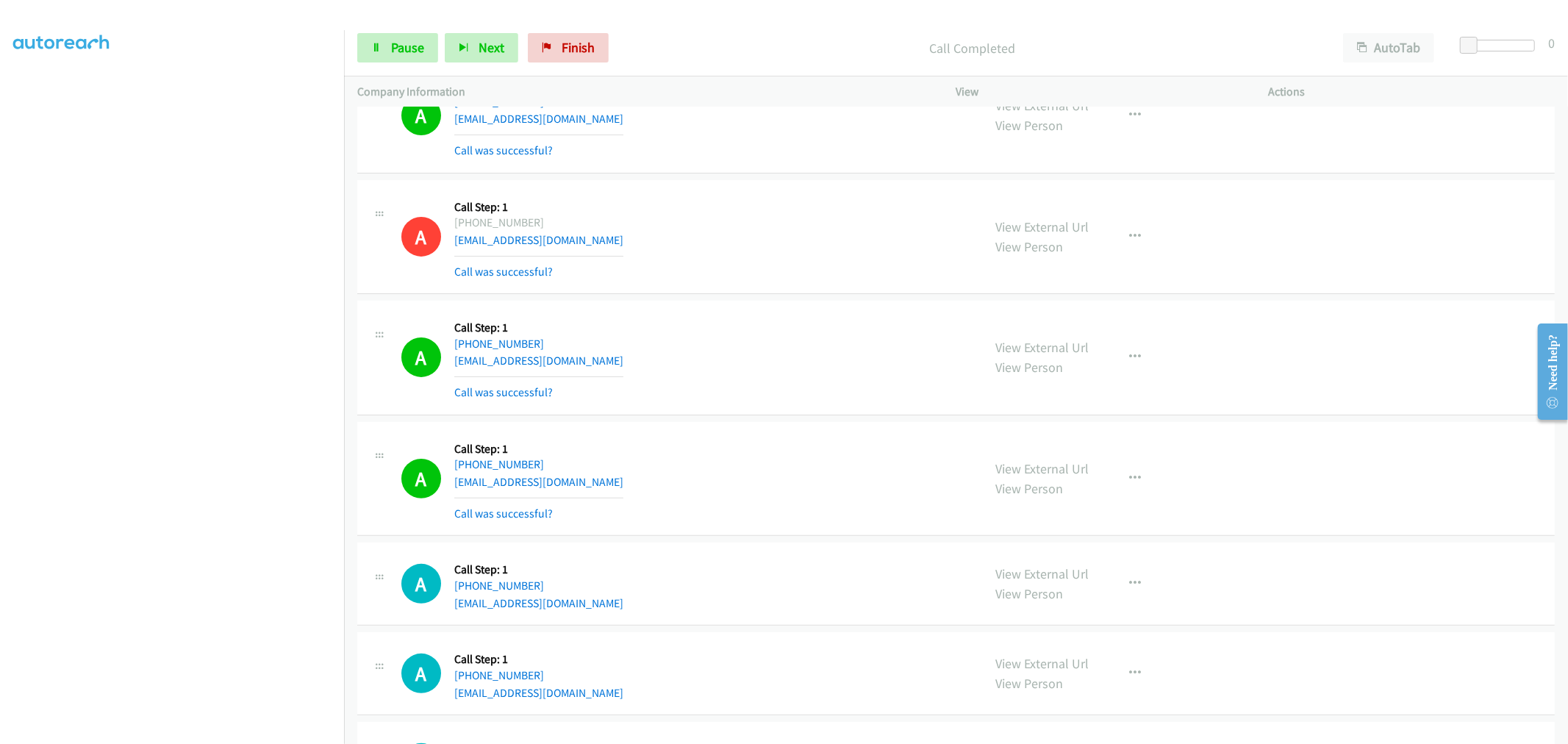
click at [763, 295] on div "A Callback Scheduled Call Step: 1 America/Chicago +1 402-984-3195 ck_68847@yaho…" at bounding box center [956, 237] width 1198 height 115
click at [763, 304] on td "A Callback Scheduled Call Step: 1 America/Los_Angeles +1 424-259-3655 astoriaap…" at bounding box center [955, 359] width 1223 height 121
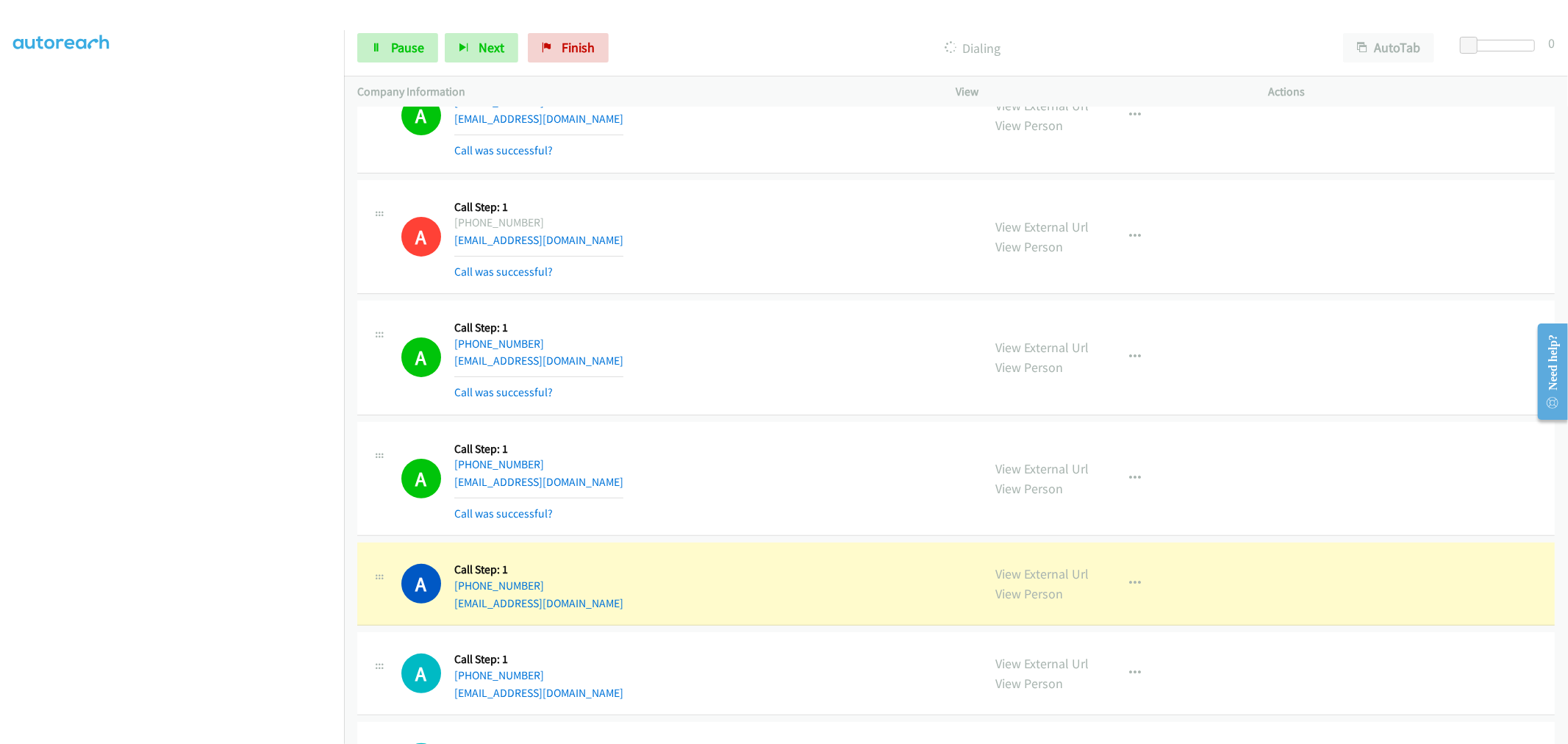
click at [785, 295] on div "A Callback Scheduled Call Step: 1 America/Chicago +1 402-984-3195 ck_68847@yaho…" at bounding box center [956, 237] width 1198 height 115
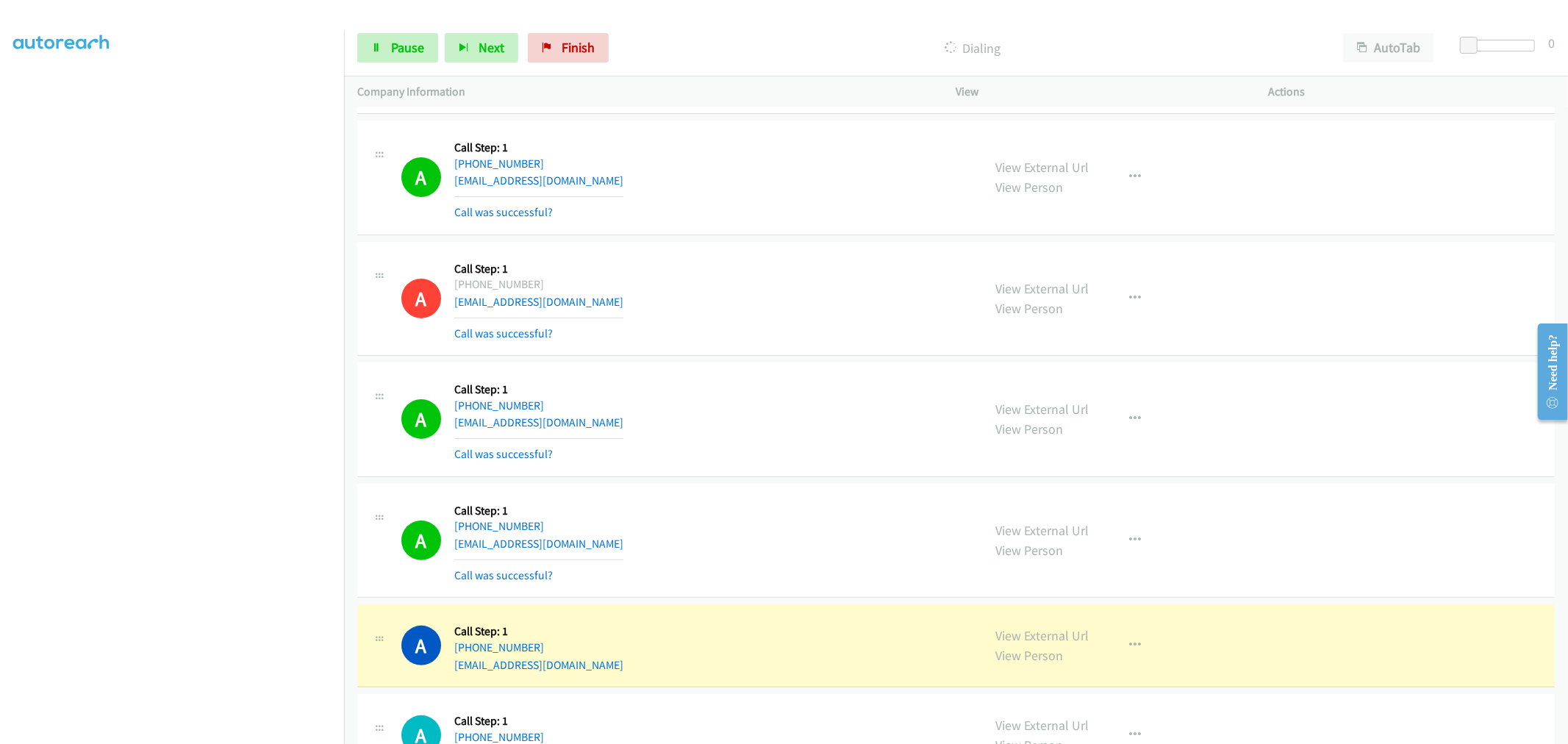
scroll to position [9443, 0]
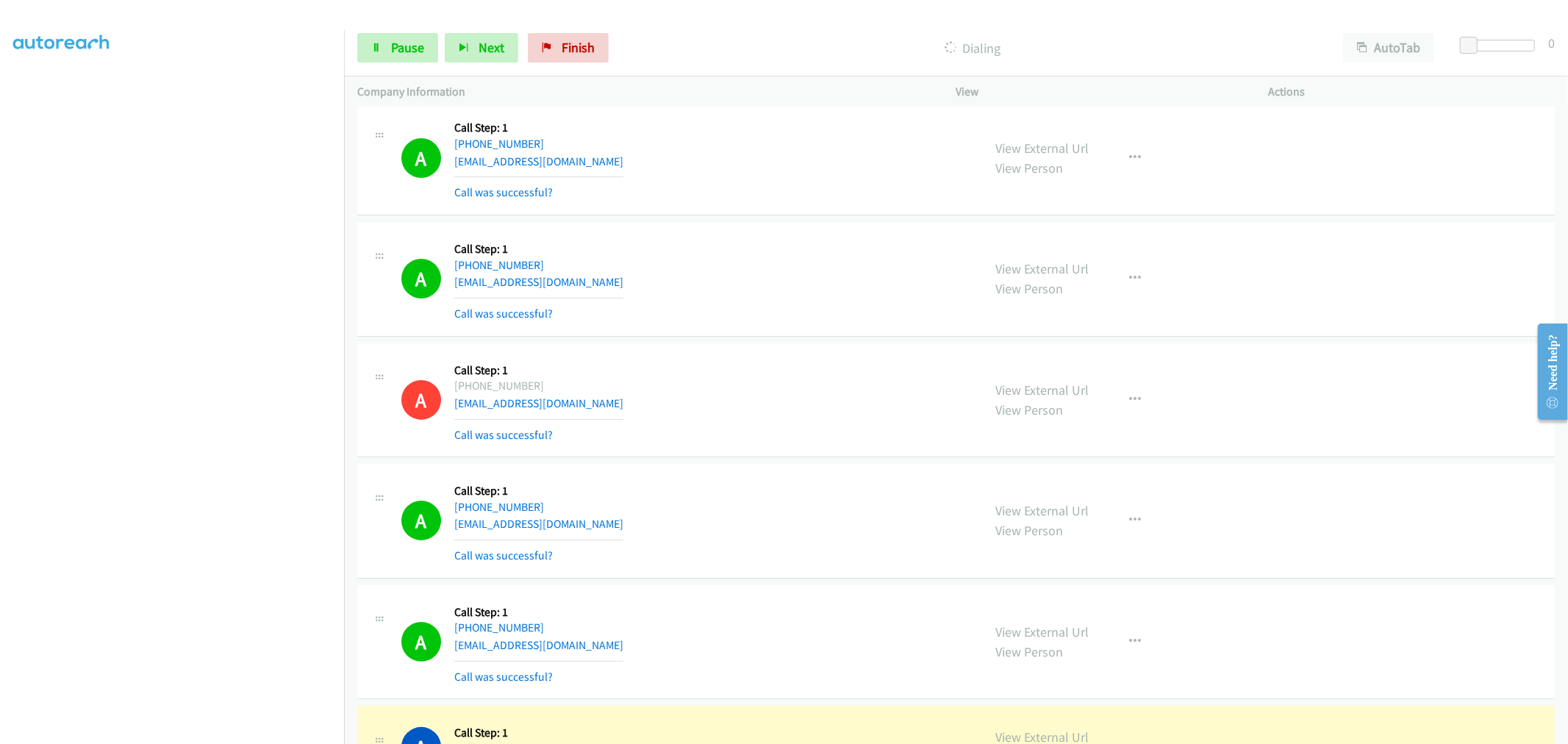
click at [784, 345] on td "A Callback Scheduled Call Step: 1 America/Chicago +1 402-984-3195 ck_68847@yaho…" at bounding box center [955, 400] width 1223 height 121
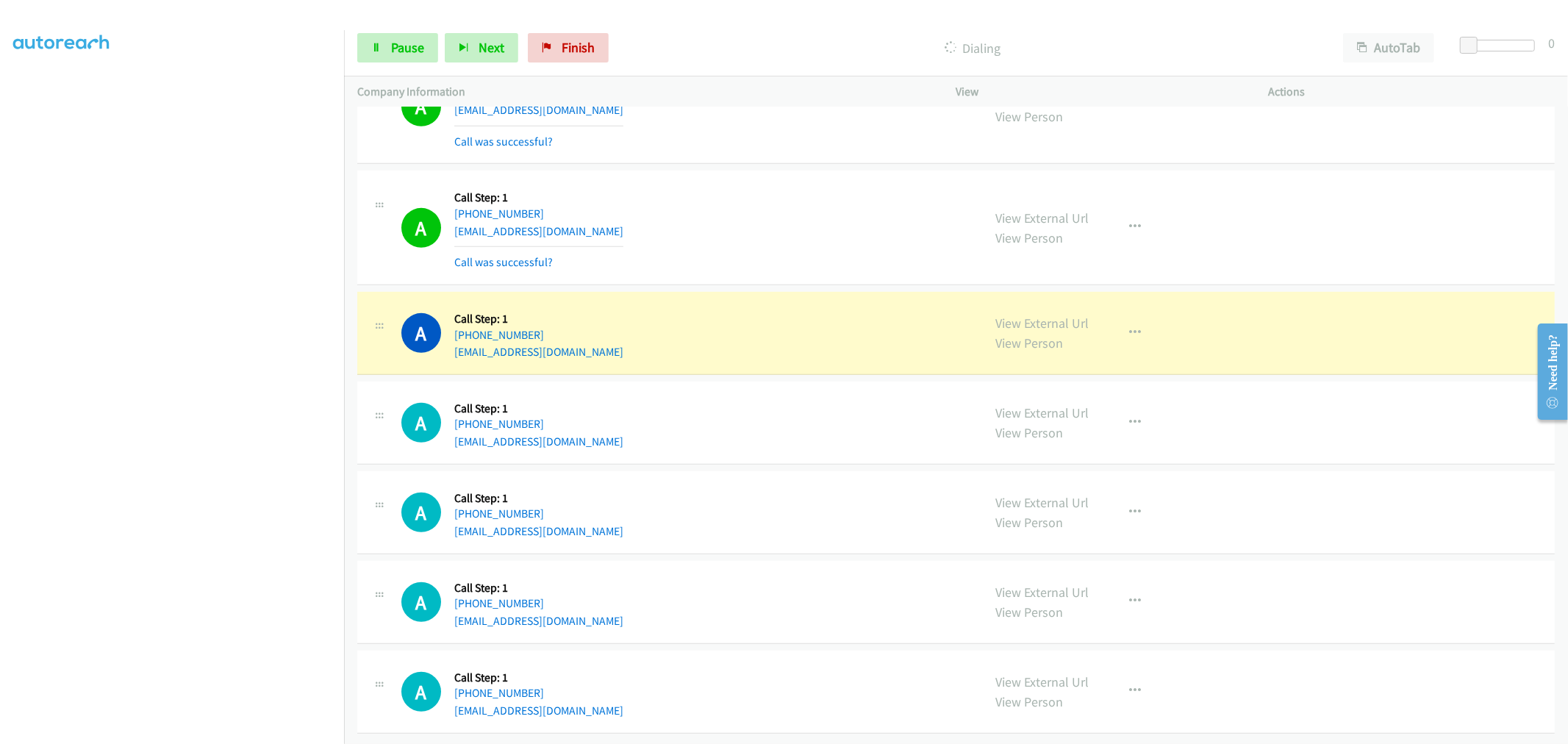
scroll to position [9996, 0]
click at [731, 207] on div "A Callback Scheduled Call Step: 1 America/New_York +1 231-497-8825 smcz53@gmail…" at bounding box center [685, 228] width 569 height 87
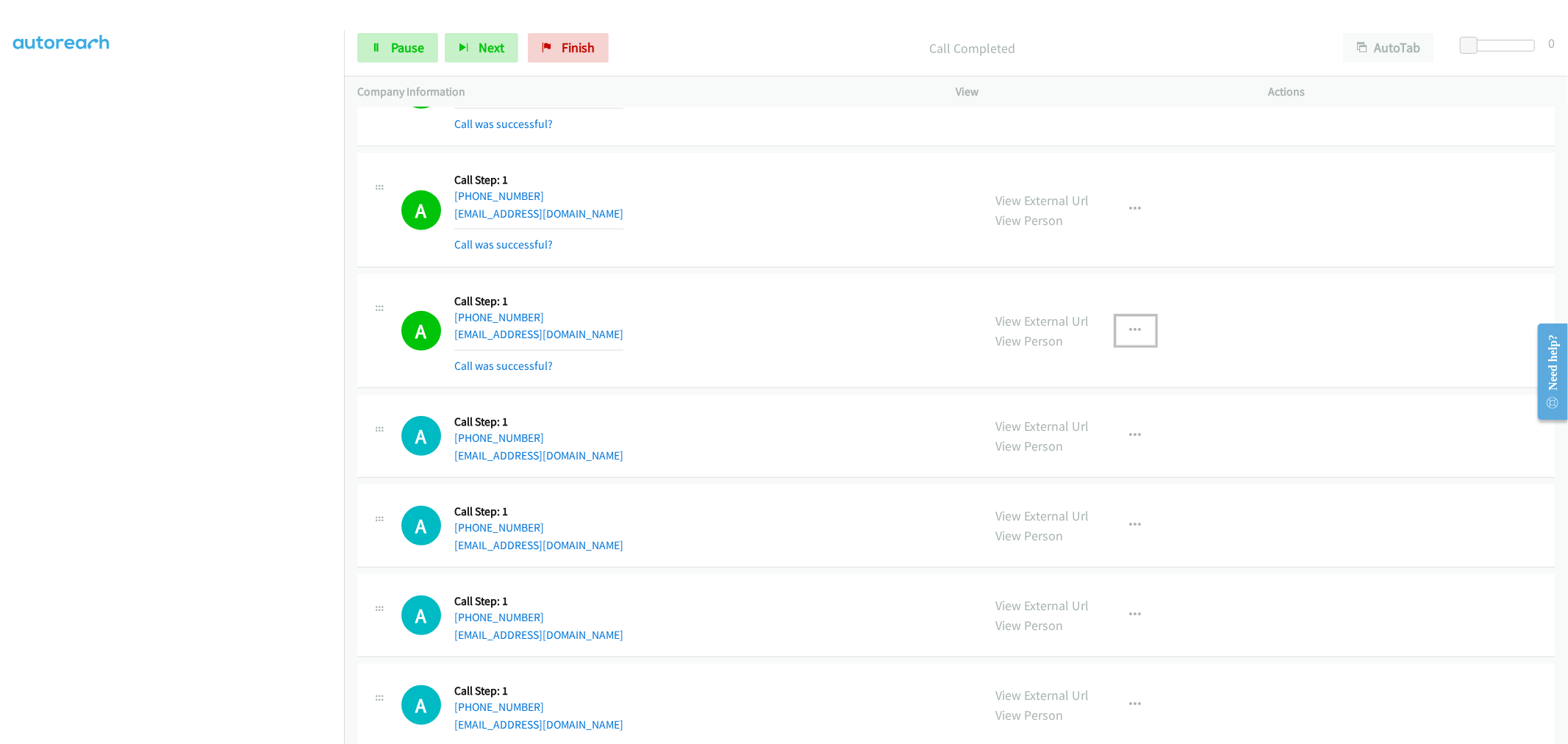
click at [1124, 344] on button "button" at bounding box center [1136, 331] width 40 height 30
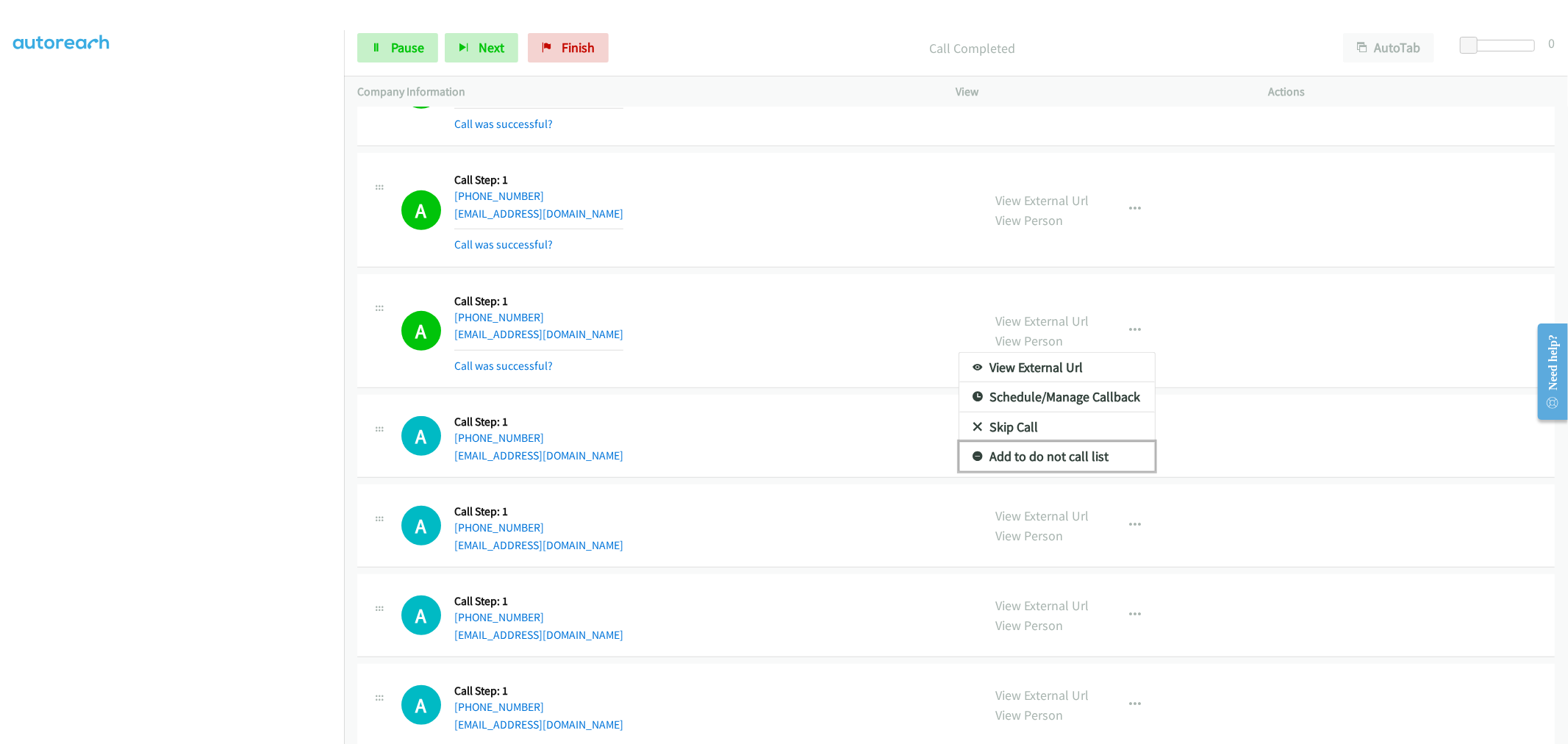
click at [1059, 466] on link "Add to do not call list" at bounding box center [1056, 457] width 195 height 30
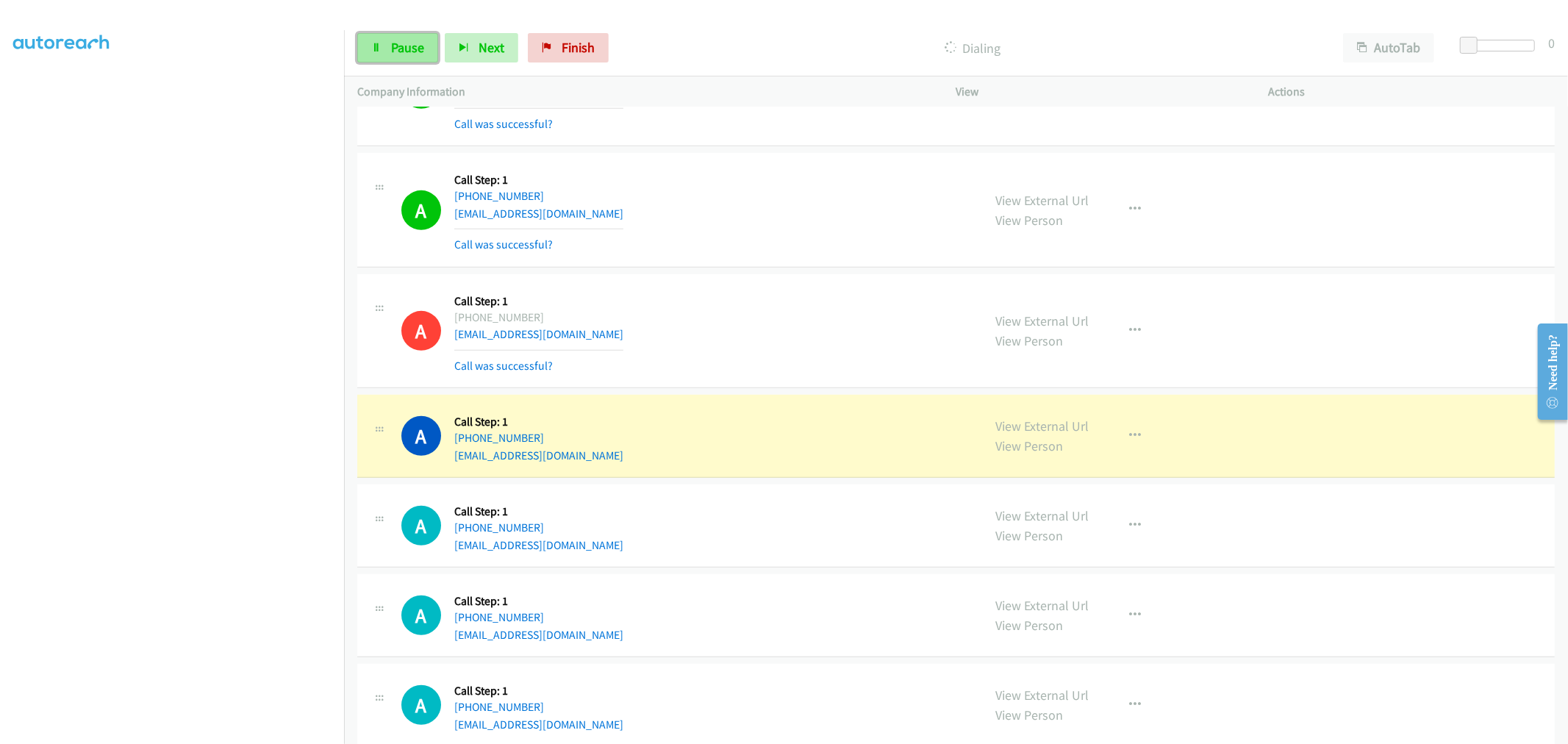
click at [402, 41] on span "Pause" at bounding box center [407, 47] width 33 height 17
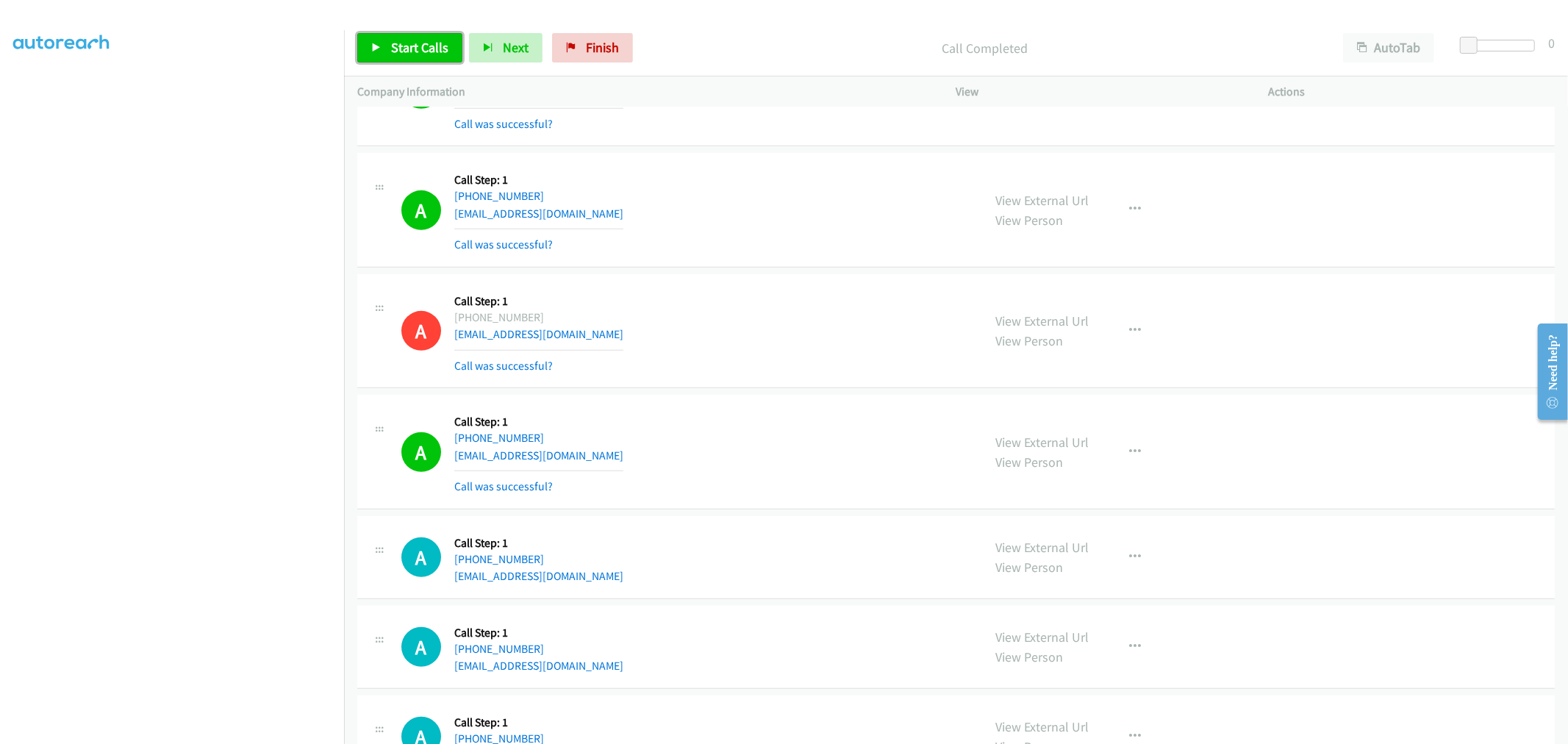
click at [406, 39] on span "Start Calls" at bounding box center [420, 47] width 58 height 17
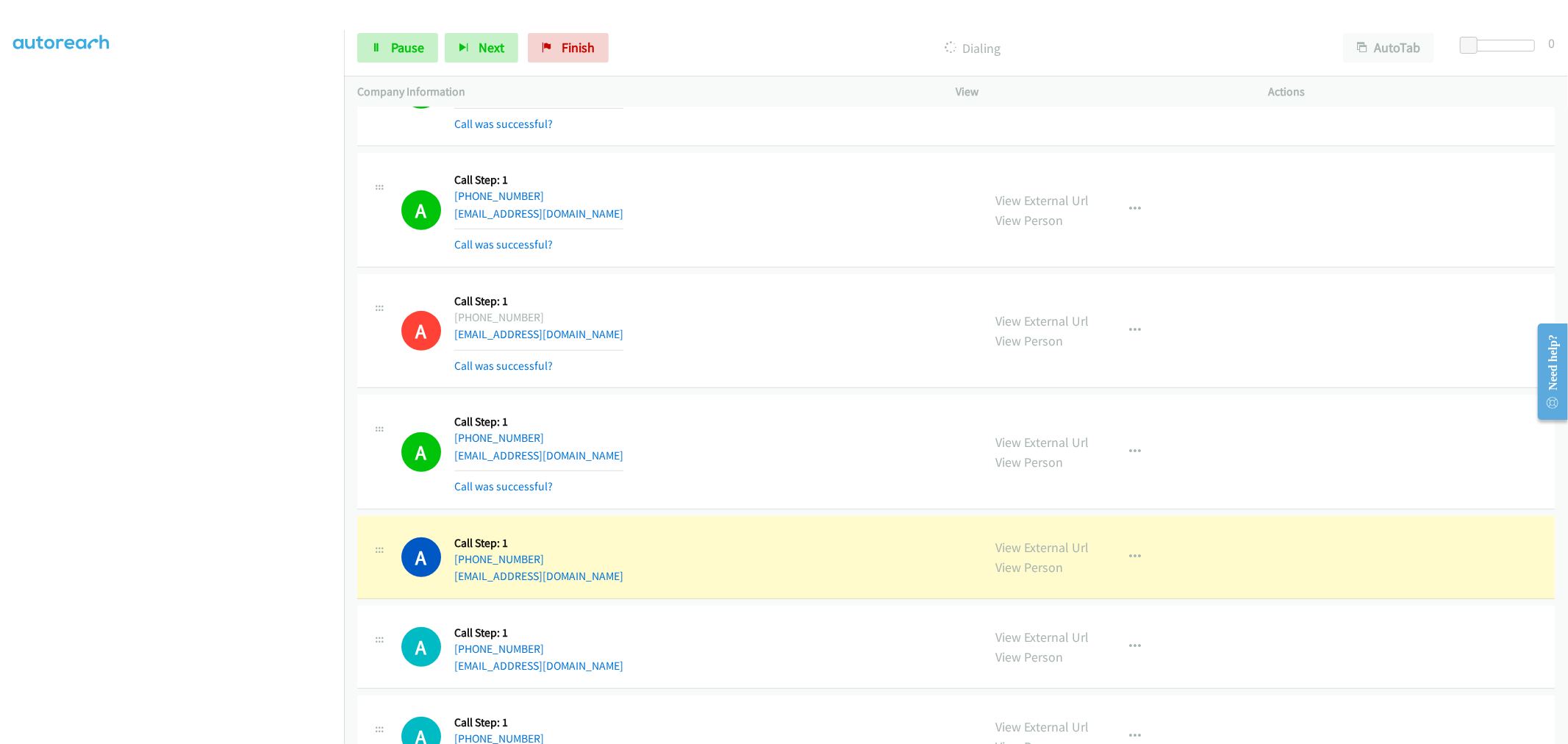
click at [524, 422] on h5 "Call Step: 1" at bounding box center [538, 422] width 169 height 15
click at [713, 375] on div "A Callback Scheduled Call Step: 1 America/Chicago +1 816-223-0168 smithvue1611@…" at bounding box center [685, 331] width 569 height 87
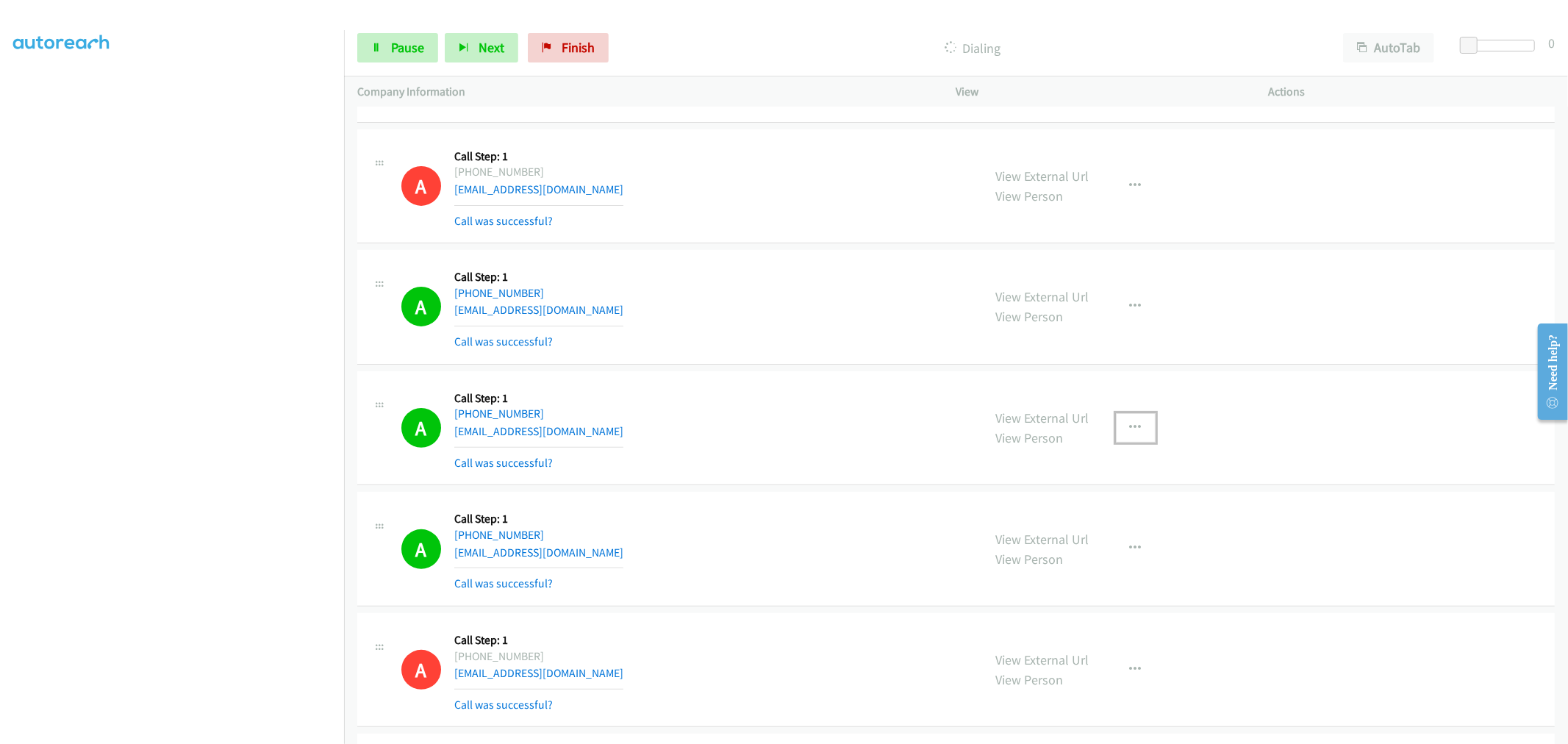
click at [1130, 428] on icon "button" at bounding box center [1136, 428] width 12 height 12
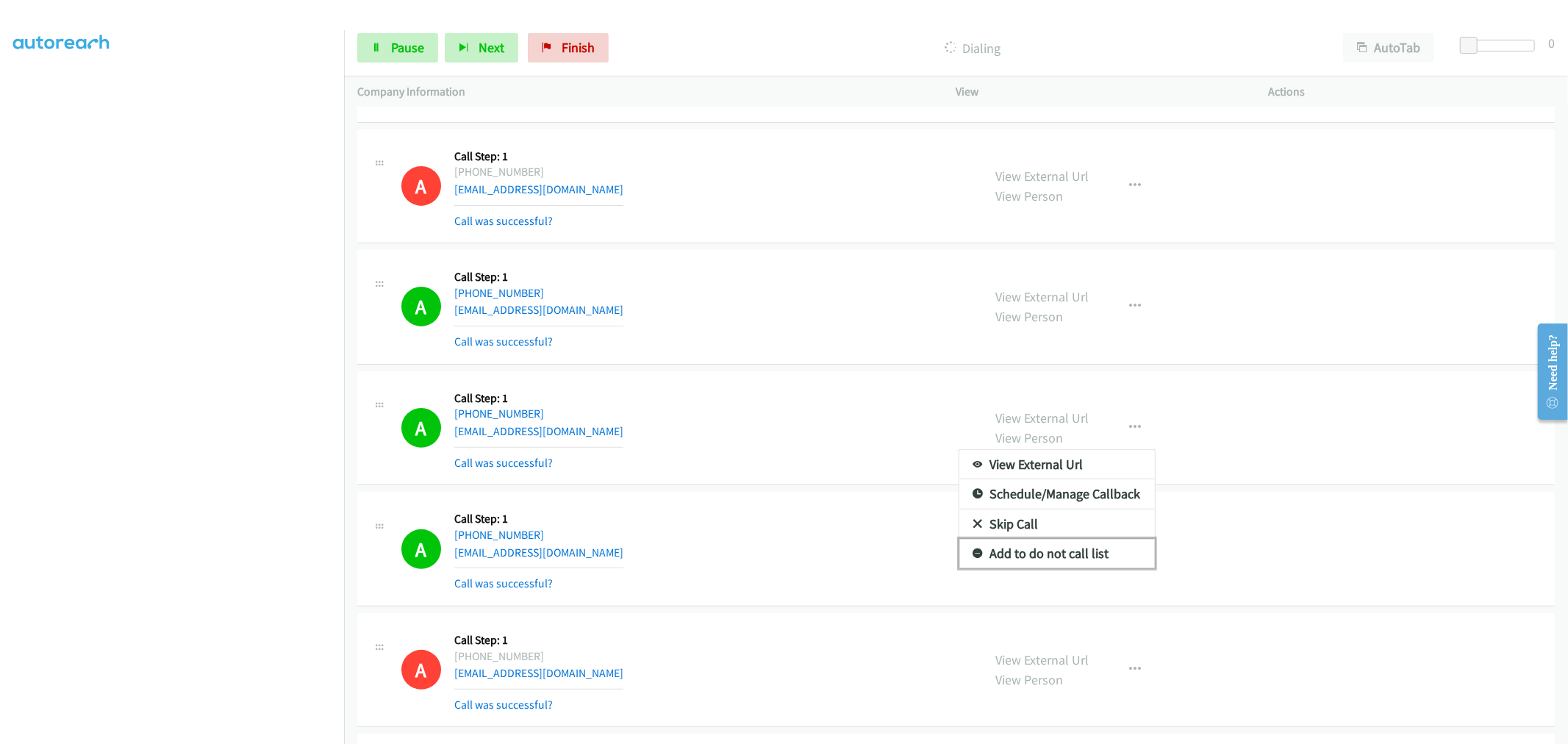
click at [1045, 569] on link "Add to do not call list" at bounding box center [1056, 554] width 195 height 30
click at [829, 373] on td "A Callback Scheduled Call Step: 1 America/New_York +1 716-255-5598 pattieanne2@…" at bounding box center [955, 428] width 1223 height 121
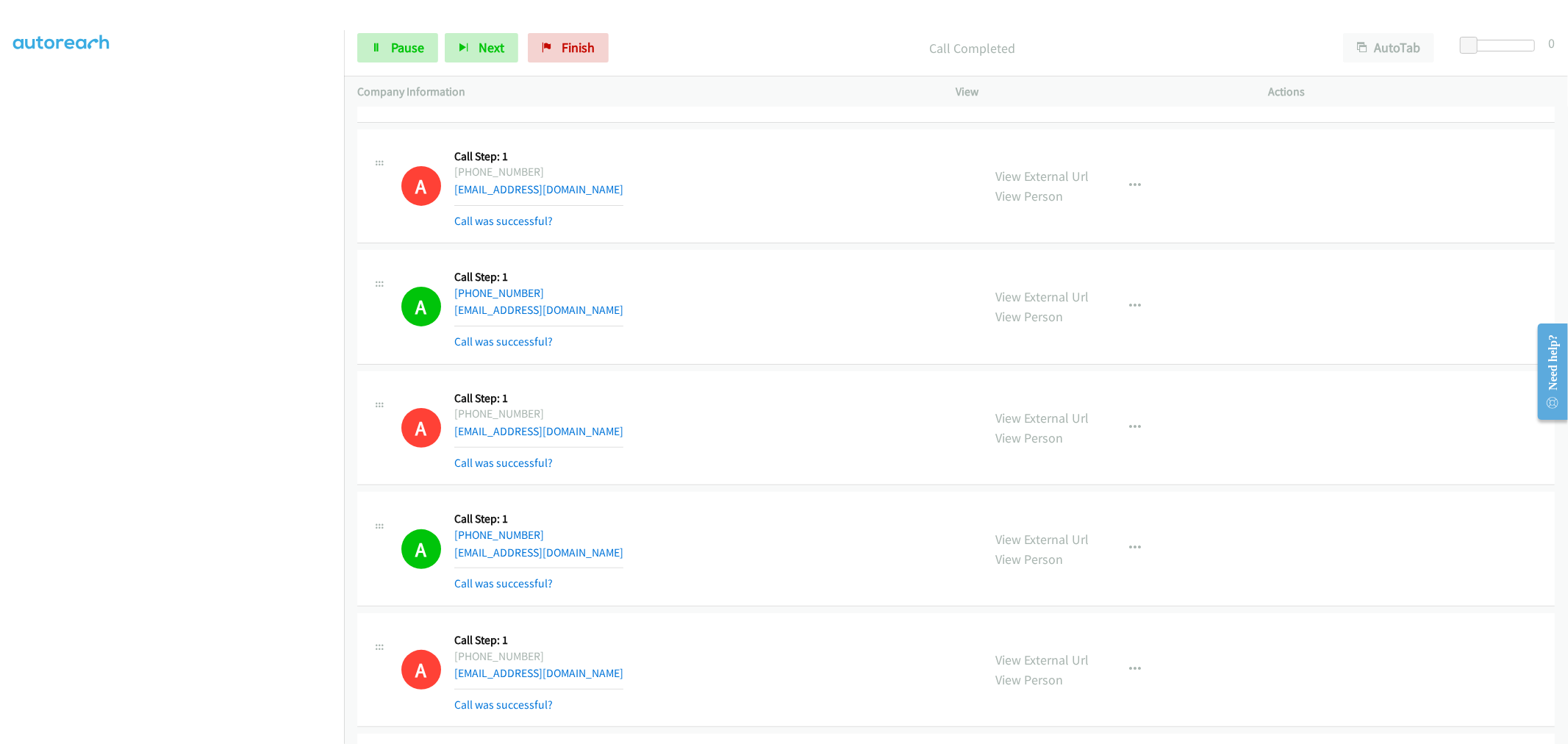
click at [211, 730] on section at bounding box center [172, 395] width 317 height 703
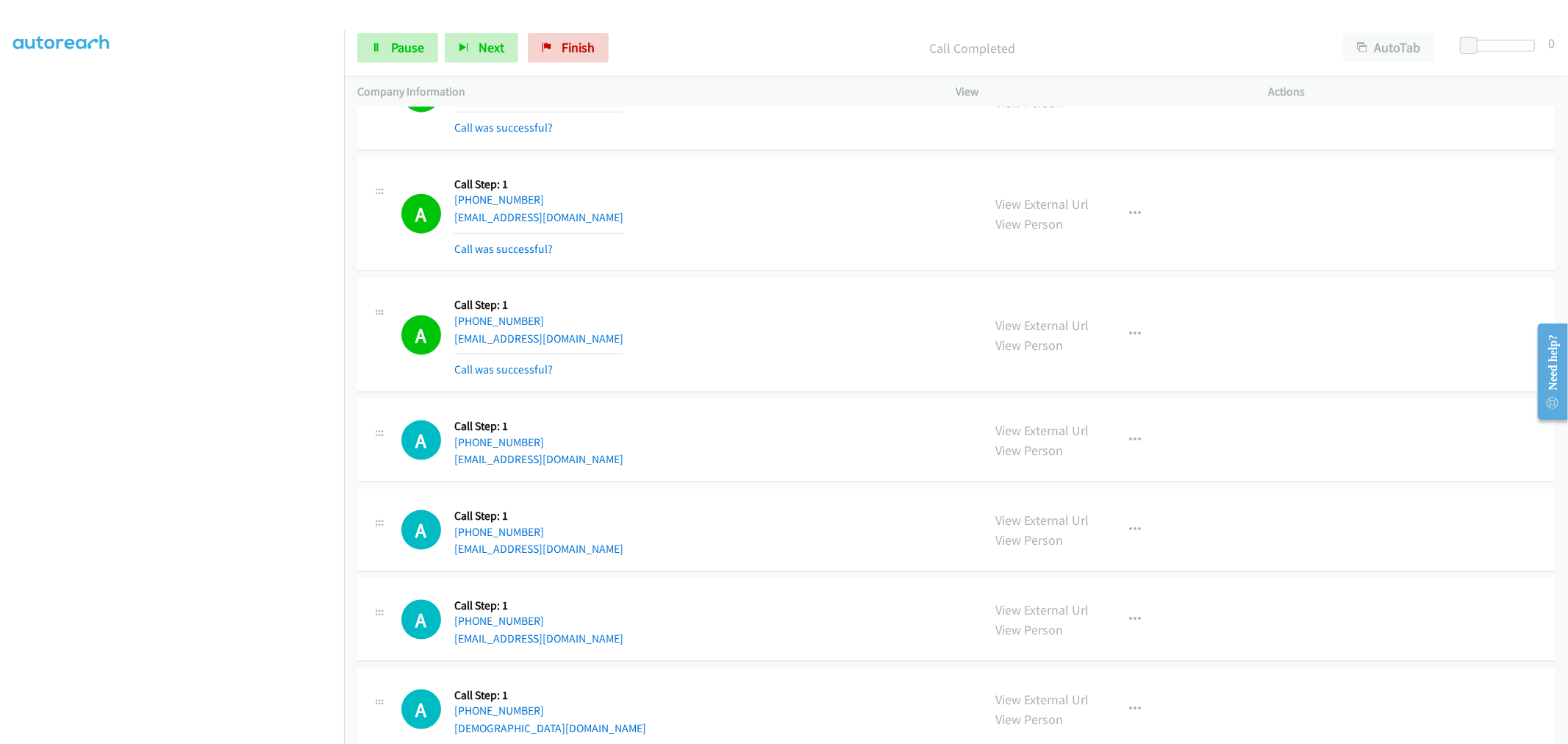
scroll to position [10965, 0]
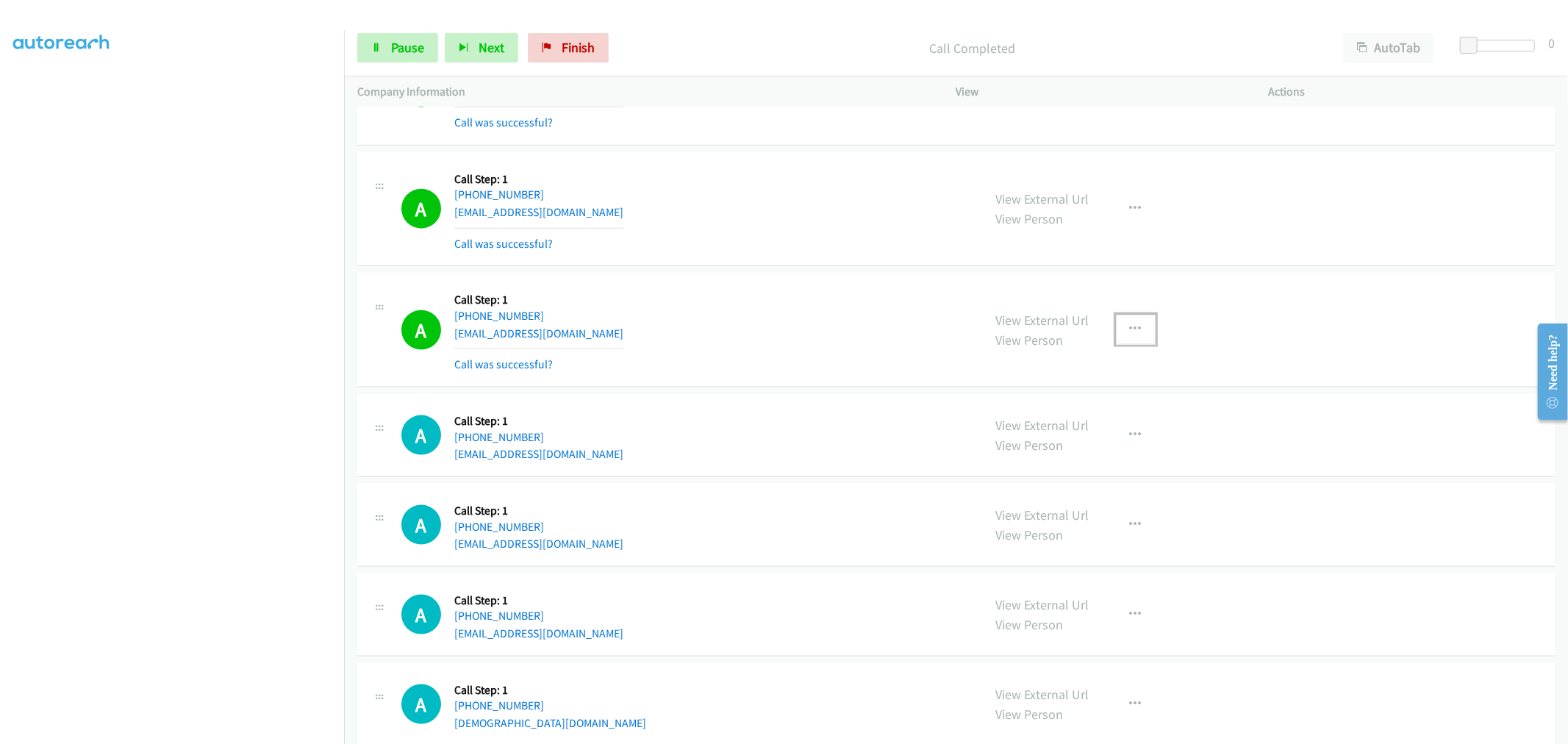
click at [1130, 335] on icon "button" at bounding box center [1136, 329] width 12 height 12
click at [1038, 453] on link "Add to do not call list" at bounding box center [1056, 456] width 195 height 30
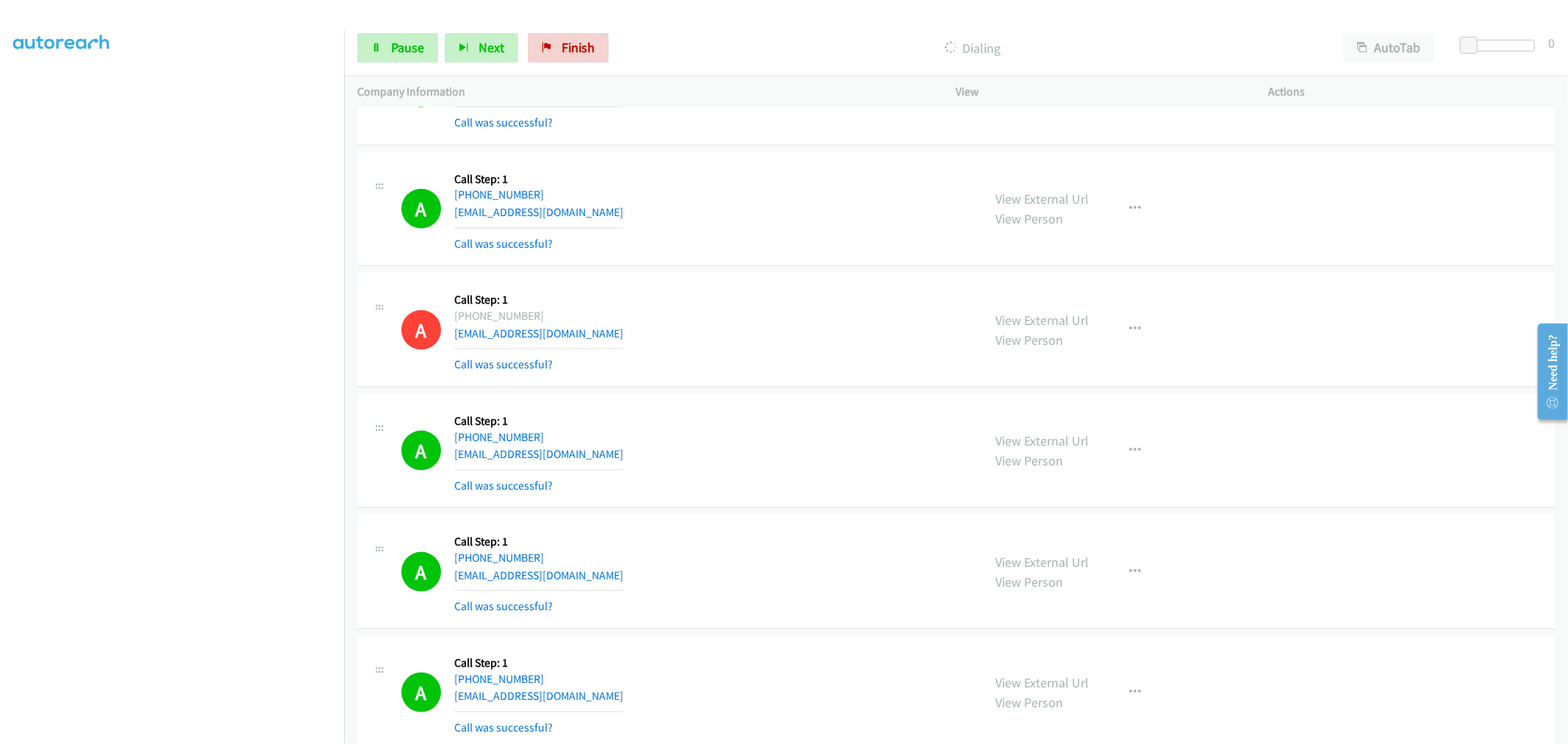
drag, startPoint x: 769, startPoint y: 445, endPoint x: 807, endPoint y: 519, distance: 83.2
click at [807, 519] on td "A Callback Scheduled Call Step: 1 America/New_York +1 516-641-6849 bchodes@veri…" at bounding box center [955, 572] width 1223 height 121
drag, startPoint x: 905, startPoint y: 442, endPoint x: 768, endPoint y: 543, distance: 170.2
click at [781, 535] on div "A Callback Scheduled Call Step: 1 America/New_York +1 516-641-6849 bchodes@veri…" at bounding box center [685, 572] width 569 height 87
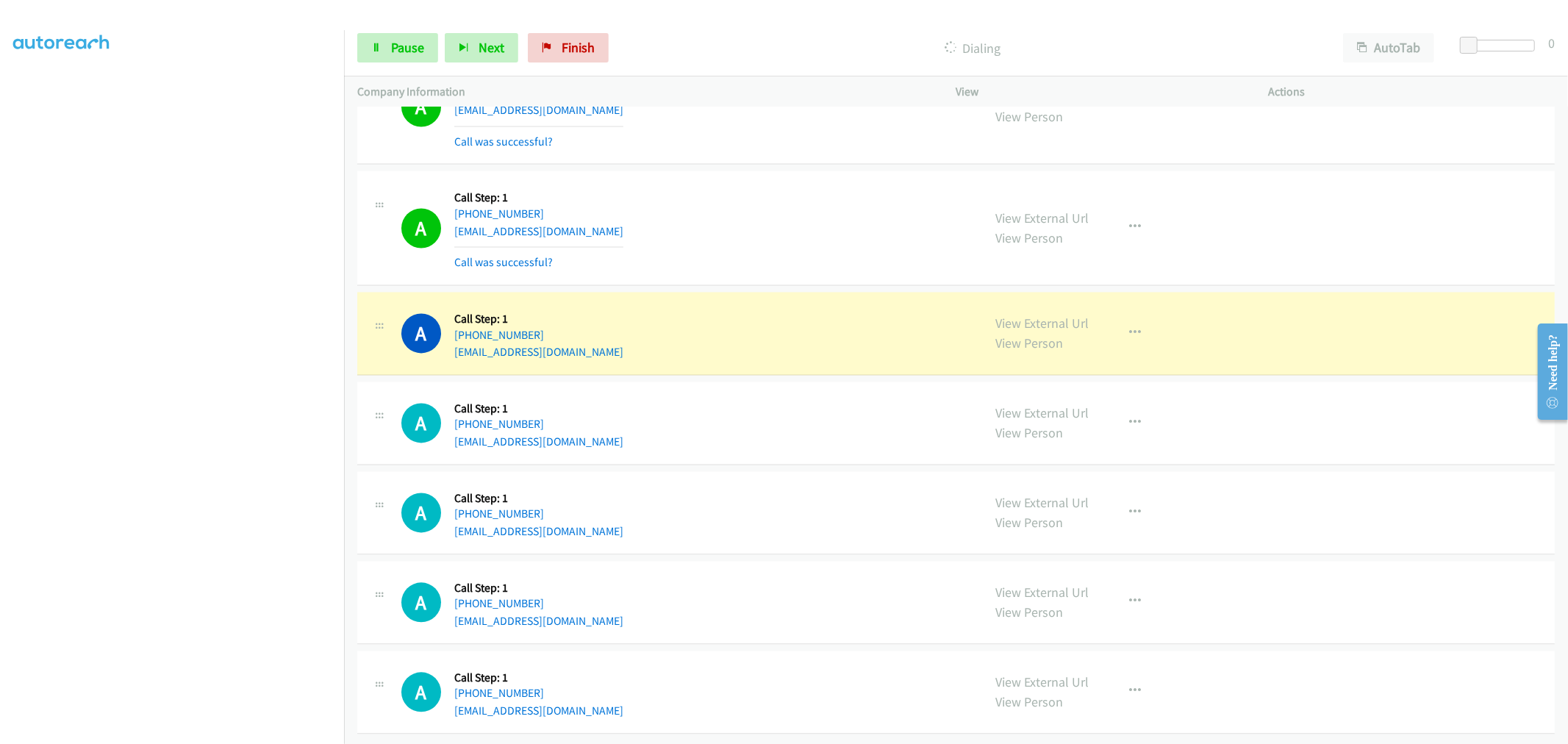
scroll to position [11934, 0]
click at [1116, 212] on button "button" at bounding box center [1136, 227] width 40 height 30
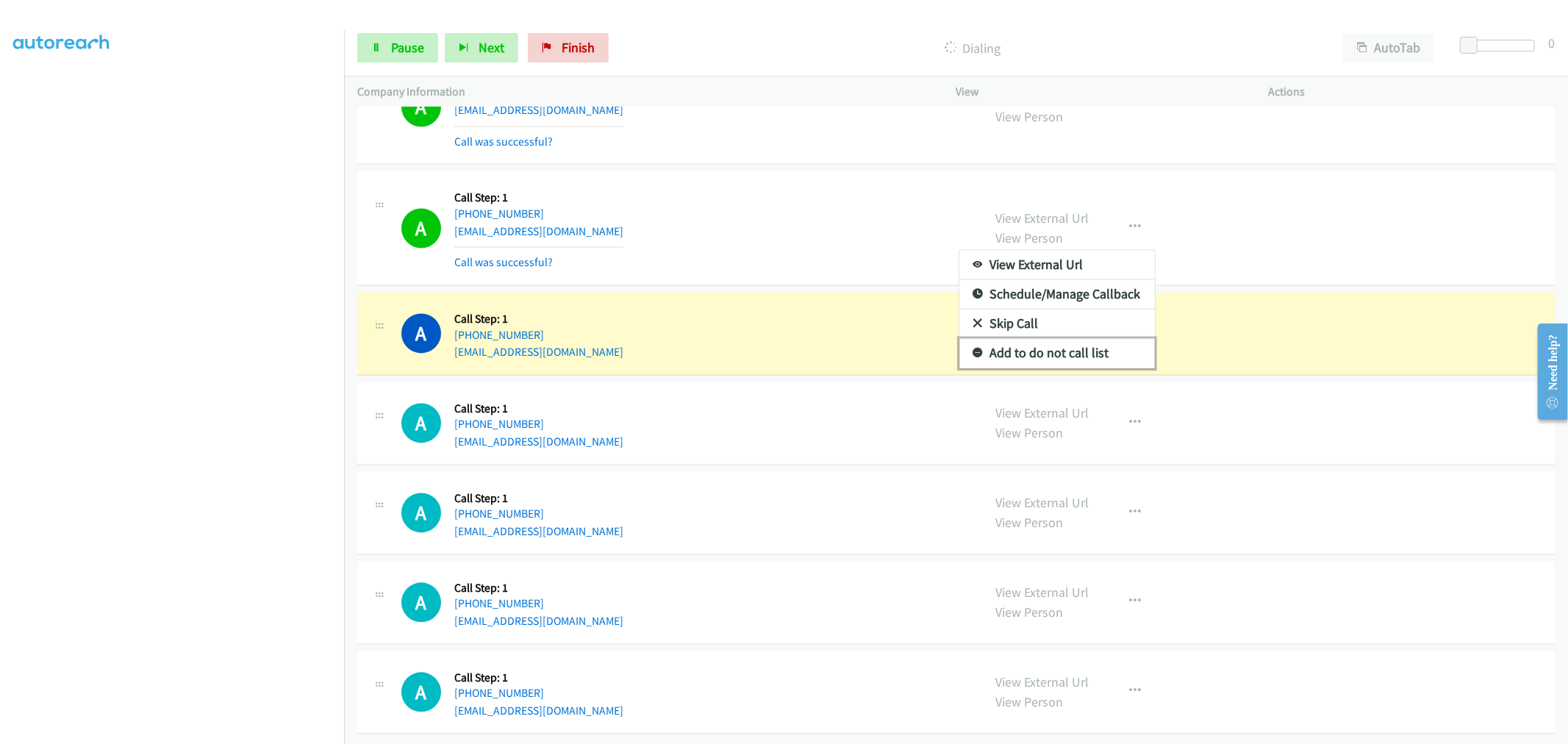
click at [1051, 338] on link "Add to do not call list" at bounding box center [1056, 353] width 195 height 30
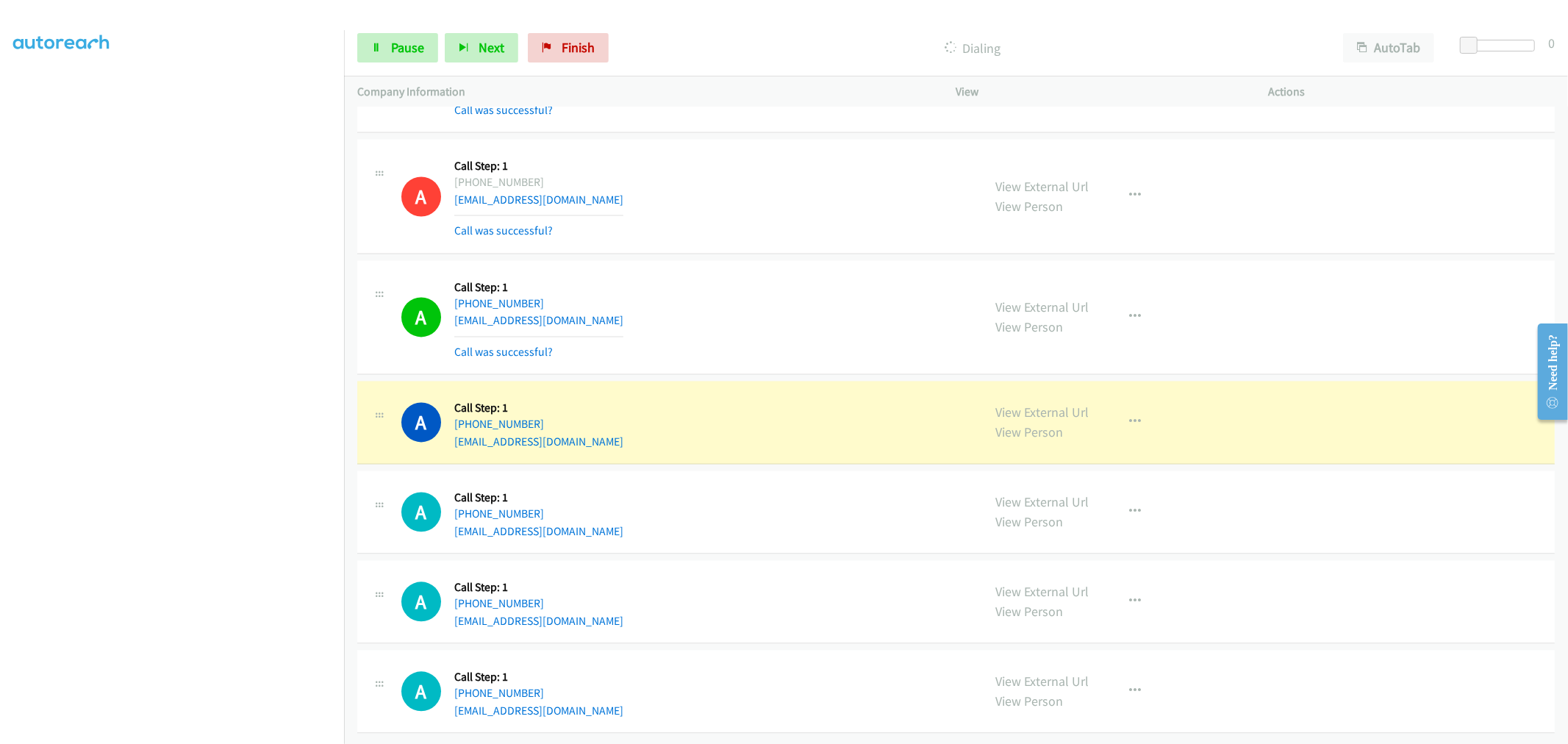
scroll to position [11965, 0]
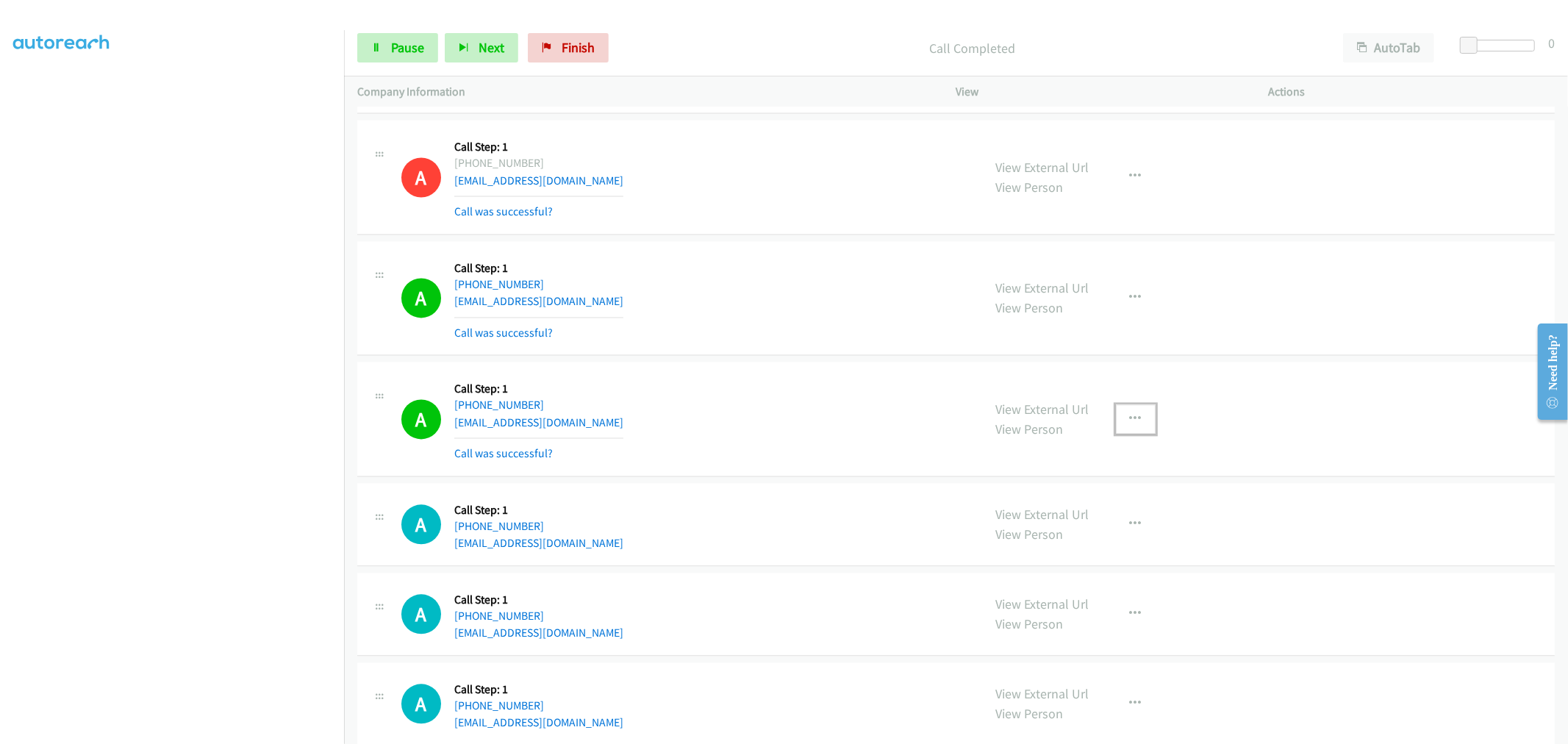
click at [1139, 432] on button "button" at bounding box center [1136, 419] width 40 height 30
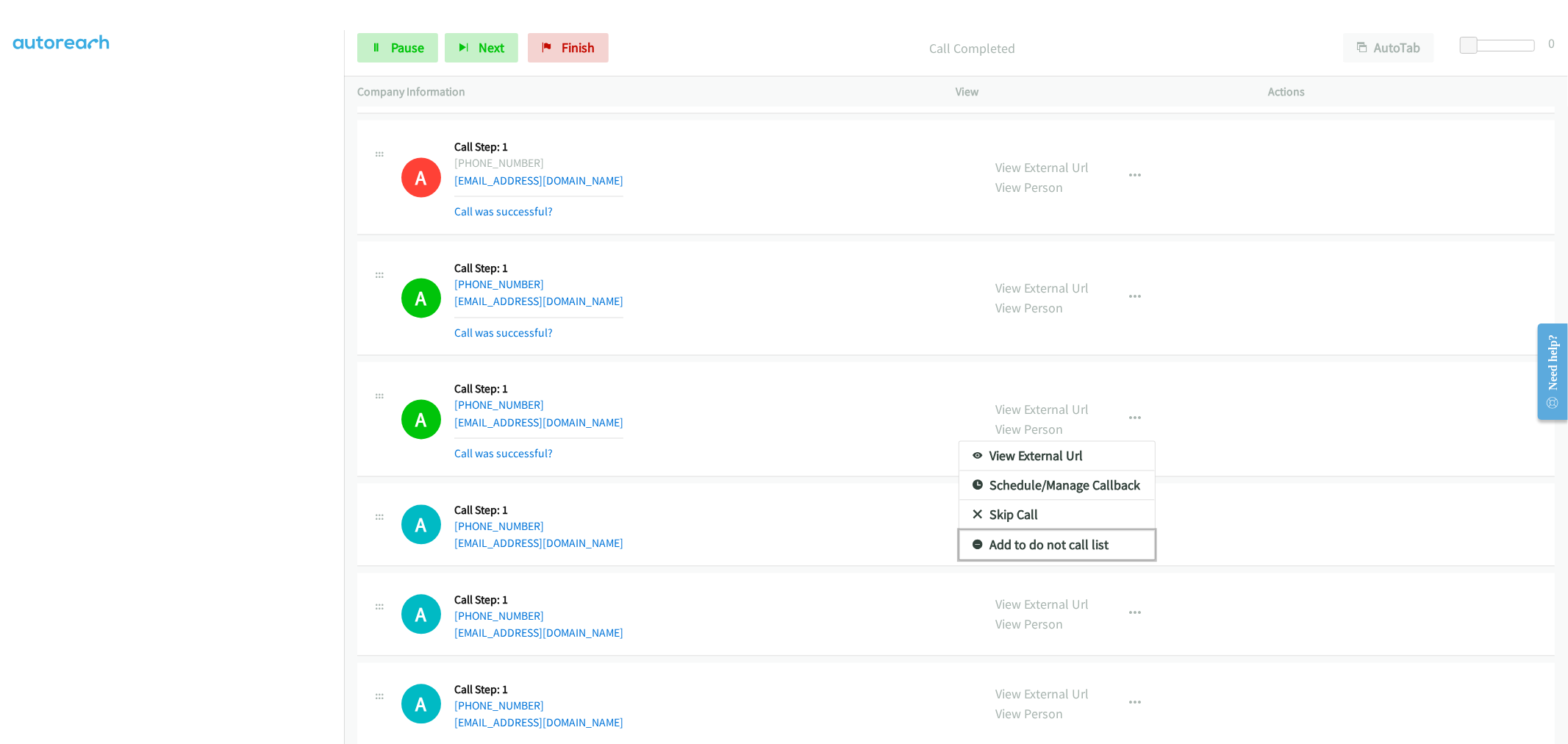
click at [1063, 560] on link "Add to do not call list" at bounding box center [1056, 545] width 195 height 30
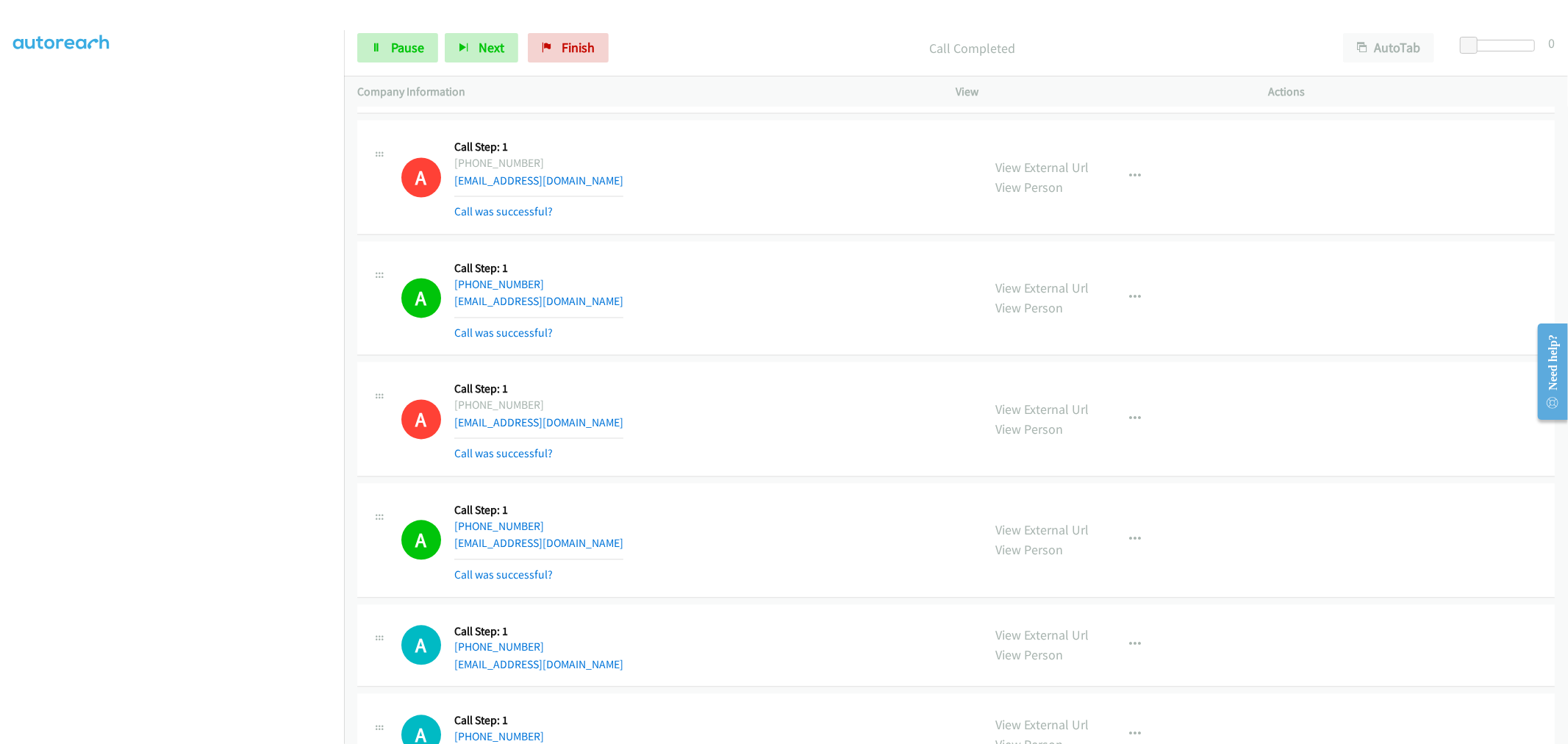
scroll to position [12292, 0]
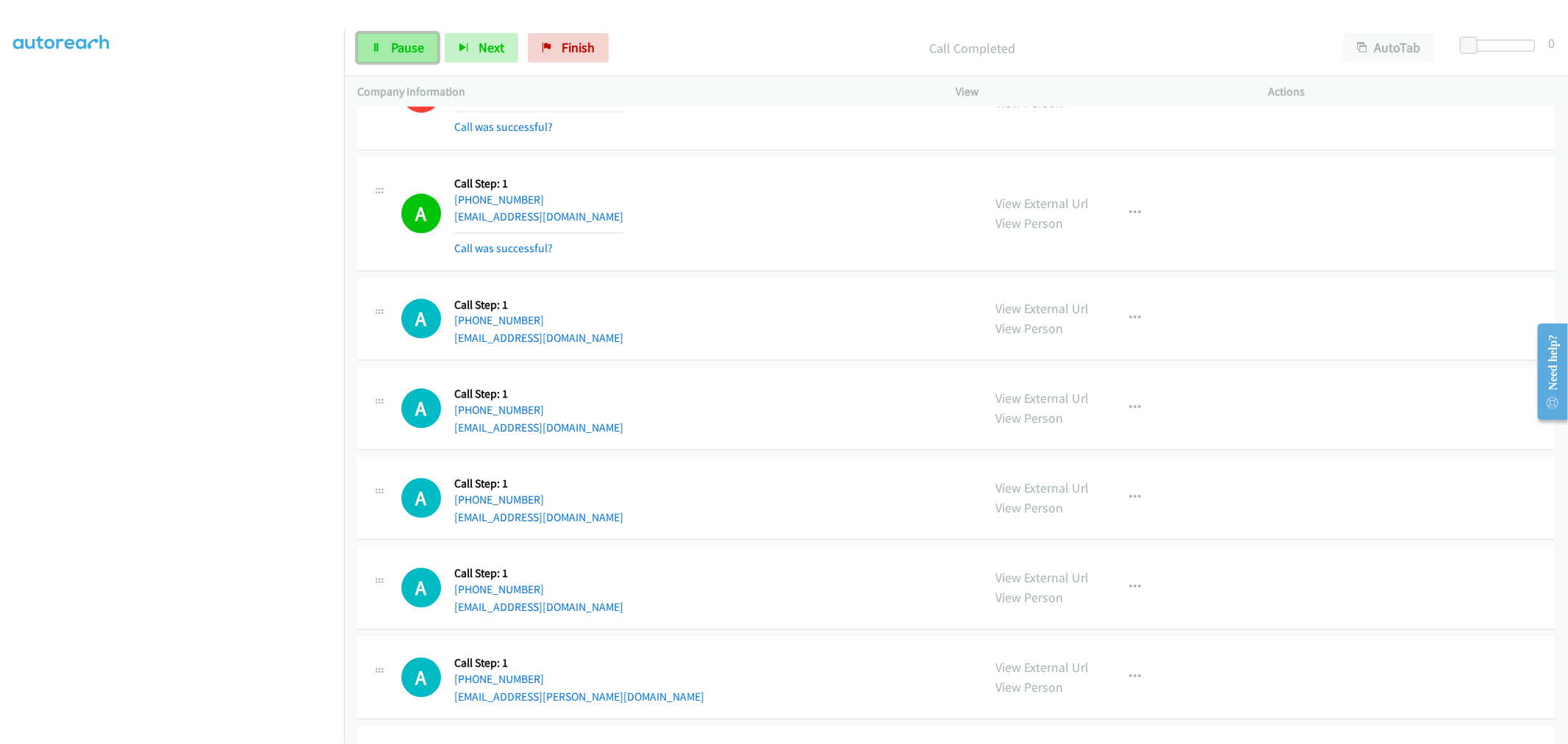
click at [419, 48] on span "Pause" at bounding box center [407, 47] width 33 height 17
click at [401, 48] on span "Start Calls" at bounding box center [420, 47] width 58 height 17
click at [770, 282] on td "A Callback Scheduled Call Step: 1 America/New_York +1 706-633-7863 kholegreen69…" at bounding box center [955, 319] width 1223 height 89
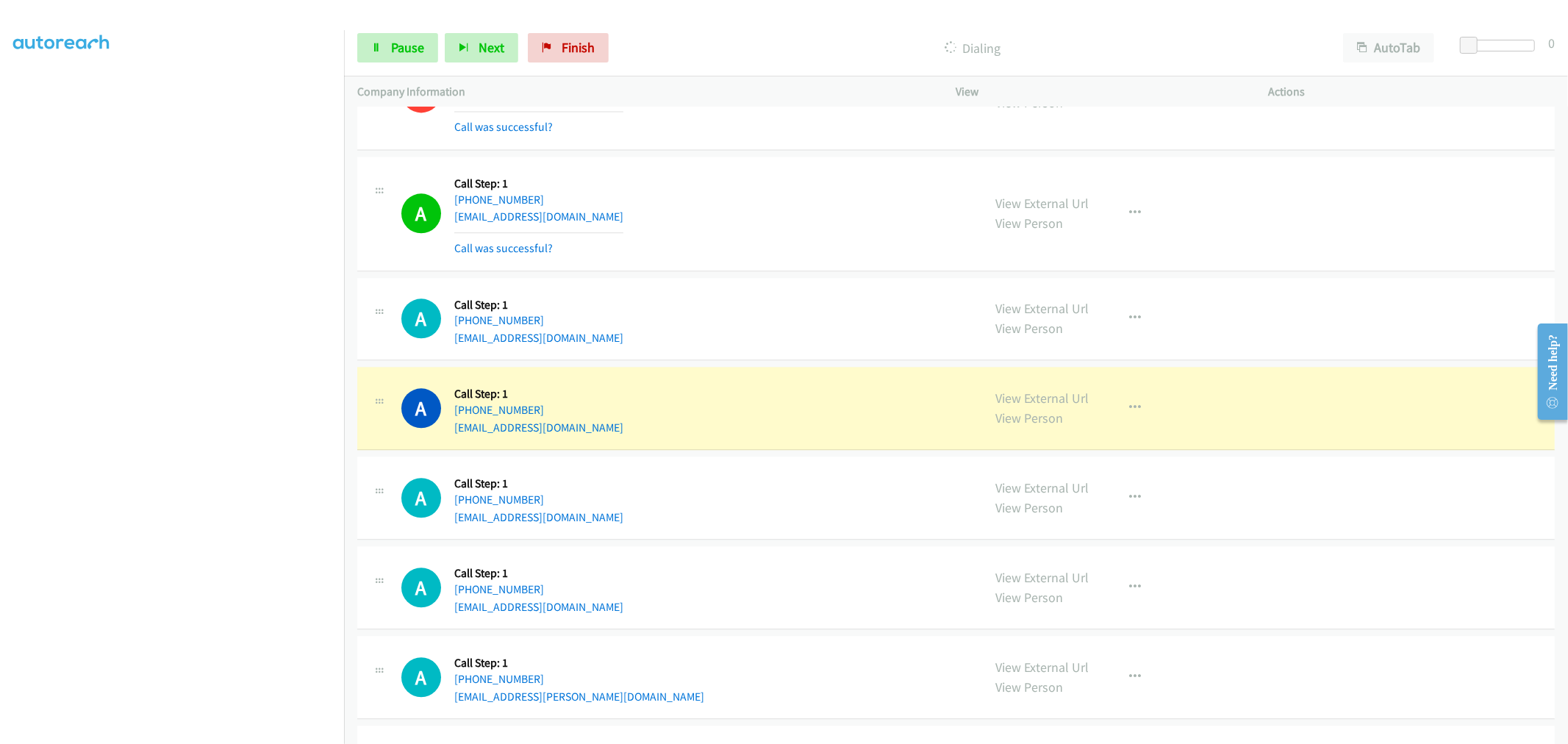
click at [784, 285] on div "A Callback Scheduled Call Step: 1 America/New_York +1 706-633-7863 kholegreen69…" at bounding box center [956, 319] width 1198 height 83
click at [781, 364] on td "A Callback Scheduled Call Step: 1 America/New_York +1 706-633-7863 kholegreen69…" at bounding box center [955, 319] width 1223 height 89
click at [784, 271] on div "A Callback Scheduled Call Step: 1 America/New_York +1 313-209-2020 alexander.as…" at bounding box center [956, 214] width 1198 height 115
click at [789, 271] on div "A Callback Scheduled Call Step: 1 America/New_York +1 313-209-2020 alexander.as…" at bounding box center [956, 214] width 1198 height 115
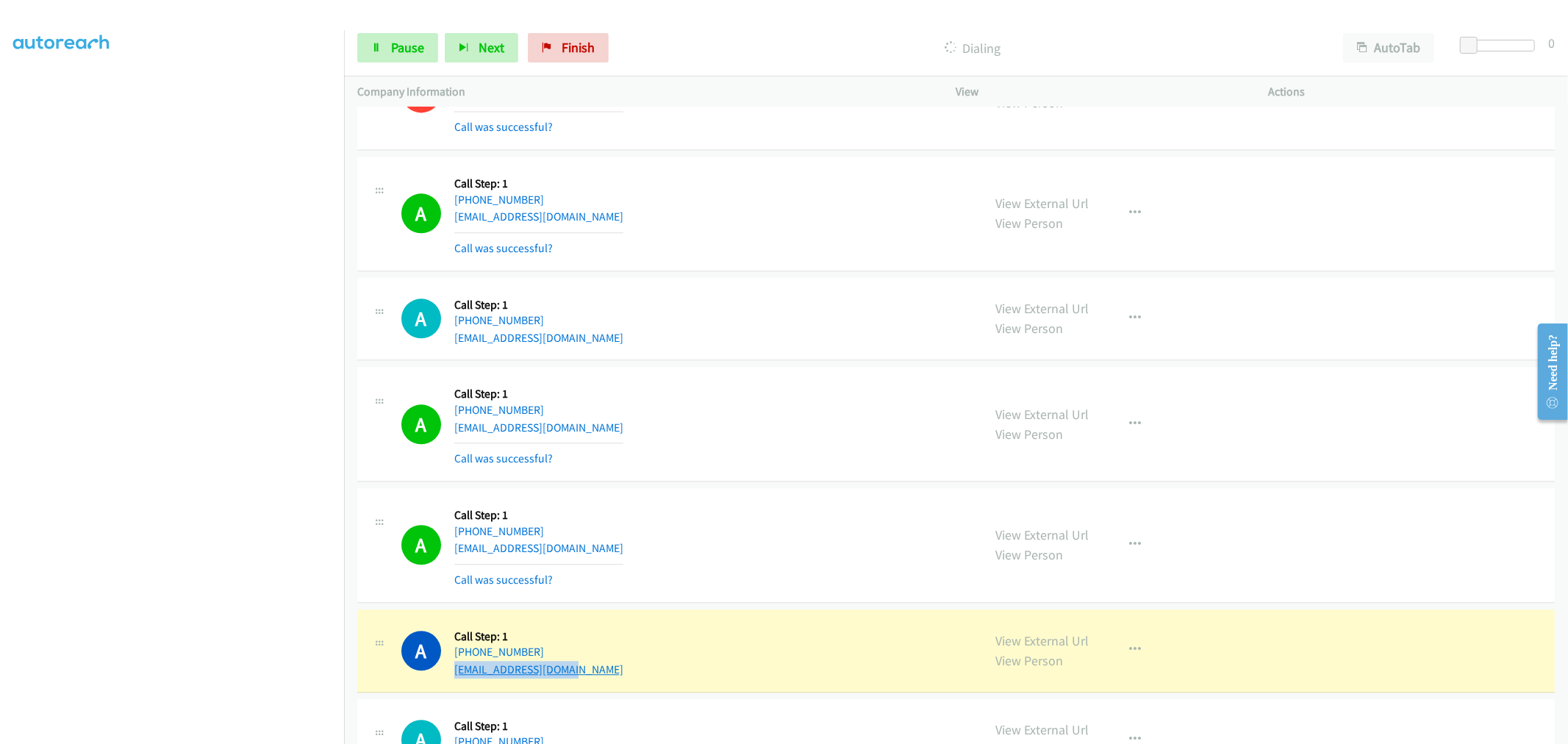
drag, startPoint x: 597, startPoint y: 680, endPoint x: 454, endPoint y: 679, distance: 143.0
click at [454, 679] on div "A Callback Scheduled Call Step: 1 America/New_York +1 407-491-4958 magdicruz15@…" at bounding box center [685, 651] width 569 height 56
drag, startPoint x: 997, startPoint y: 204, endPoint x: 974, endPoint y: 194, distance: 25.1
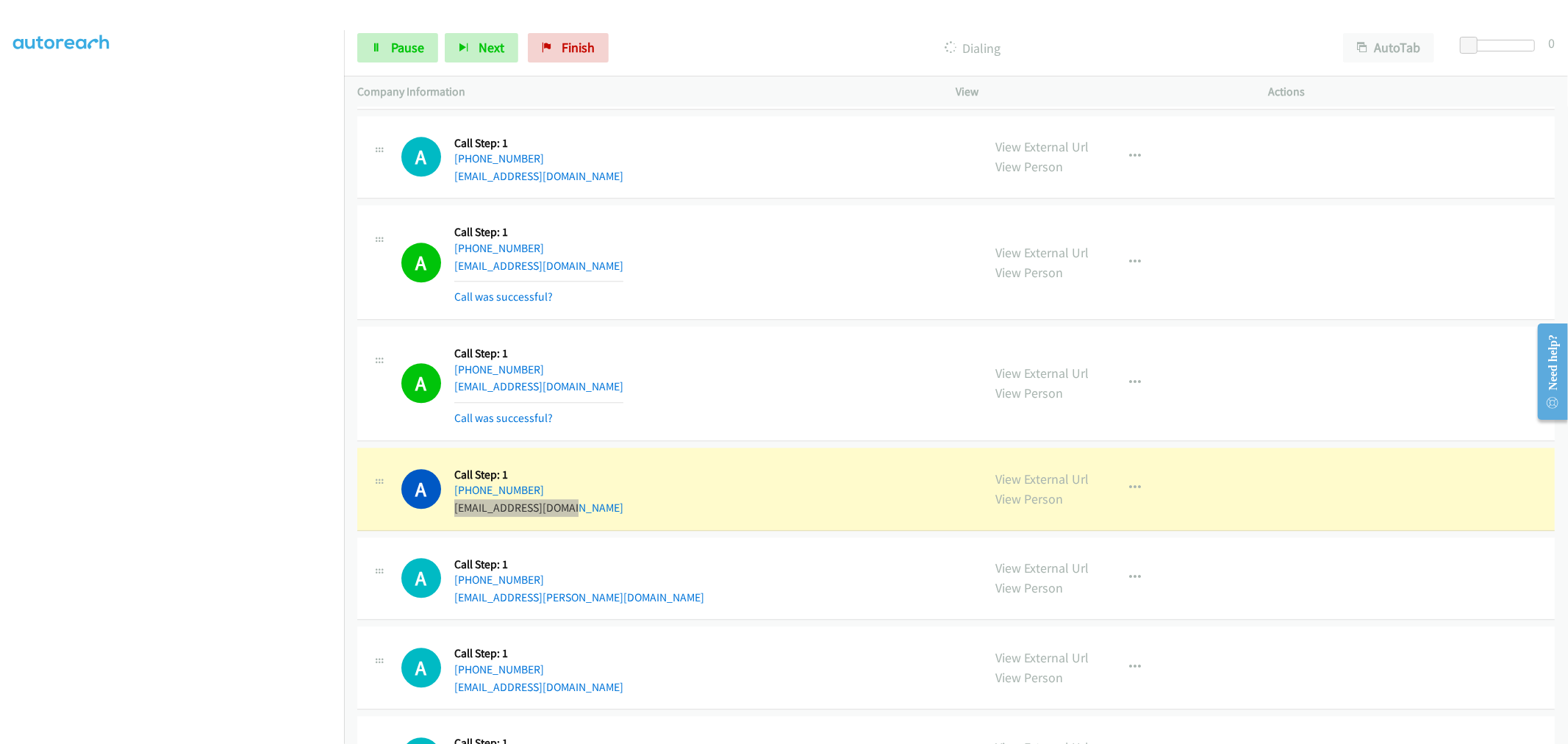
scroll to position [12618, 0]
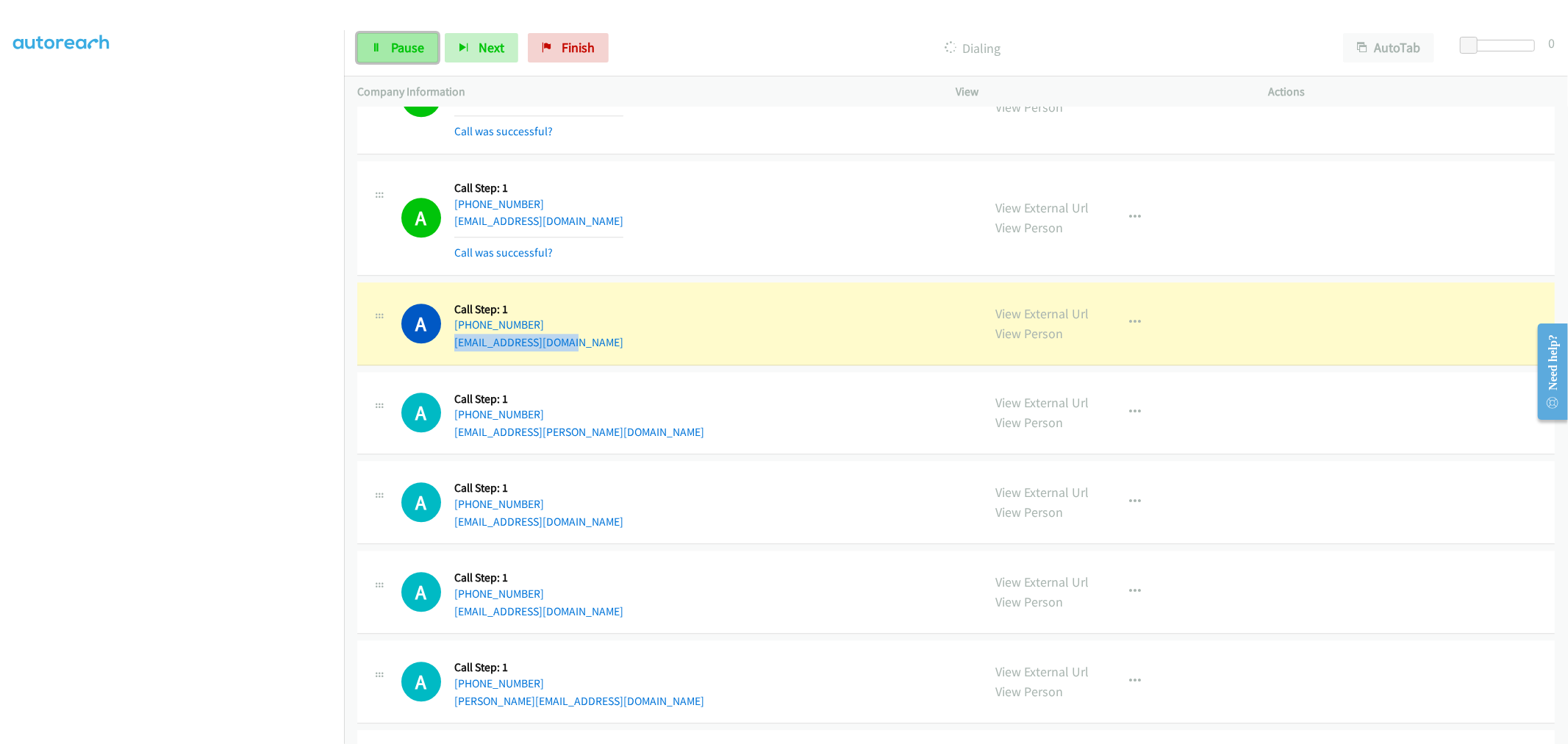
click at [377, 50] on icon at bounding box center [376, 49] width 10 height 10
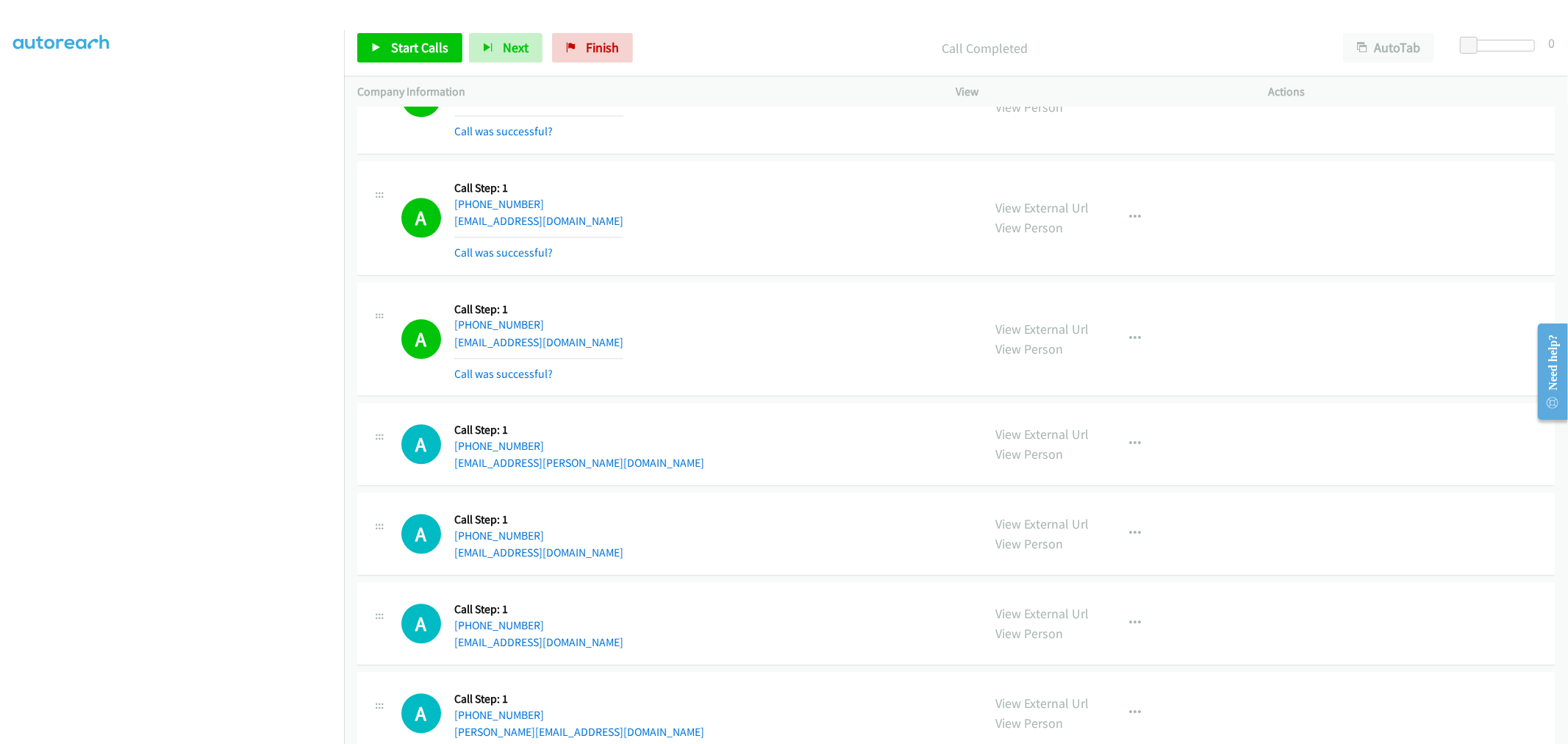
click at [738, 262] on div "A Callback Scheduled Call Step: 1 America/New_York +1 407-832-4621 djrubyclub@y…" at bounding box center [685, 218] width 569 height 87
